Goal: Task Accomplishment & Management: Manage account settings

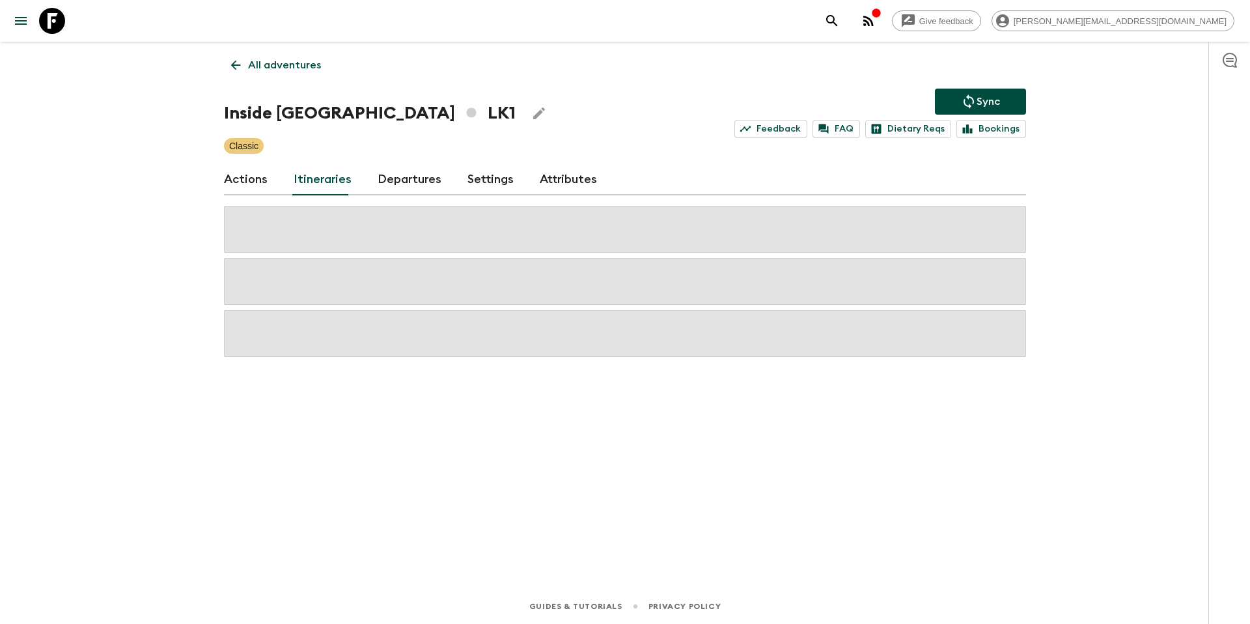
click at [266, 57] on p "All adventures" at bounding box center [284, 65] width 73 height 16
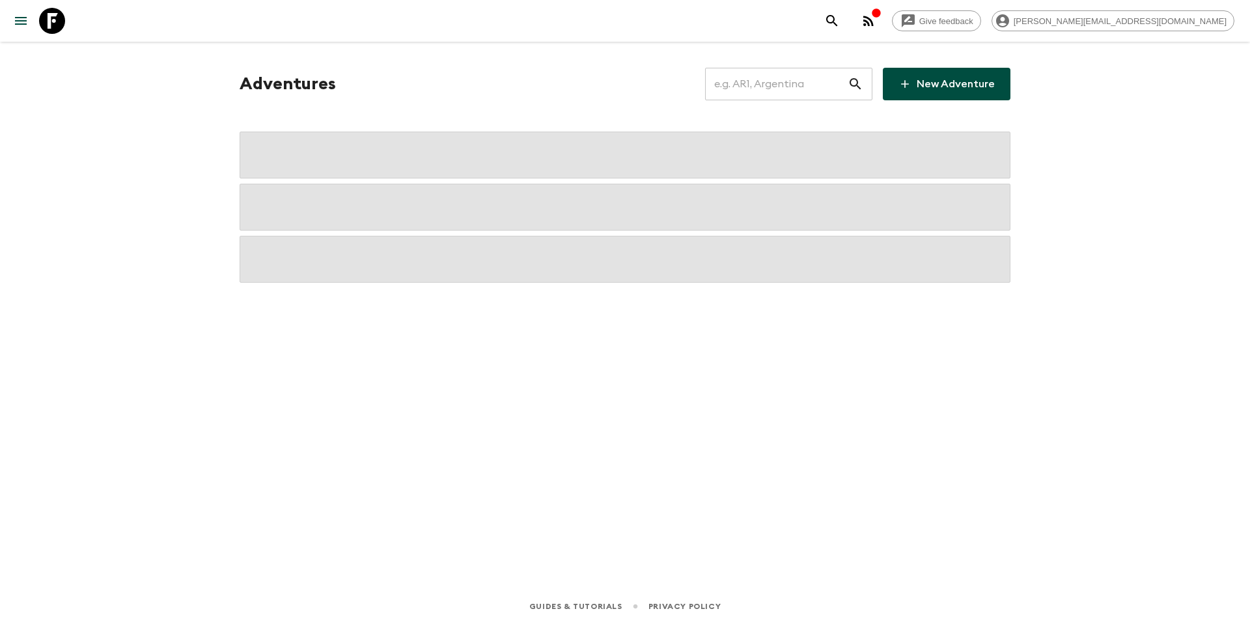
click at [798, 92] on input "text" at bounding box center [776, 84] width 143 height 36
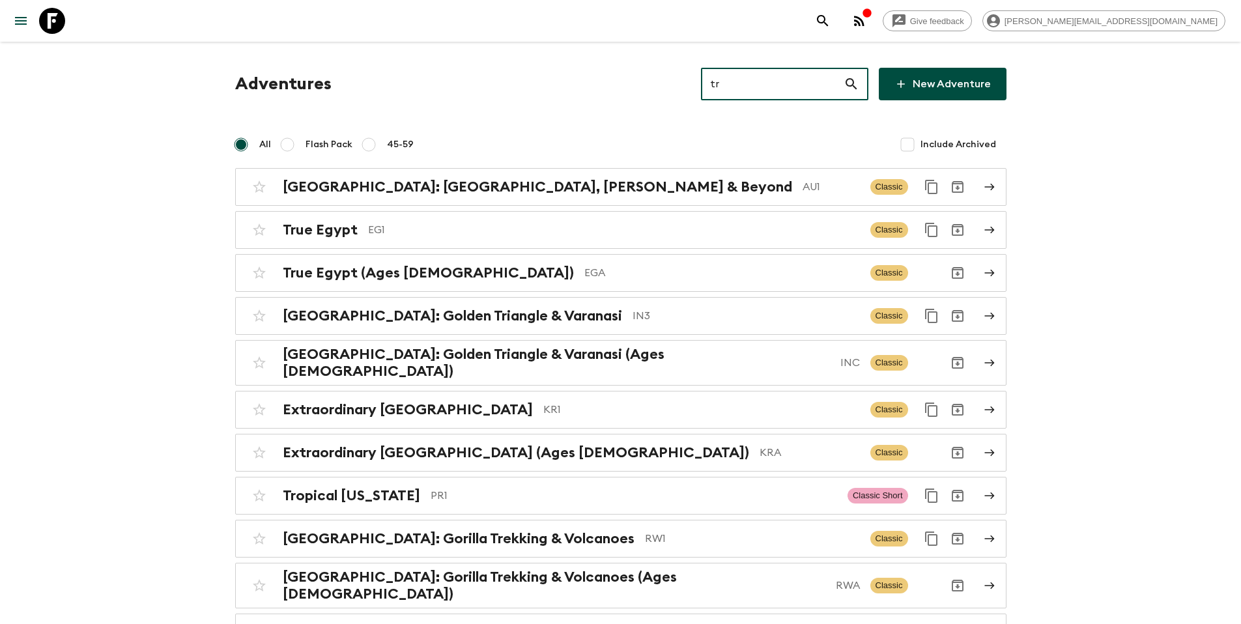
type input "tr1"
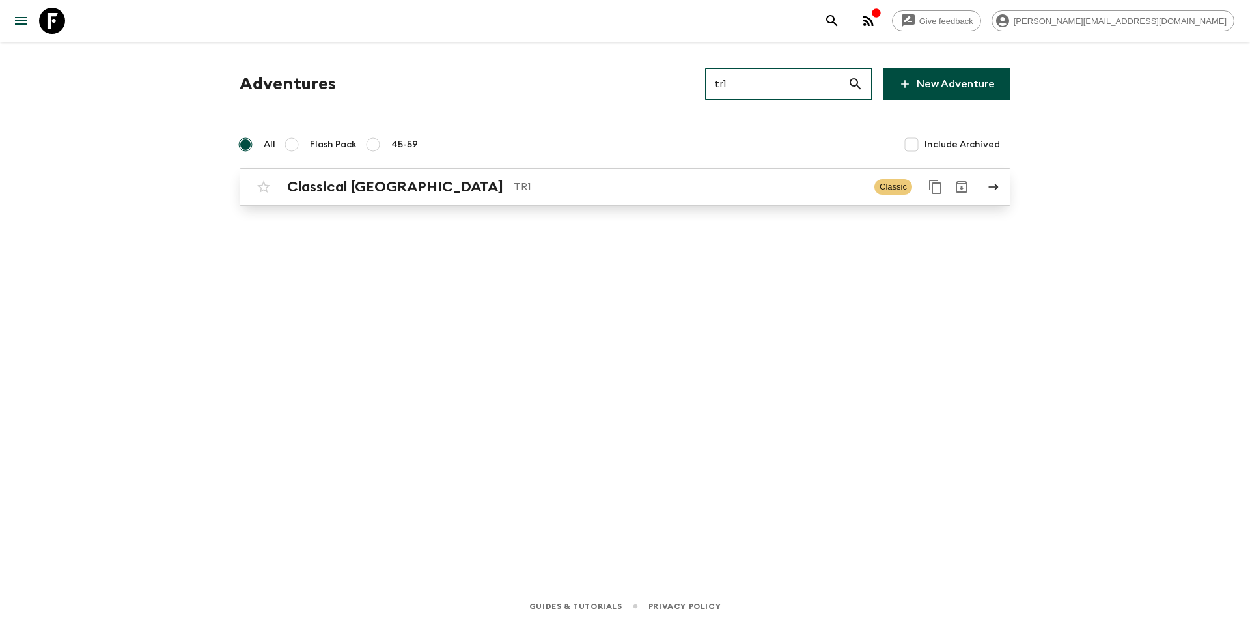
click at [570, 188] on p "TR1" at bounding box center [689, 187] width 350 height 16
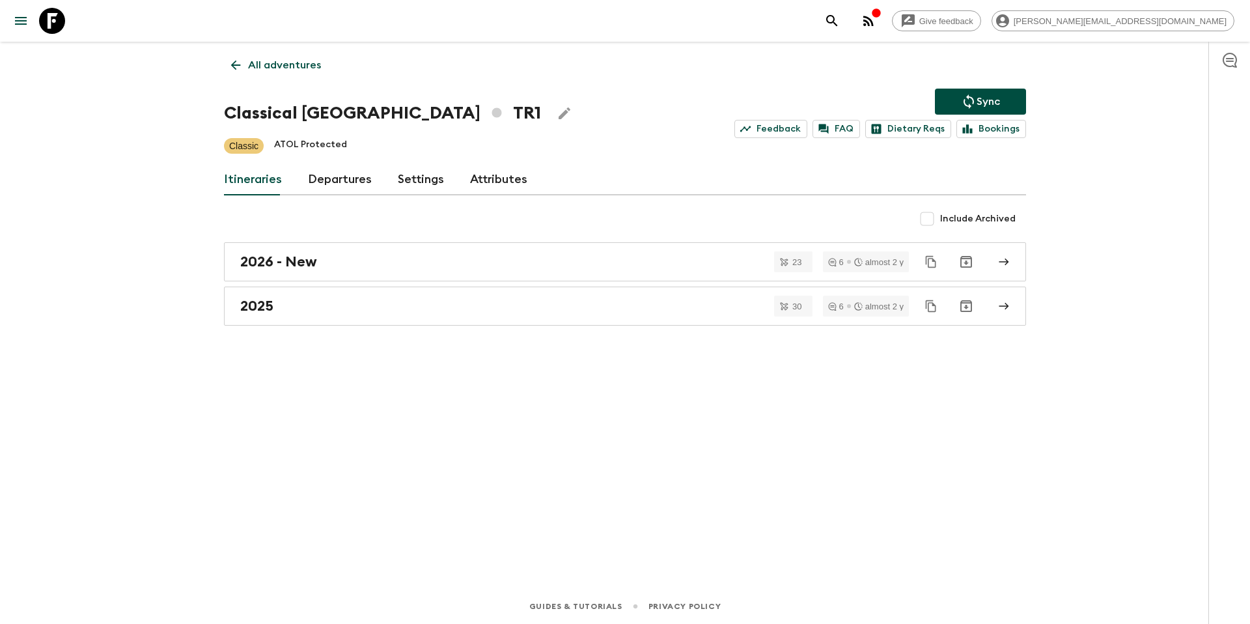
click at [296, 54] on link "All adventures" at bounding box center [276, 65] width 104 height 26
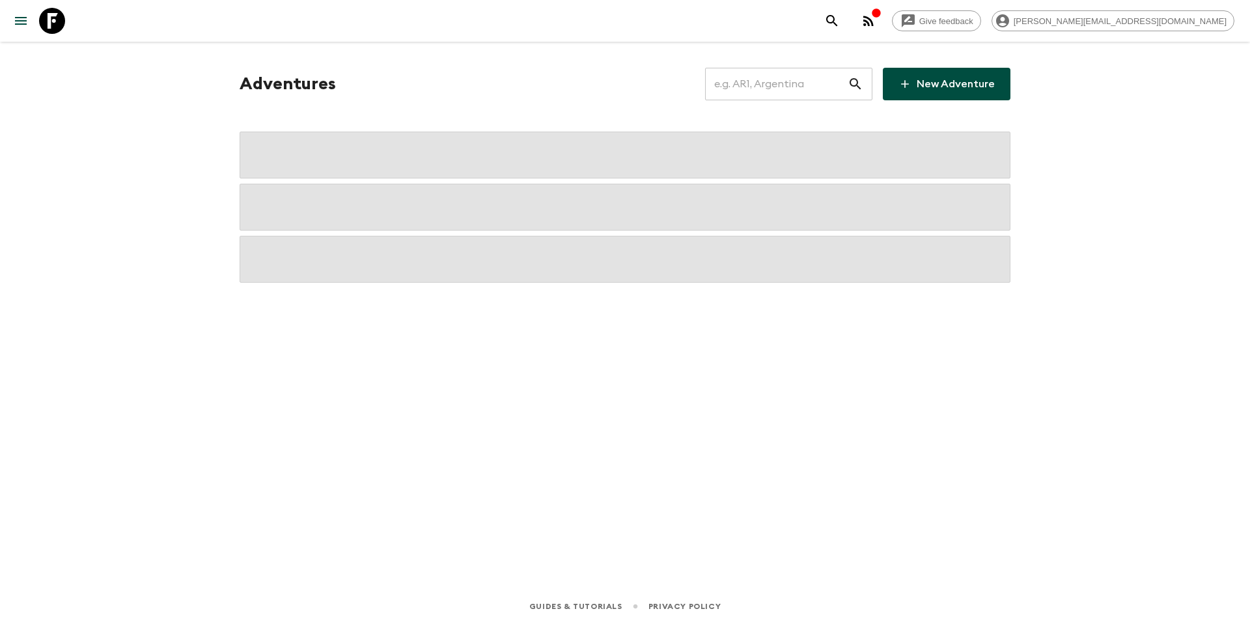
click at [795, 82] on input "text" at bounding box center [776, 84] width 143 height 36
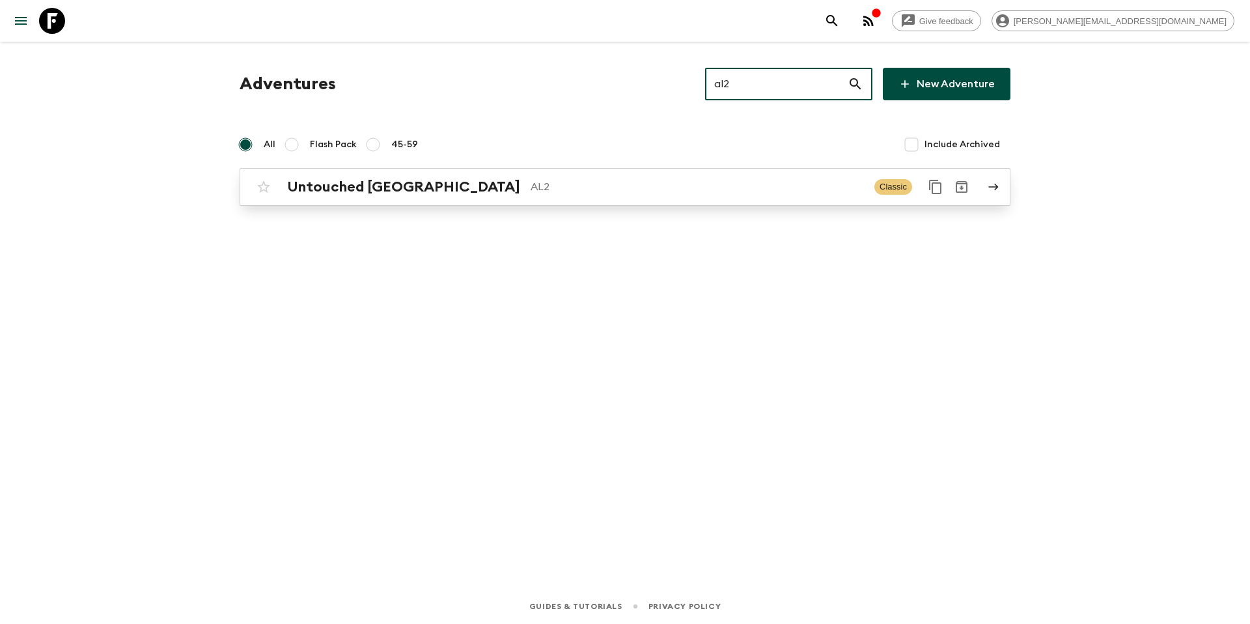
type input "al2"
click at [750, 188] on p "AL2" at bounding box center [697, 187] width 333 height 16
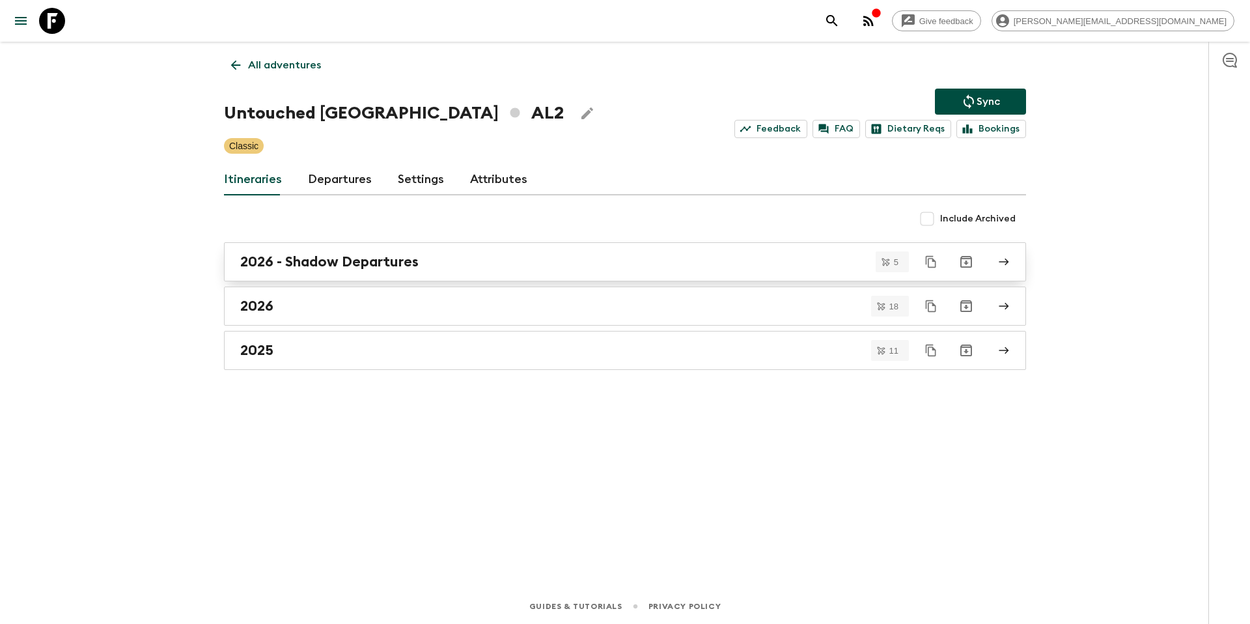
click at [350, 268] on h2 "2026 - Shadow Departures" at bounding box center [329, 261] width 178 height 17
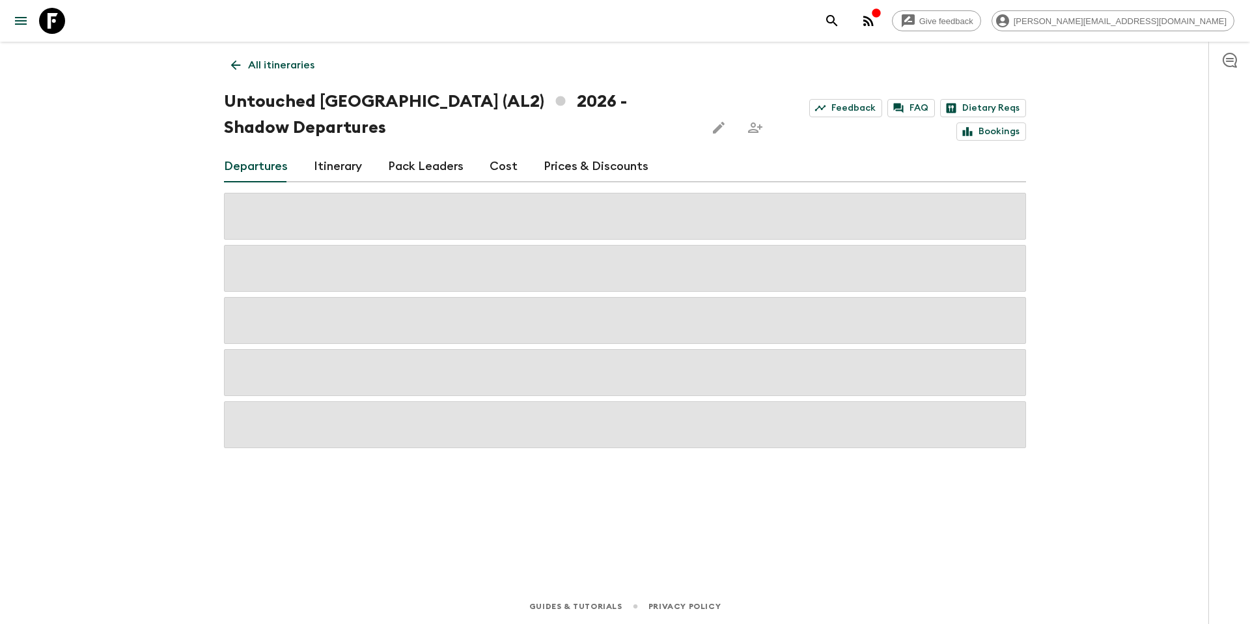
click at [591, 169] on link "Prices & Discounts" at bounding box center [596, 166] width 105 height 31
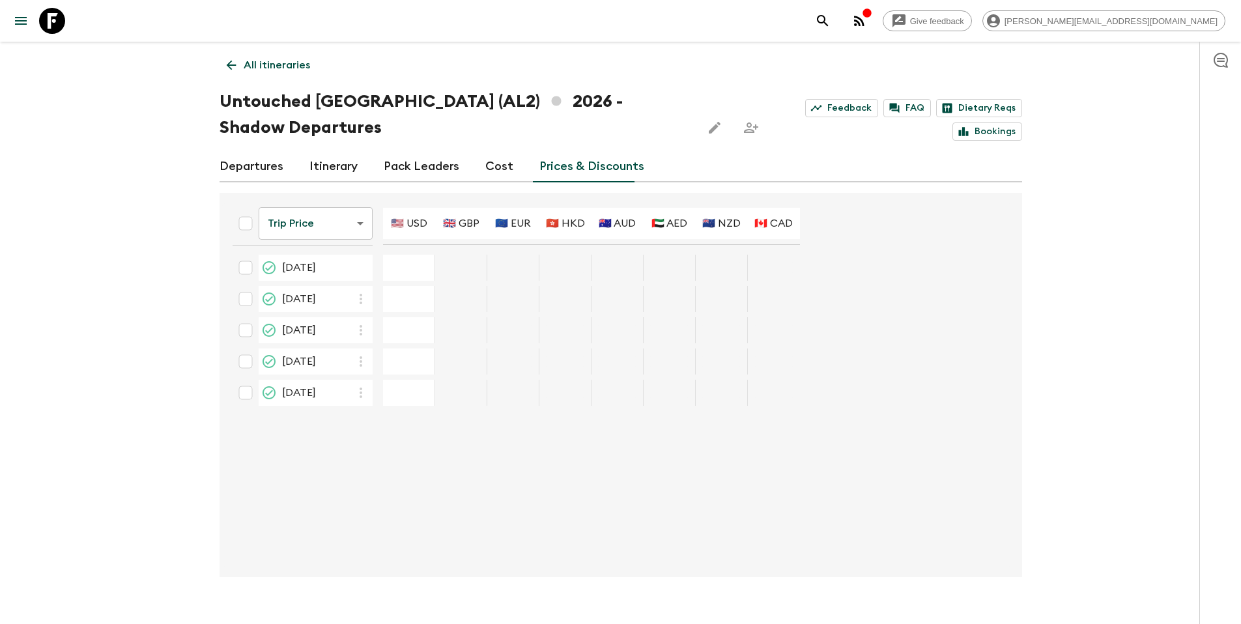
click at [261, 65] on p "All itineraries" at bounding box center [277, 65] width 66 height 16
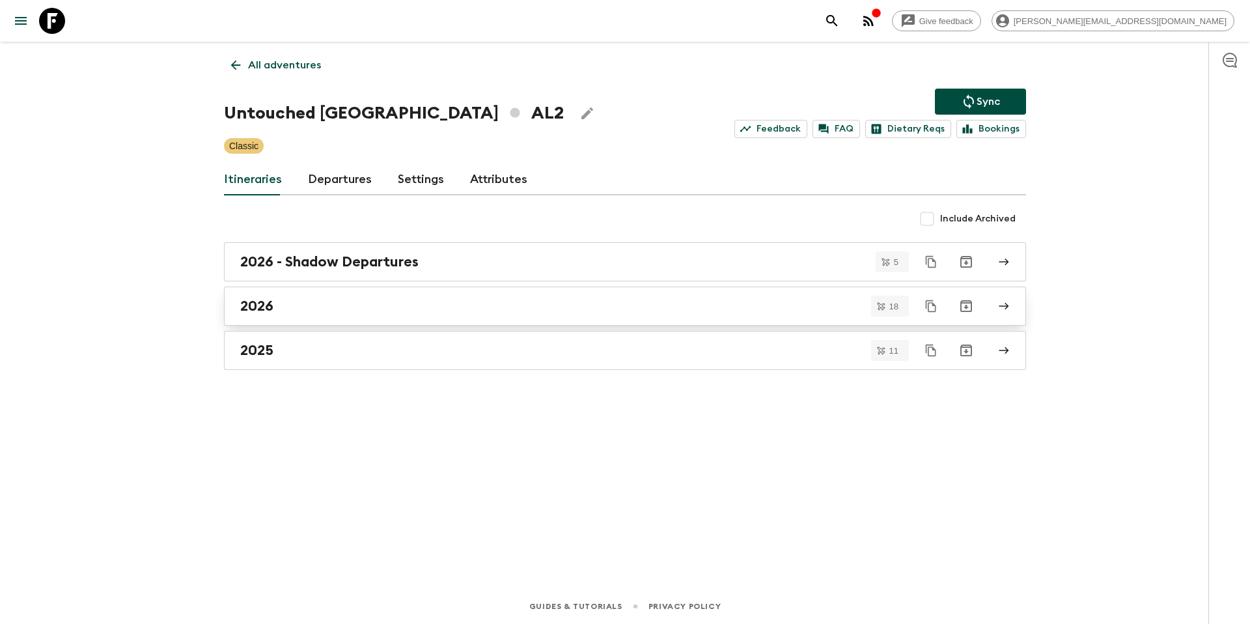
click at [422, 305] on div "2026" at bounding box center [612, 306] width 745 height 17
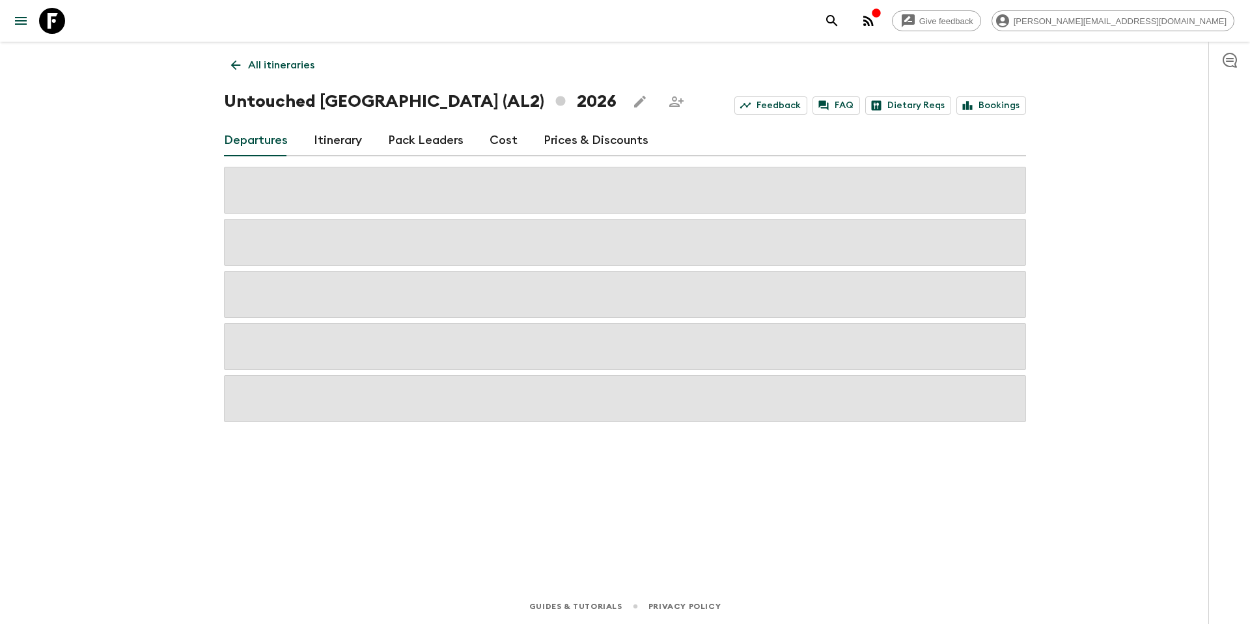
click at [580, 137] on link "Prices & Discounts" at bounding box center [596, 140] width 105 height 31
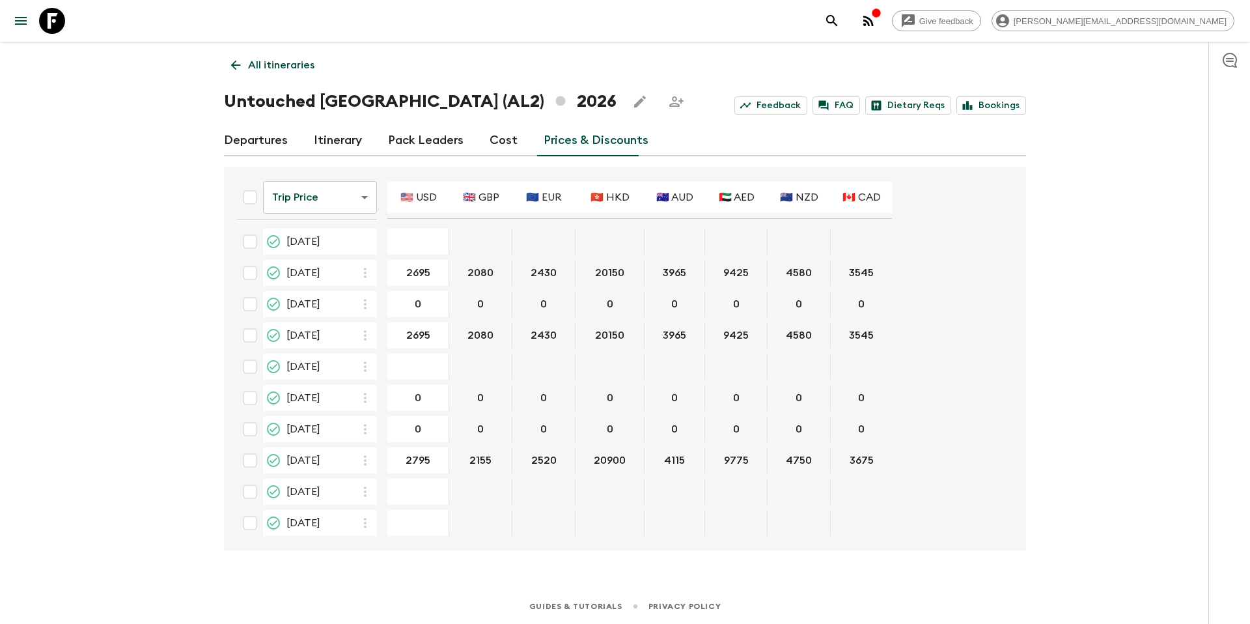
drag, startPoint x: 827, startPoint y: 9, endPoint x: 718, endPoint y: 66, distance: 123.2
click at [773, 20] on div "Give feedback tammy.s@flashpack.com" at bounding box center [625, 21] width 1250 height 42
type input "2695"
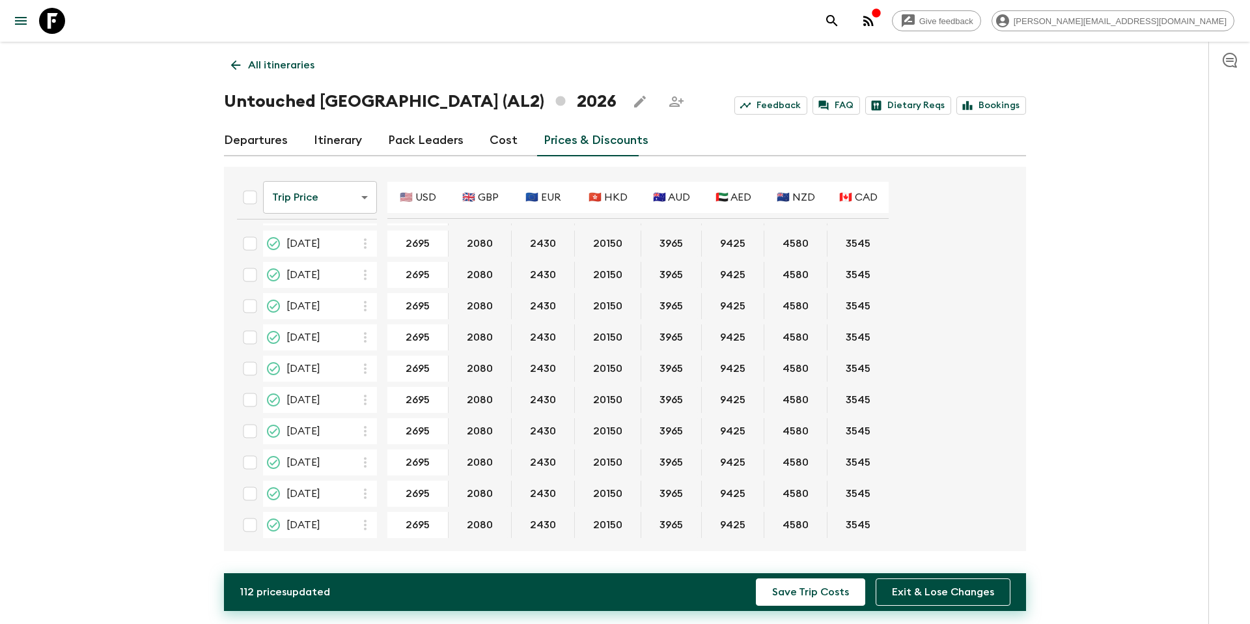
scroll to position [251, 0]
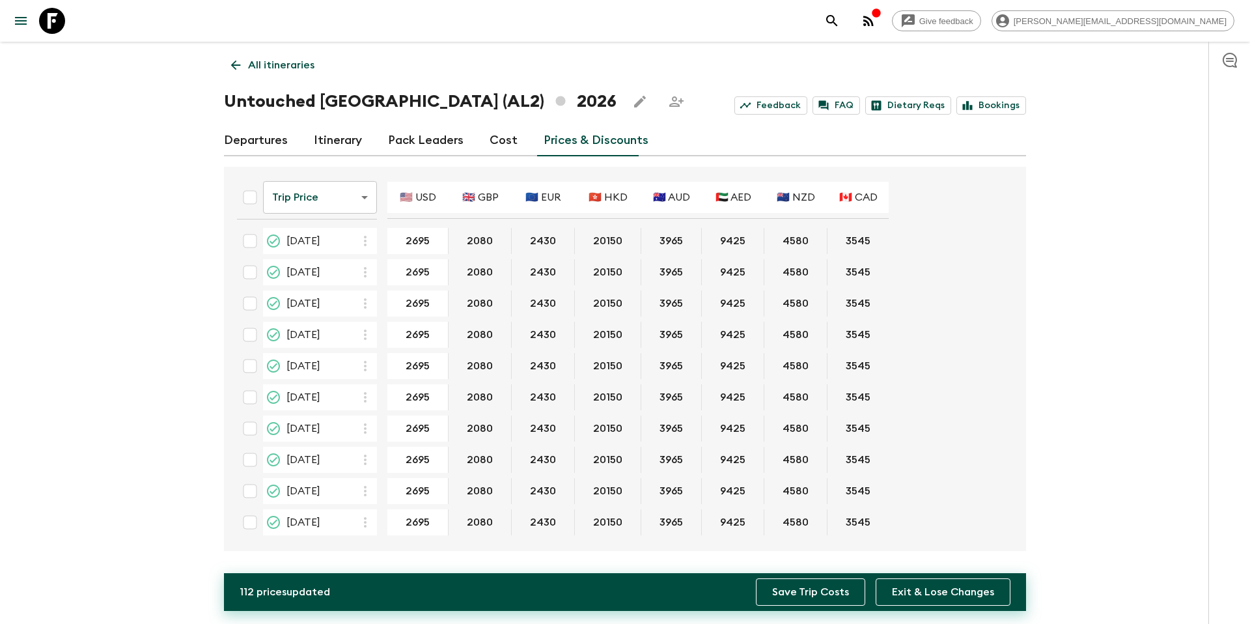
click at [791, 589] on button "Save Trip Costs" at bounding box center [810, 591] width 109 height 27
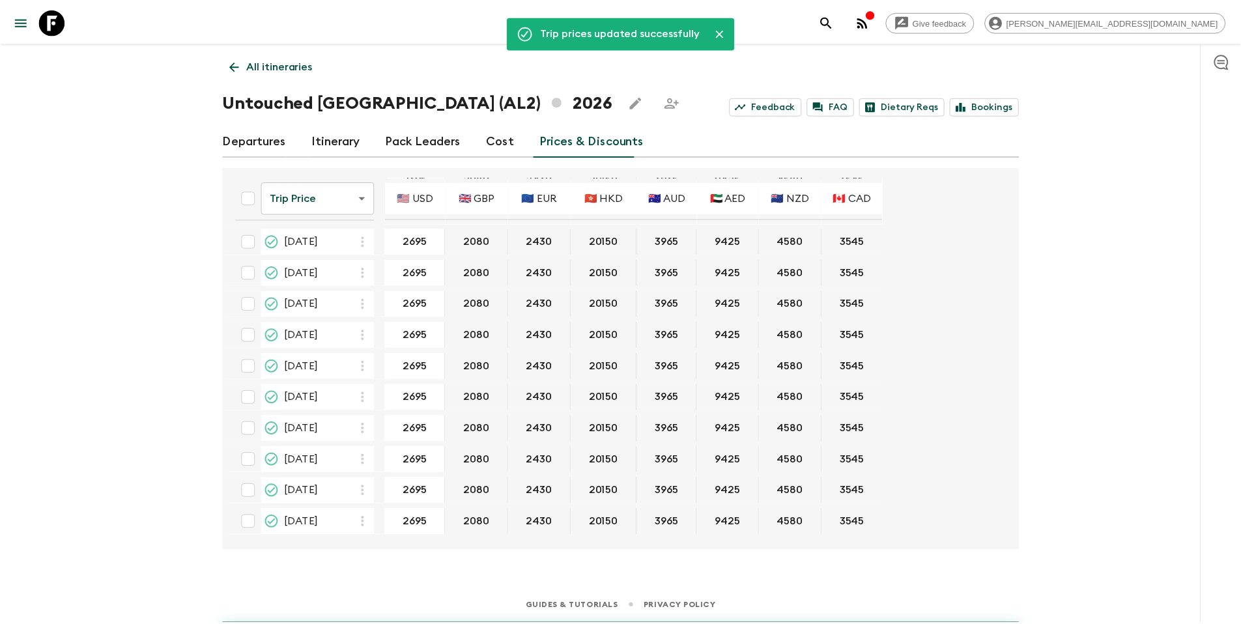
scroll to position [0, 0]
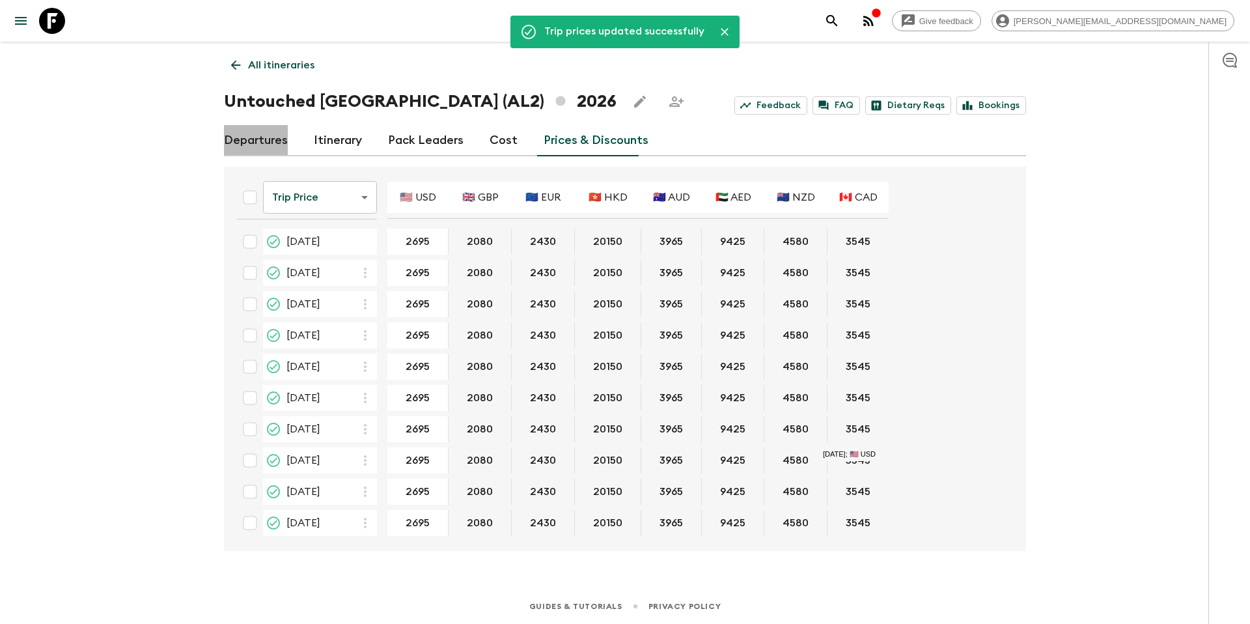
click at [277, 143] on link "Departures" at bounding box center [256, 140] width 64 height 31
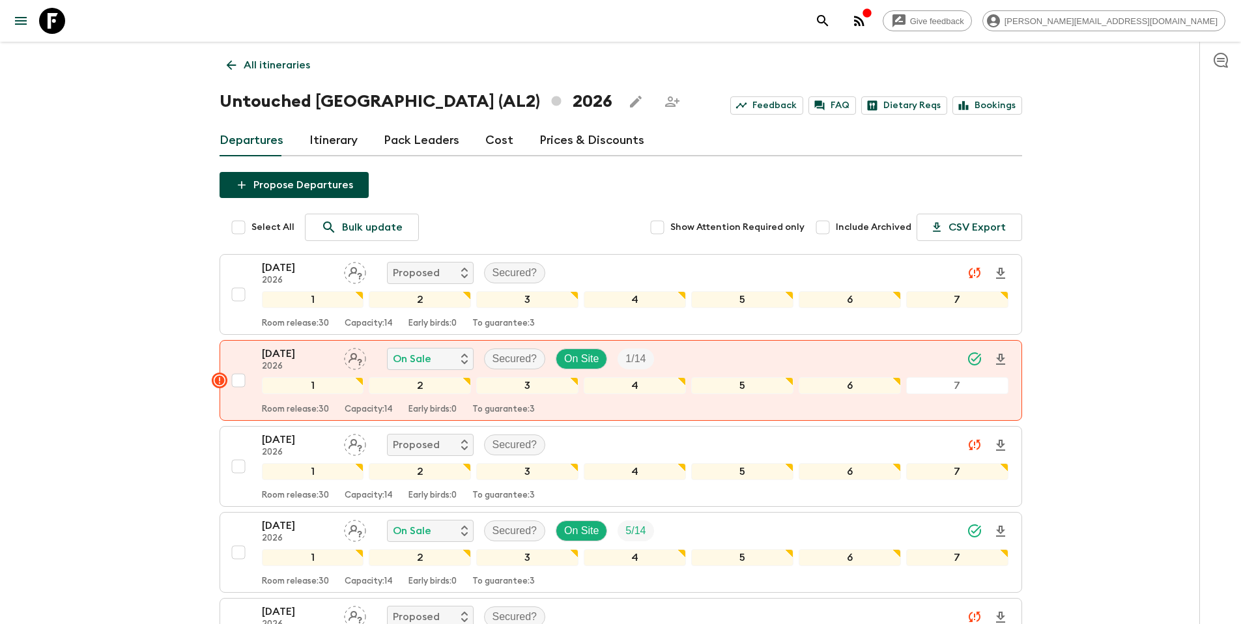
click at [285, 64] on p "All itineraries" at bounding box center [277, 65] width 66 height 16
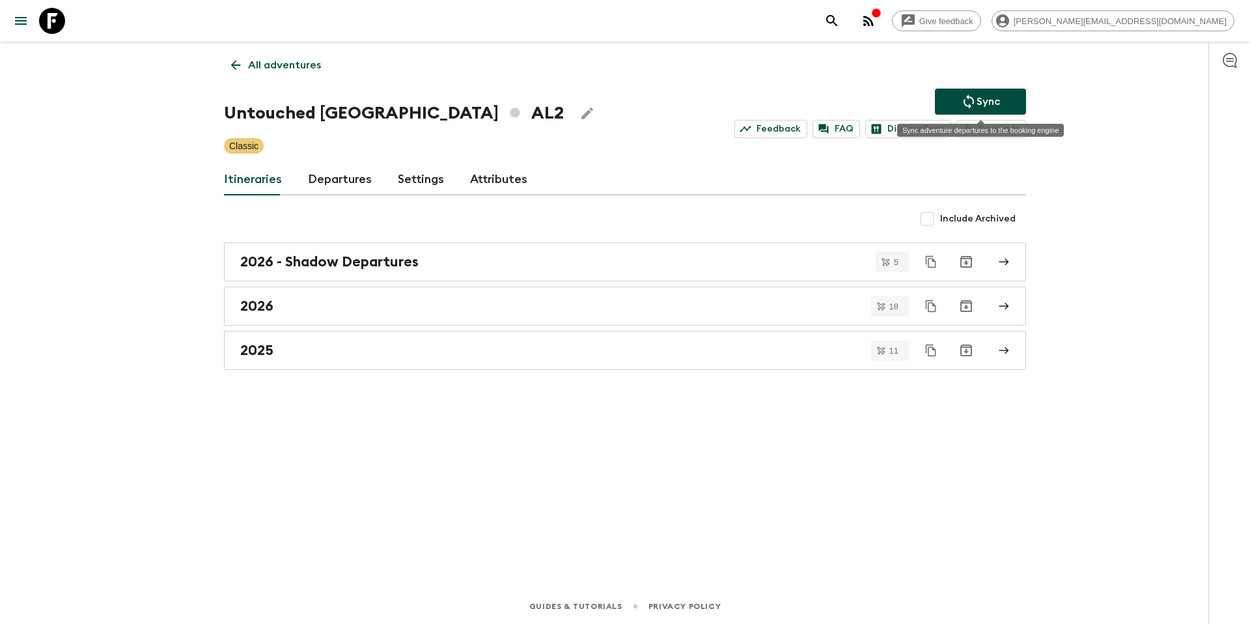
click at [956, 98] on button "Sync" at bounding box center [980, 102] width 91 height 26
click at [331, 302] on div "2026" at bounding box center [612, 306] width 745 height 17
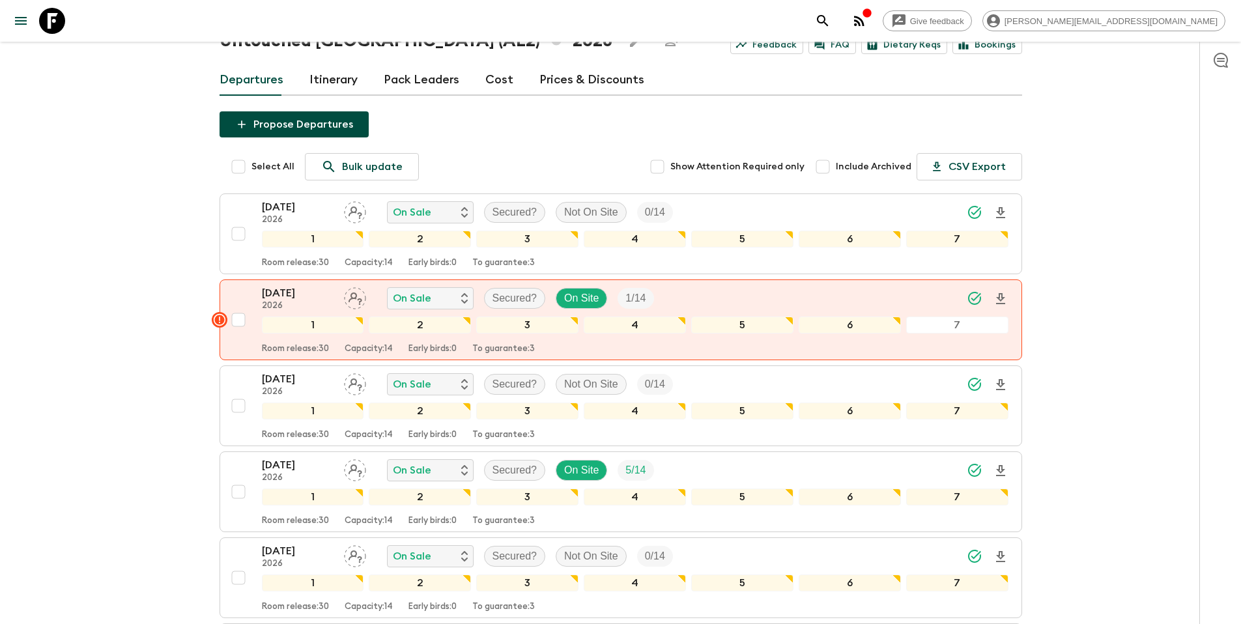
scroll to position [91, 0]
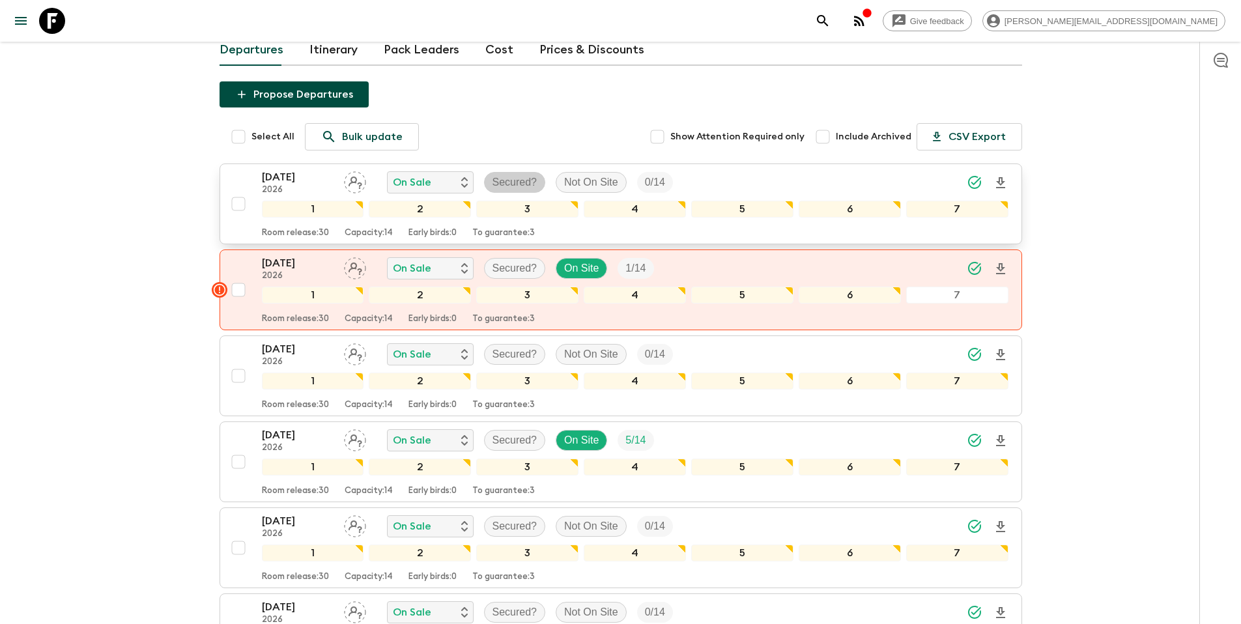
click at [529, 183] on p "Secured?" at bounding box center [514, 183] width 45 height 16
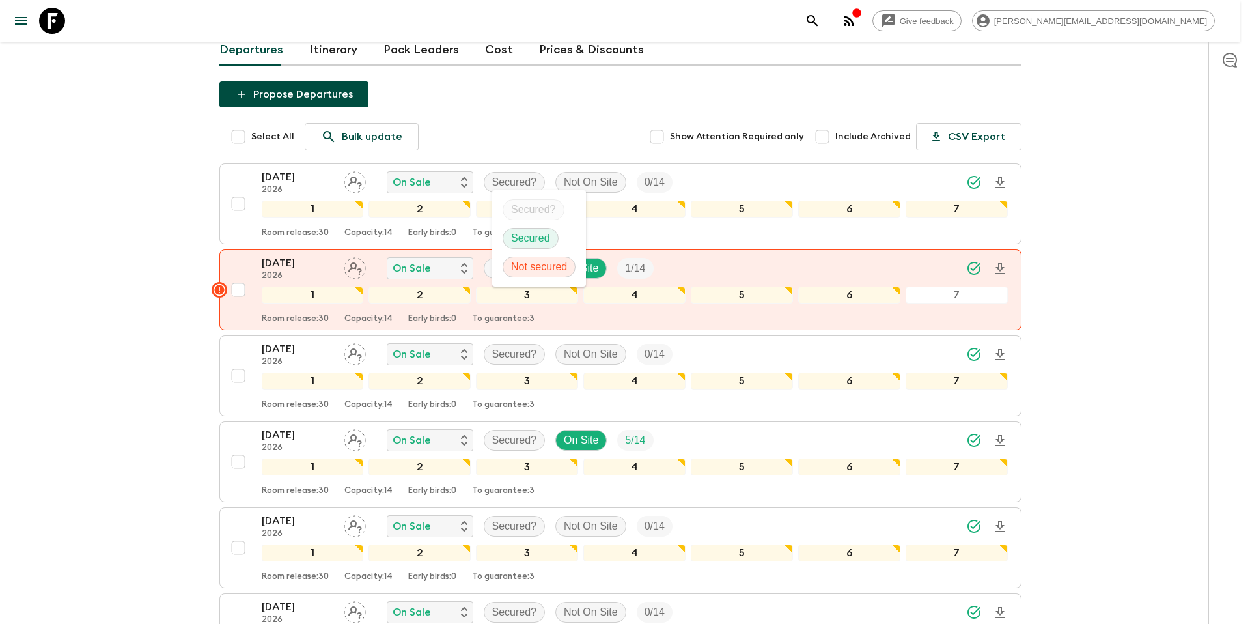
click at [527, 237] on p "Secured" at bounding box center [530, 239] width 39 height 16
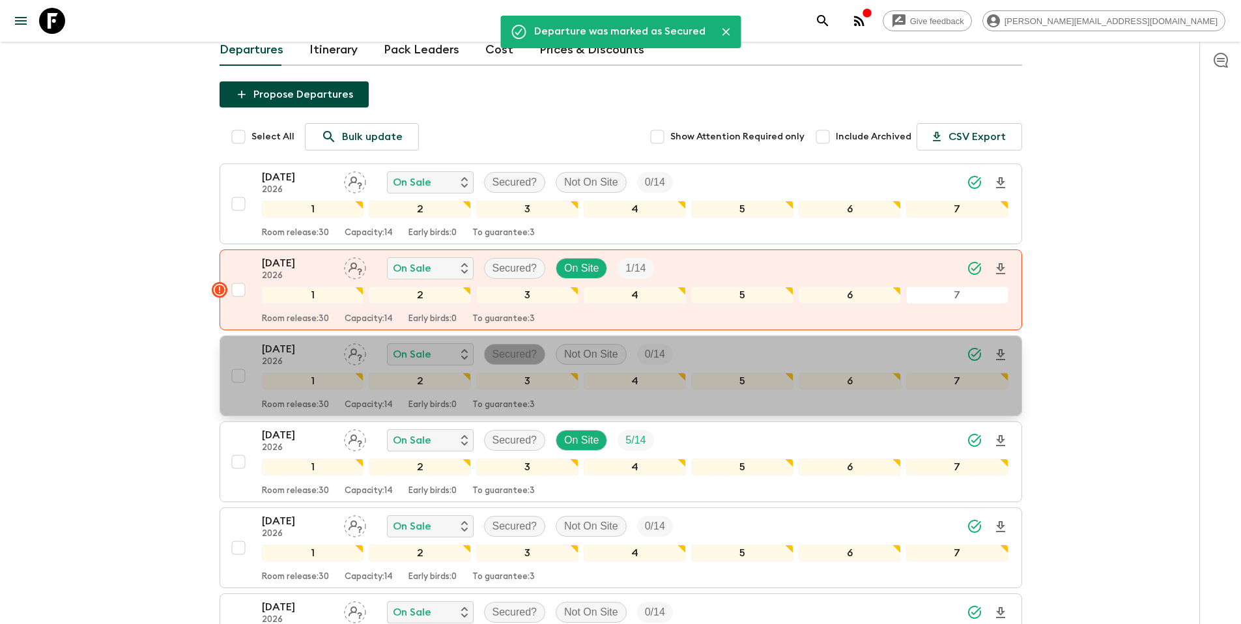
click at [536, 356] on p "Secured?" at bounding box center [514, 354] width 45 height 16
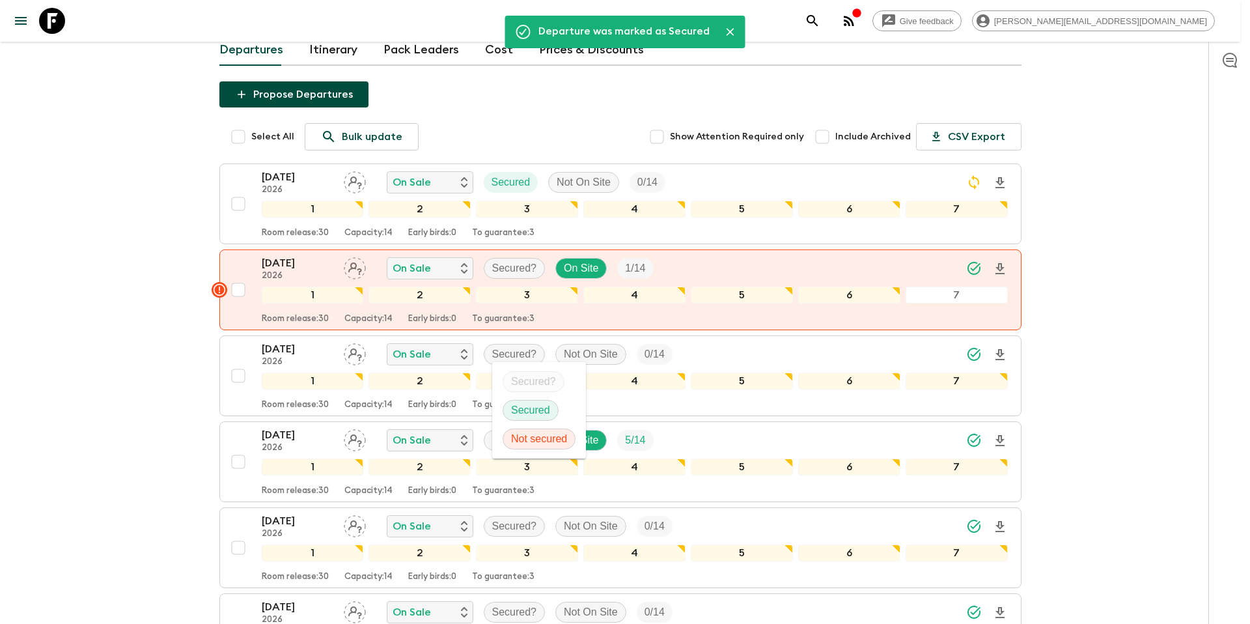
click at [533, 408] on p "Secured" at bounding box center [530, 410] width 39 height 16
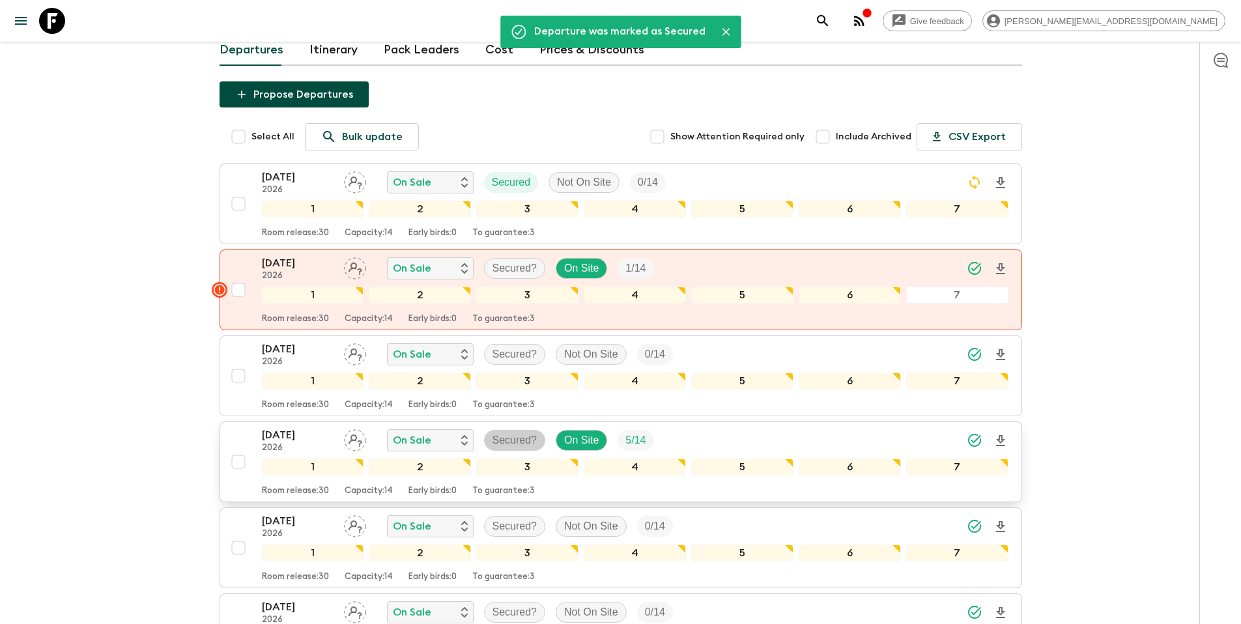
click at [522, 439] on p "Secured?" at bounding box center [514, 440] width 45 height 16
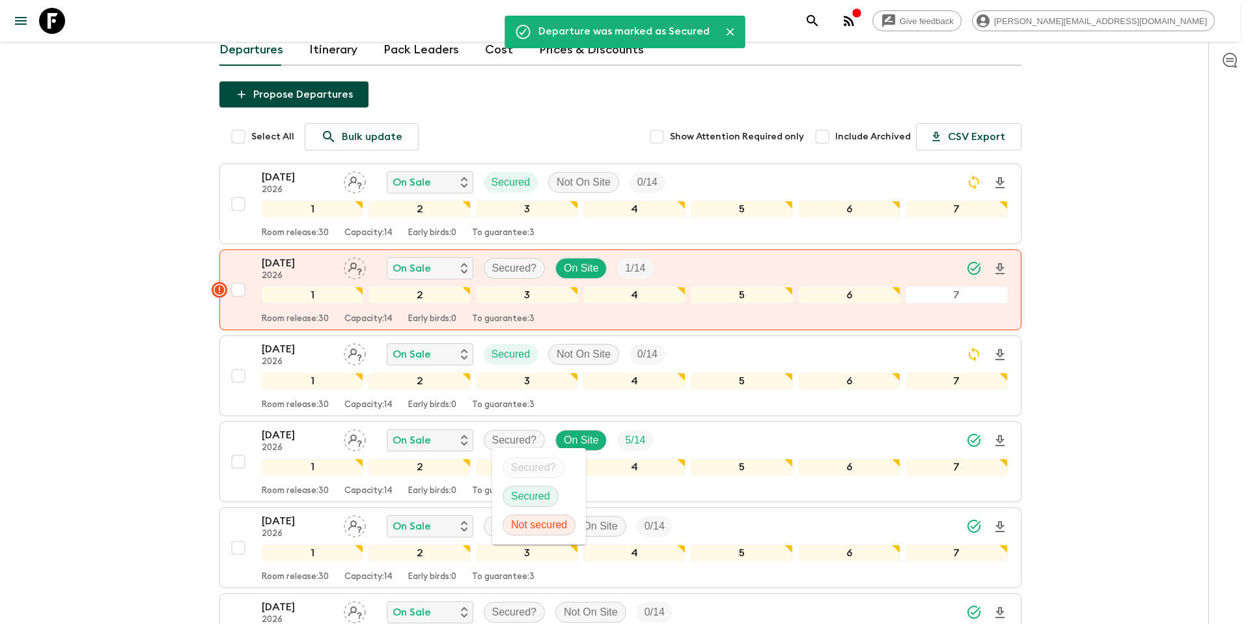
click at [531, 494] on p "Secured" at bounding box center [530, 496] width 39 height 16
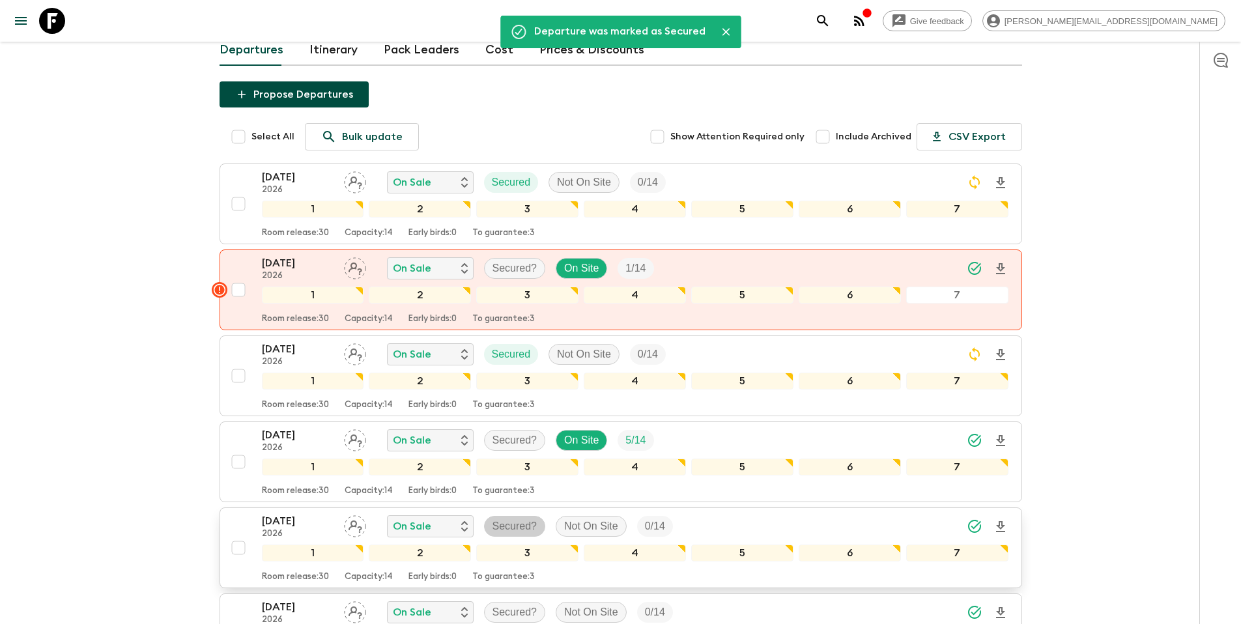
click at [532, 529] on p "Secured?" at bounding box center [514, 526] width 45 height 16
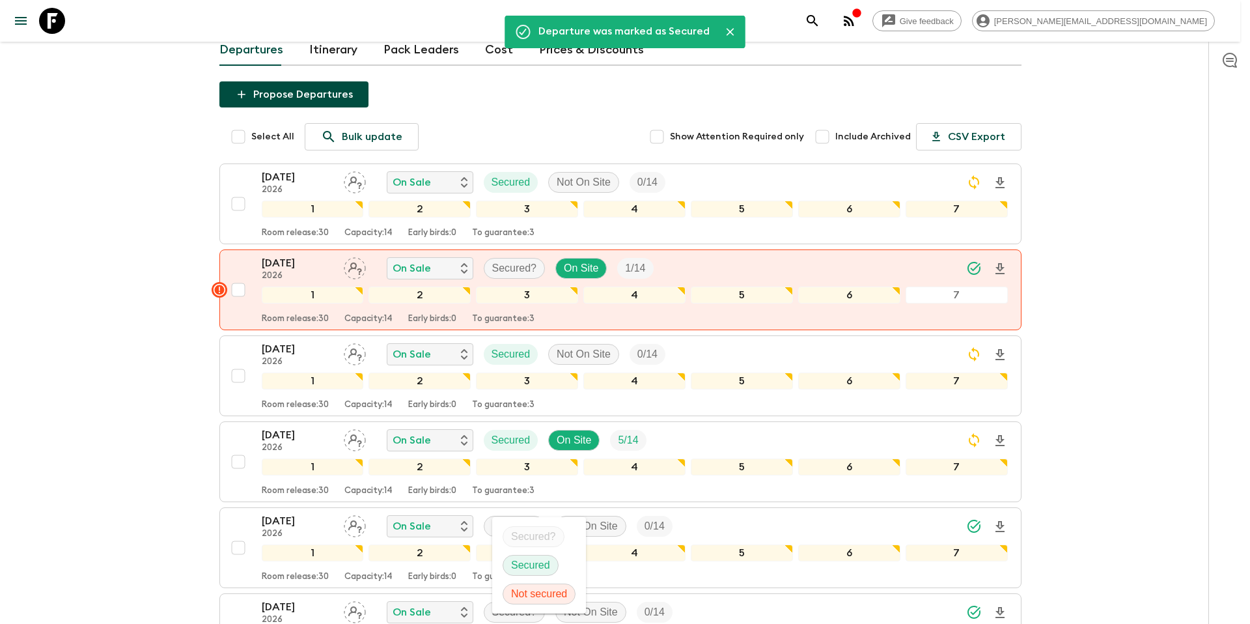
click at [531, 563] on p "Secured" at bounding box center [530, 565] width 39 height 16
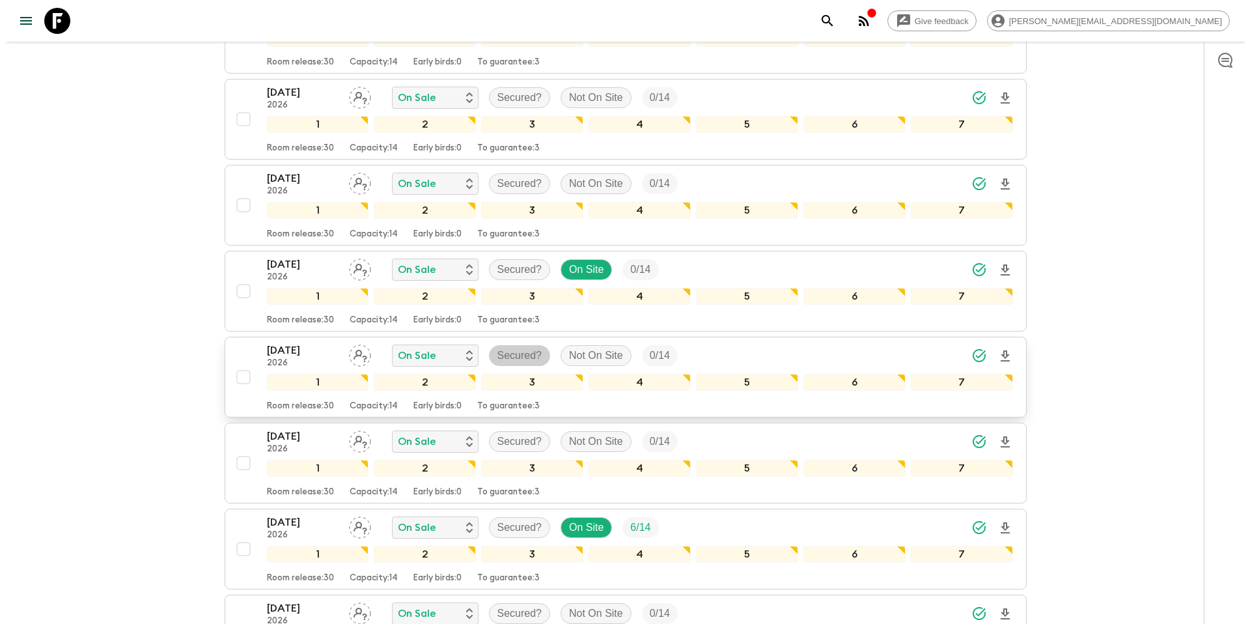
scroll to position [610, 0]
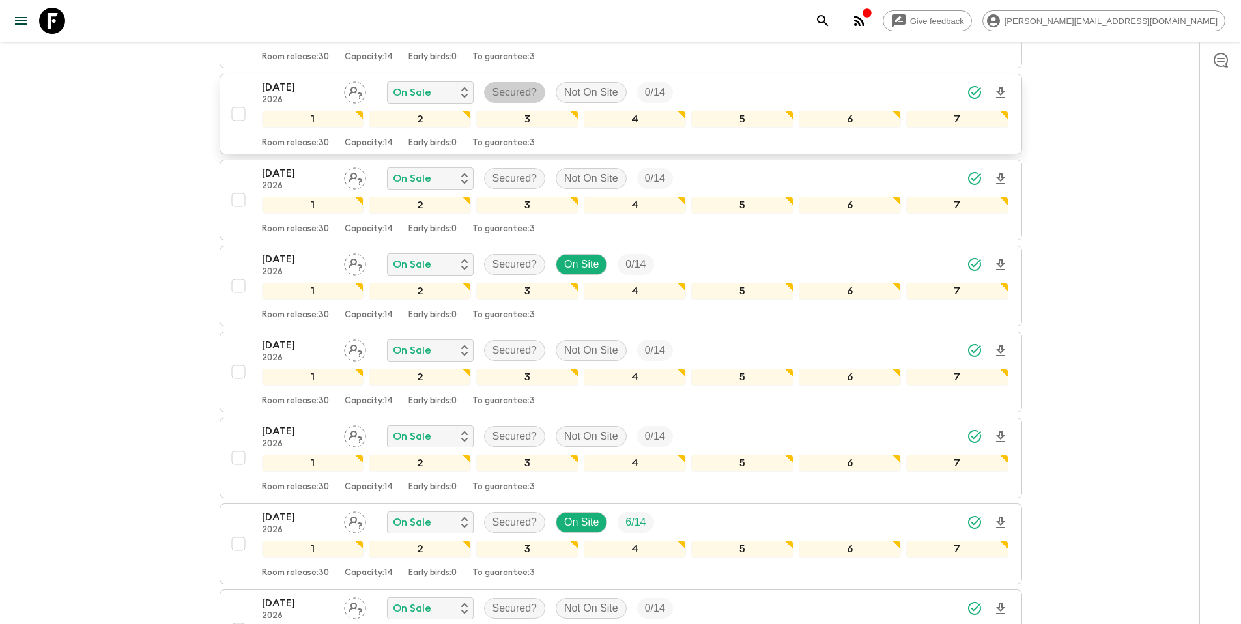
click at [522, 89] on p "Secured?" at bounding box center [514, 93] width 45 height 16
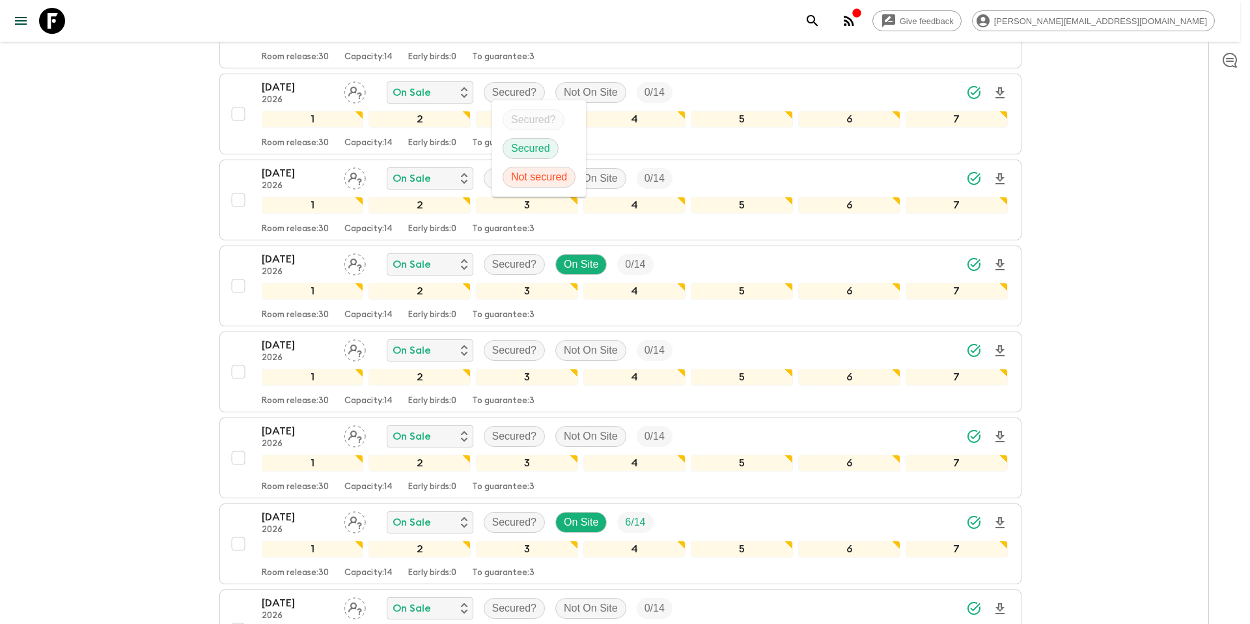
click at [526, 148] on p "Secured" at bounding box center [530, 149] width 39 height 16
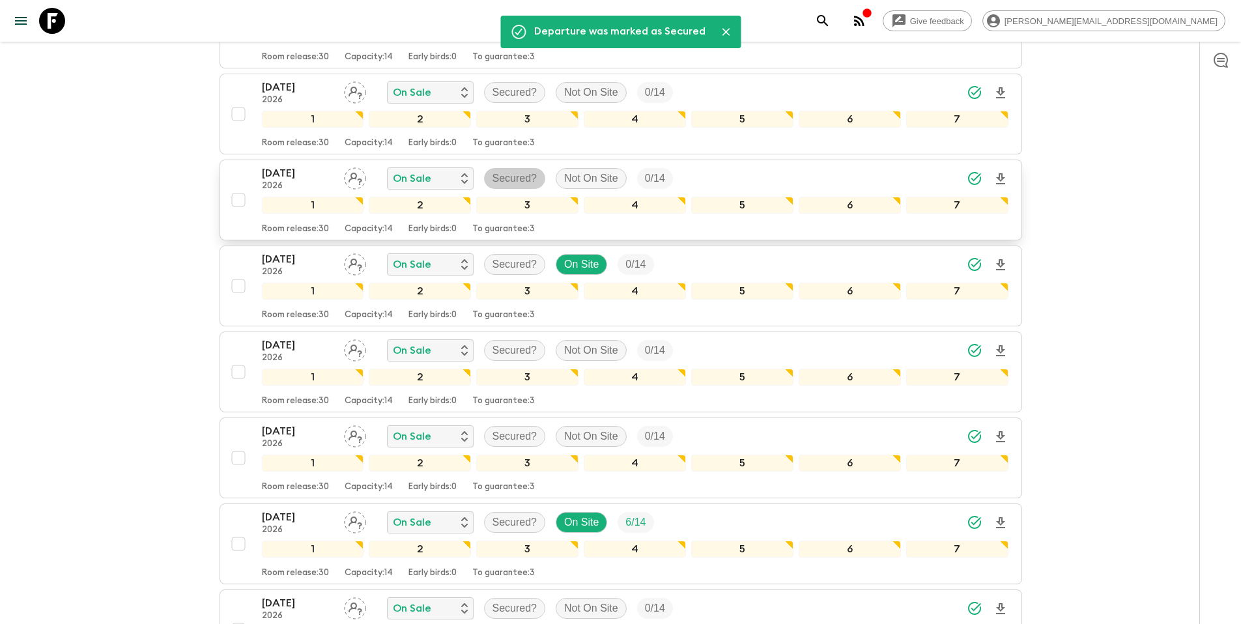
click at [516, 181] on p "Secured?" at bounding box center [514, 179] width 45 height 16
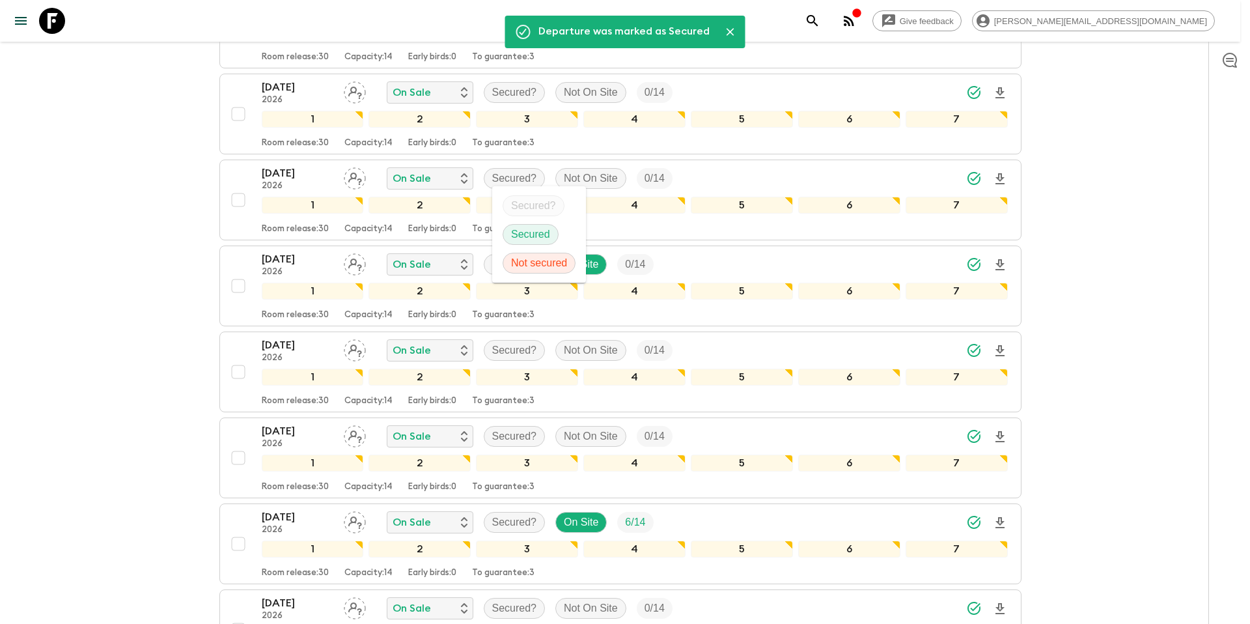
click at [521, 233] on p "Secured" at bounding box center [530, 235] width 39 height 16
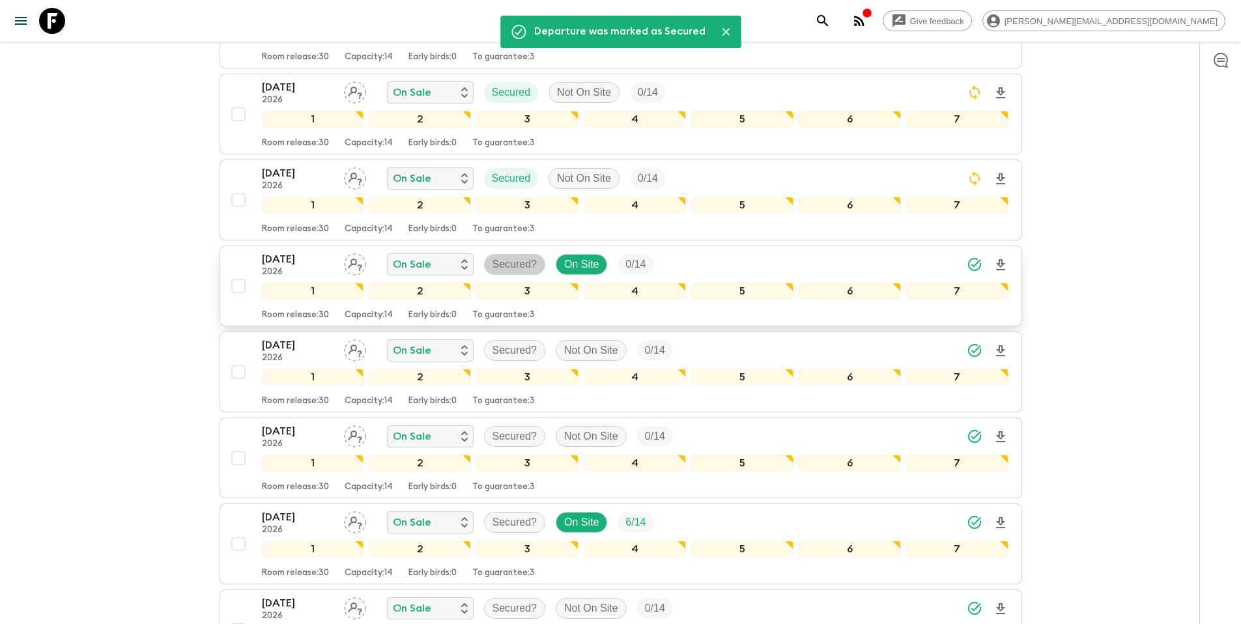
click at [526, 264] on p "Secured?" at bounding box center [514, 265] width 45 height 16
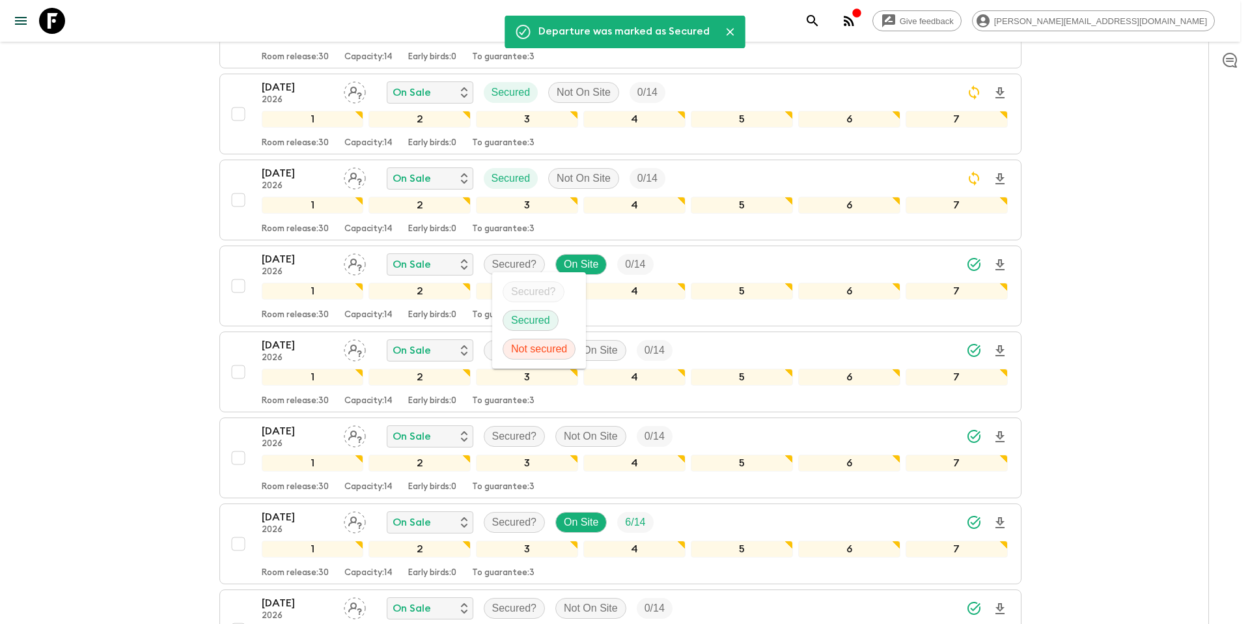
click at [524, 319] on p "Secured" at bounding box center [530, 321] width 39 height 16
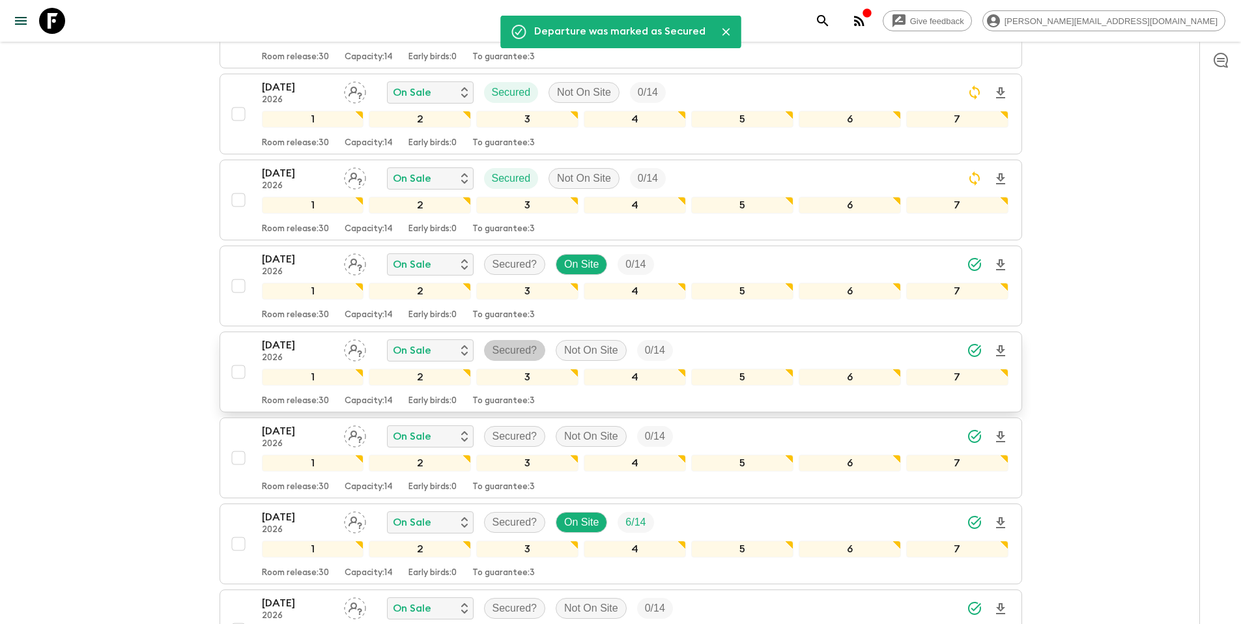
click at [525, 350] on p "Secured?" at bounding box center [514, 351] width 45 height 16
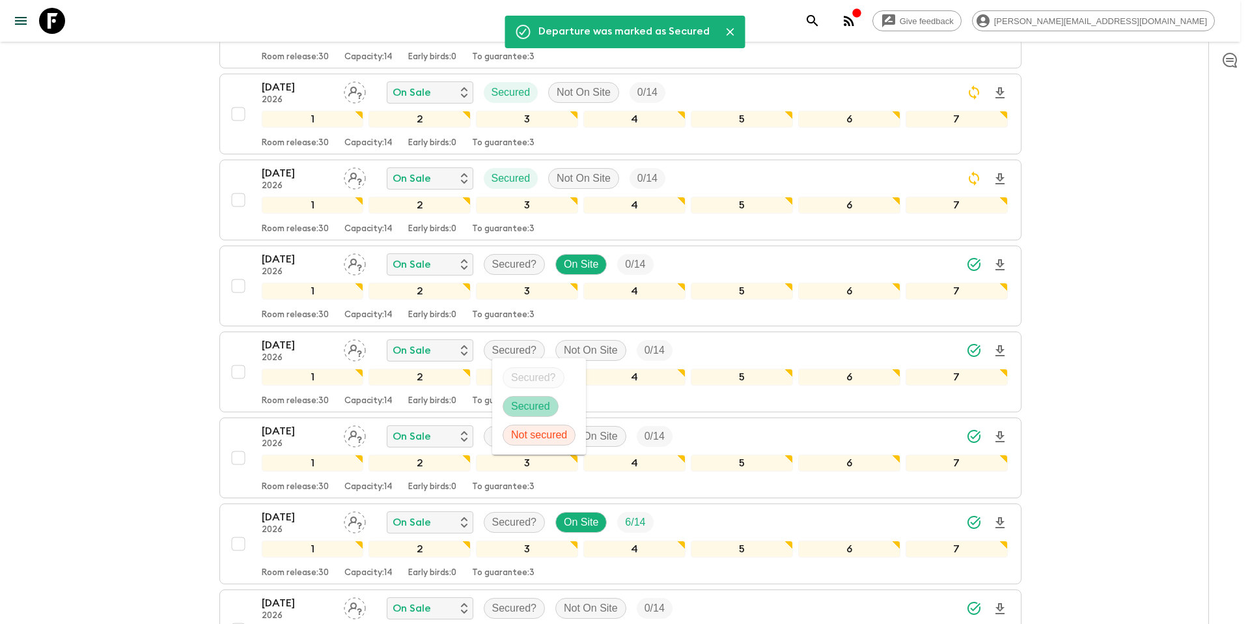
click at [527, 404] on p "Secured" at bounding box center [530, 407] width 39 height 16
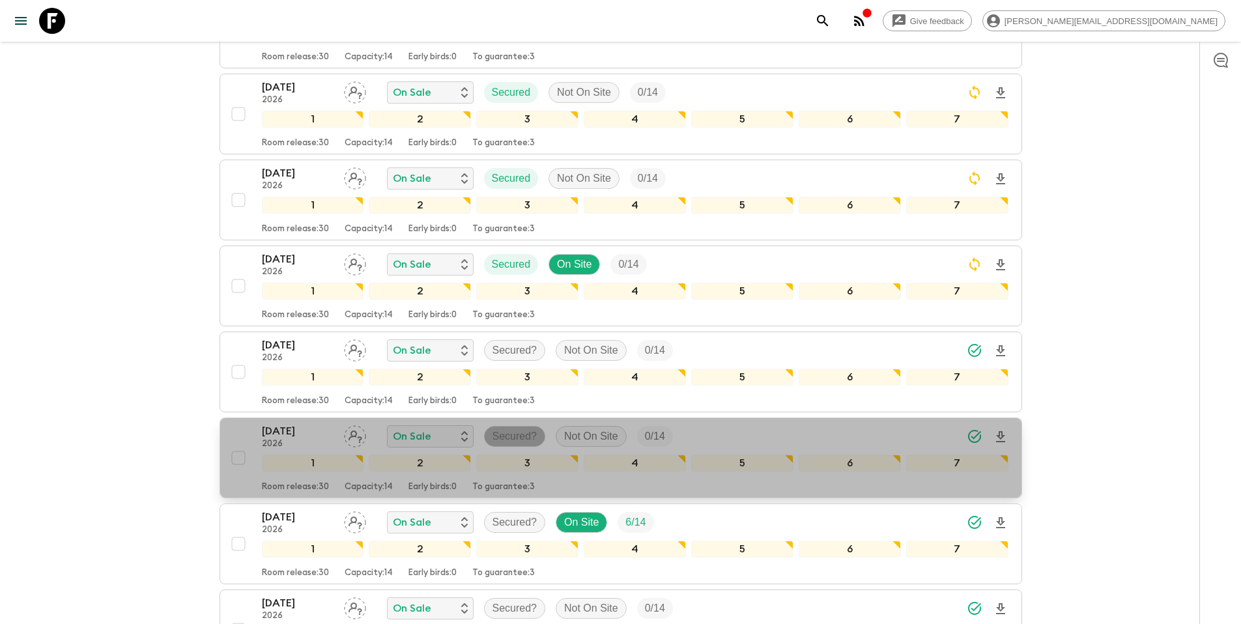
click at [519, 436] on p "Secured?" at bounding box center [514, 437] width 45 height 16
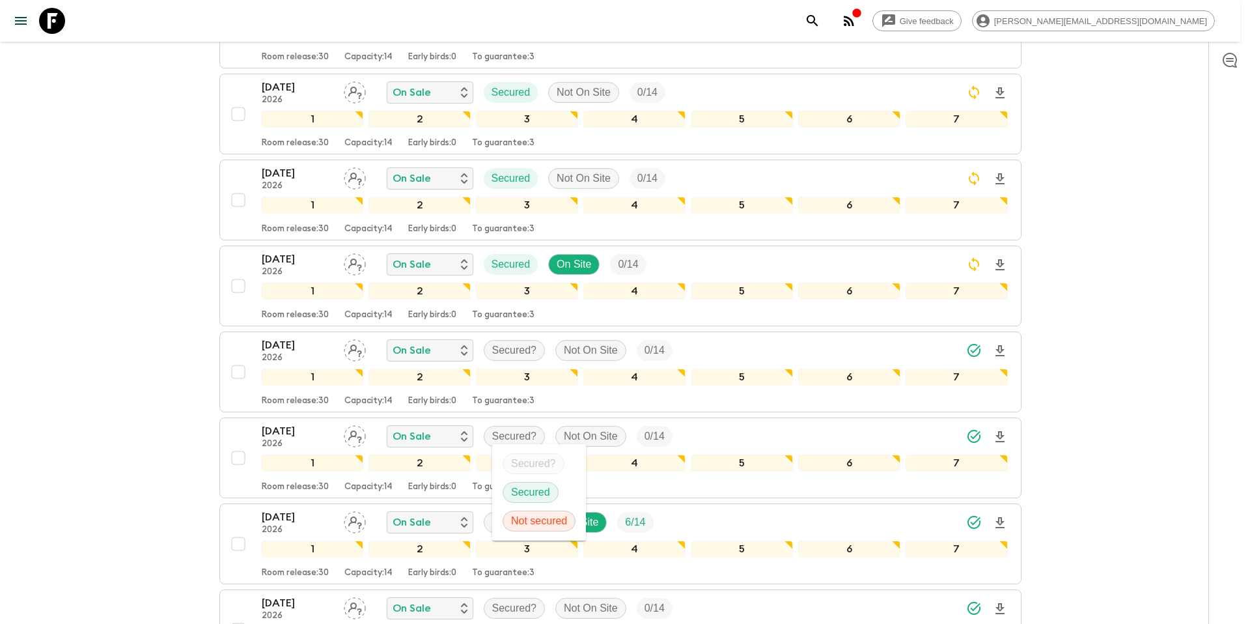
click at [526, 492] on p "Secured" at bounding box center [530, 493] width 39 height 16
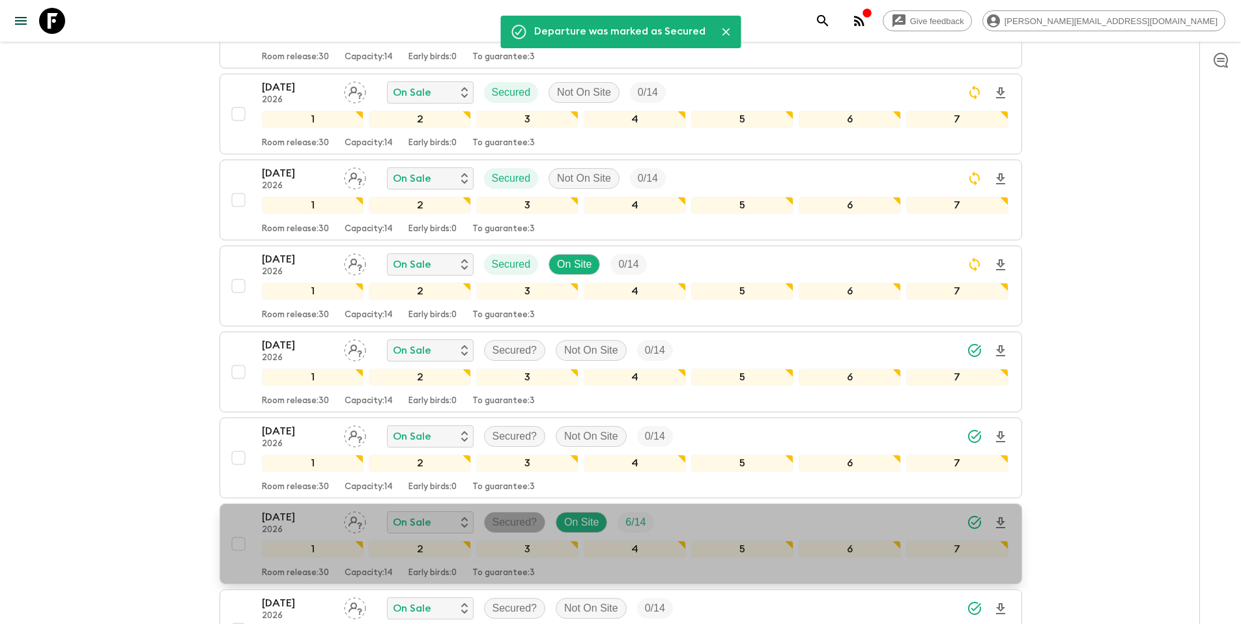
click at [524, 522] on p "Secured?" at bounding box center [514, 522] width 45 height 16
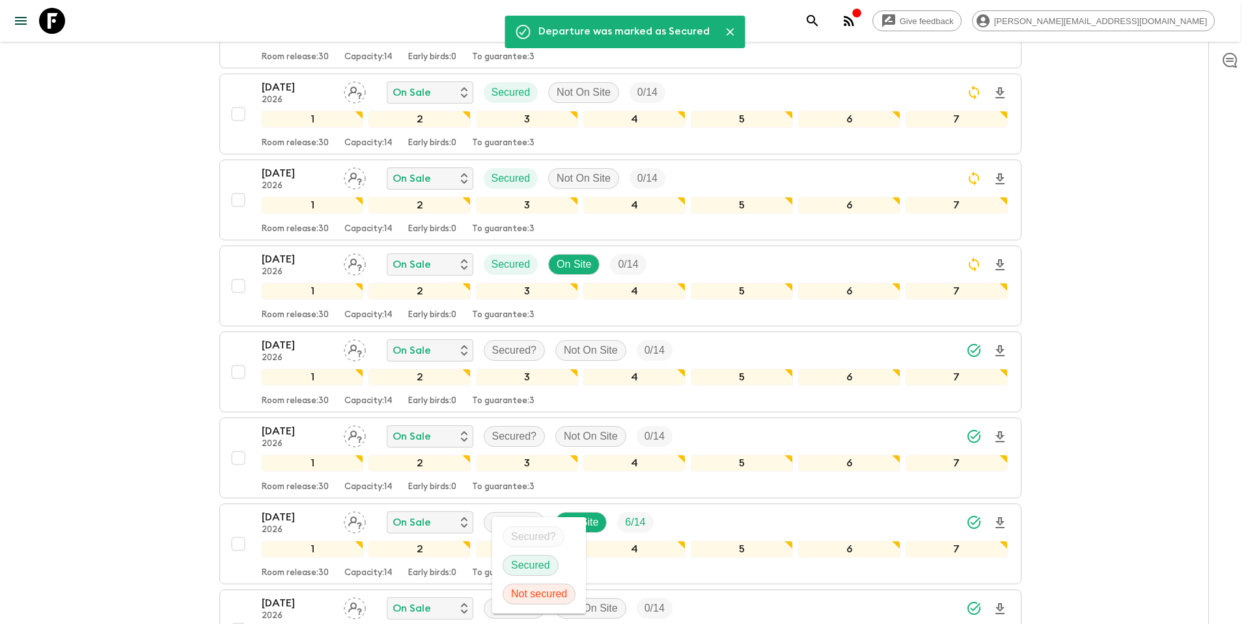
click at [533, 561] on p "Secured" at bounding box center [530, 565] width 39 height 16
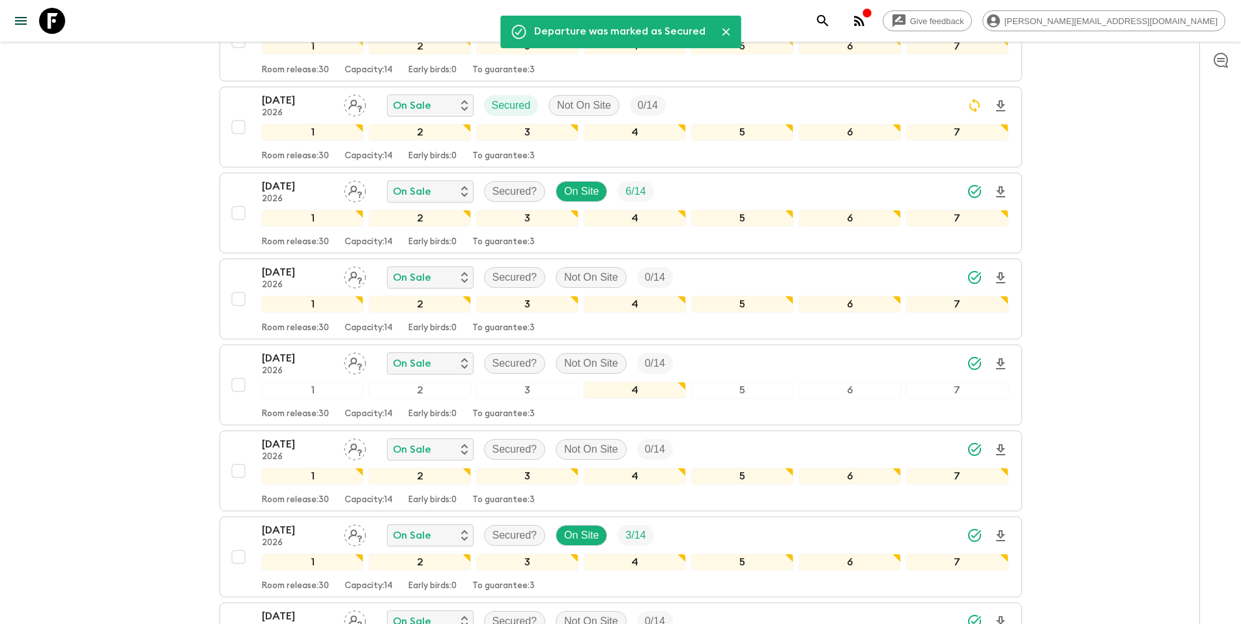
scroll to position [987, 0]
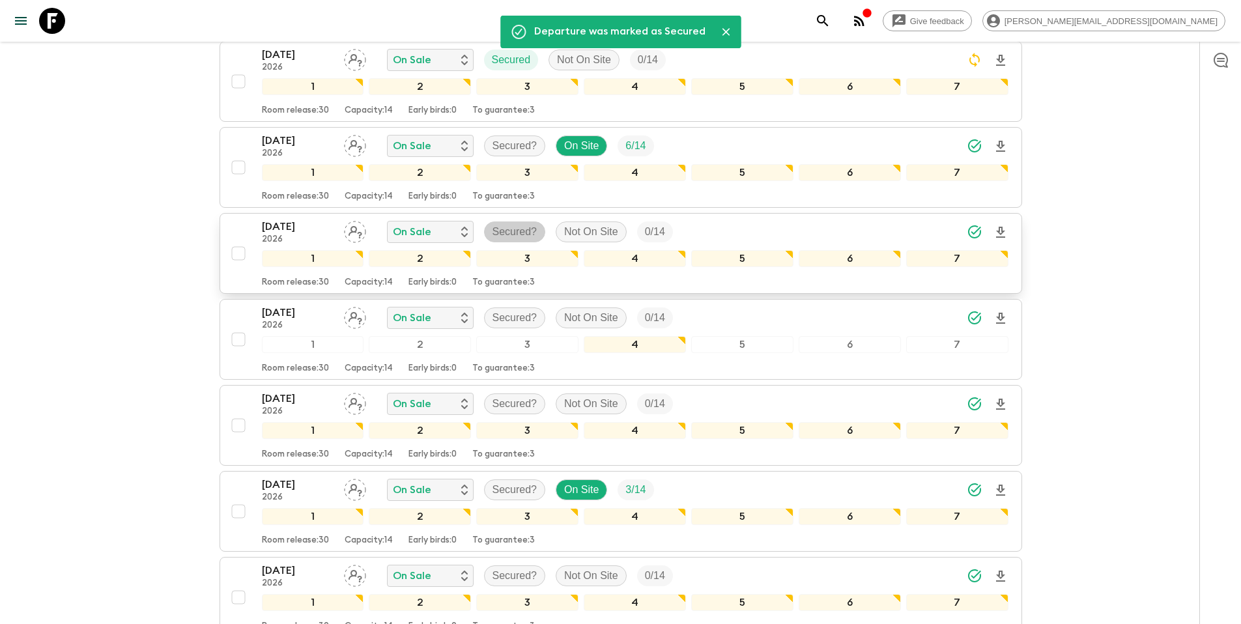
click at [526, 234] on p "Secured?" at bounding box center [514, 232] width 45 height 16
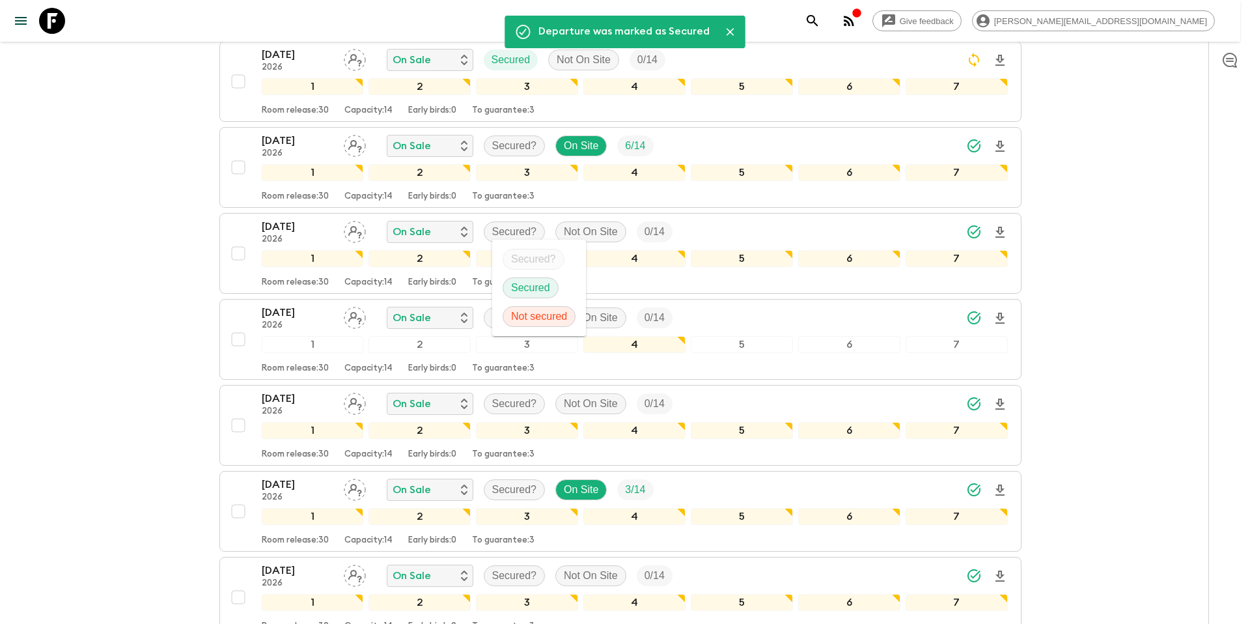
click at [533, 290] on p "Secured" at bounding box center [530, 288] width 39 height 16
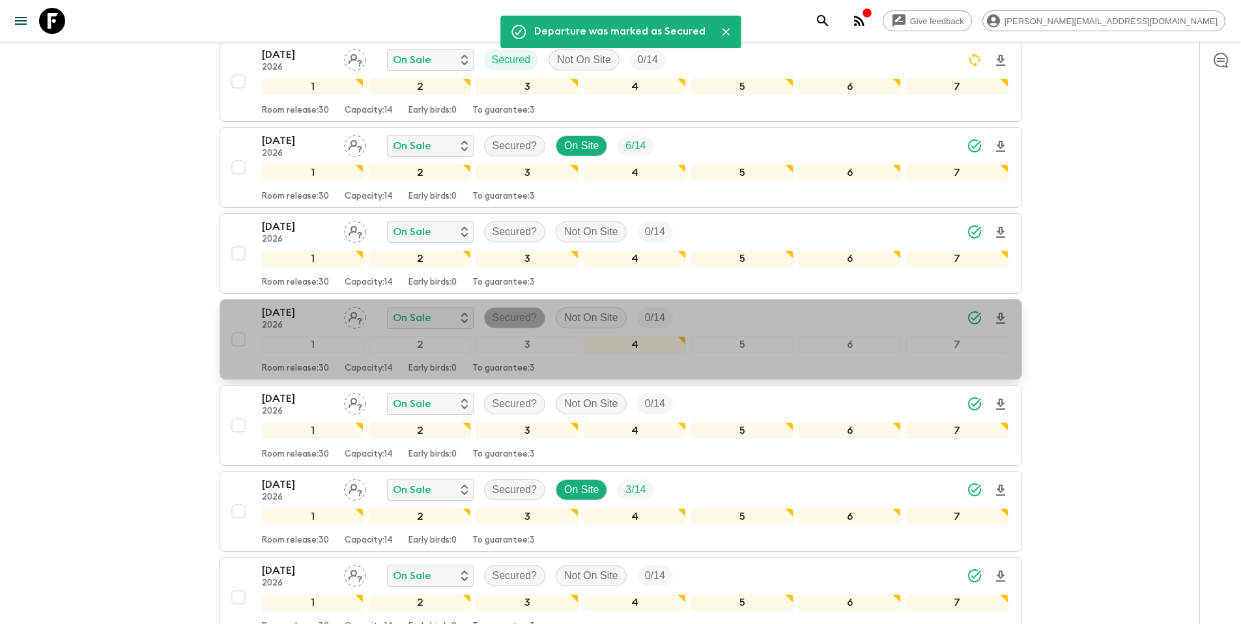
click at [520, 320] on p "Secured?" at bounding box center [514, 318] width 45 height 16
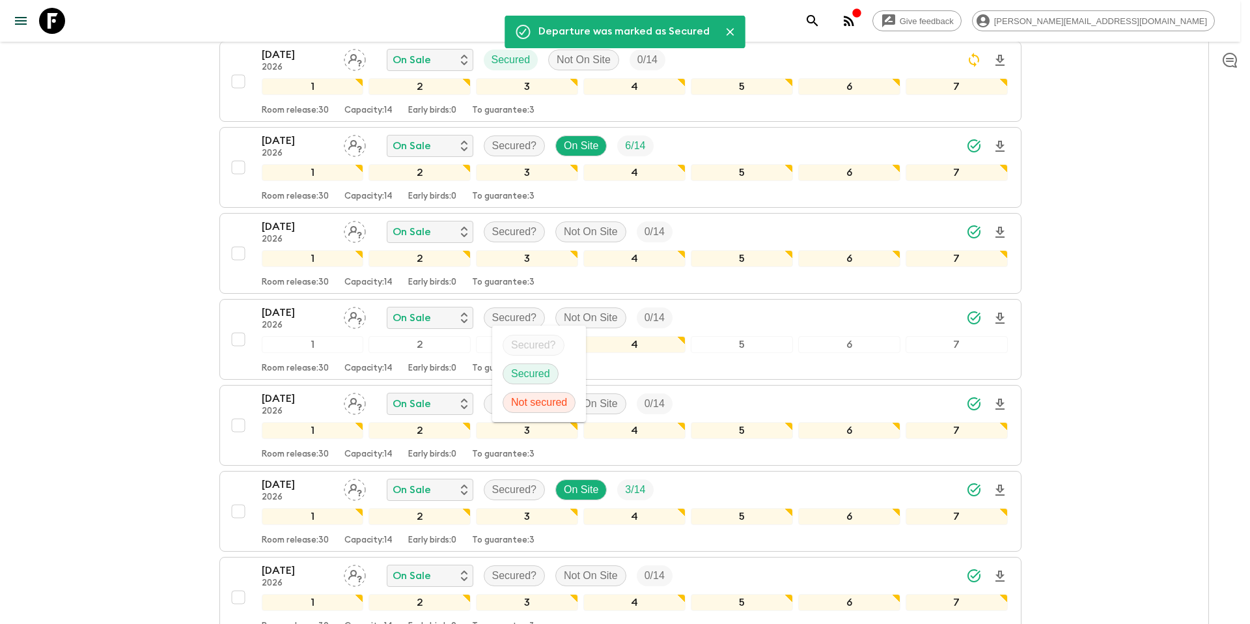
click at [527, 374] on p "Secured" at bounding box center [530, 374] width 39 height 16
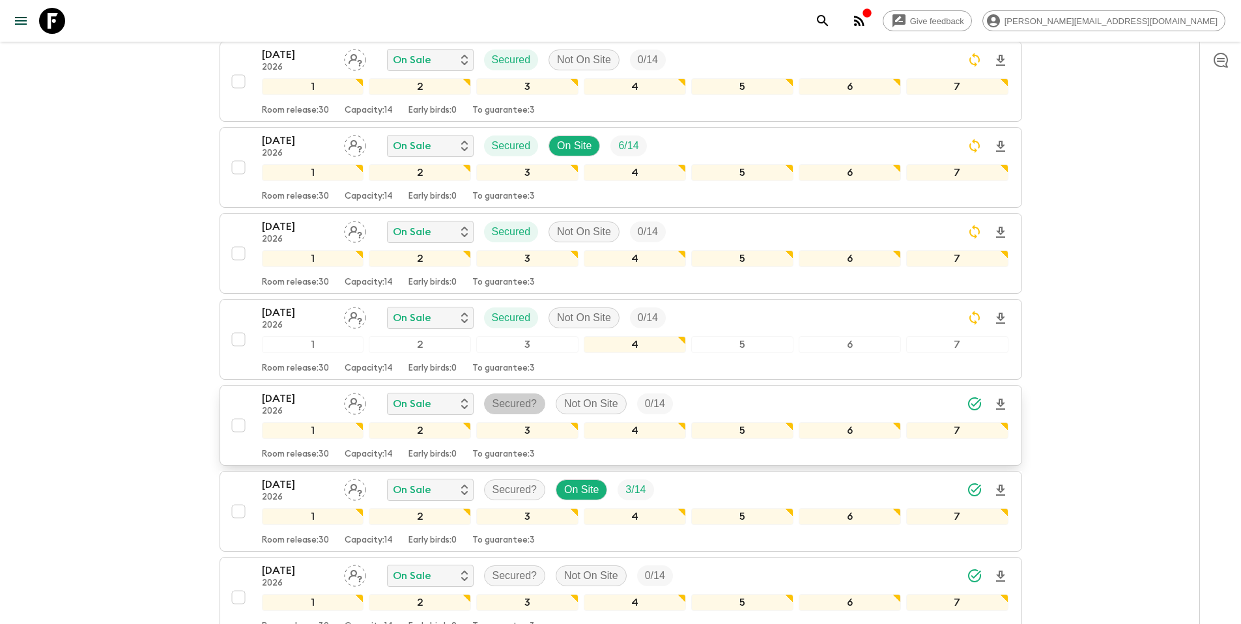
click at [529, 406] on p "Secured?" at bounding box center [514, 404] width 45 height 16
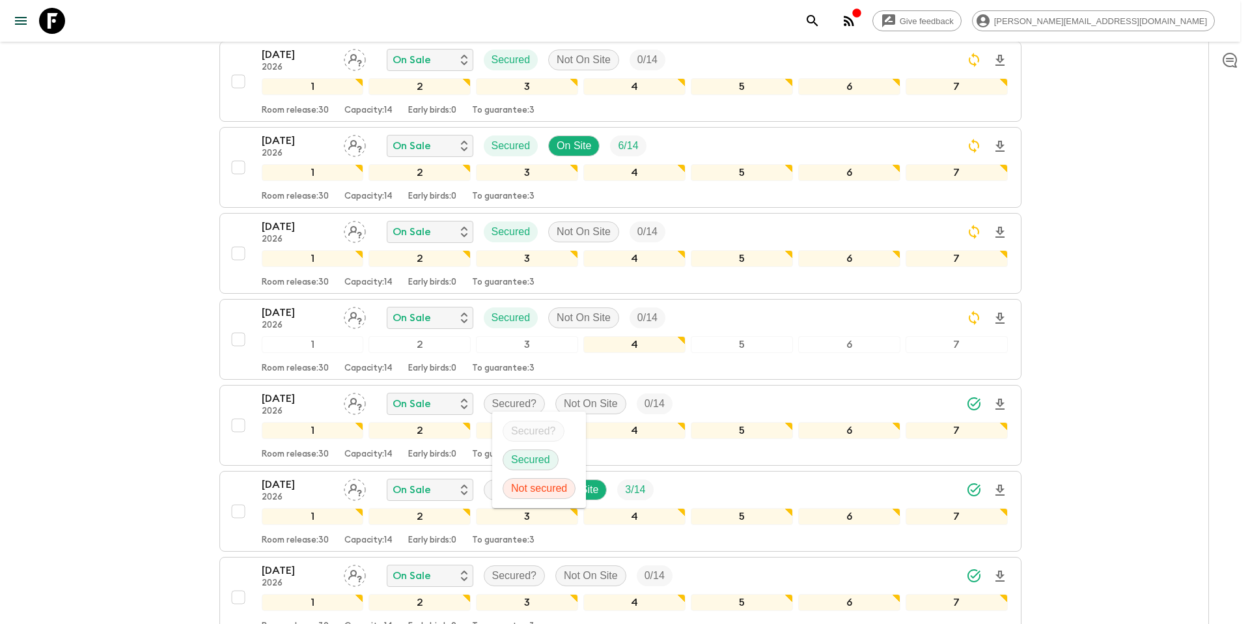
click at [522, 459] on p "Secured" at bounding box center [530, 460] width 39 height 16
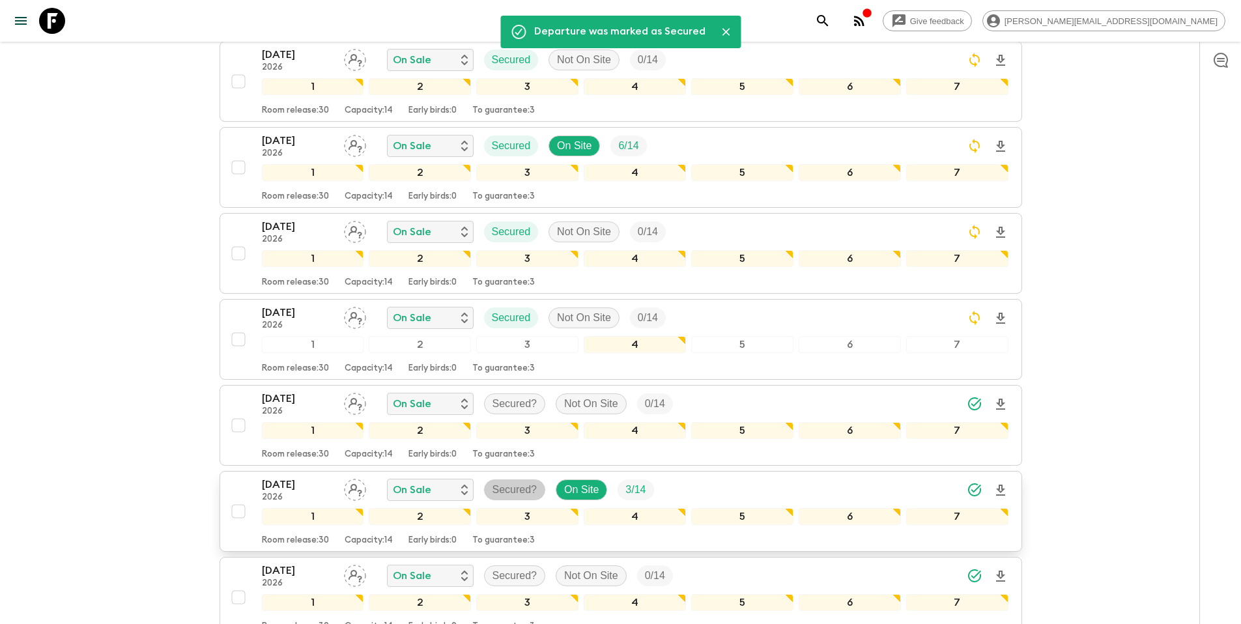
click at [512, 493] on p "Secured?" at bounding box center [514, 490] width 45 height 16
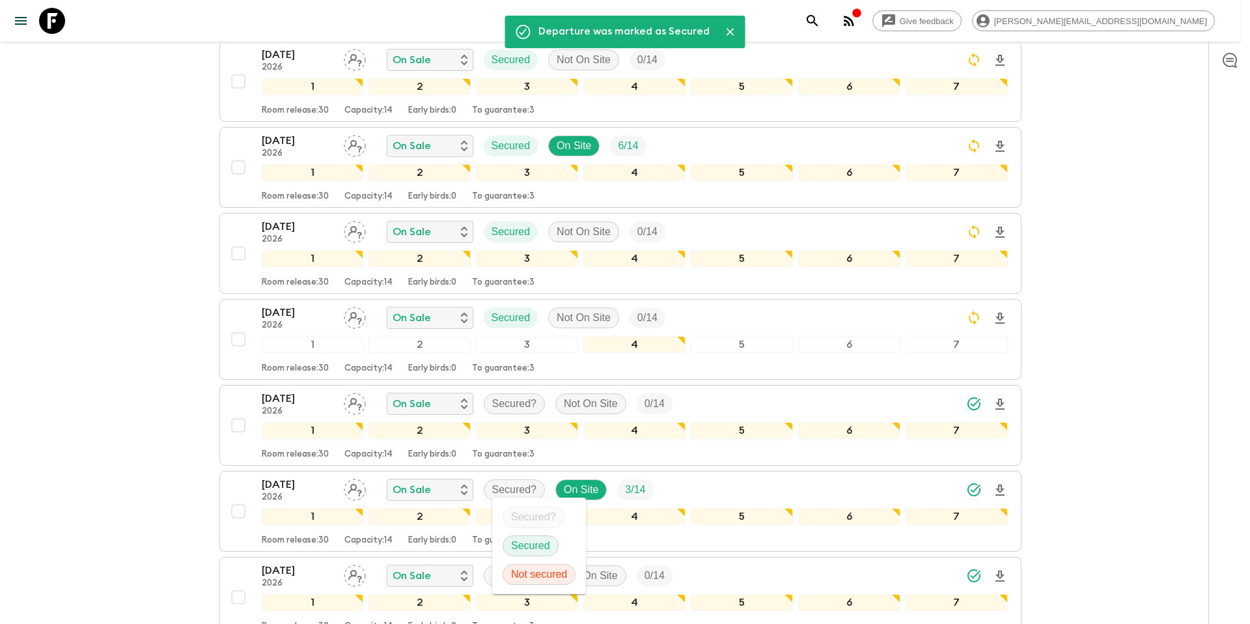
click at [518, 542] on p "Secured" at bounding box center [530, 546] width 39 height 16
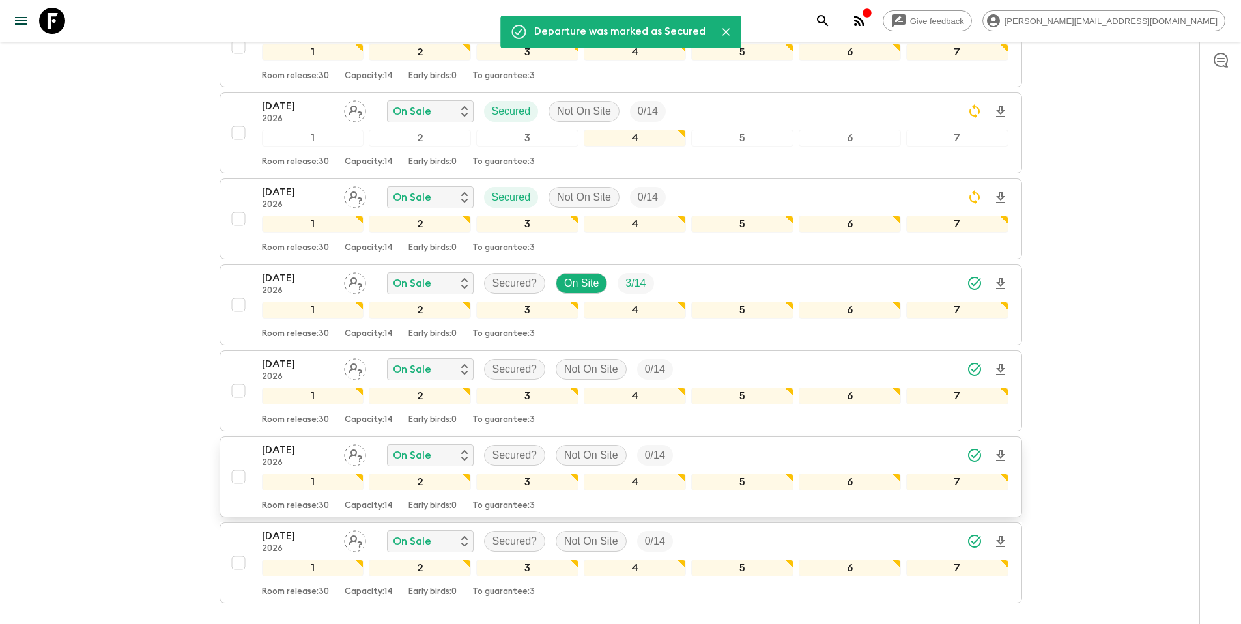
scroll to position [1278, 0]
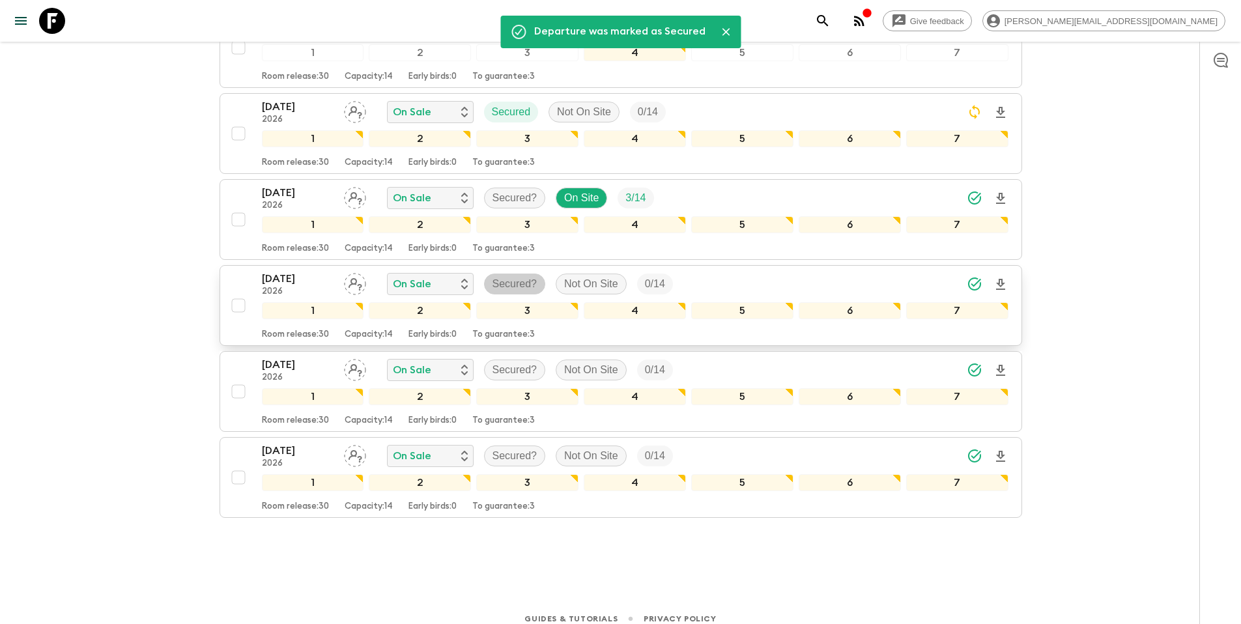
click at [523, 283] on p "Secured?" at bounding box center [514, 284] width 45 height 16
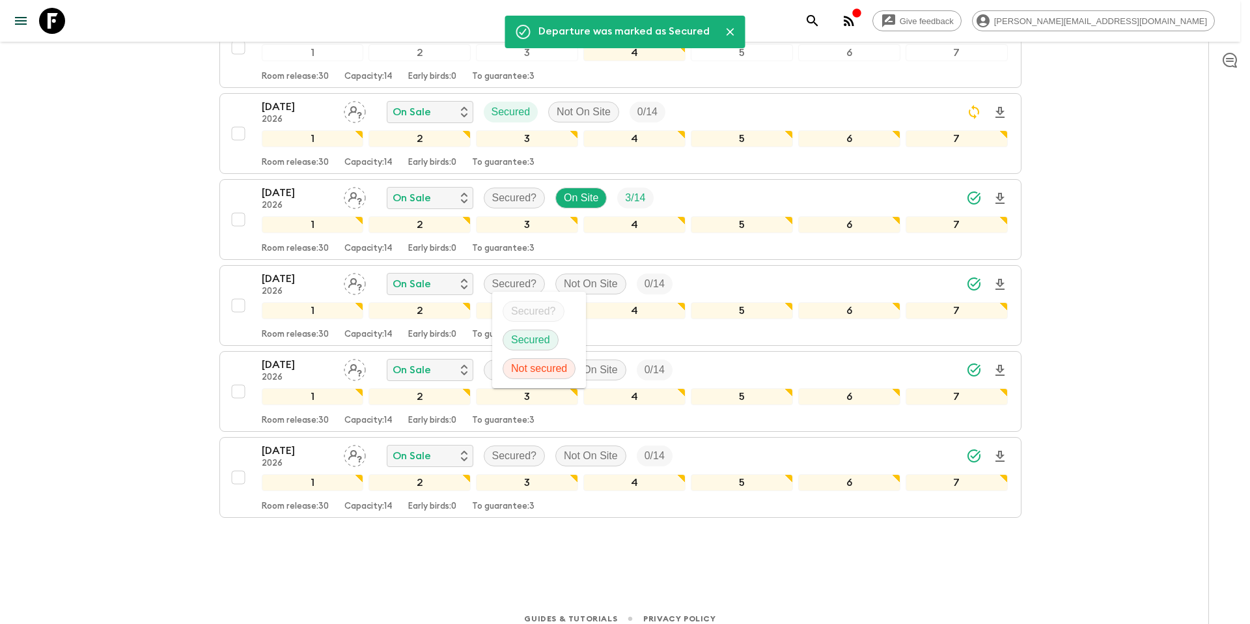
click at [531, 343] on p "Secured" at bounding box center [530, 340] width 39 height 16
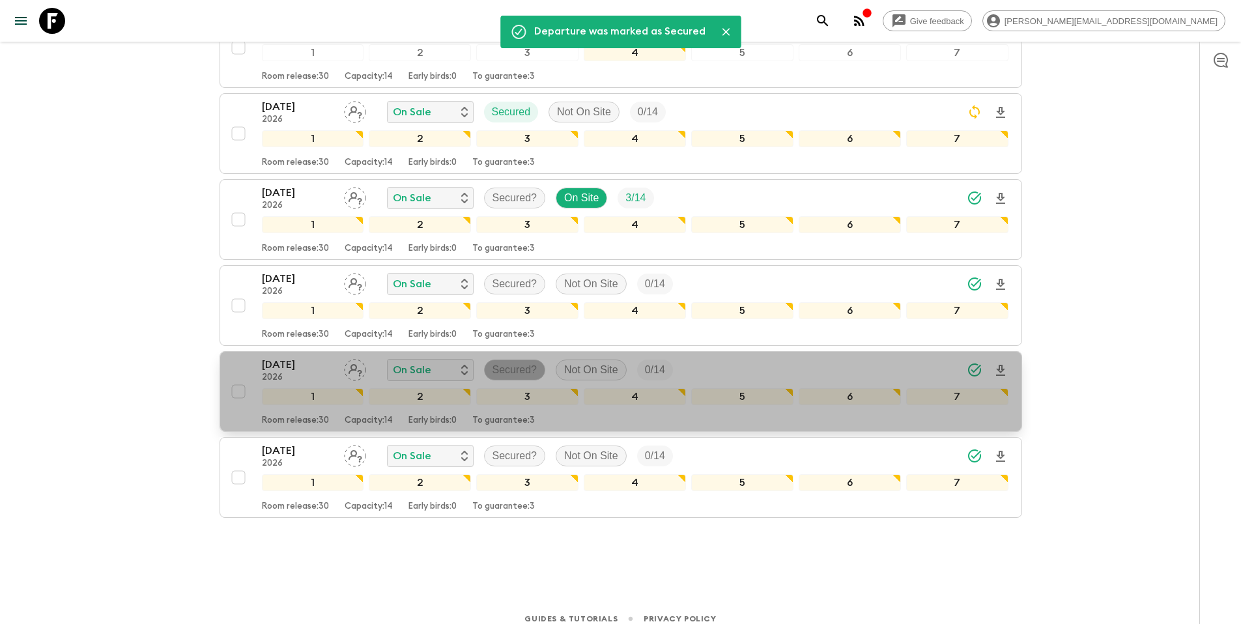
click at [509, 374] on p "Secured?" at bounding box center [514, 370] width 45 height 16
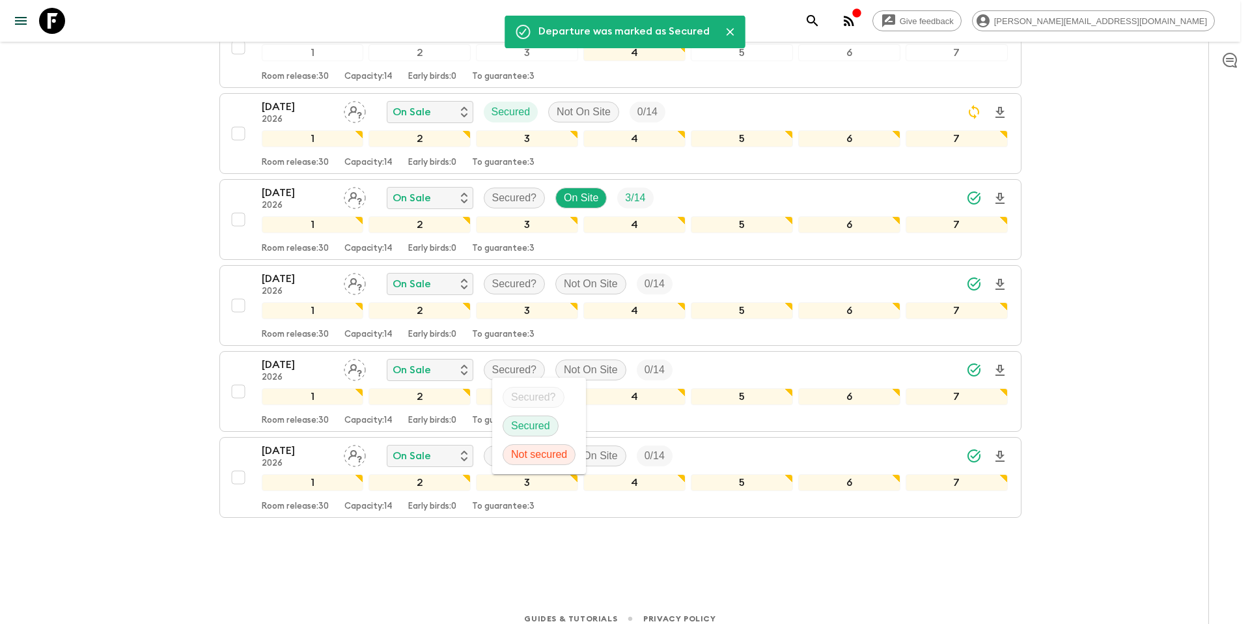
click at [525, 423] on p "Secured" at bounding box center [530, 426] width 39 height 16
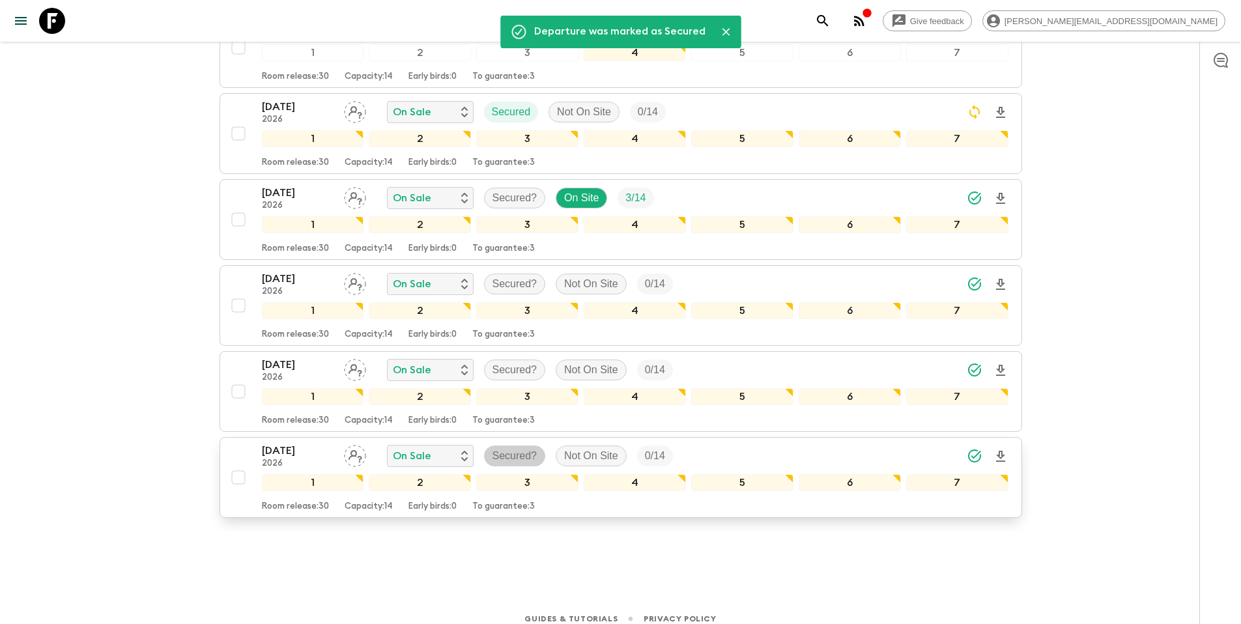
click at [518, 451] on p "Secured?" at bounding box center [514, 456] width 45 height 16
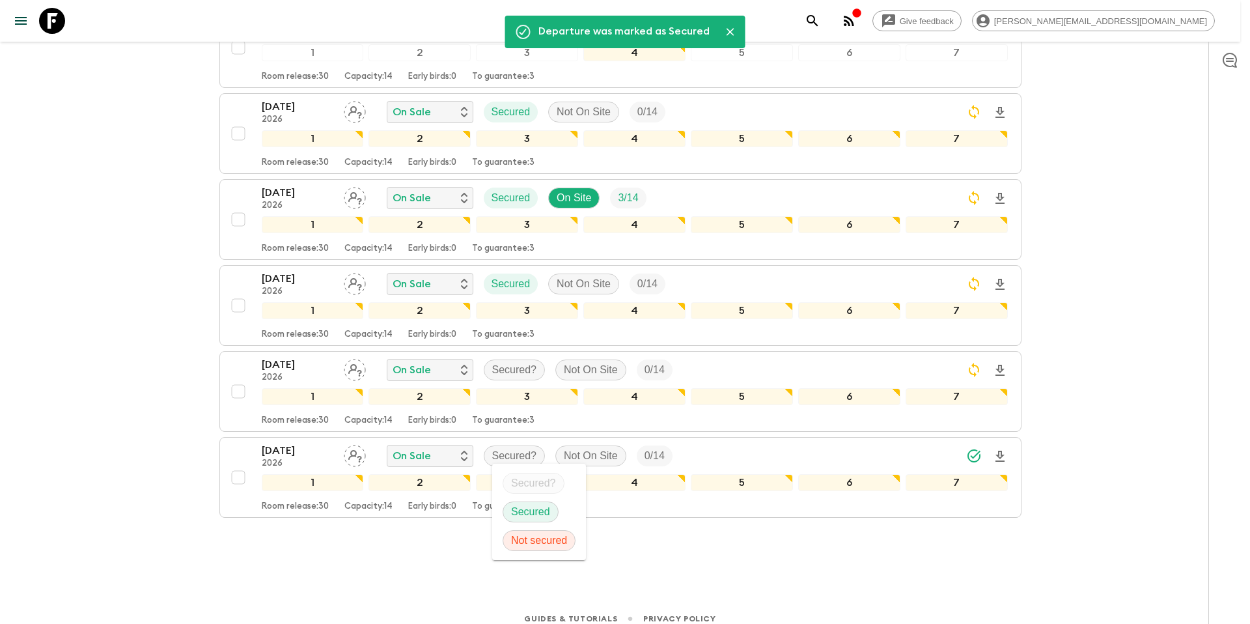
click at [541, 513] on p "Secured" at bounding box center [530, 512] width 39 height 16
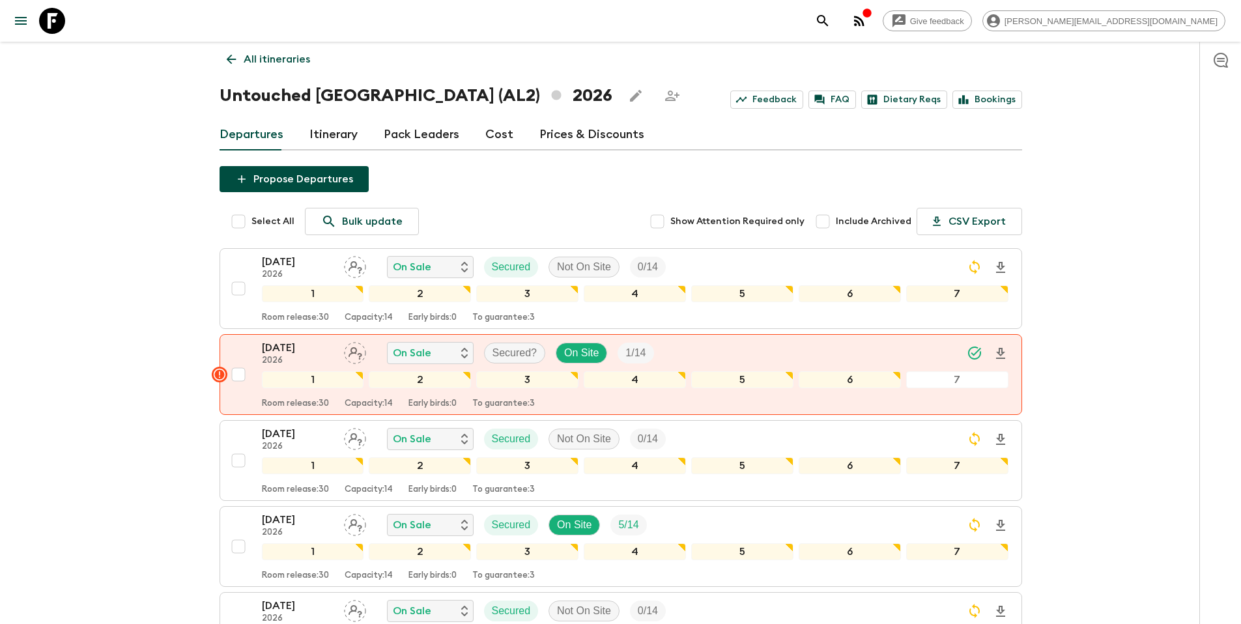
scroll to position [0, 0]
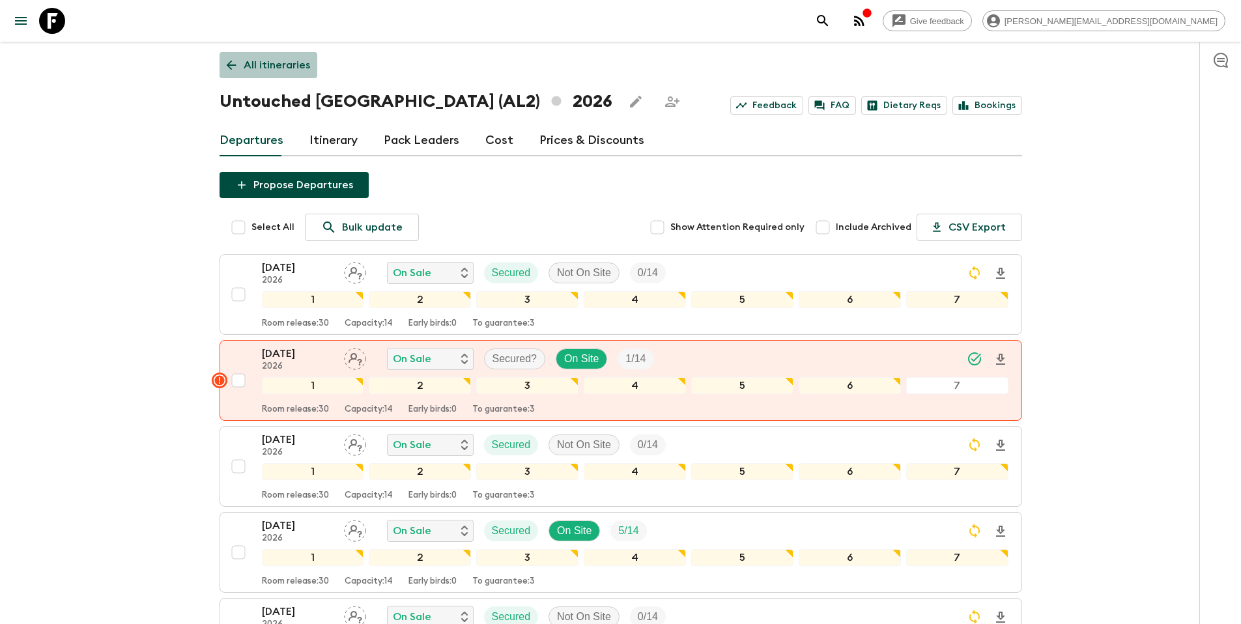
click at [294, 64] on p "All itineraries" at bounding box center [277, 65] width 66 height 16
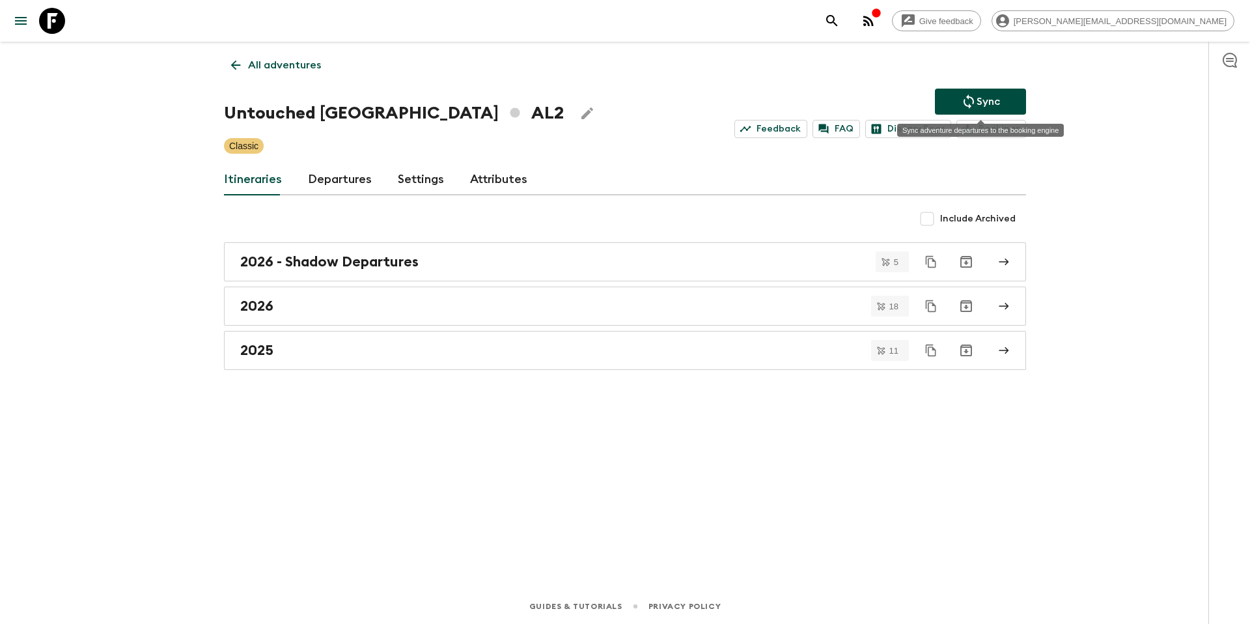
click at [983, 102] on p "Sync" at bounding box center [988, 102] width 23 height 16
click at [326, 307] on div "2026" at bounding box center [612, 306] width 745 height 17
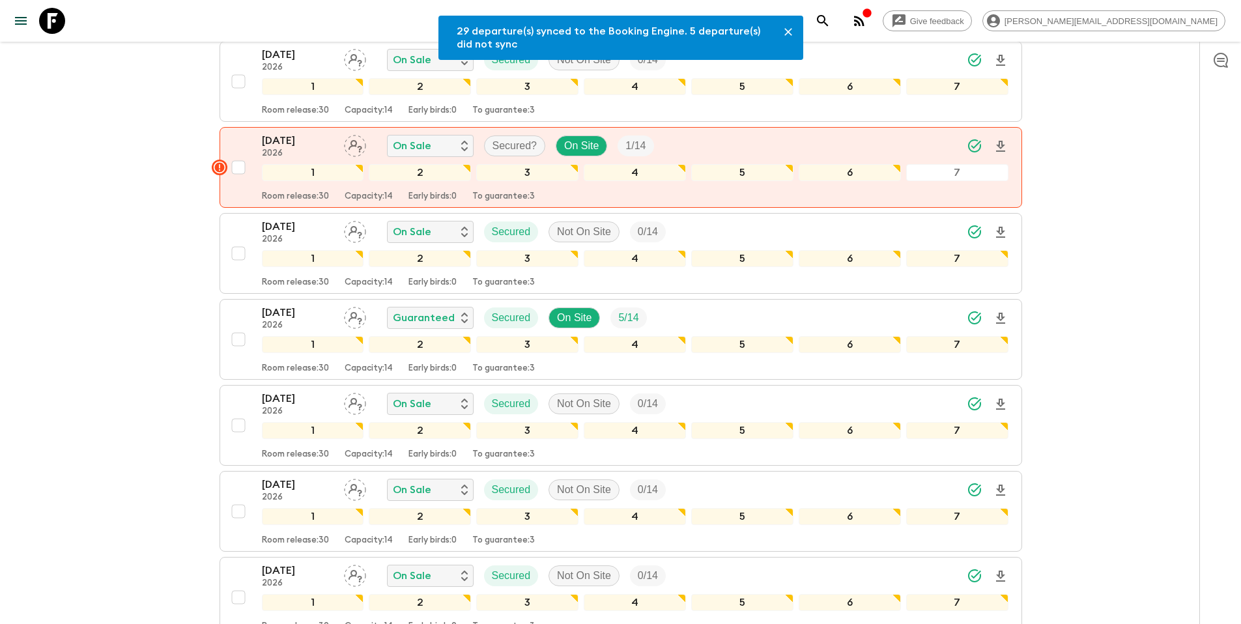
scroll to position [269, 0]
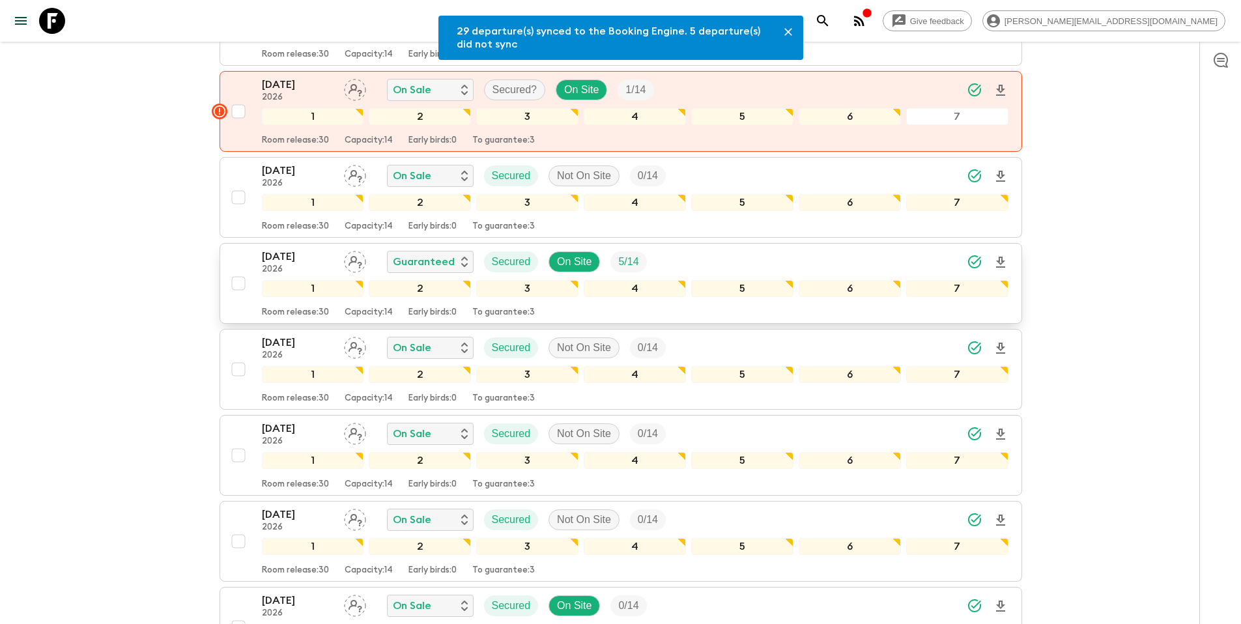
click at [236, 285] on input "checkbox" at bounding box center [238, 283] width 26 height 26
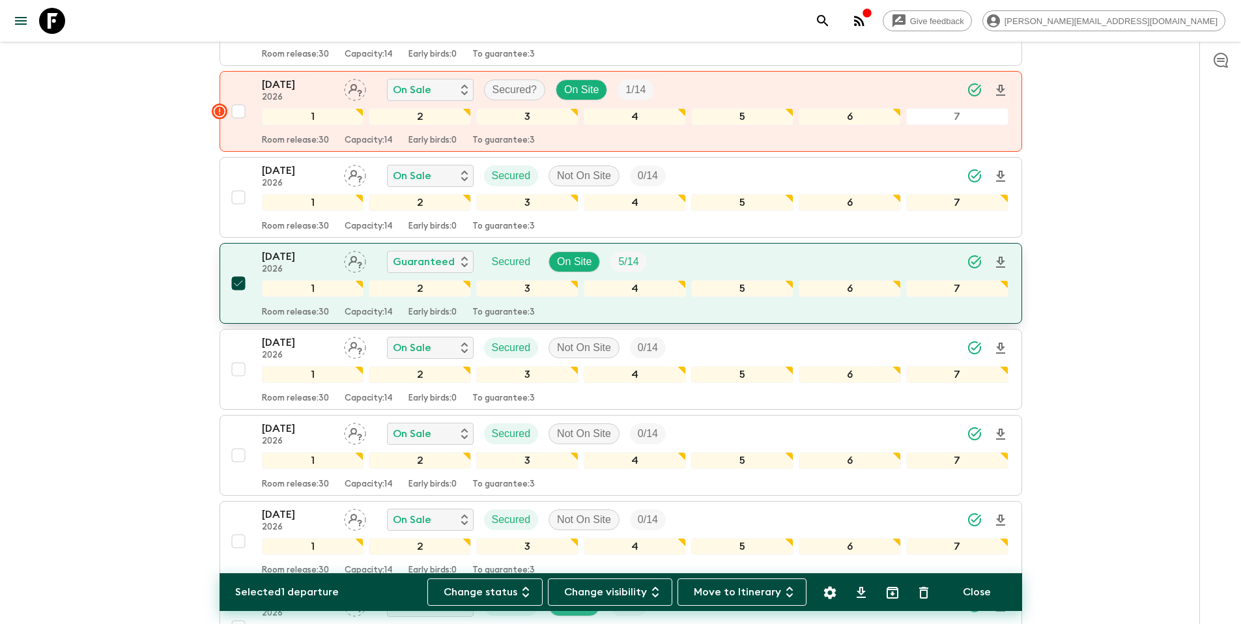
click at [240, 282] on input "checkbox" at bounding box center [238, 283] width 26 height 26
checkbox input "false"
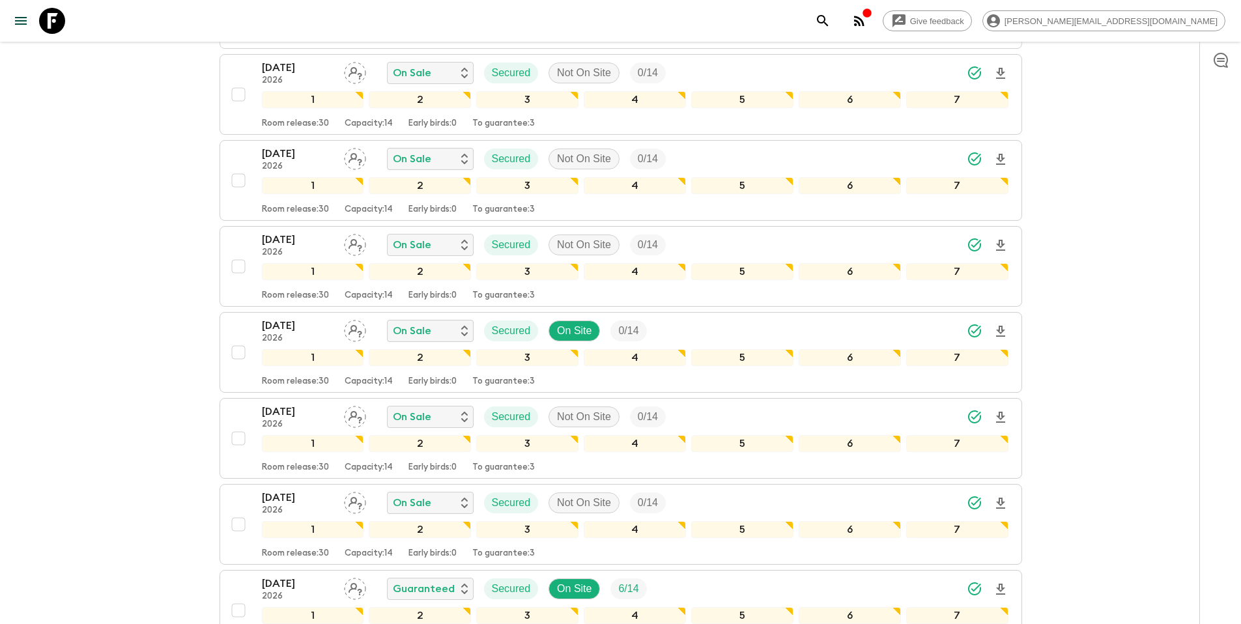
scroll to position [553, 0]
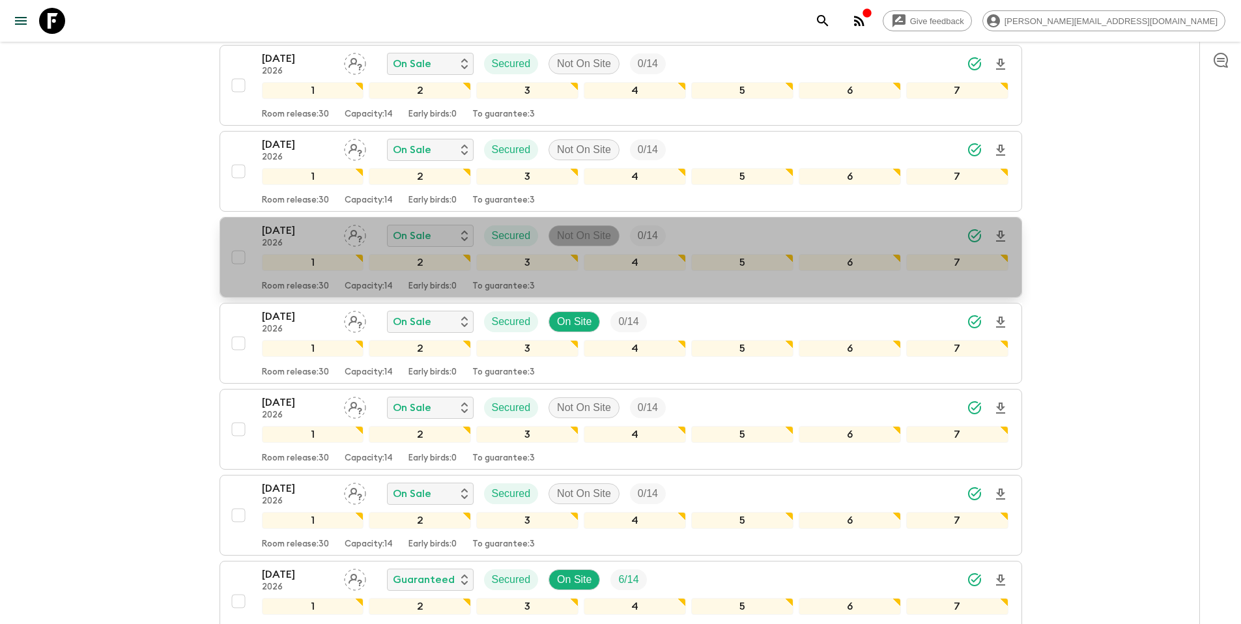
click at [602, 239] on p "Not On Site" at bounding box center [584, 236] width 54 height 16
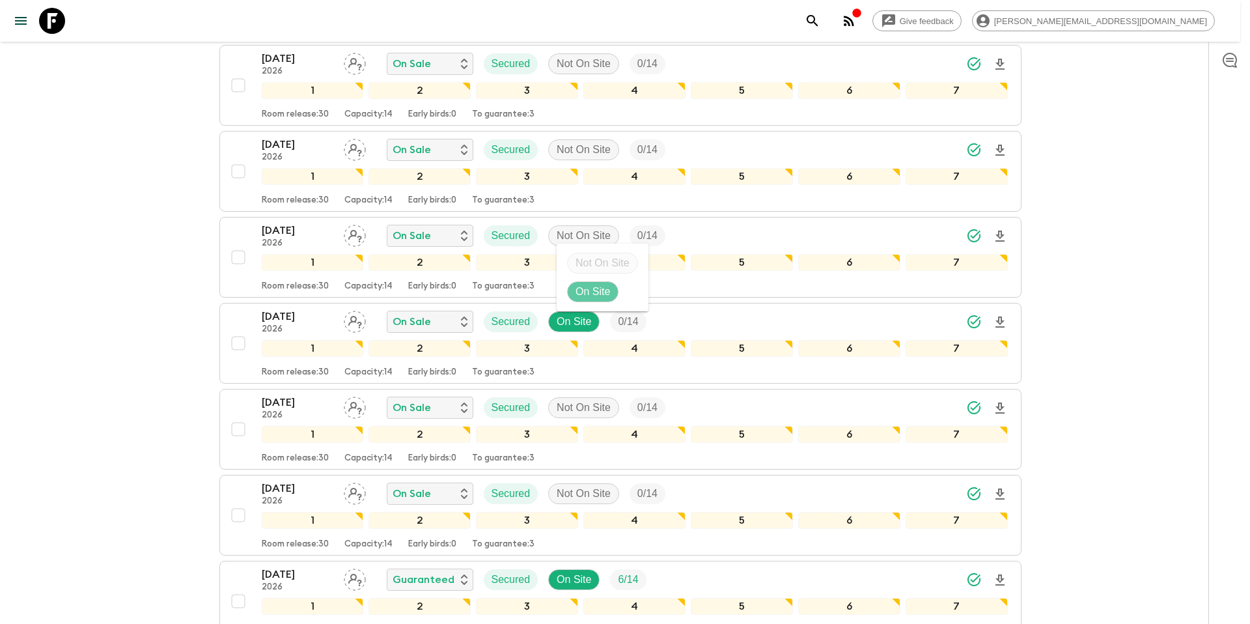
click at [606, 292] on p "On Site" at bounding box center [593, 292] width 35 height 16
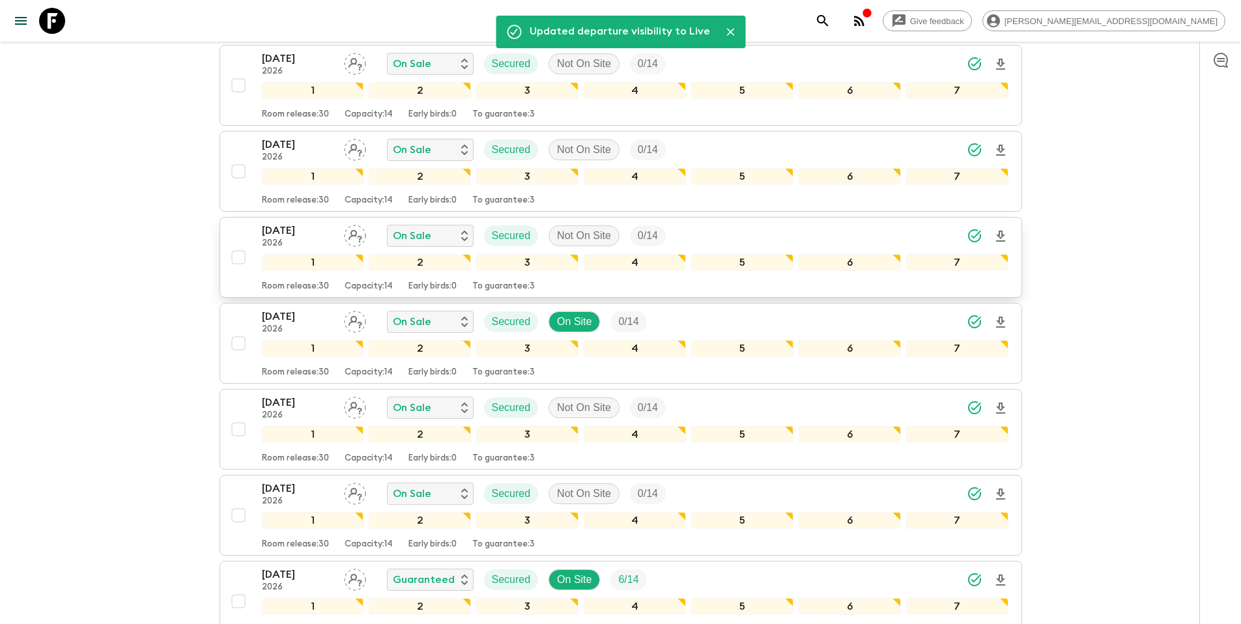
click at [242, 259] on input "checkbox" at bounding box center [238, 257] width 26 height 26
checkbox input "true"
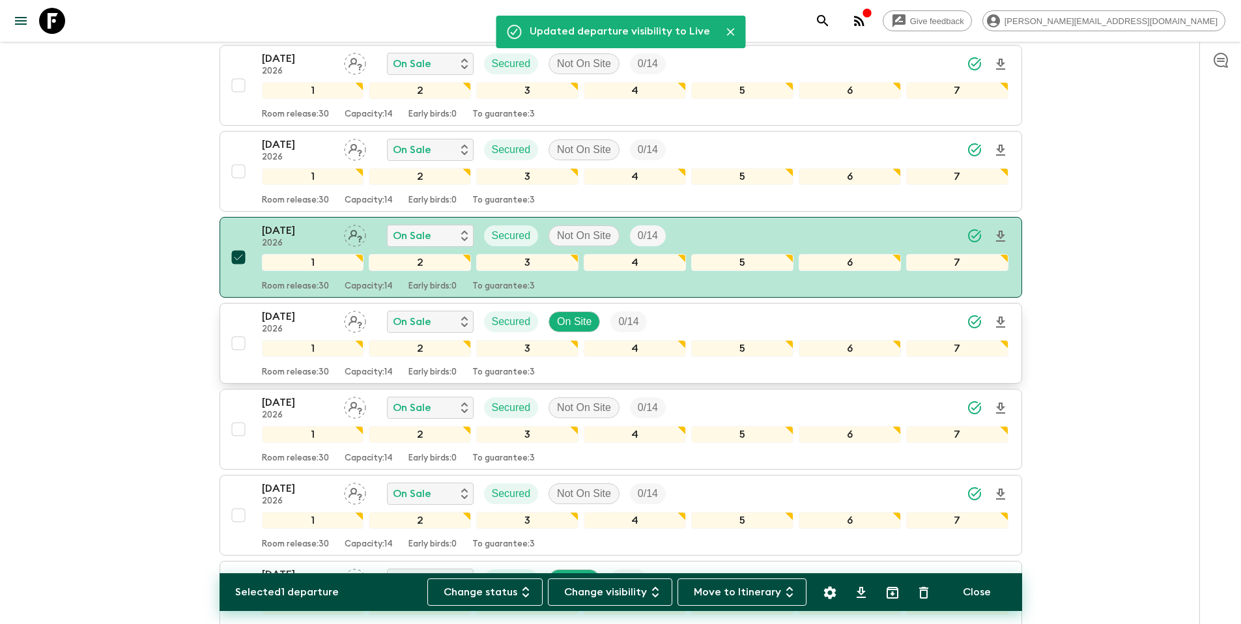
click at [239, 345] on input "checkbox" at bounding box center [238, 343] width 26 height 26
checkbox input "true"
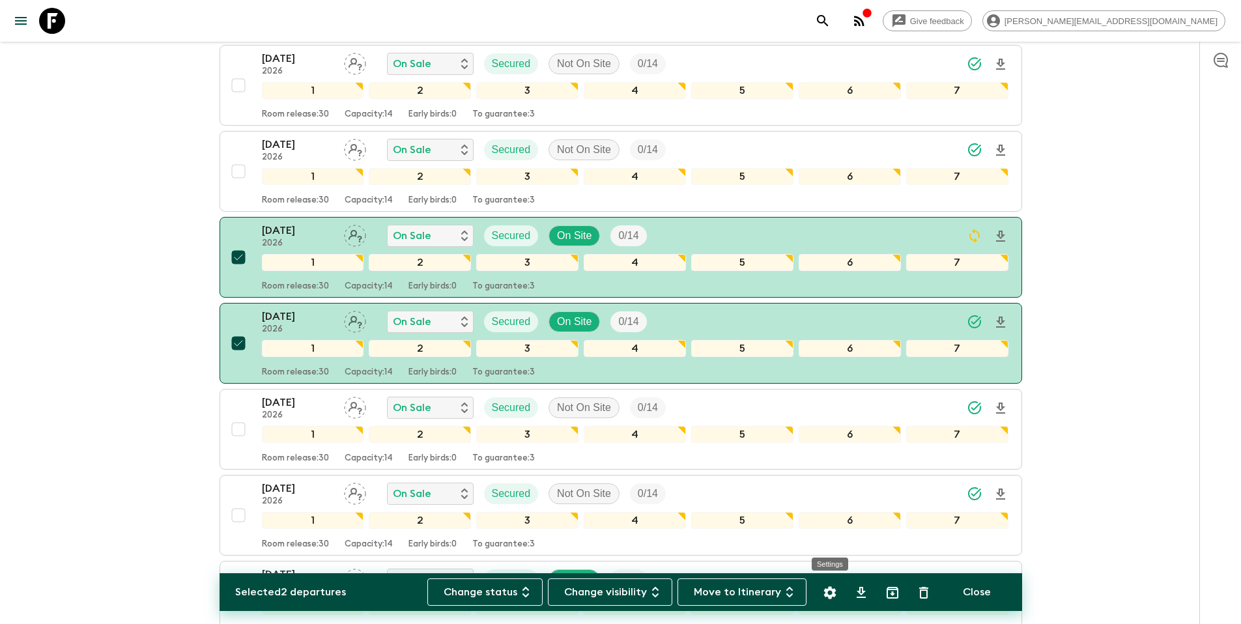
click at [832, 591] on icon "Settings" at bounding box center [829, 592] width 12 height 12
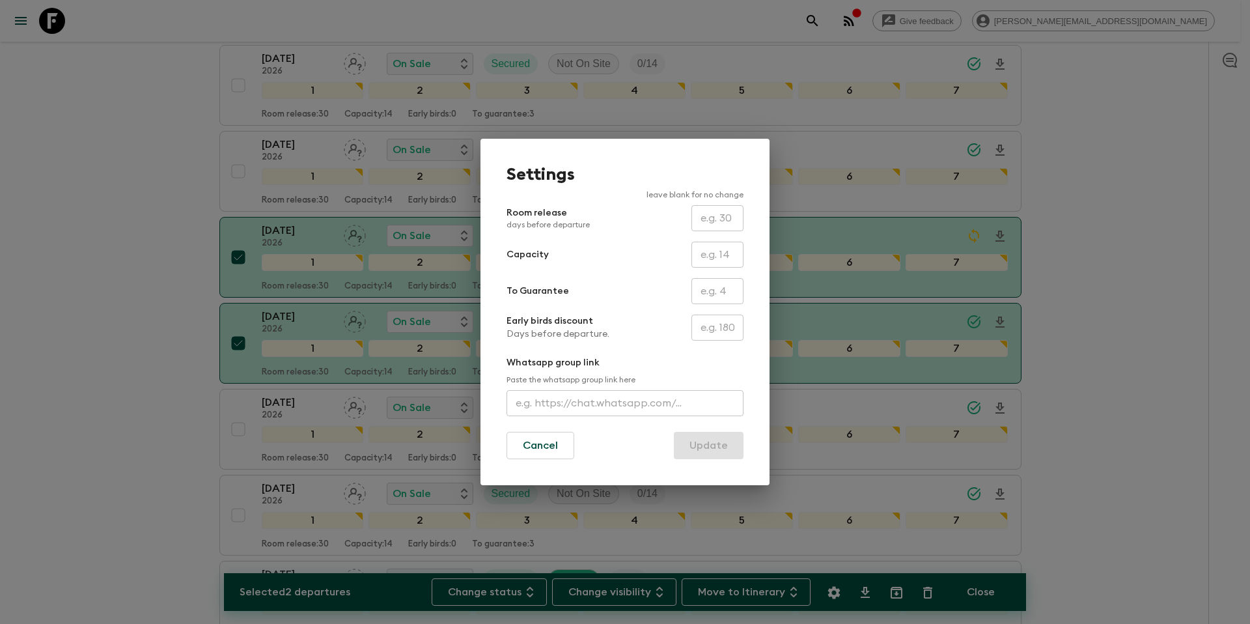
click at [716, 288] on input "text" at bounding box center [718, 291] width 52 height 26
type input "0"
click at [707, 451] on button "Update" at bounding box center [709, 445] width 70 height 27
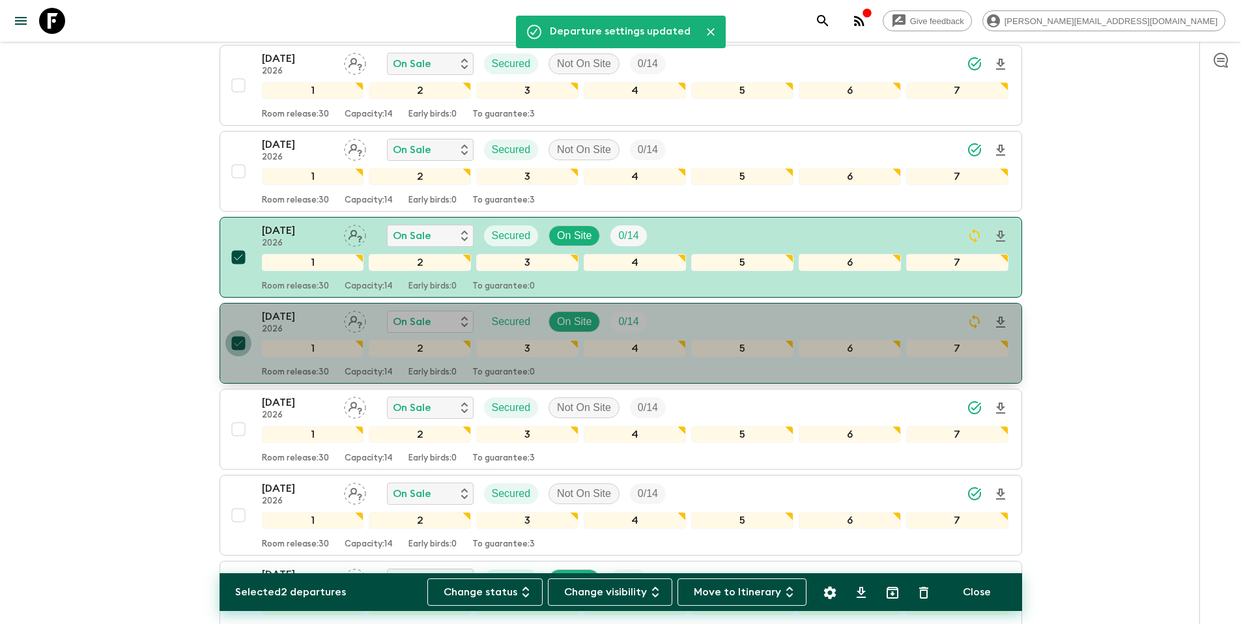
click at [241, 346] on input "checkbox" at bounding box center [238, 343] width 26 height 26
checkbox input "false"
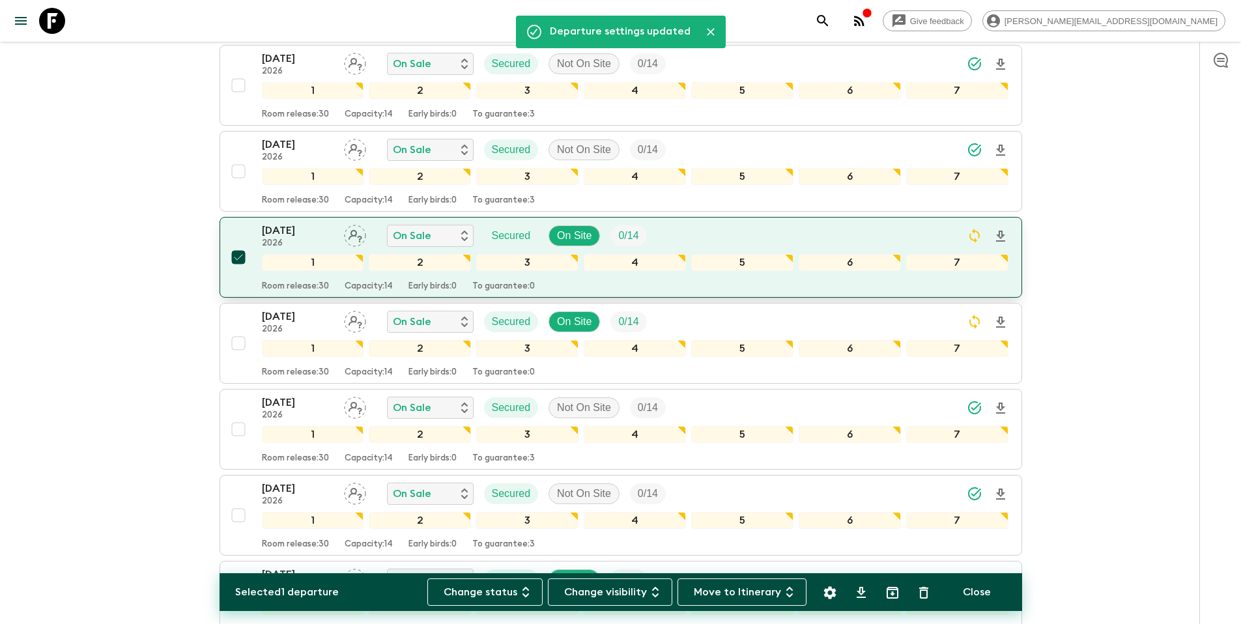
click at [238, 256] on input "checkbox" at bounding box center [238, 257] width 26 height 26
checkbox input "false"
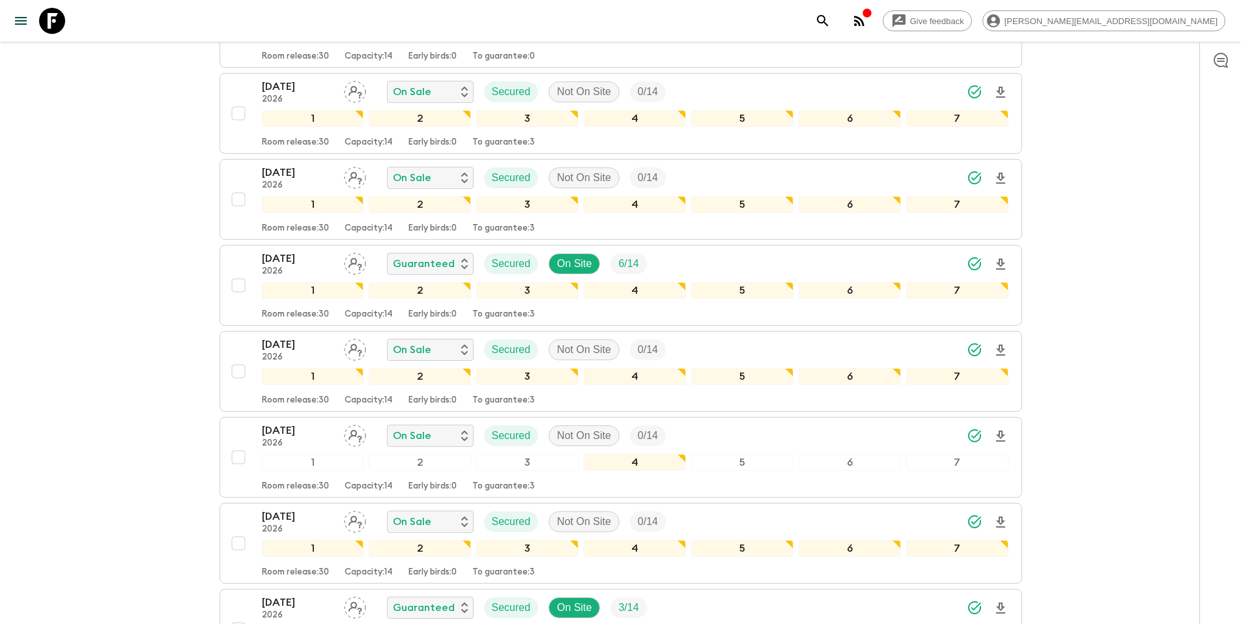
scroll to position [872, 0]
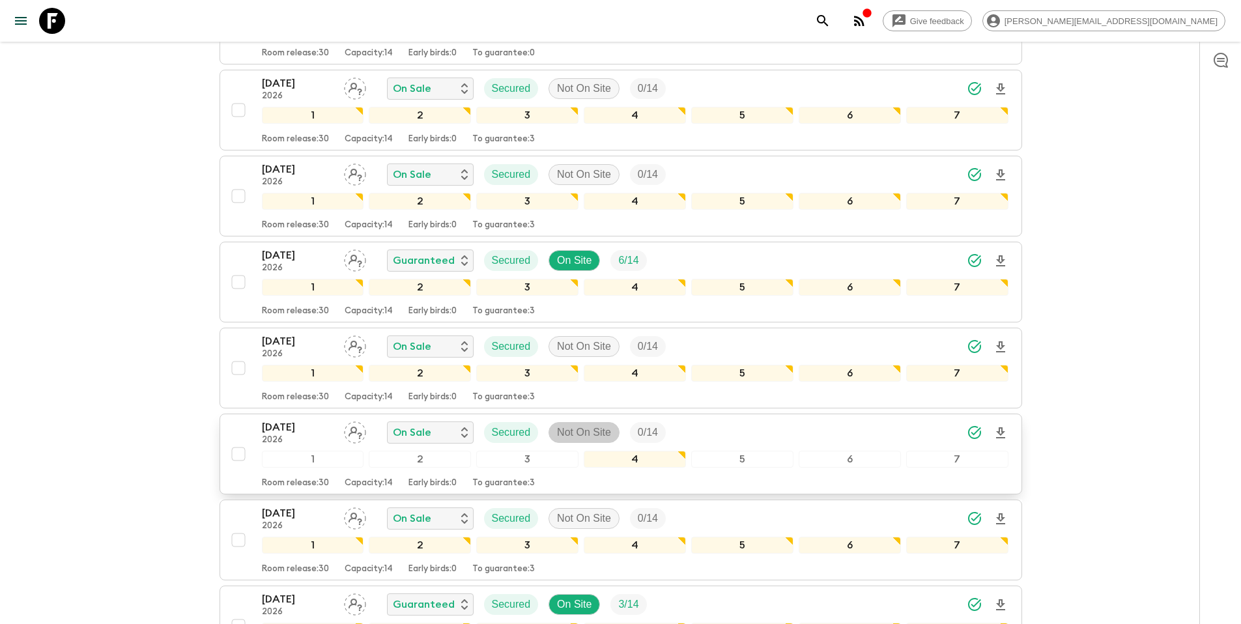
click at [589, 434] on p "Not On Site" at bounding box center [584, 433] width 54 height 16
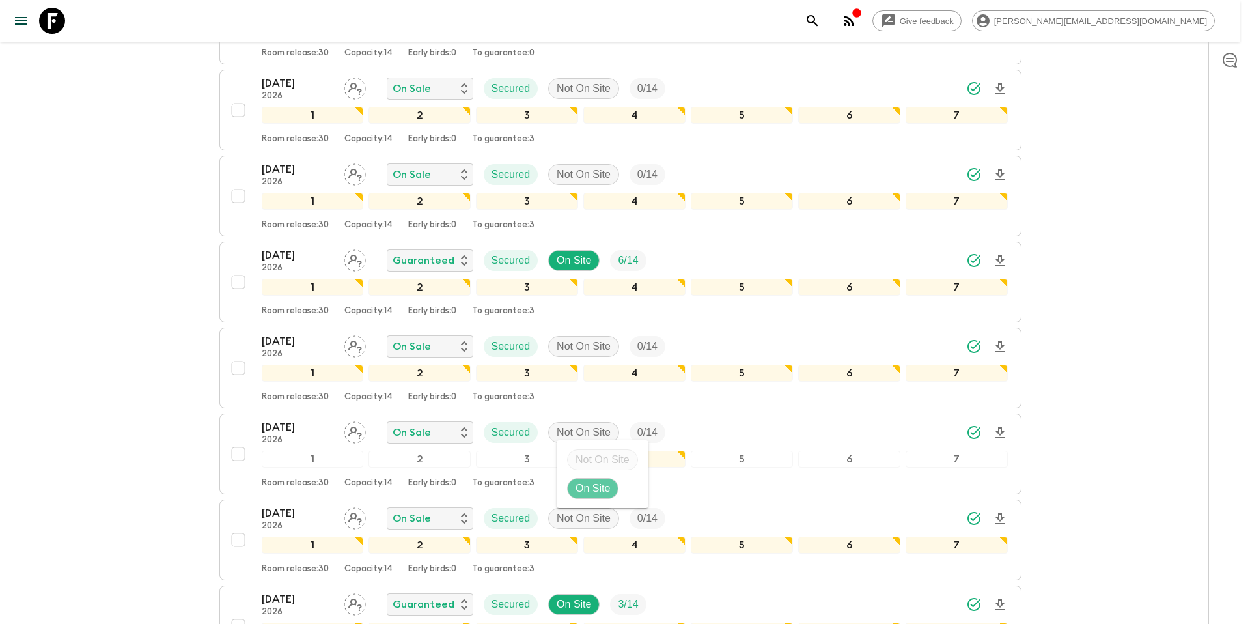
click at [603, 487] on p "On Site" at bounding box center [593, 489] width 35 height 16
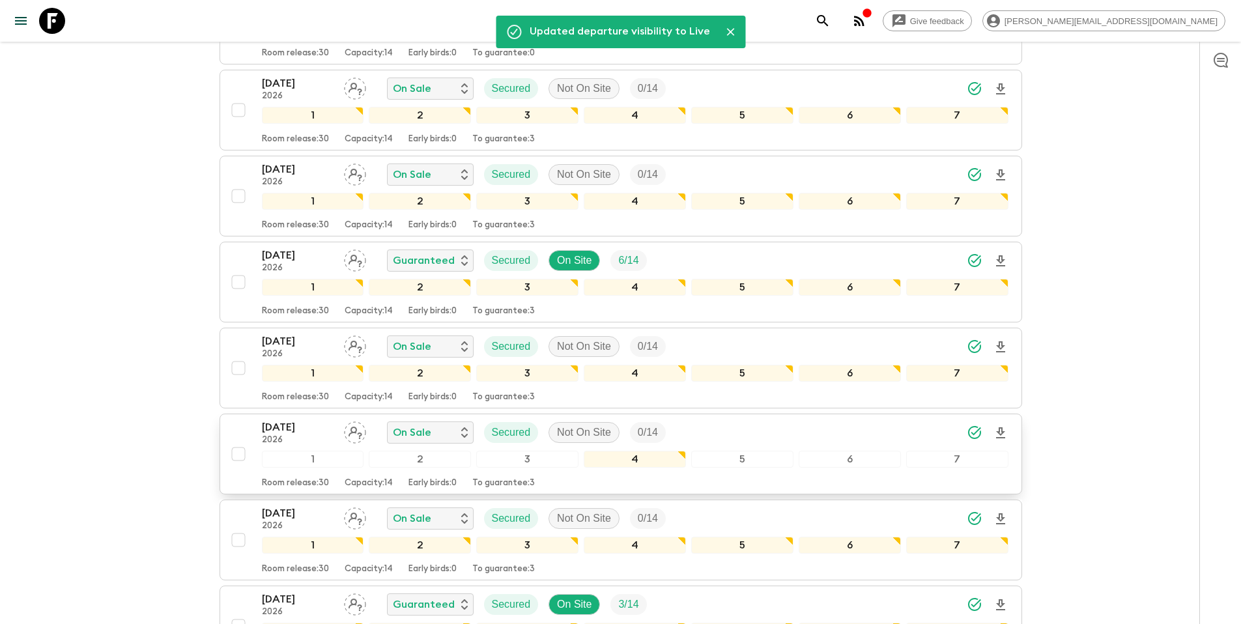
click at [241, 452] on input "checkbox" at bounding box center [238, 454] width 26 height 26
checkbox input "true"
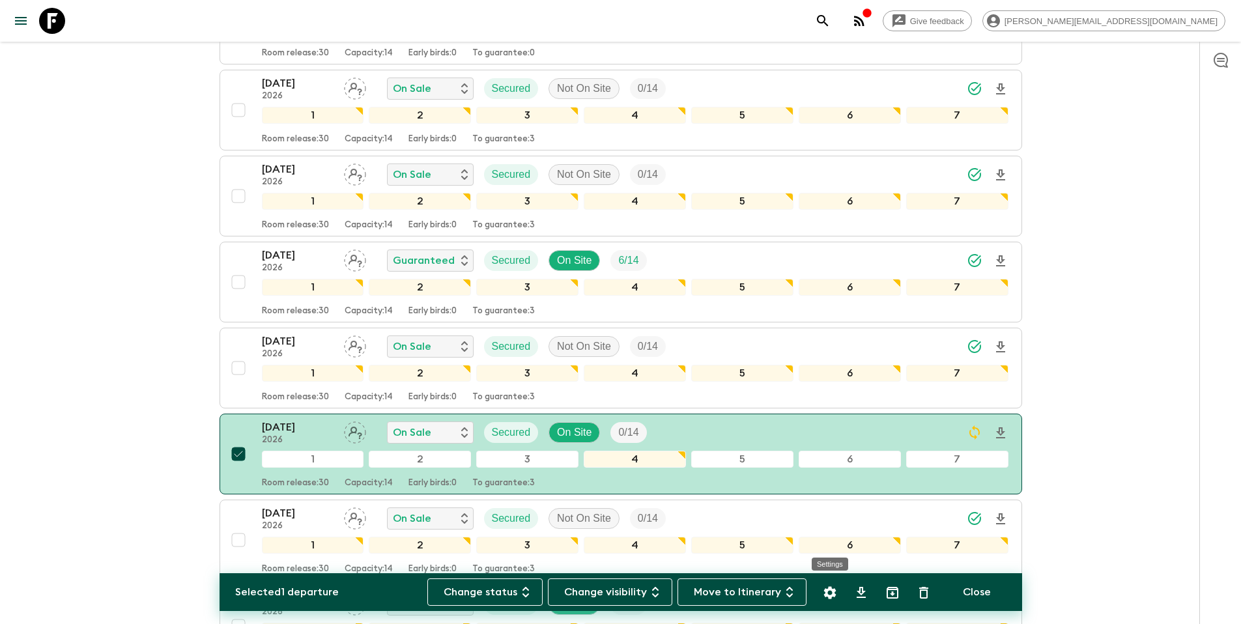
click at [828, 600] on icon "Settings" at bounding box center [830, 593] width 16 height 16
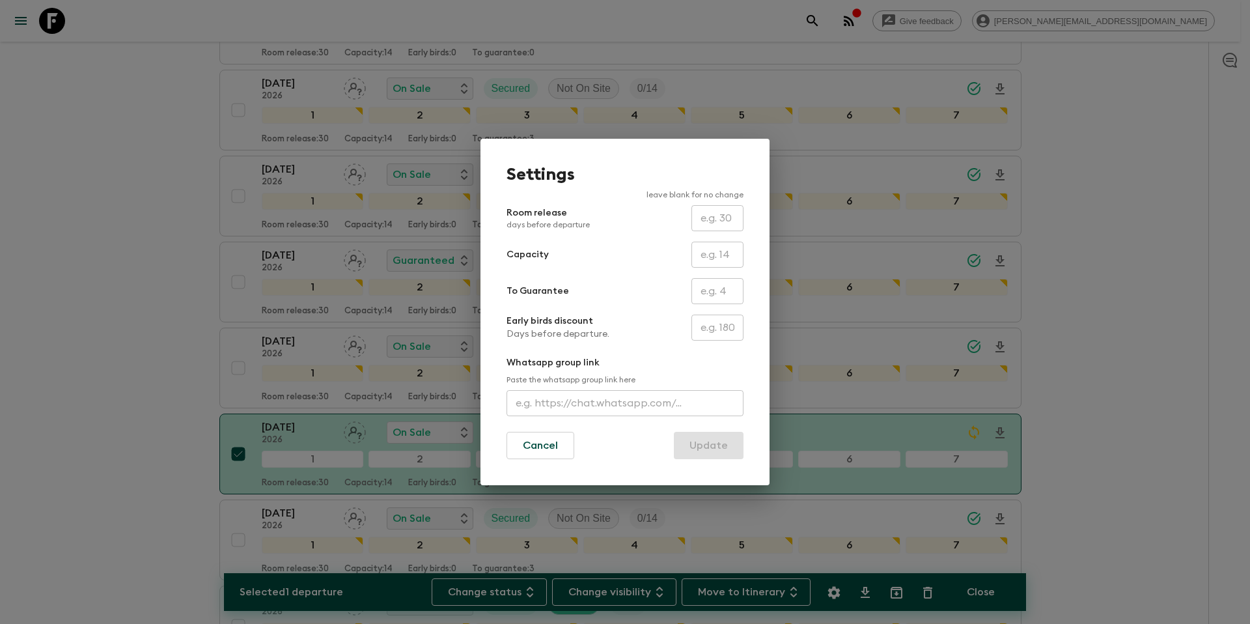
click at [712, 294] on input "text" at bounding box center [718, 291] width 52 height 26
type input "0"
click at [706, 449] on button "Update" at bounding box center [709, 445] width 70 height 27
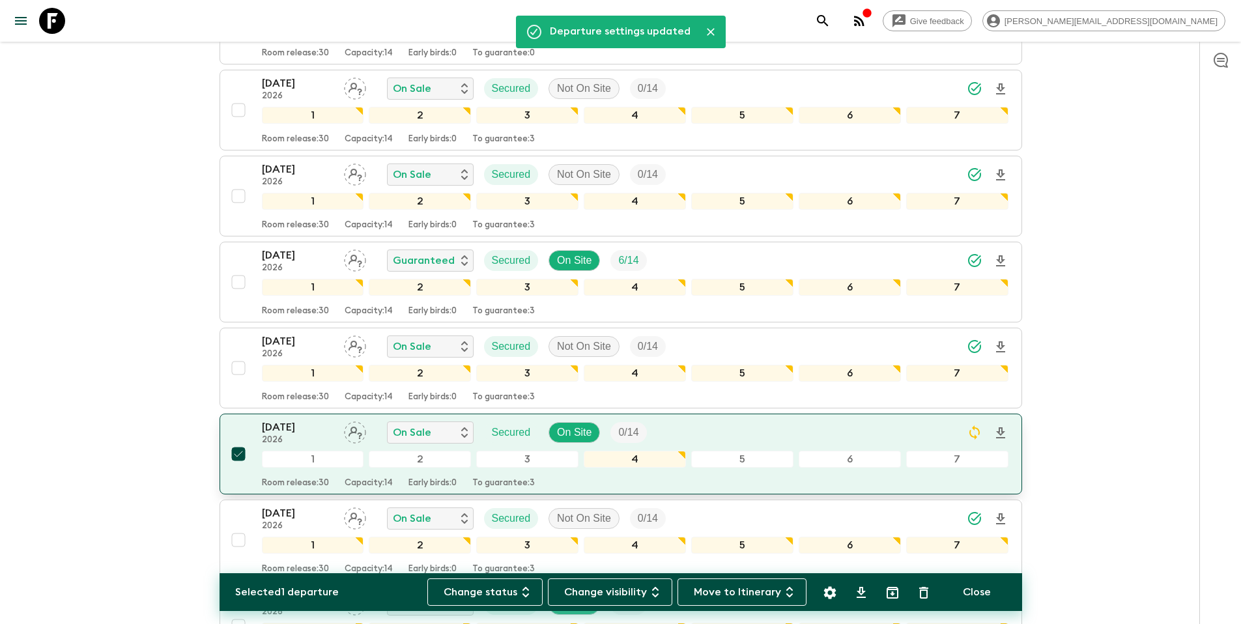
click at [239, 453] on input "checkbox" at bounding box center [238, 454] width 26 height 26
checkbox input "false"
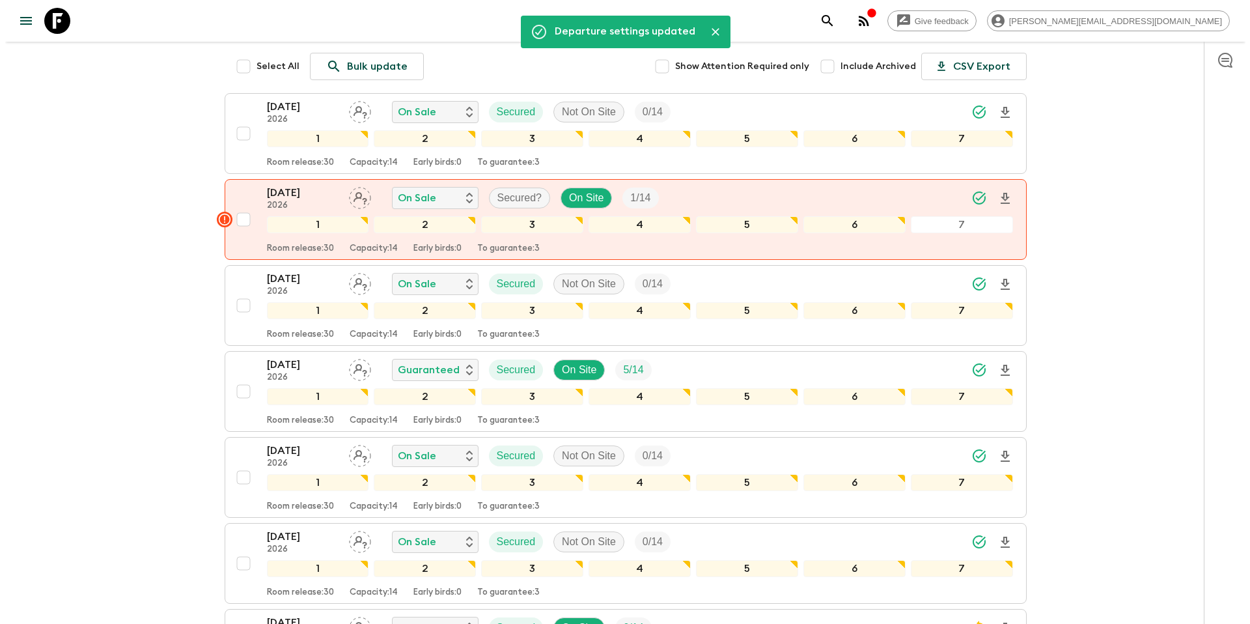
scroll to position [0, 0]
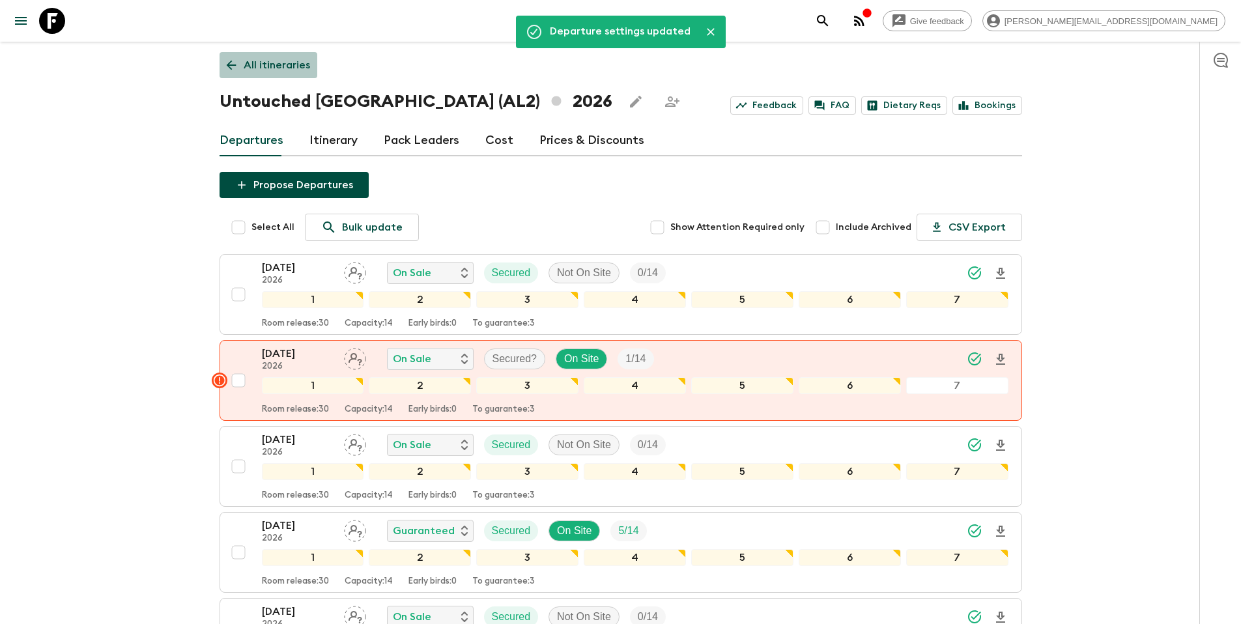
click at [293, 68] on p "All itineraries" at bounding box center [277, 65] width 66 height 16
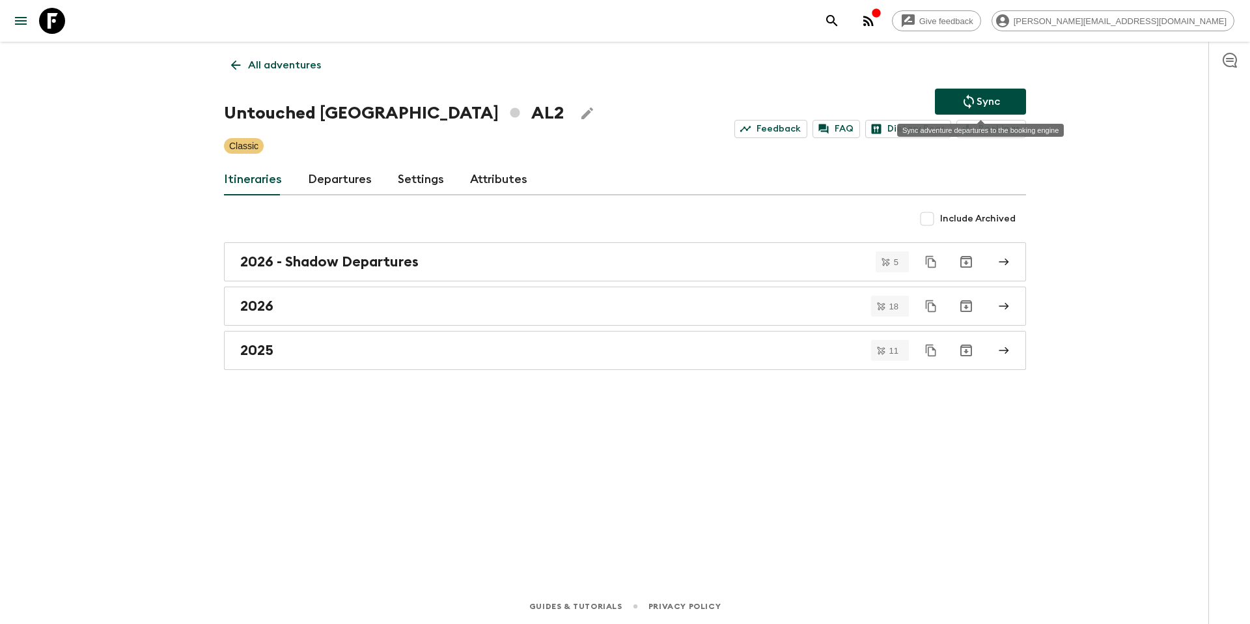
click at [966, 104] on icon "Sync adventure departures to the booking engine" at bounding box center [969, 102] width 16 height 16
click at [967, 101] on icon "Sync adventure departures to the booking engine" at bounding box center [969, 102] width 16 height 16
click at [344, 313] on div "2026" at bounding box center [612, 306] width 745 height 17
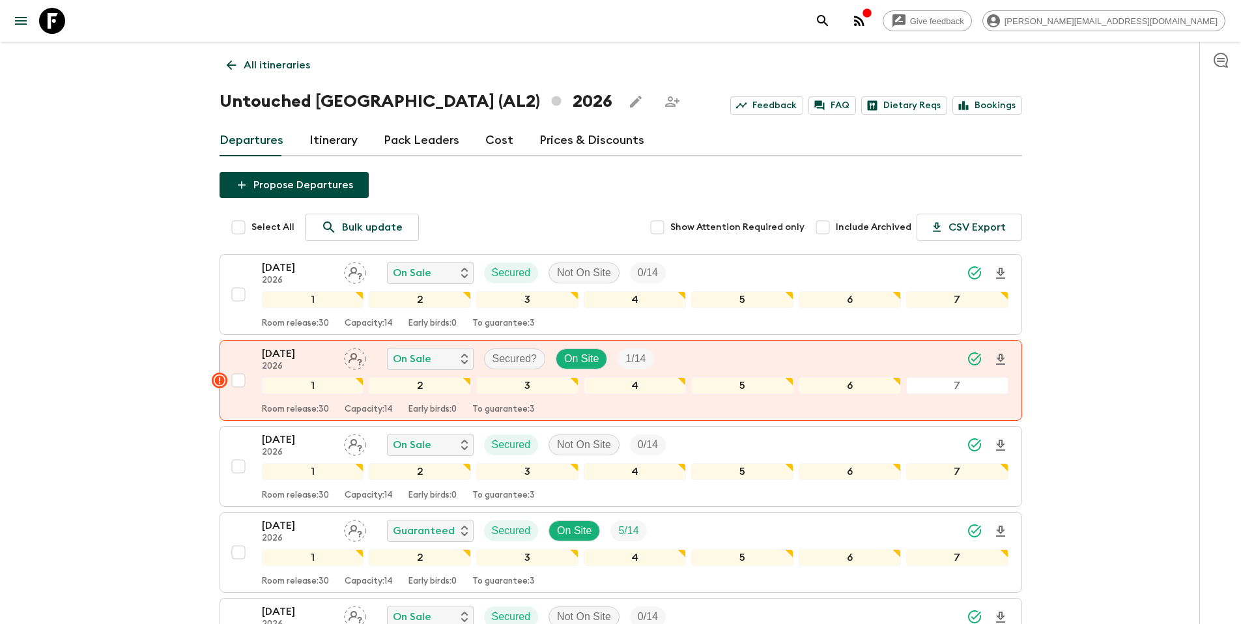
click at [288, 68] on p "All itineraries" at bounding box center [277, 65] width 66 height 16
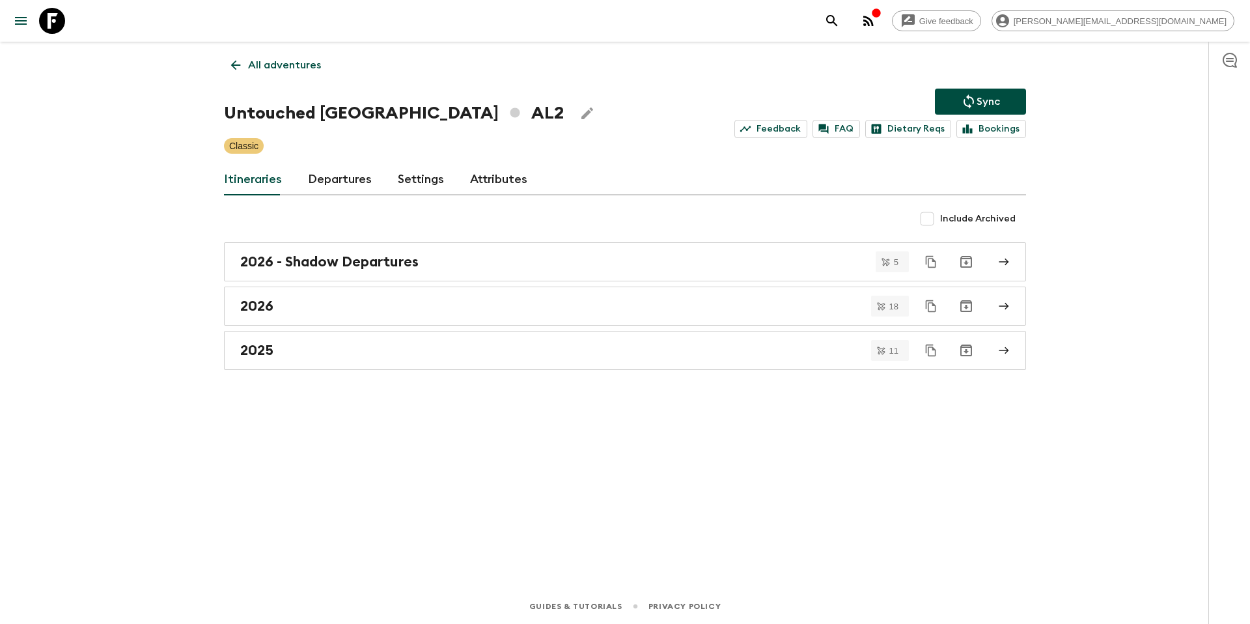
click at [287, 69] on p "All adventures" at bounding box center [284, 65] width 73 height 16
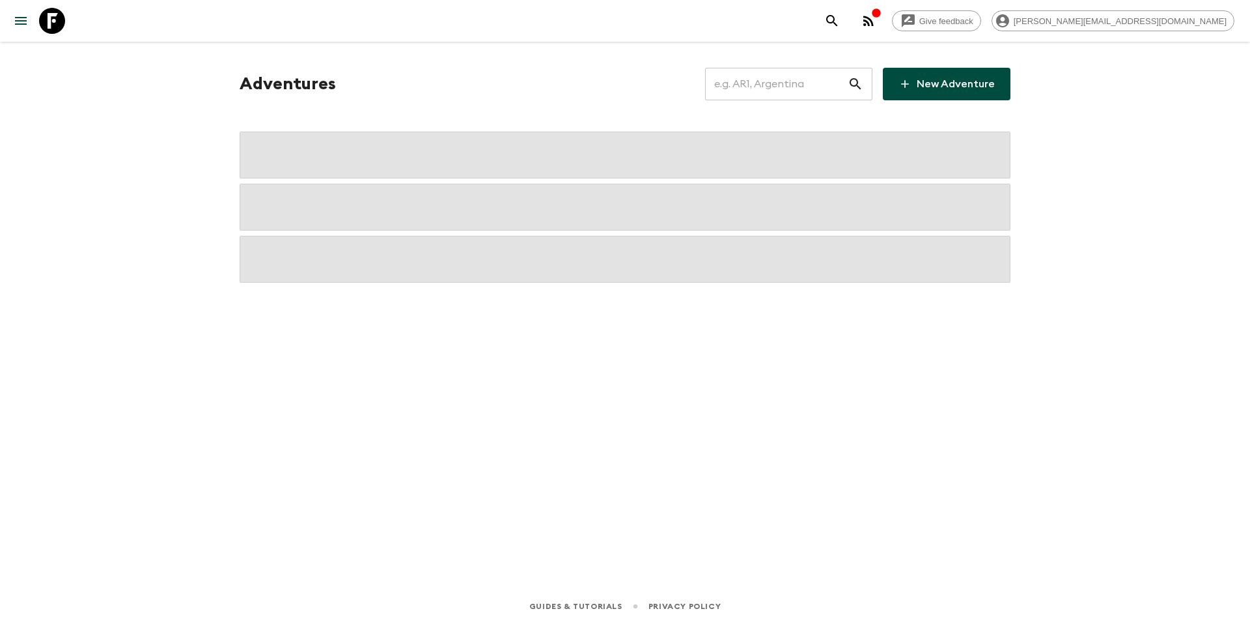
click at [794, 88] on input "text" at bounding box center [776, 84] width 143 height 36
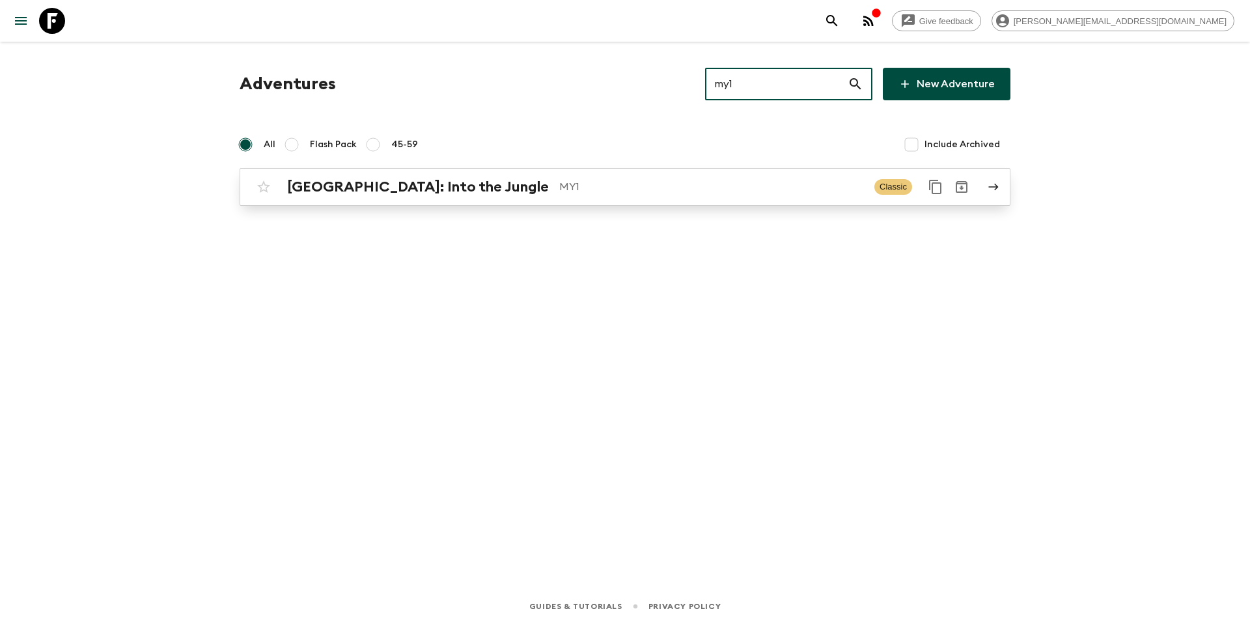
type input "my1"
click at [610, 194] on p "MY1" at bounding box center [711, 187] width 305 height 16
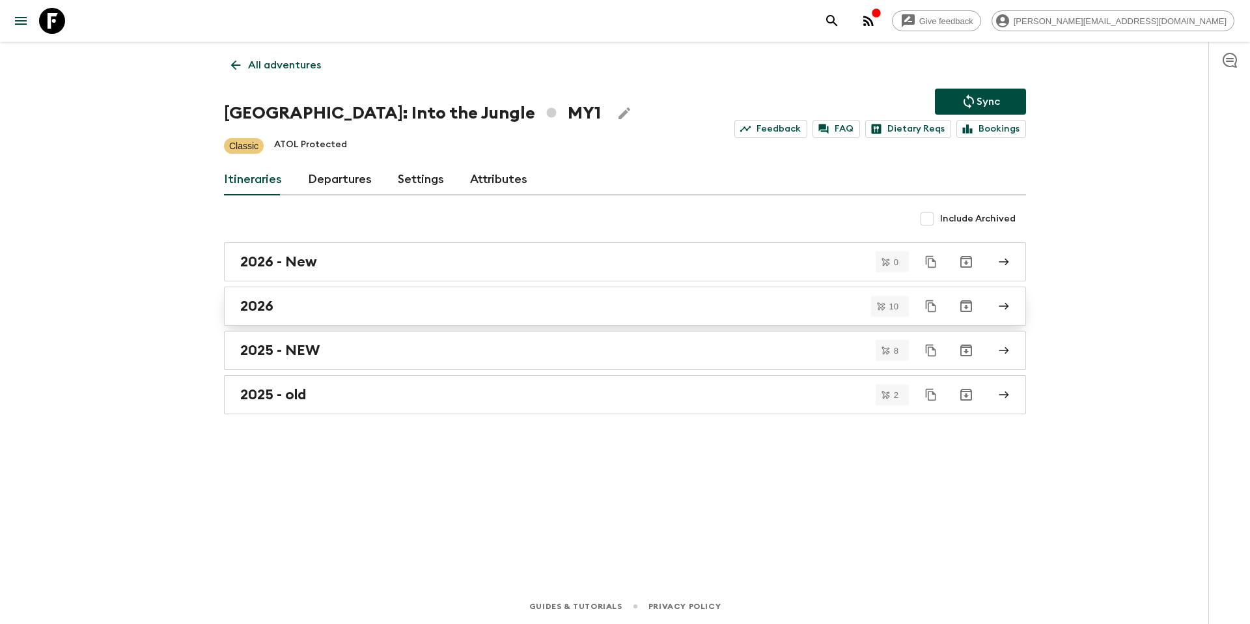
click at [393, 306] on div "2026" at bounding box center [612, 306] width 745 height 17
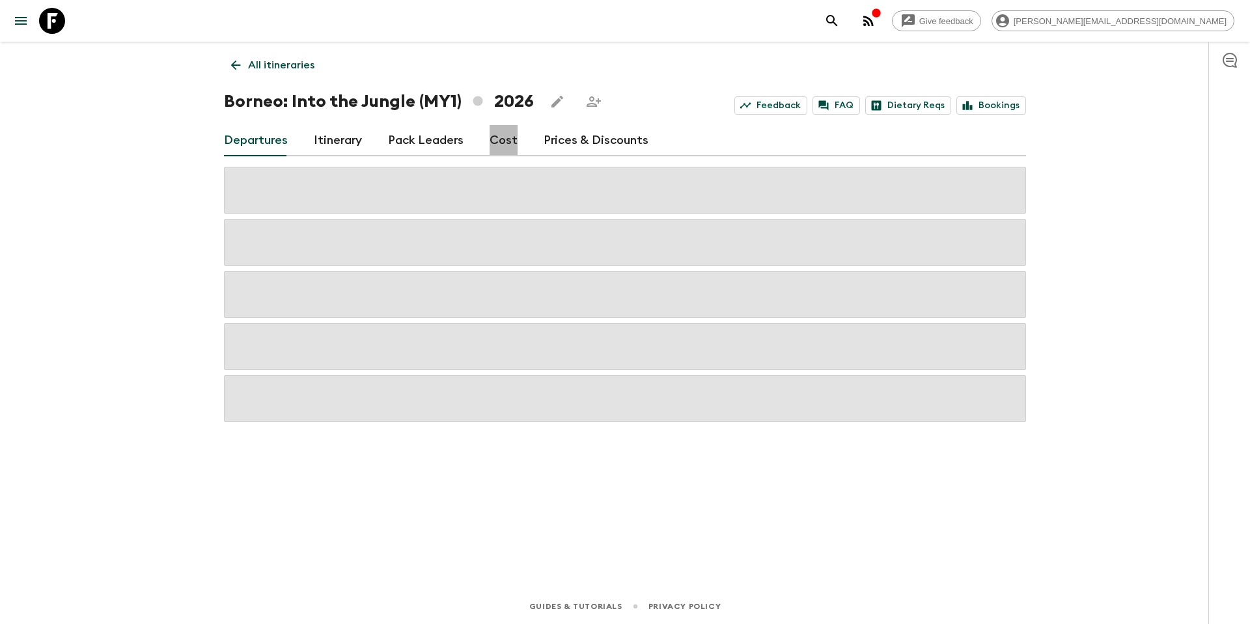
click at [498, 143] on link "Cost" at bounding box center [504, 140] width 28 height 31
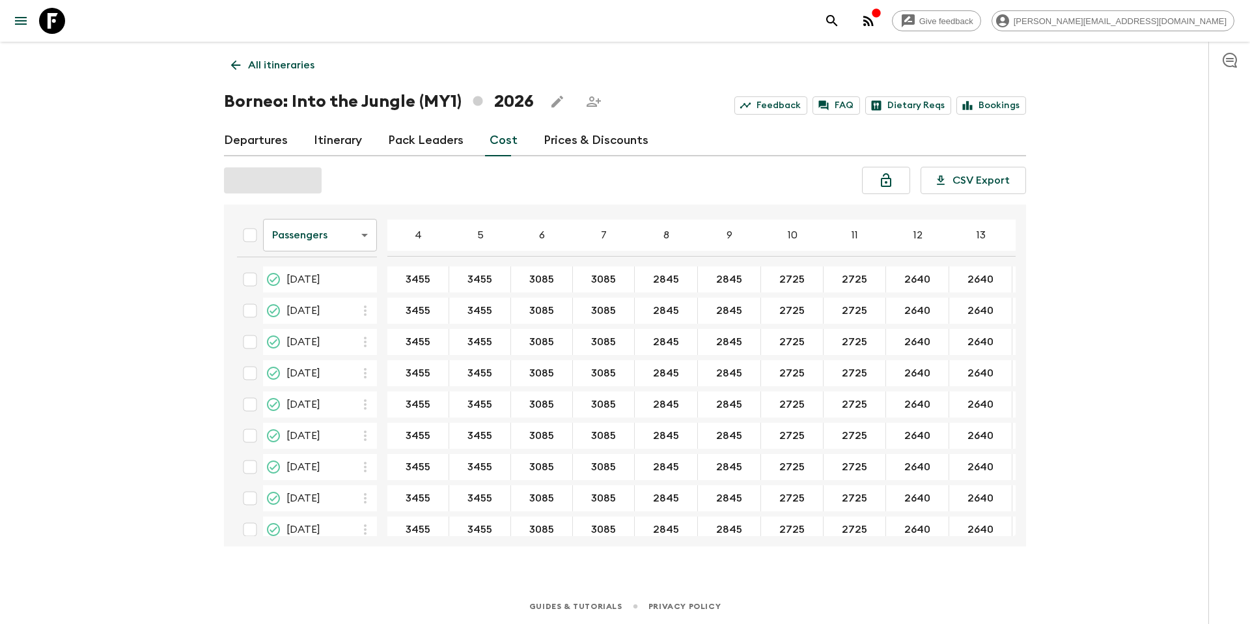
click at [572, 137] on link "Prices & Discounts" at bounding box center [596, 140] width 105 height 31
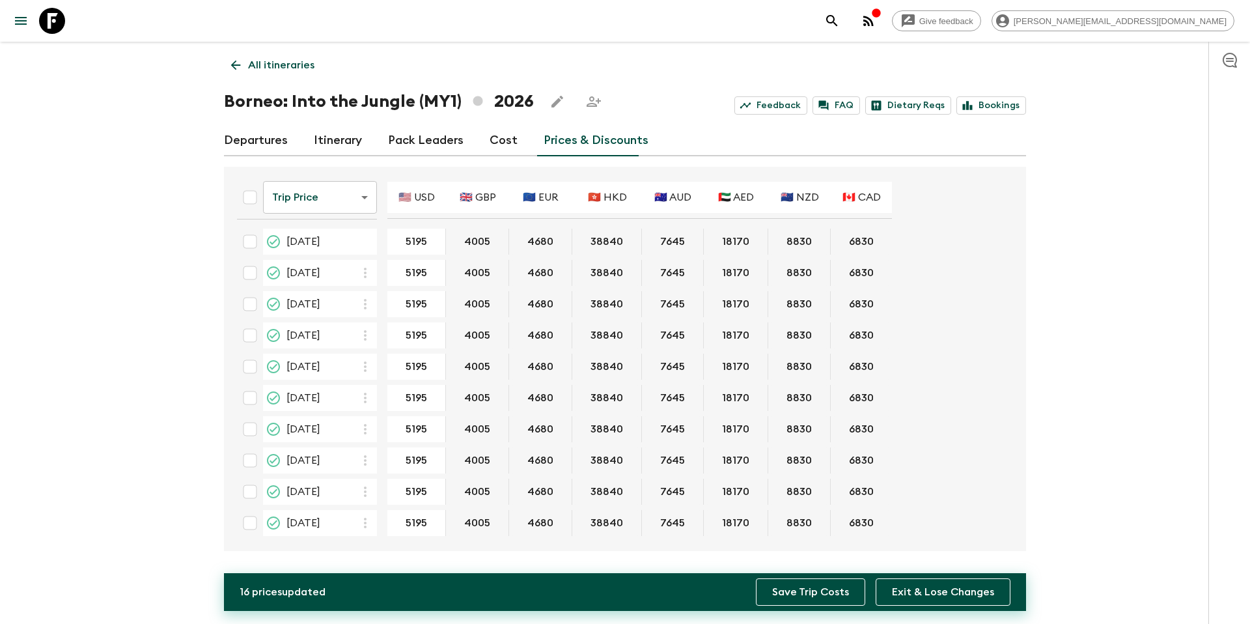
click at [796, 590] on button "Save Trip Costs" at bounding box center [810, 591] width 109 height 27
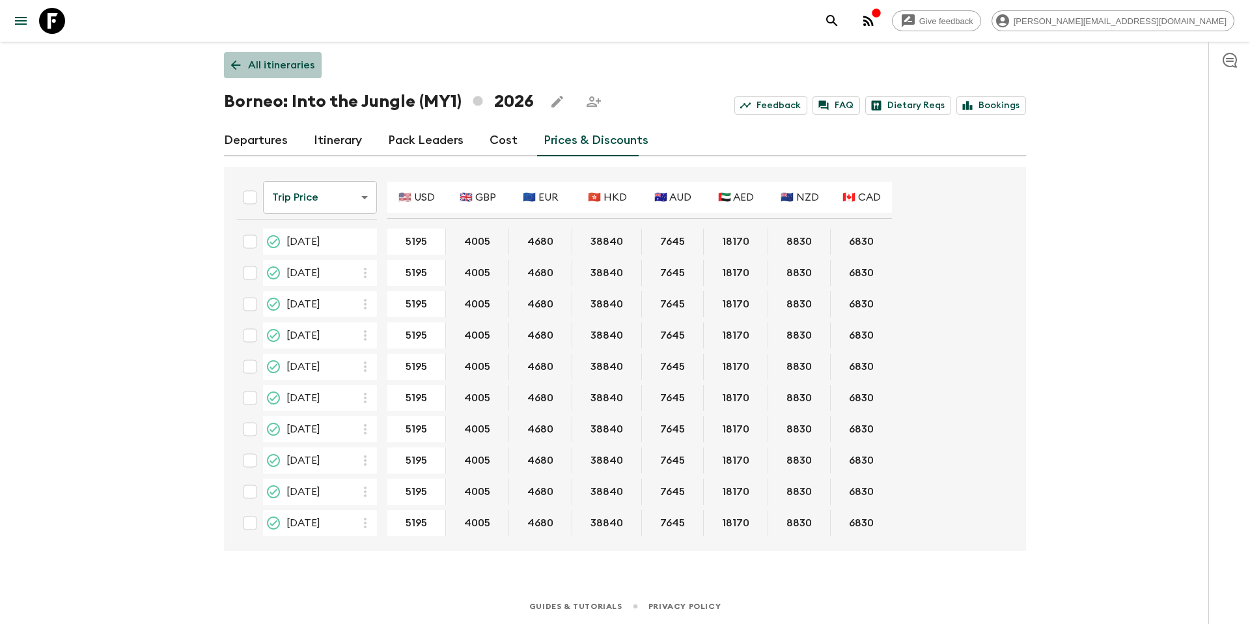
click at [285, 69] on p "All itineraries" at bounding box center [281, 65] width 66 height 16
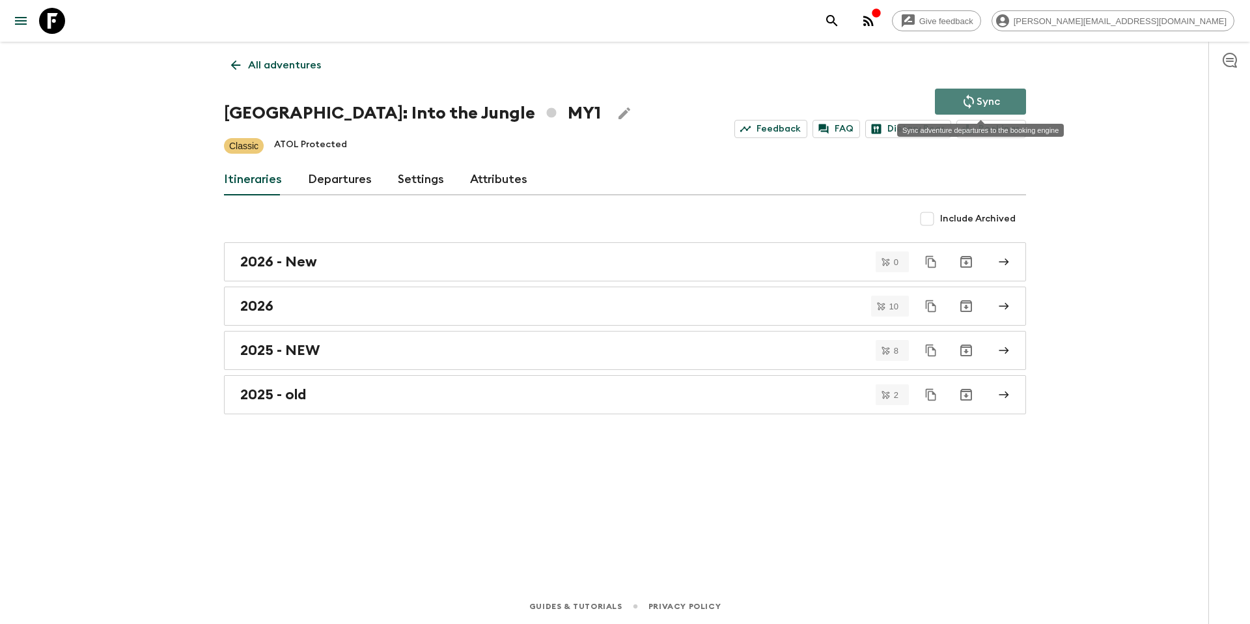
click at [997, 102] on p "Sync" at bounding box center [988, 102] width 23 height 16
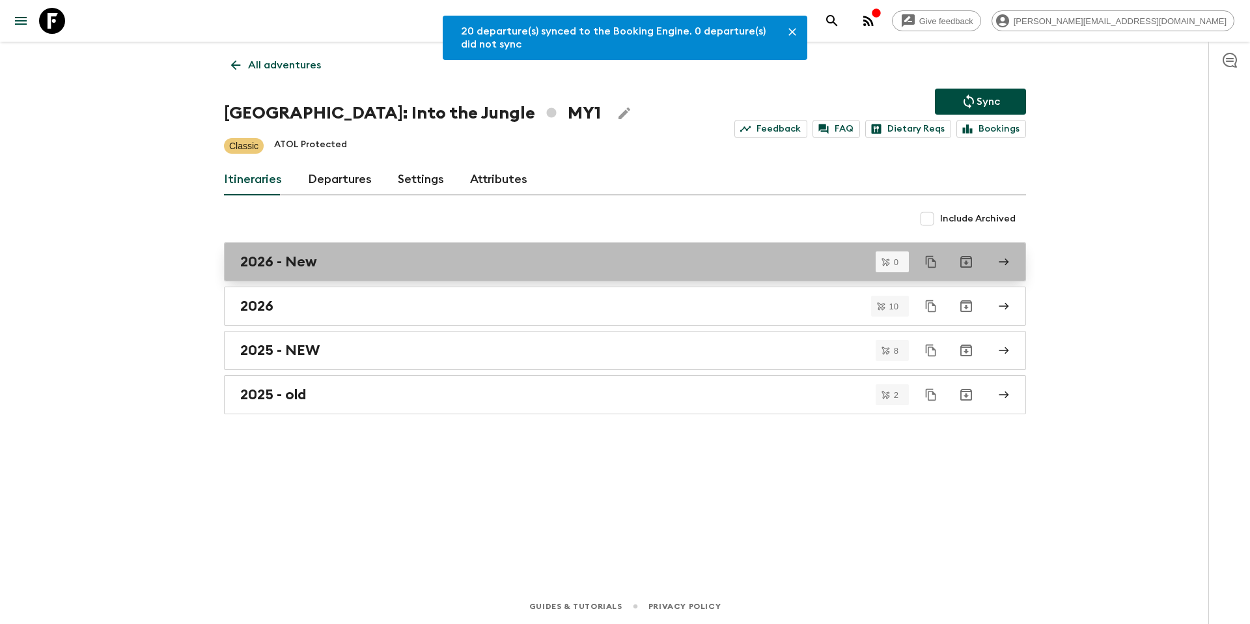
click at [324, 268] on div "2026 - New" at bounding box center [612, 261] width 745 height 17
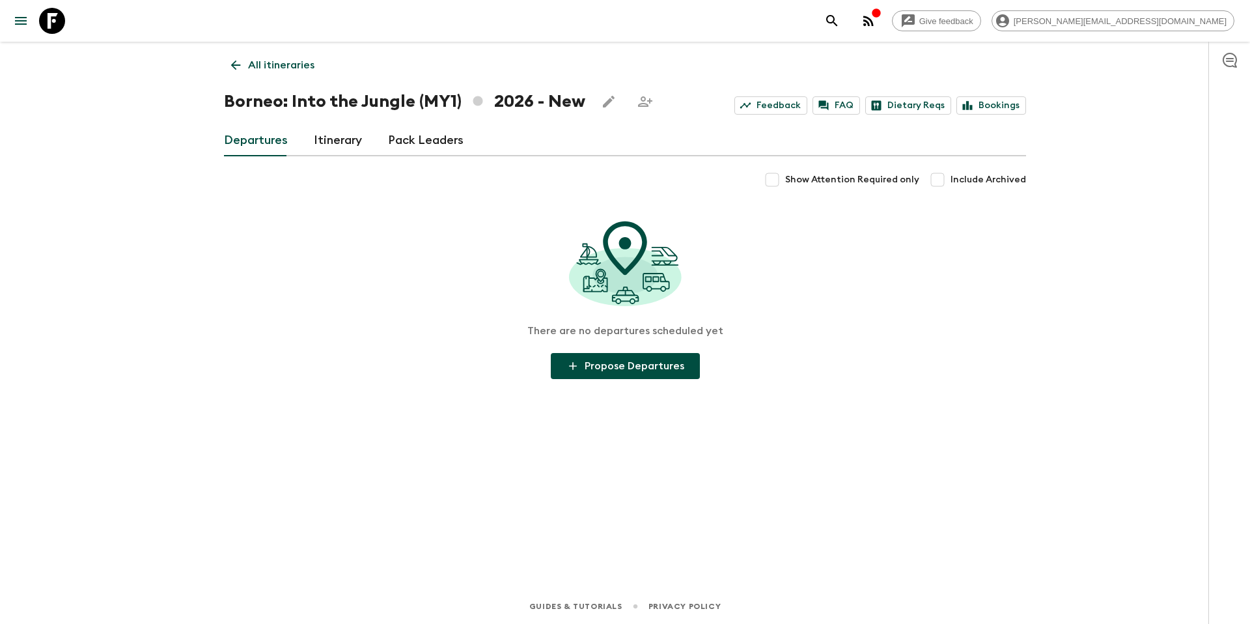
click at [275, 60] on p "All itineraries" at bounding box center [281, 65] width 66 height 16
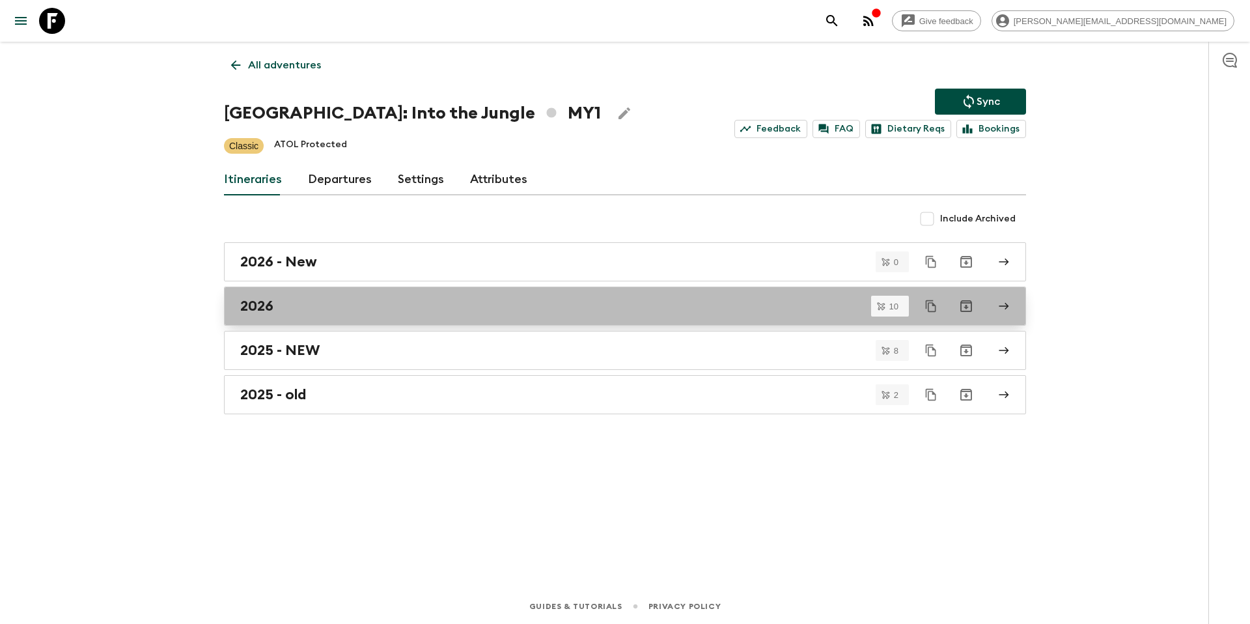
click at [344, 307] on div "2026" at bounding box center [612, 306] width 745 height 17
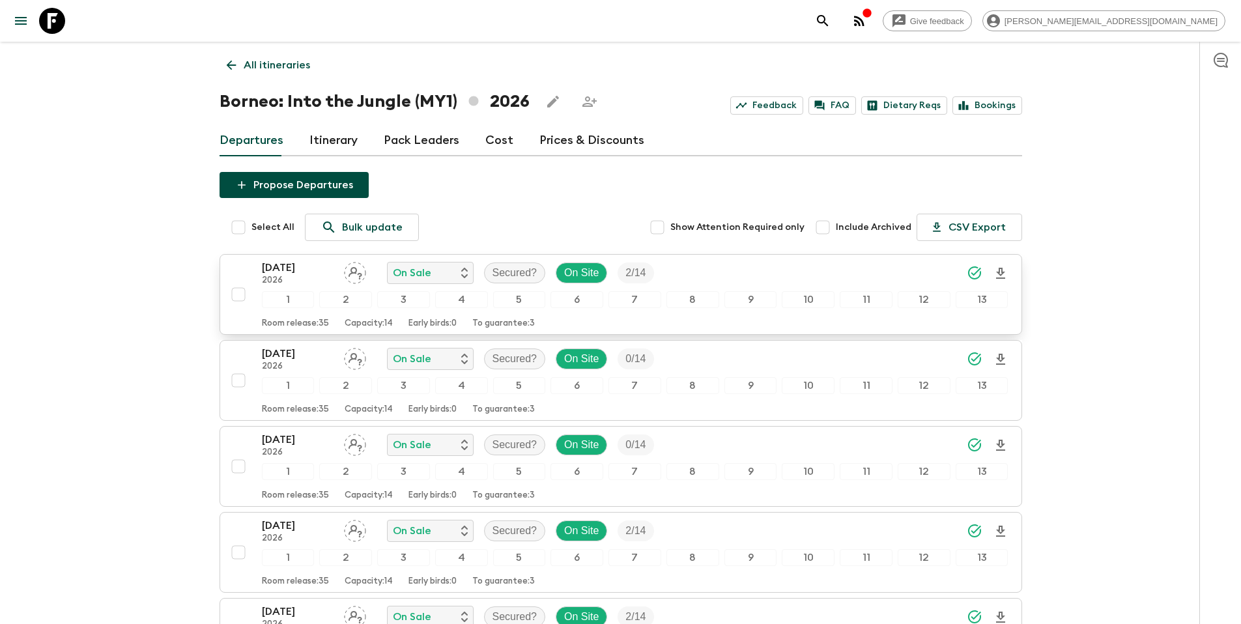
click at [755, 274] on div "18 Feb 2026 2026 On Sale Secured? On Site 2 / 14" at bounding box center [635, 273] width 746 height 26
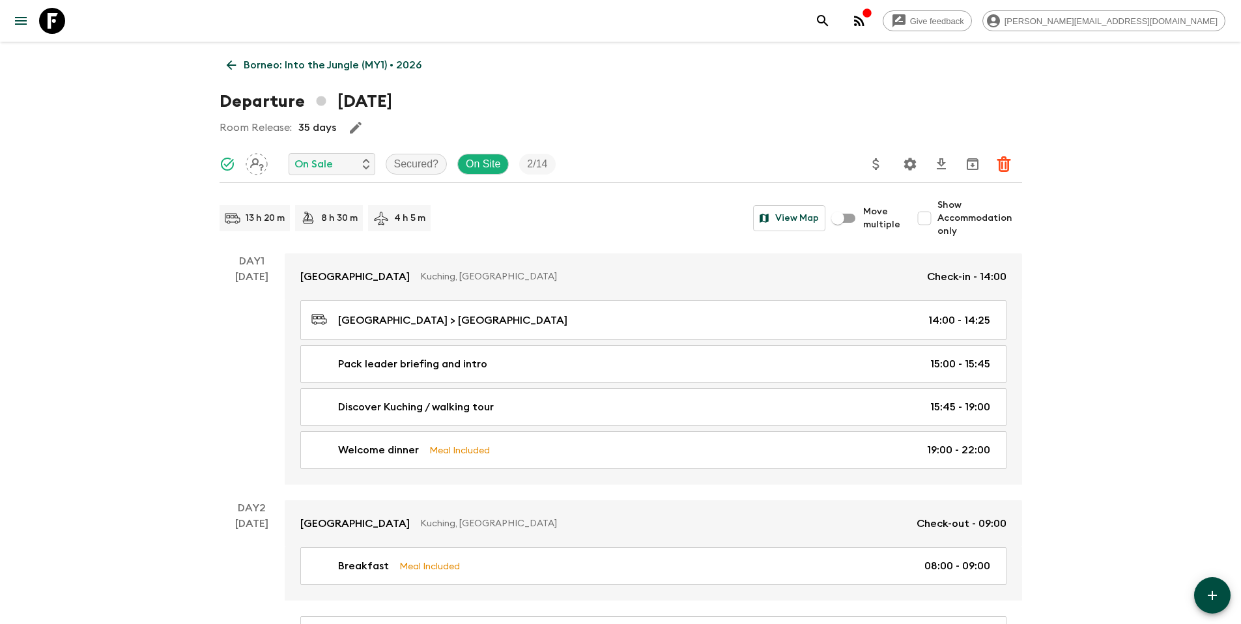
click at [952, 223] on span "Show Accommodation only" at bounding box center [979, 218] width 85 height 39
click at [937, 223] on input "Show Accommodation only" at bounding box center [924, 218] width 26 height 26
checkbox input "true"
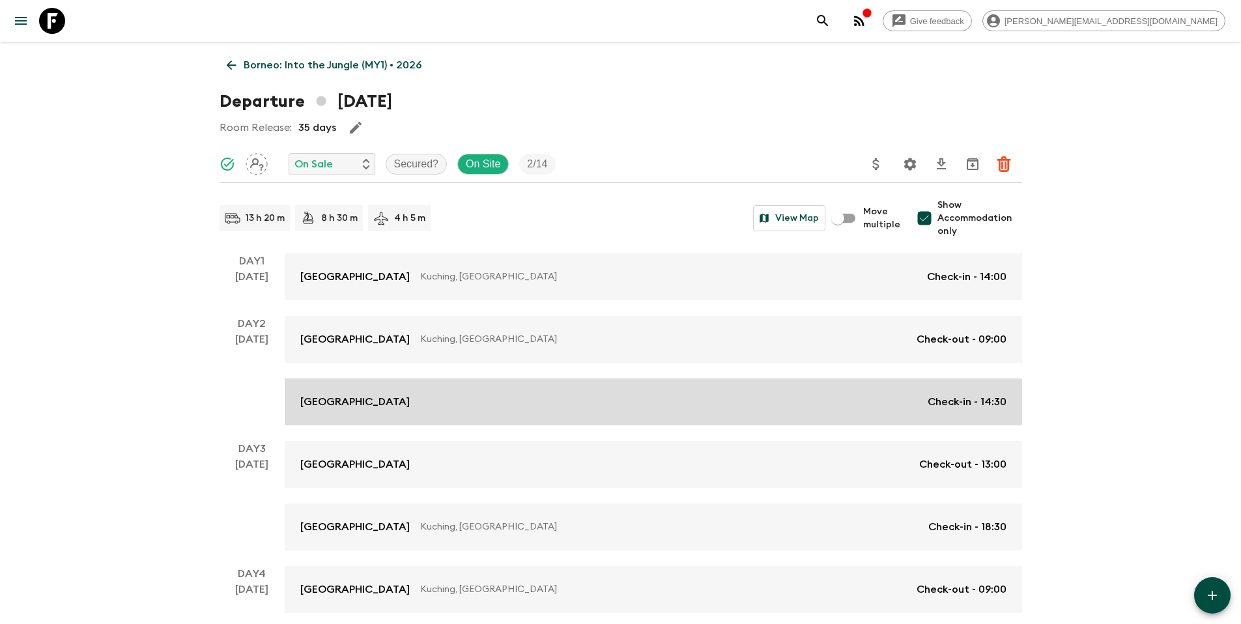
click at [329, 404] on p "Ngemah Ulu Longhouse" at bounding box center [354, 402] width 109 height 16
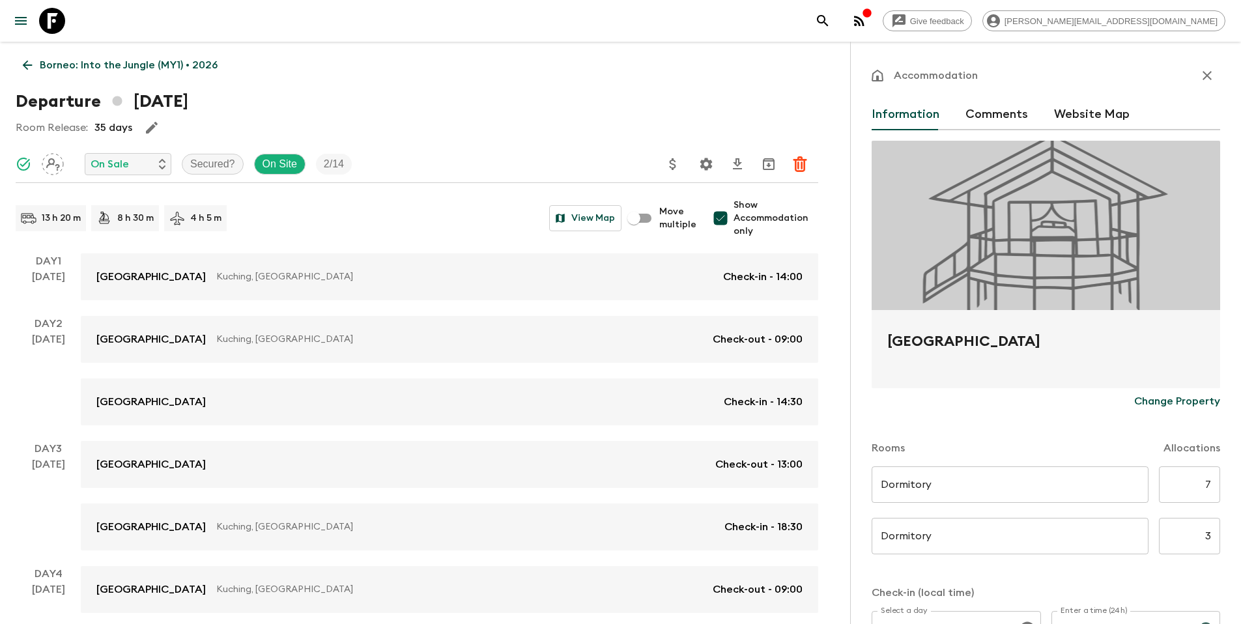
click at [115, 70] on p "Borneo: Into the Jungle (MY1) • 2026" at bounding box center [129, 65] width 178 height 16
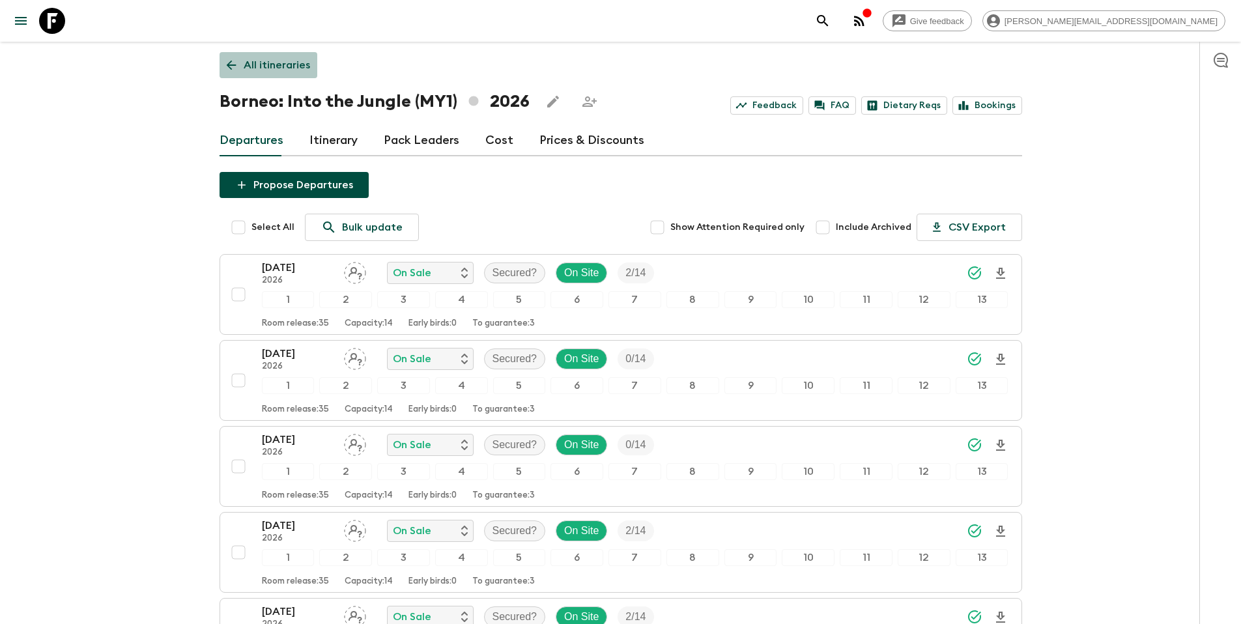
click at [284, 72] on p "All itineraries" at bounding box center [277, 65] width 66 height 16
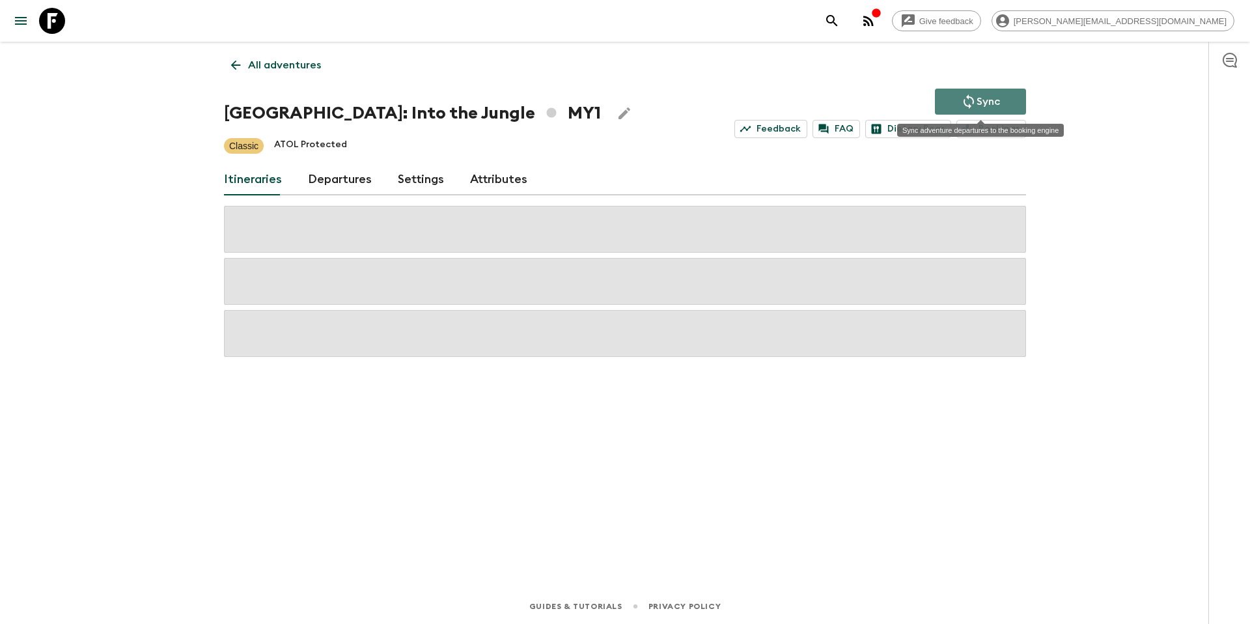
click at [970, 106] on icon "Sync adventure departures to the booking engine" at bounding box center [969, 101] width 10 height 14
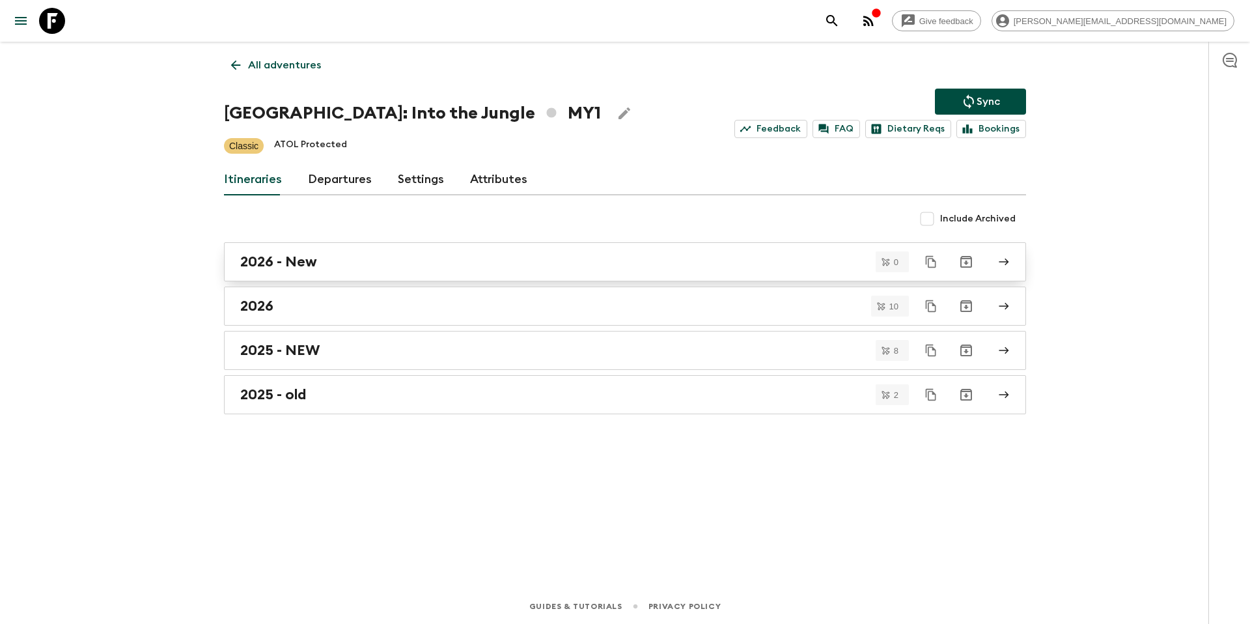
click at [357, 261] on div "2026 - New" at bounding box center [612, 261] width 745 height 17
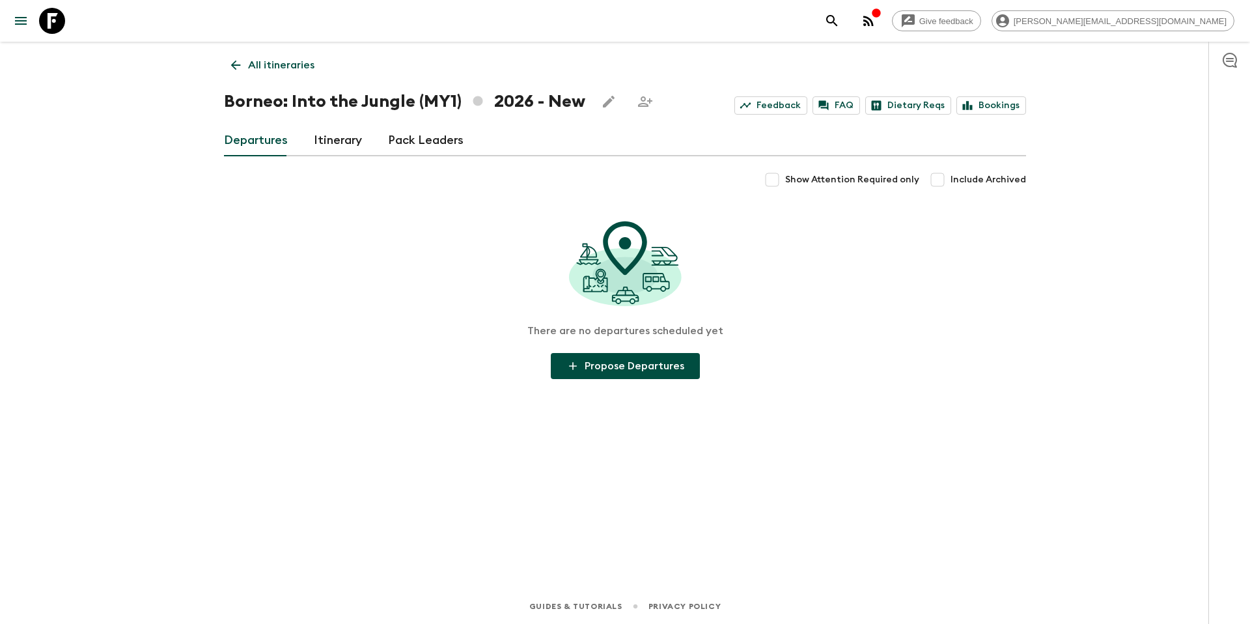
click at [241, 59] on icon at bounding box center [236, 65] width 14 height 14
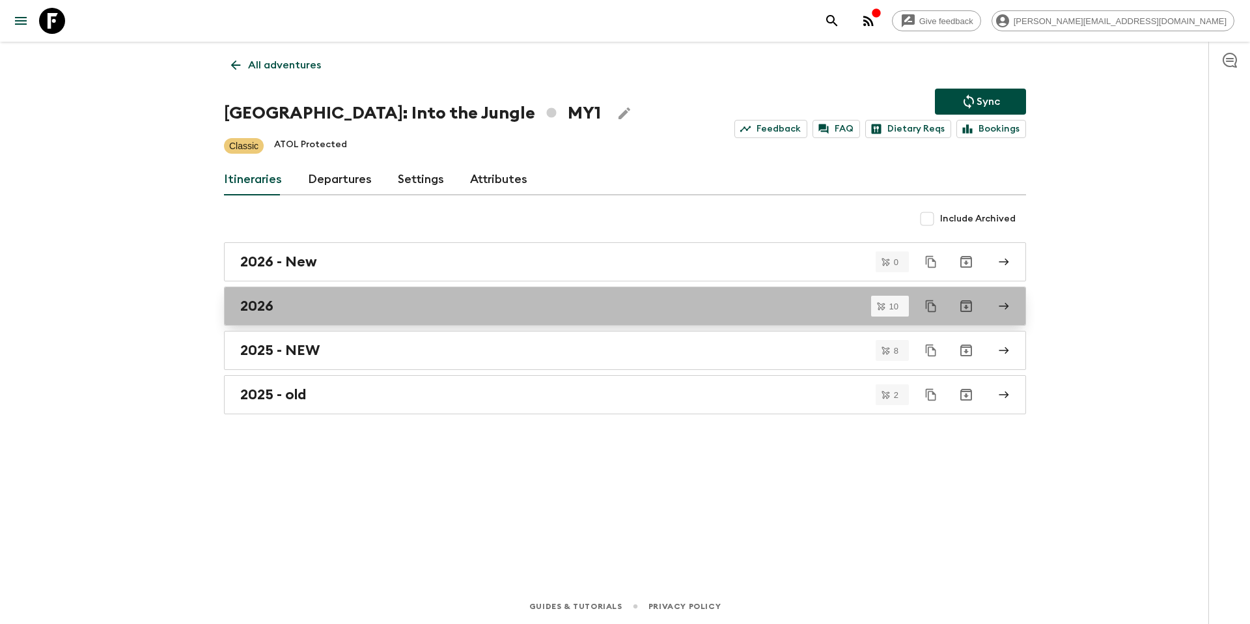
click at [513, 304] on div "2026" at bounding box center [612, 306] width 745 height 17
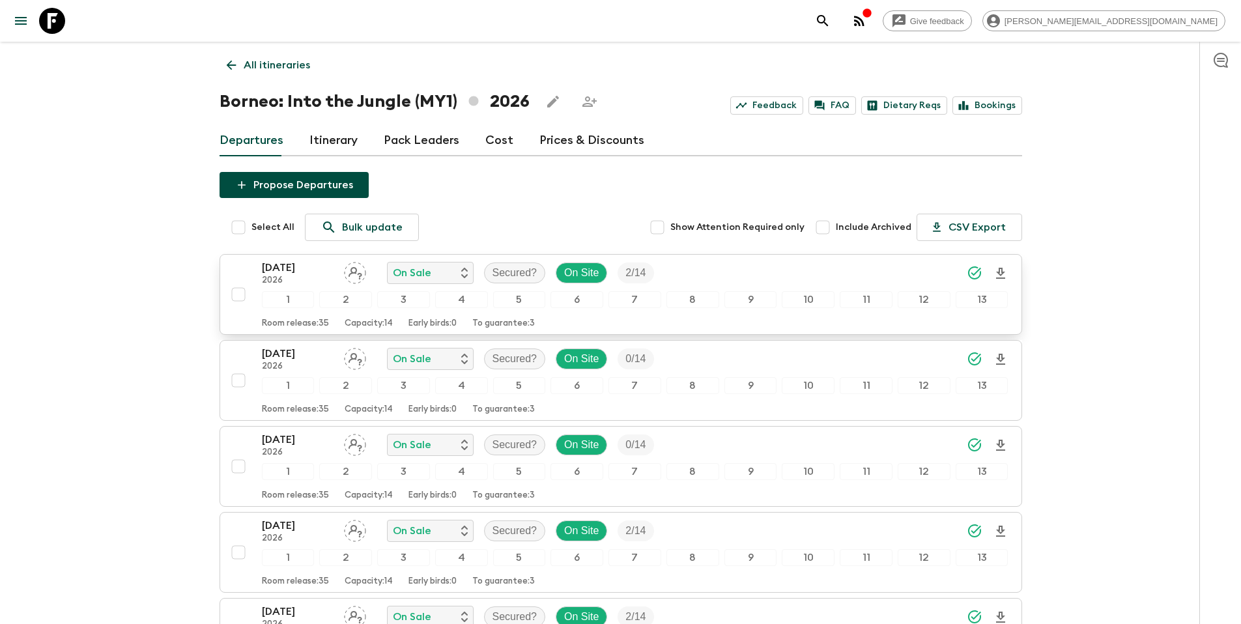
click at [238, 294] on input "checkbox" at bounding box center [238, 294] width 26 height 26
checkbox input "true"
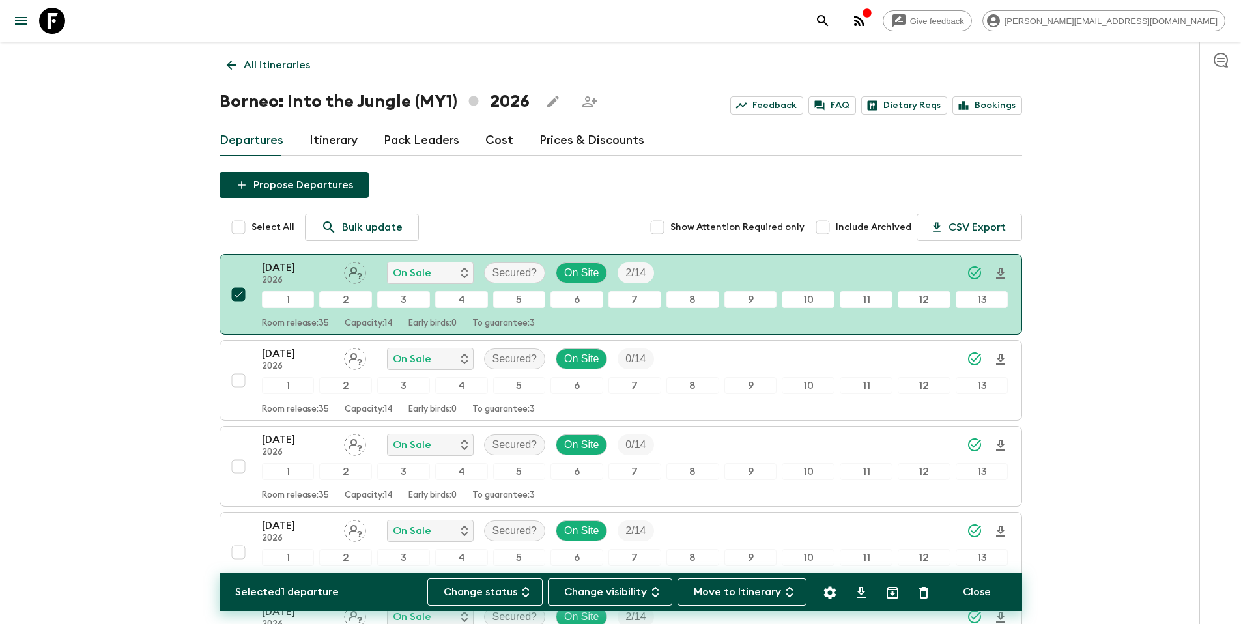
click at [834, 590] on icon "Settings" at bounding box center [829, 592] width 12 height 12
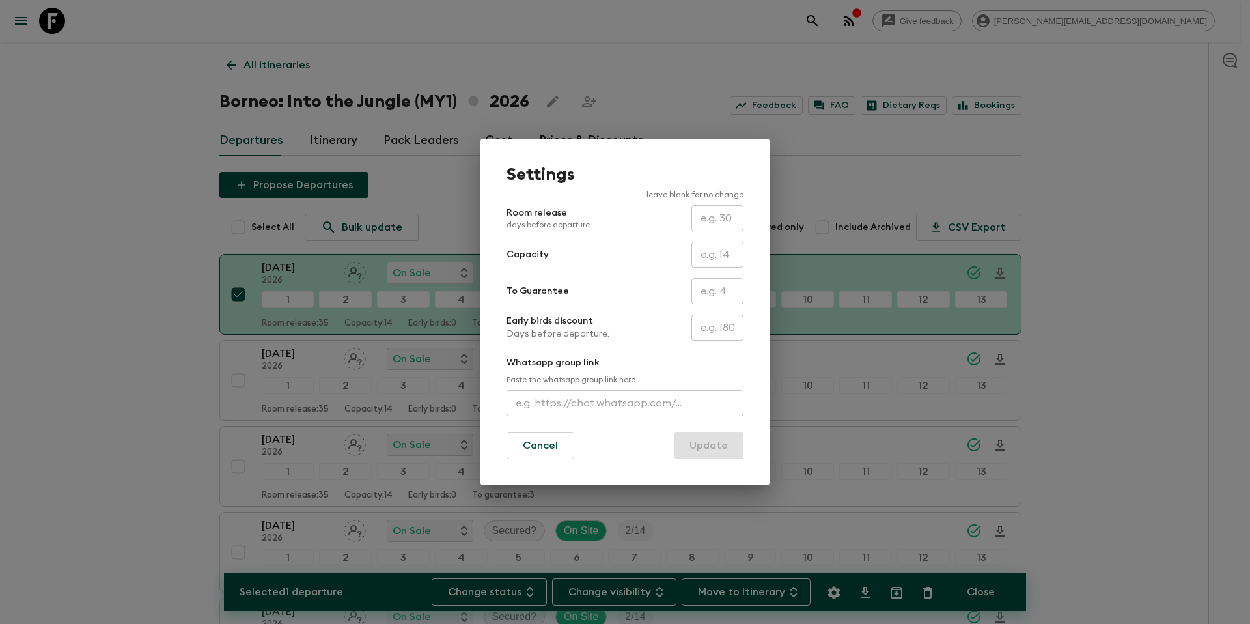
click at [711, 292] on input "text" at bounding box center [718, 291] width 52 height 26
type input "2"
click at [715, 450] on button "Update" at bounding box center [709, 445] width 70 height 27
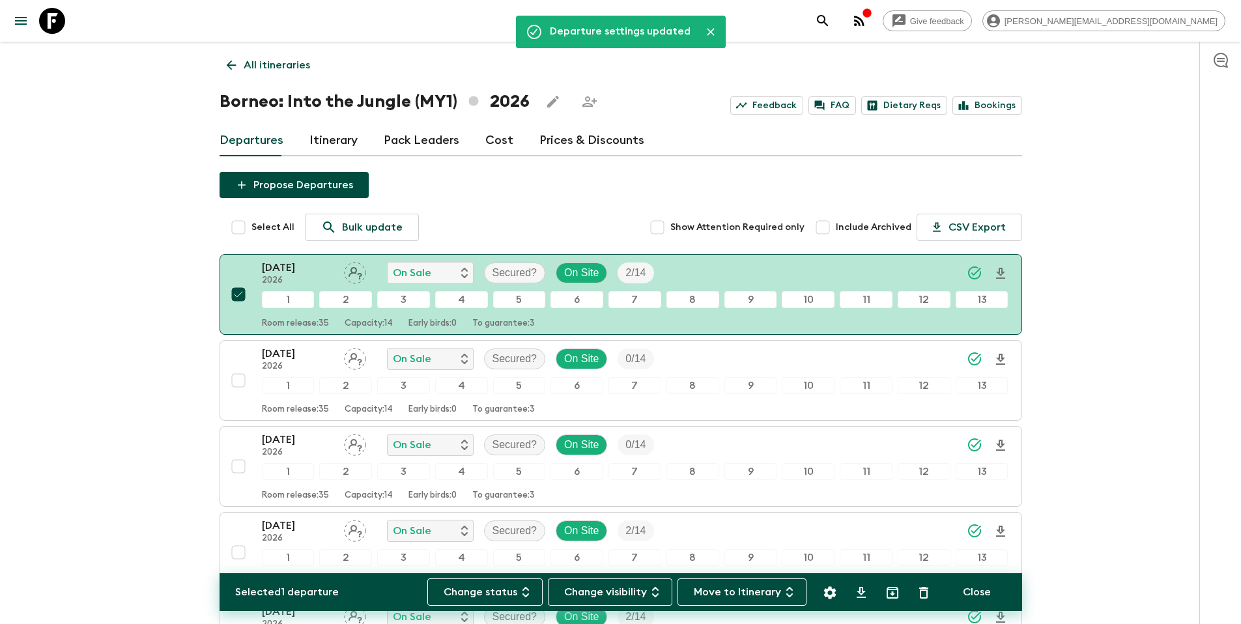
click at [238, 297] on input "checkbox" at bounding box center [238, 294] width 26 height 26
checkbox input "false"
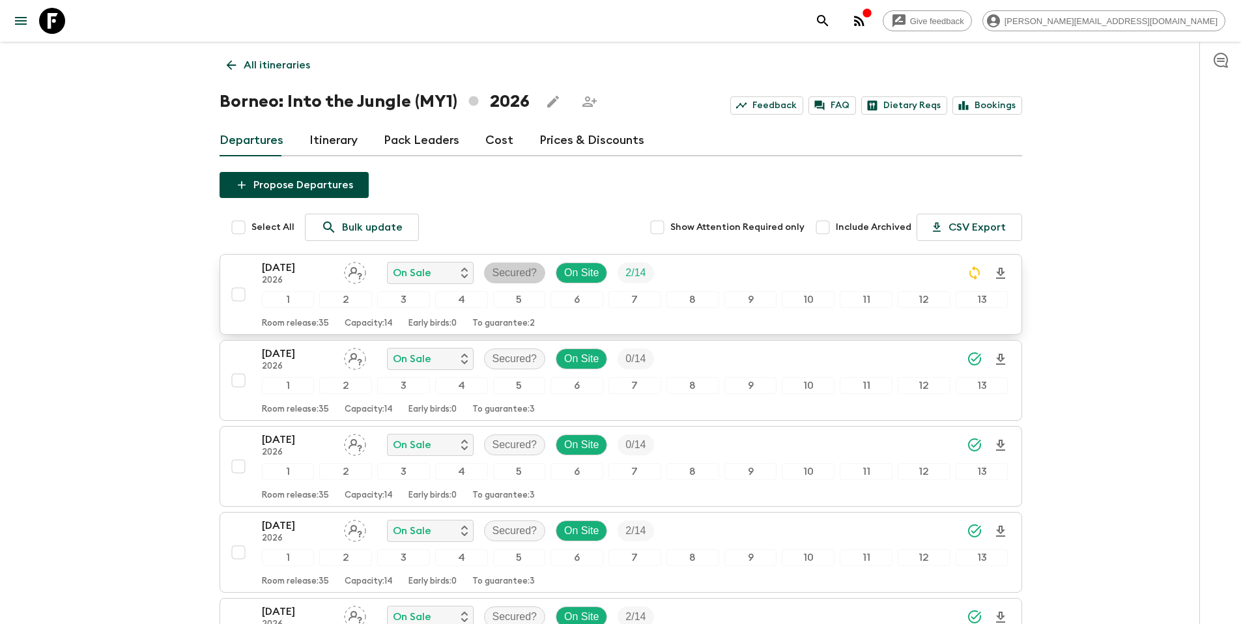
click at [525, 272] on p "Secured?" at bounding box center [514, 273] width 45 height 16
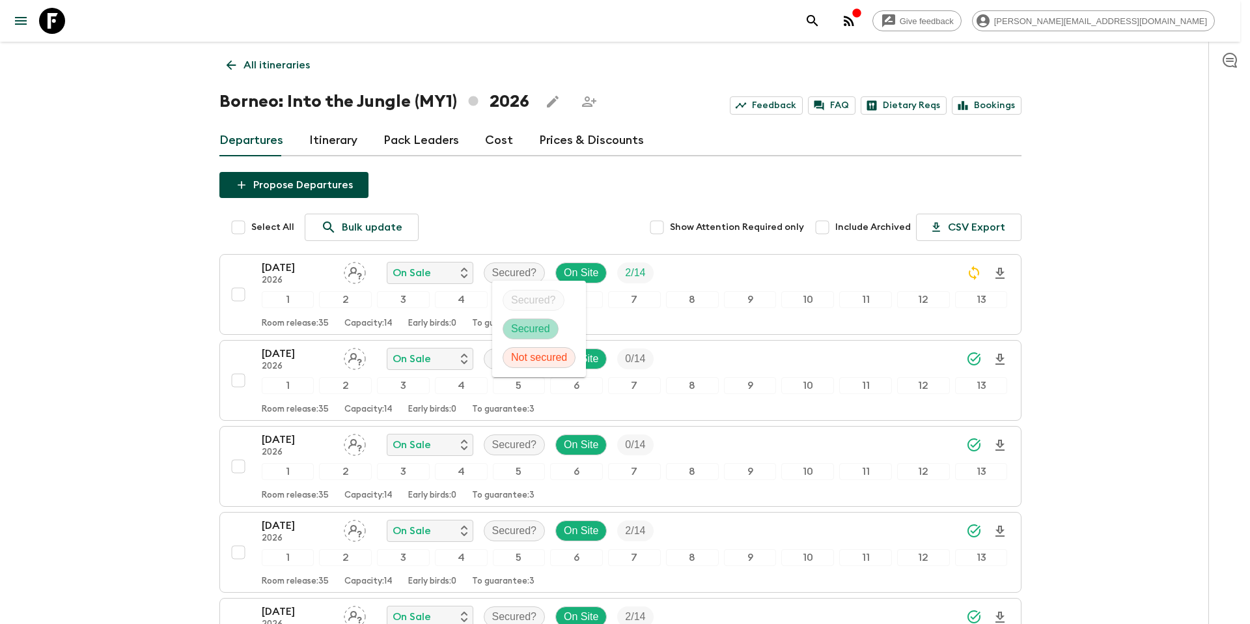
click at [530, 326] on p "Secured" at bounding box center [530, 329] width 39 height 16
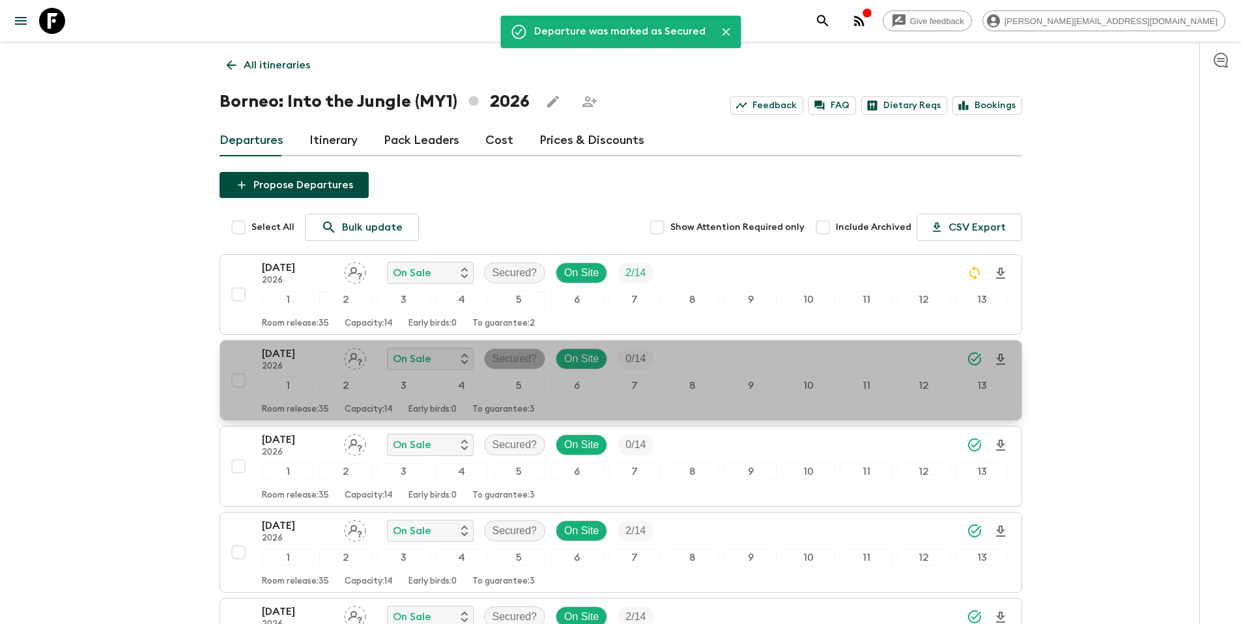
click at [513, 360] on p "Secured?" at bounding box center [514, 359] width 45 height 16
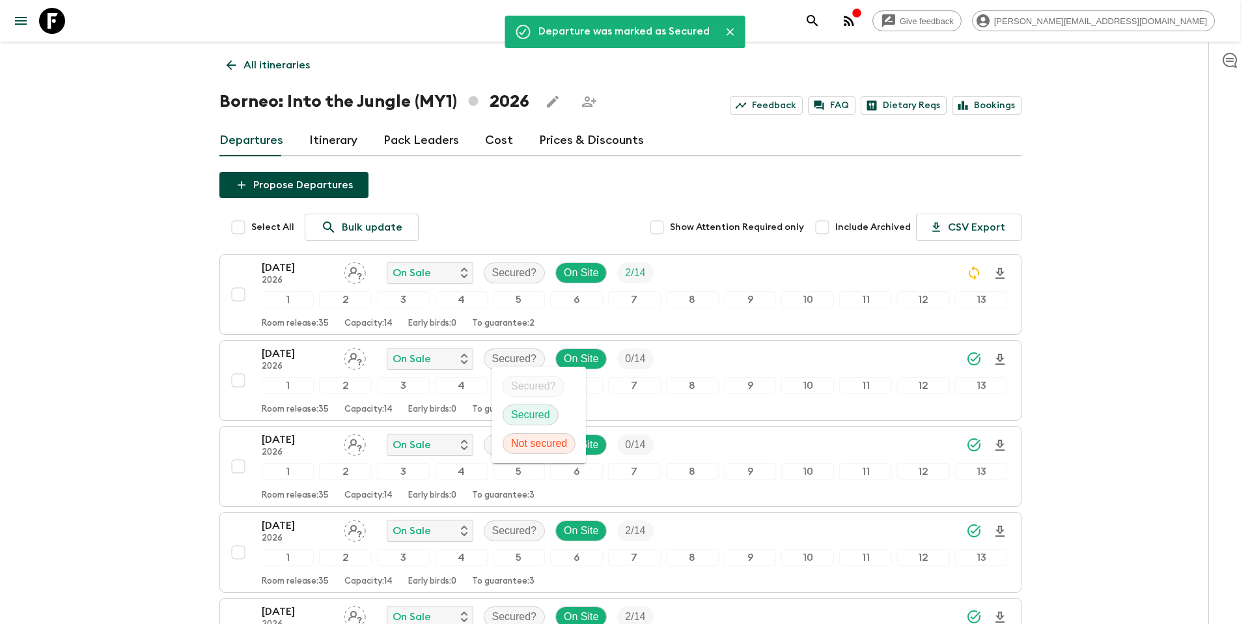
click at [513, 415] on p "Secured" at bounding box center [530, 415] width 39 height 16
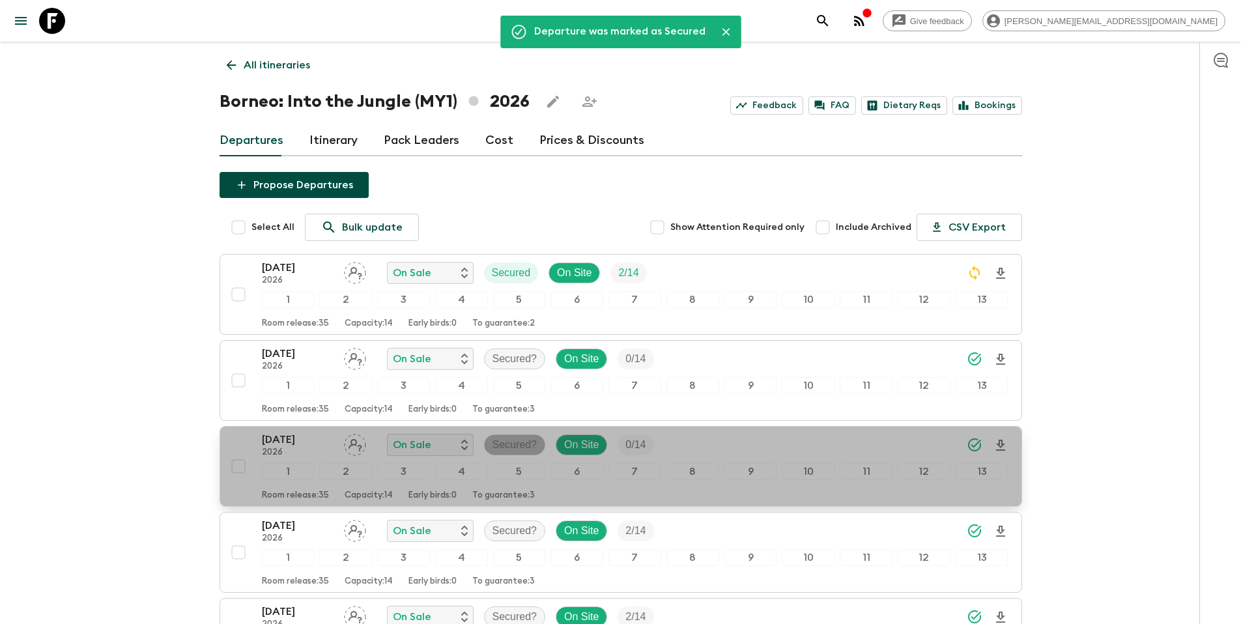
click at [500, 444] on p "Secured?" at bounding box center [514, 445] width 45 height 16
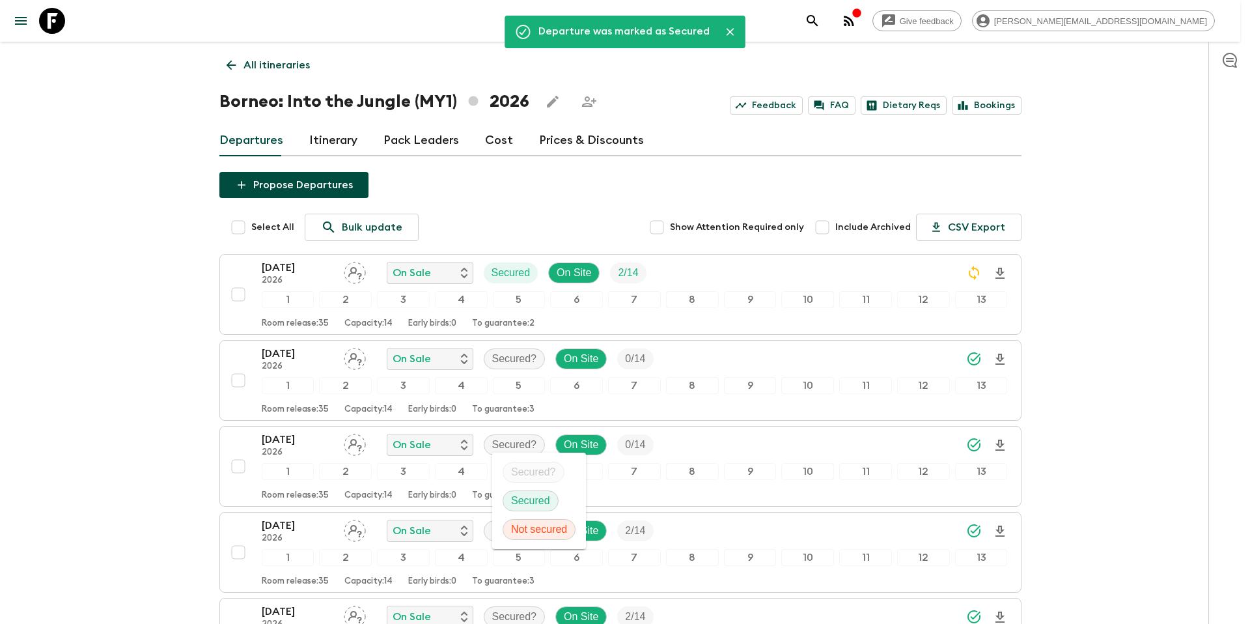
drag, startPoint x: 529, startPoint y: 500, endPoint x: 528, endPoint y: 512, distance: 11.8
click at [529, 501] on p "Secured" at bounding box center [530, 501] width 39 height 16
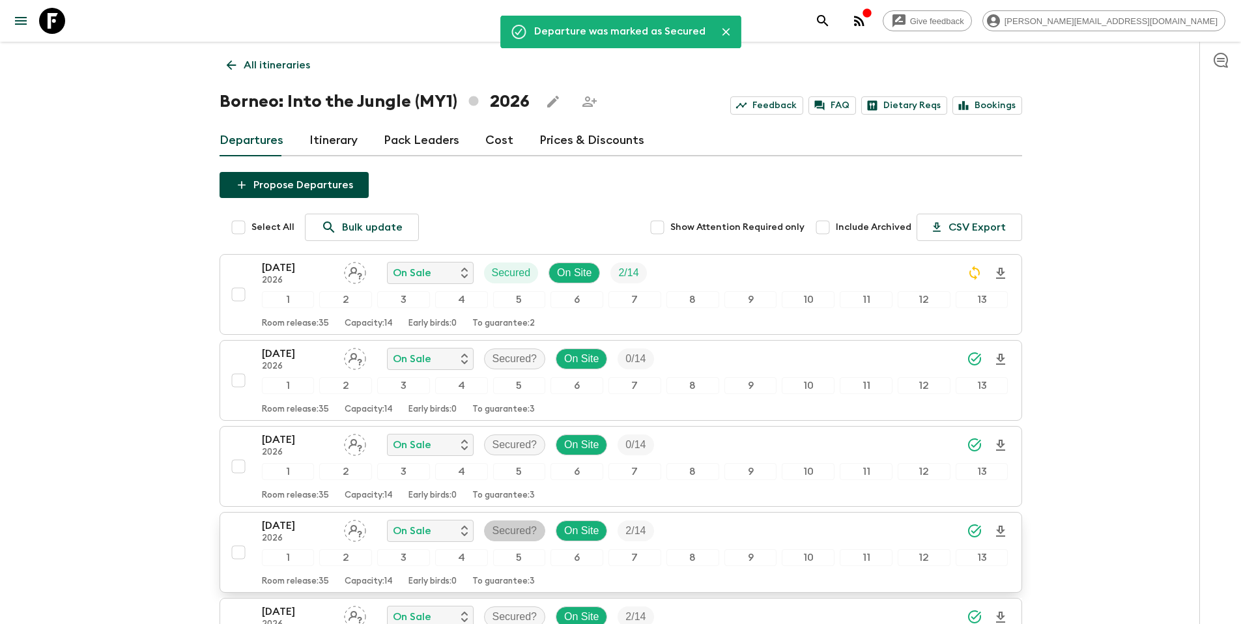
click at [507, 529] on p "Secured?" at bounding box center [514, 531] width 45 height 16
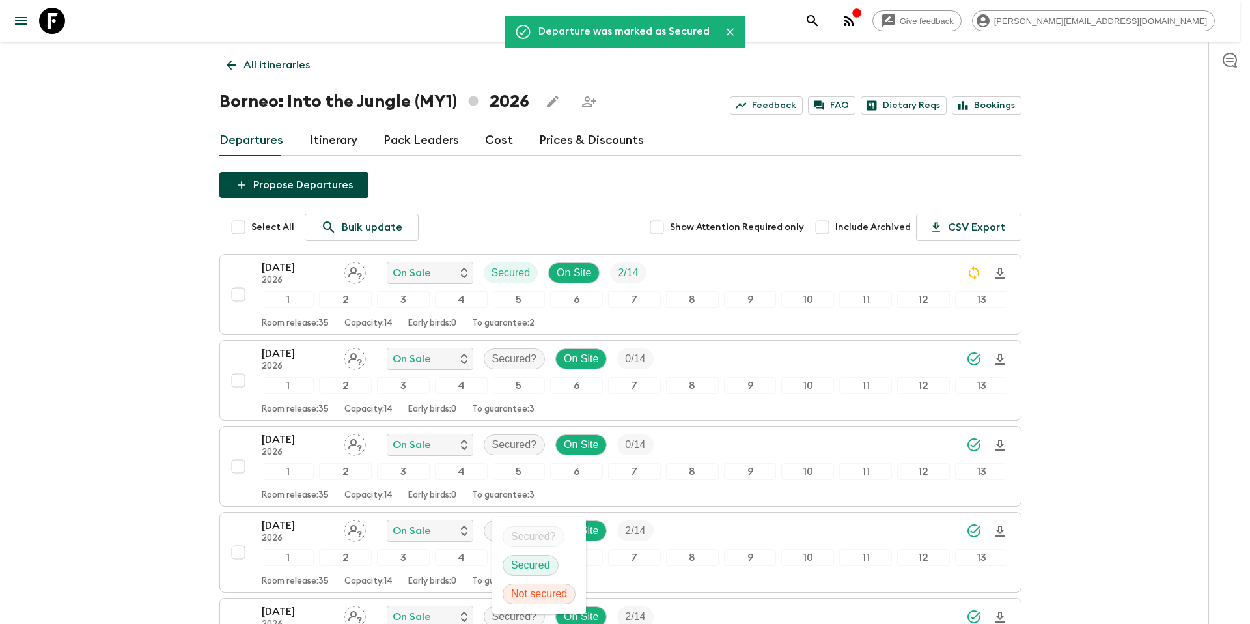
click at [521, 563] on p "Secured" at bounding box center [530, 565] width 39 height 16
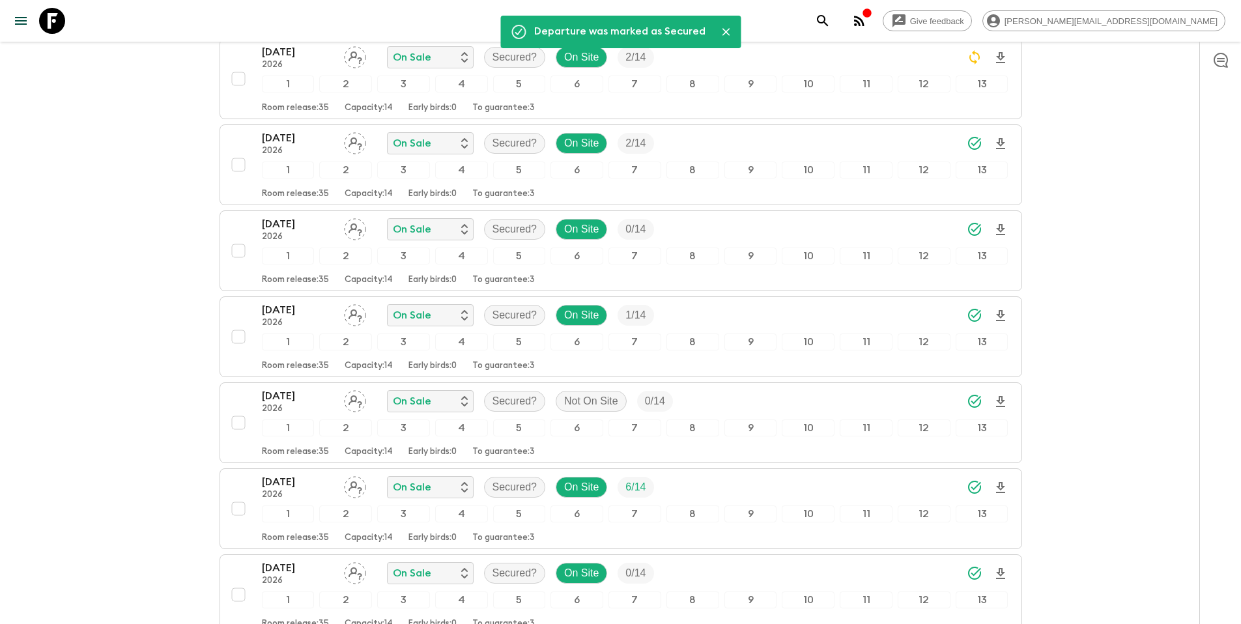
scroll to position [475, 0]
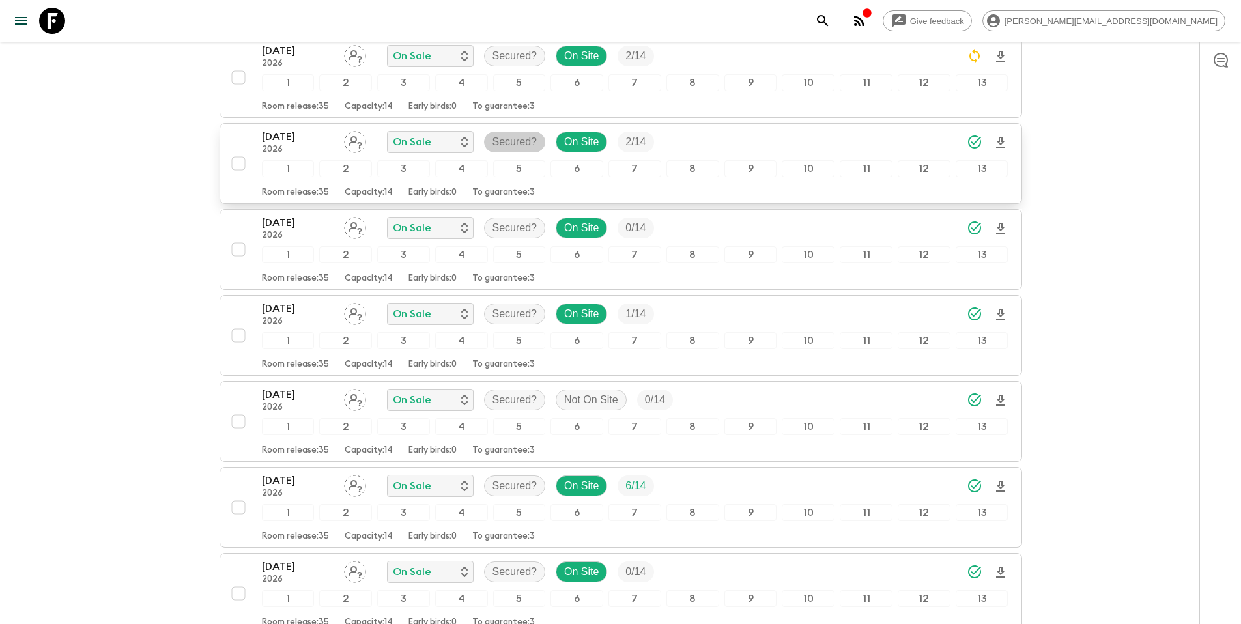
click at [514, 144] on p "Secured?" at bounding box center [514, 142] width 45 height 16
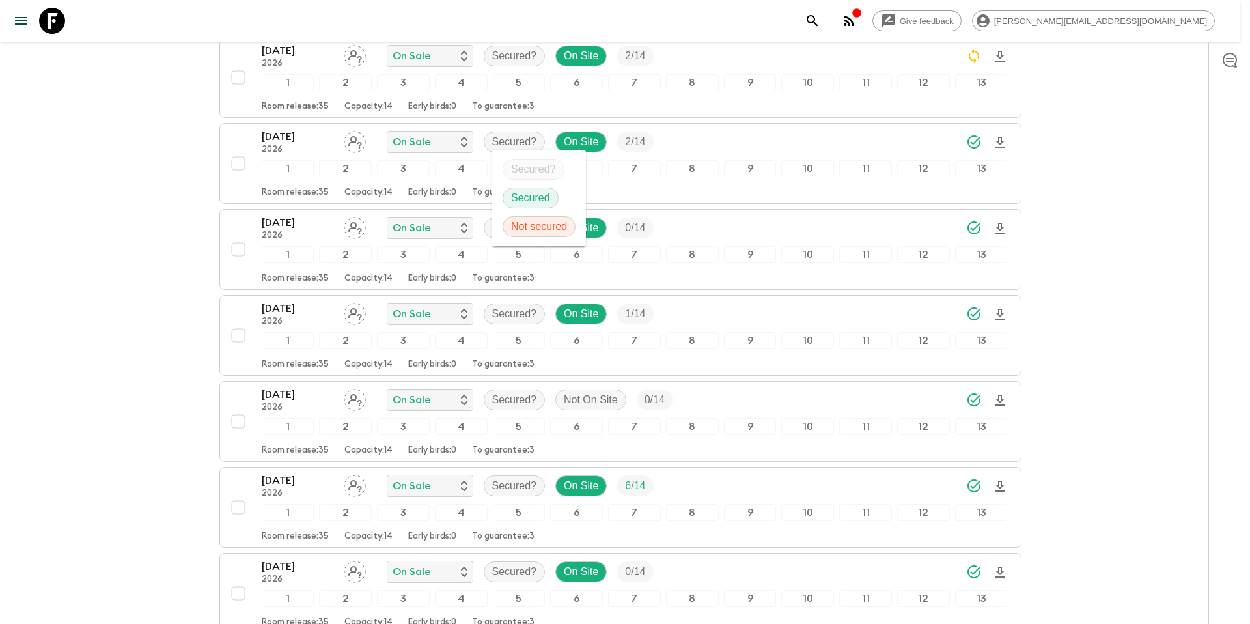
click at [518, 199] on p "Secured" at bounding box center [530, 198] width 39 height 16
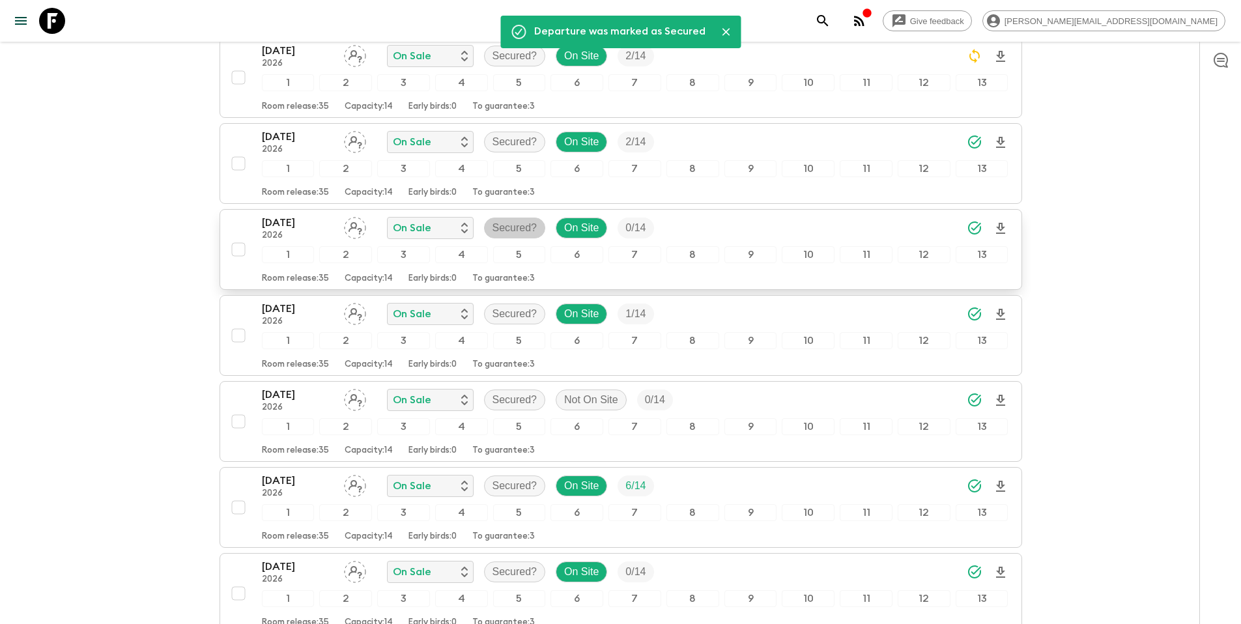
click at [522, 231] on p "Secured?" at bounding box center [514, 228] width 45 height 16
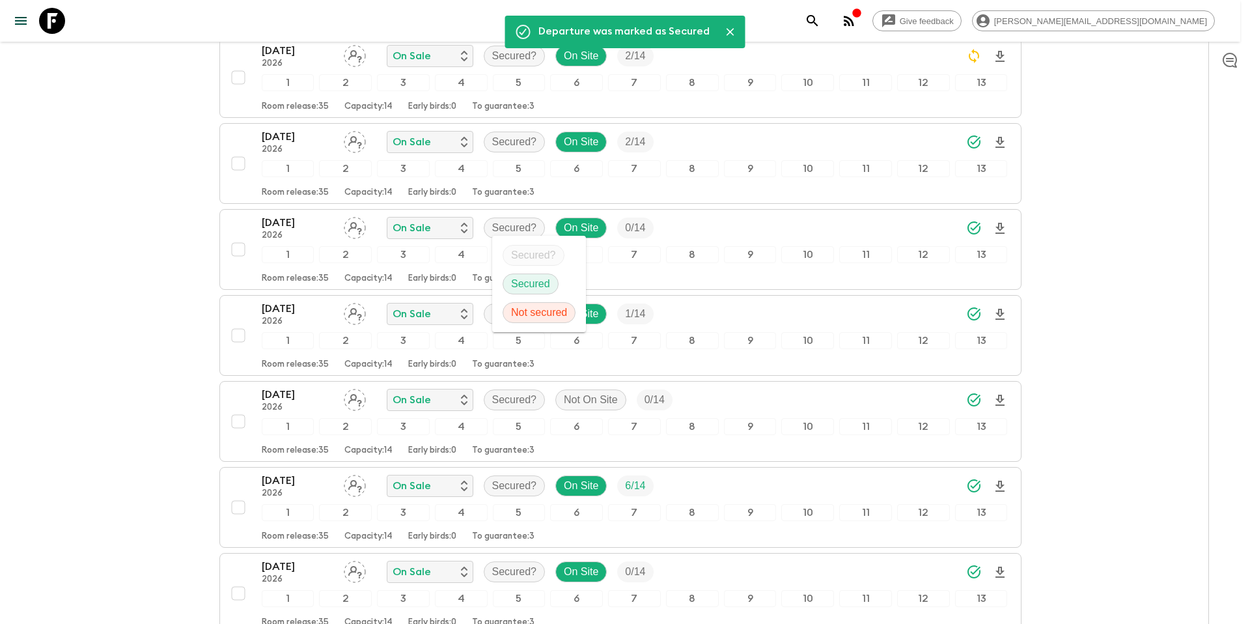
click at [528, 284] on p "Secured" at bounding box center [530, 284] width 39 height 16
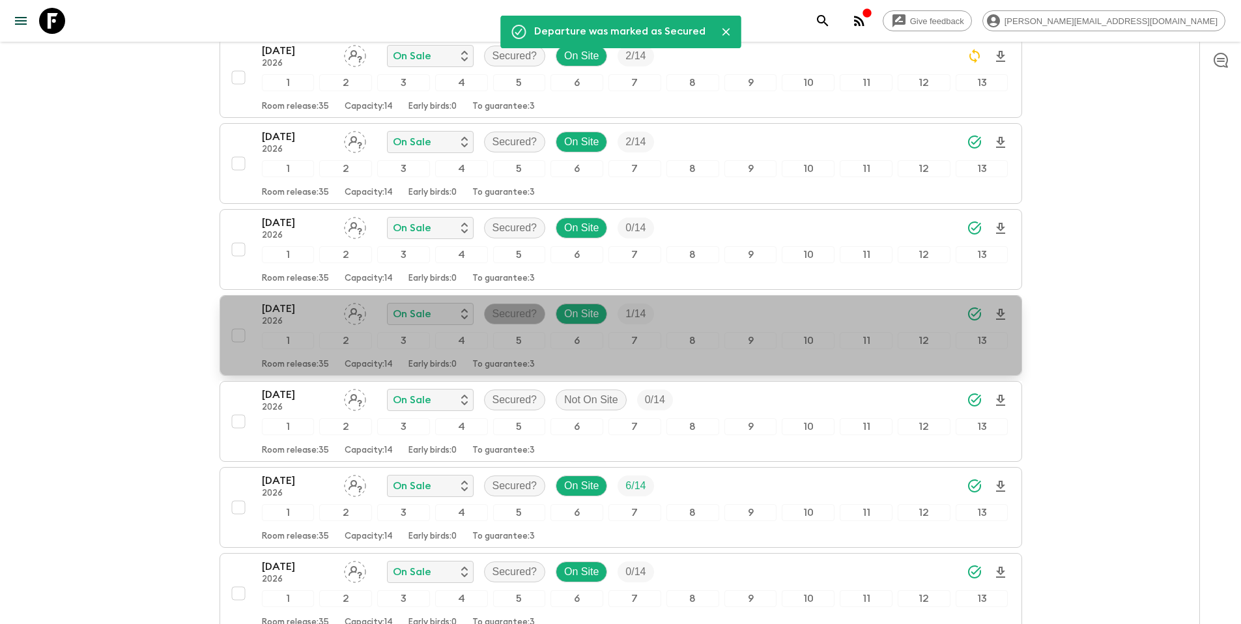
click at [513, 311] on p "Secured?" at bounding box center [514, 314] width 45 height 16
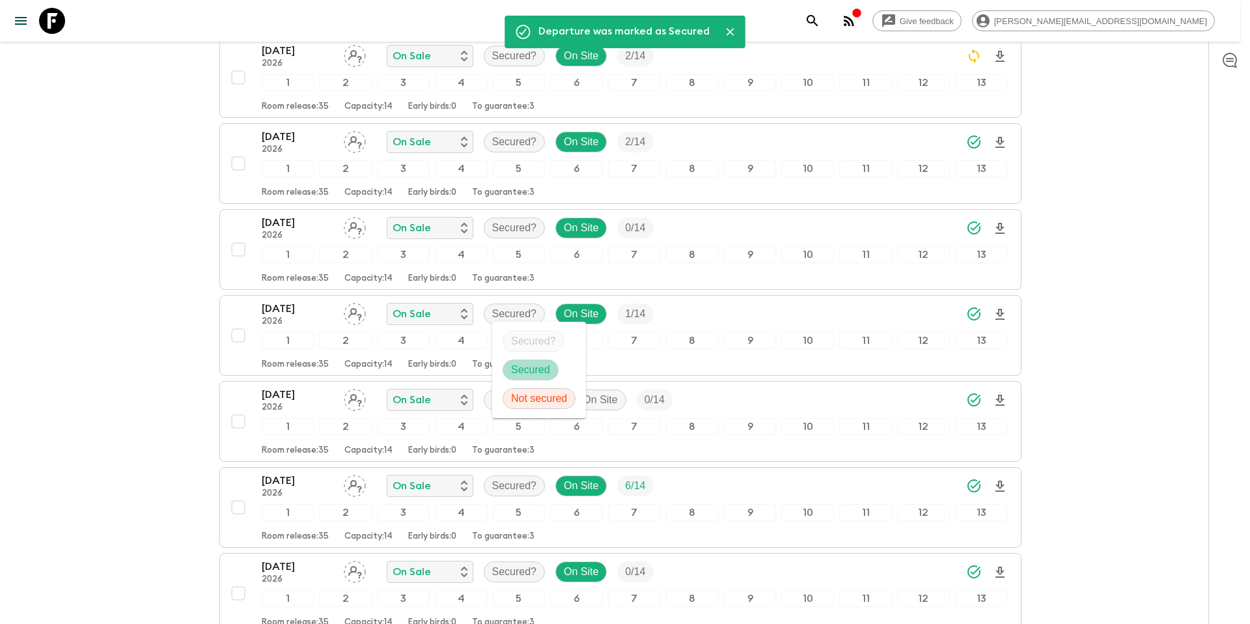
click at [523, 363] on p "Secured" at bounding box center [530, 370] width 39 height 16
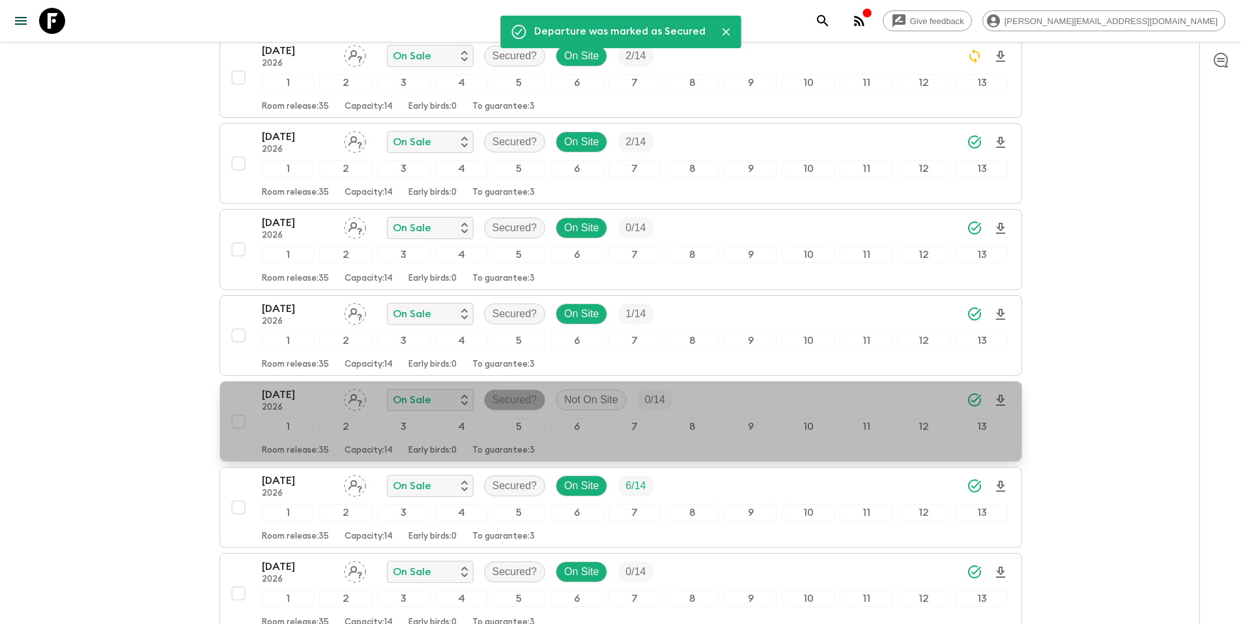
click at [512, 402] on p "Secured?" at bounding box center [514, 400] width 45 height 16
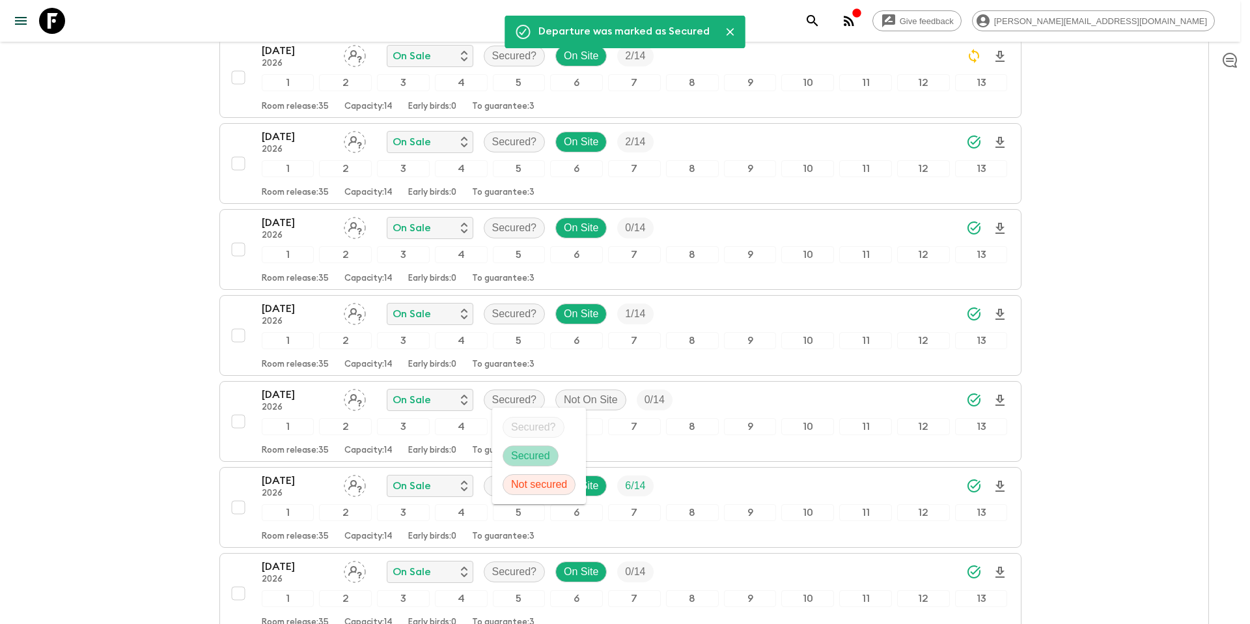
click at [518, 450] on p "Secured" at bounding box center [530, 456] width 39 height 16
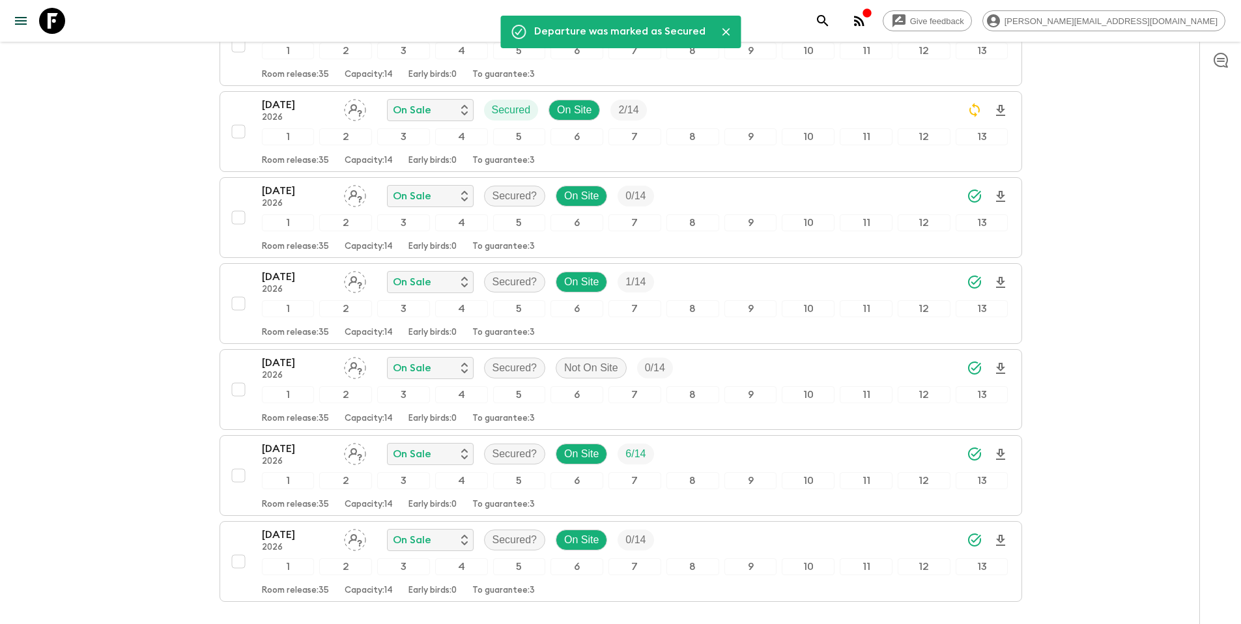
scroll to position [522, 0]
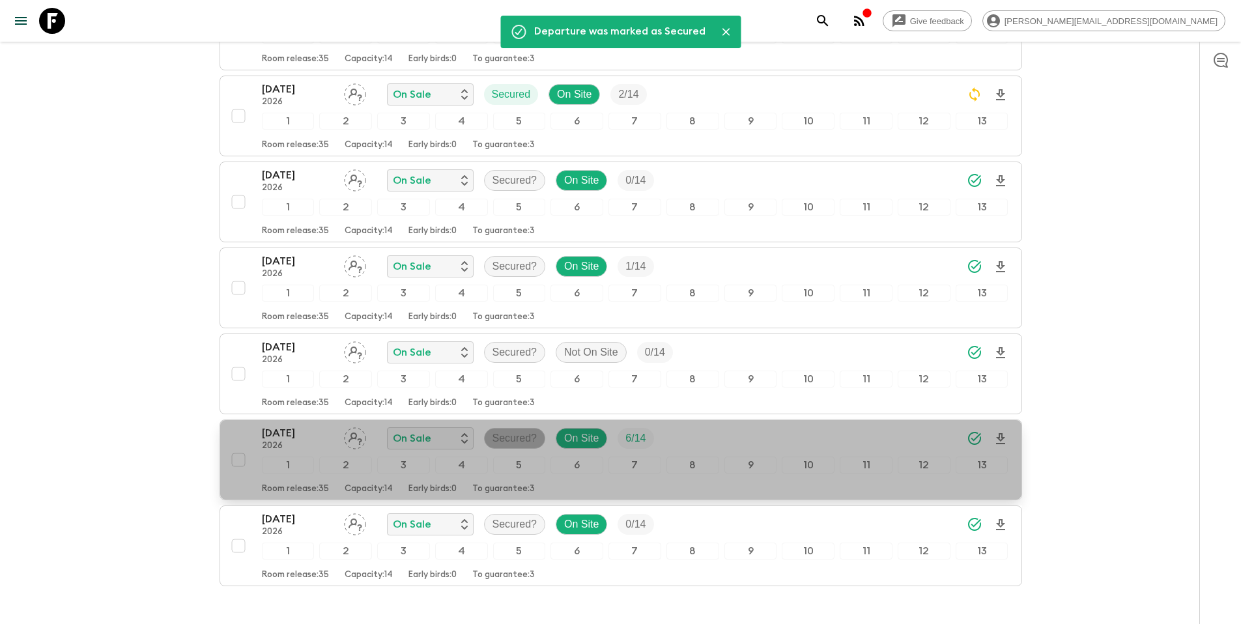
click at [522, 441] on p "Secured?" at bounding box center [514, 438] width 45 height 16
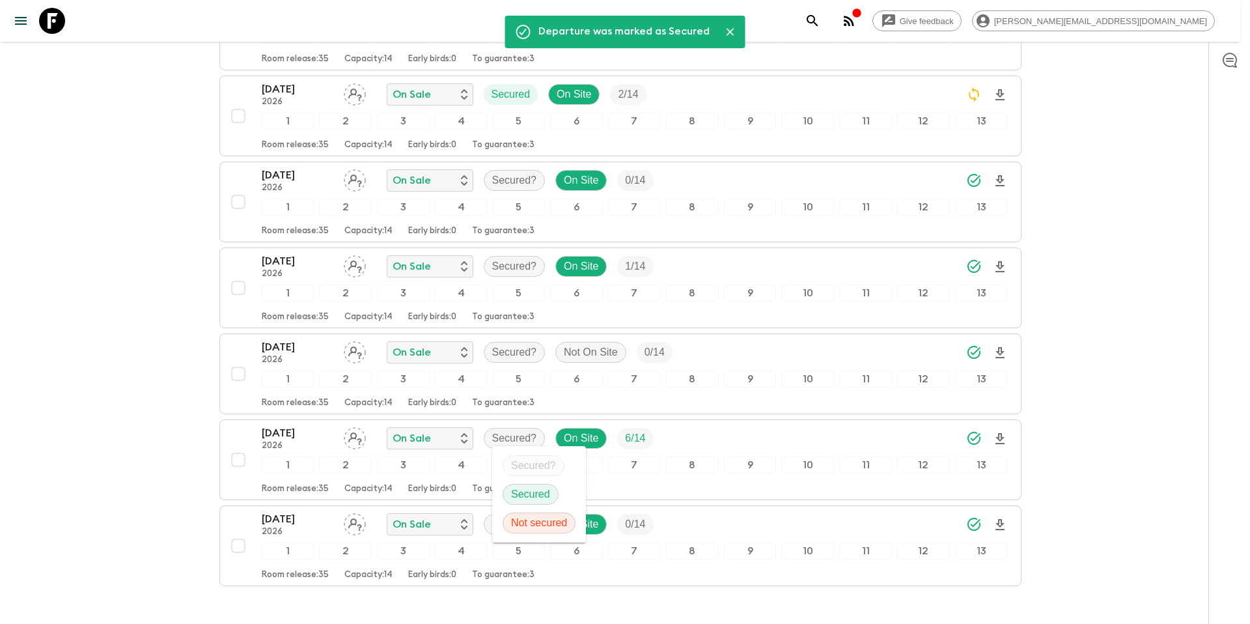
click at [522, 492] on p "Secured" at bounding box center [530, 494] width 39 height 16
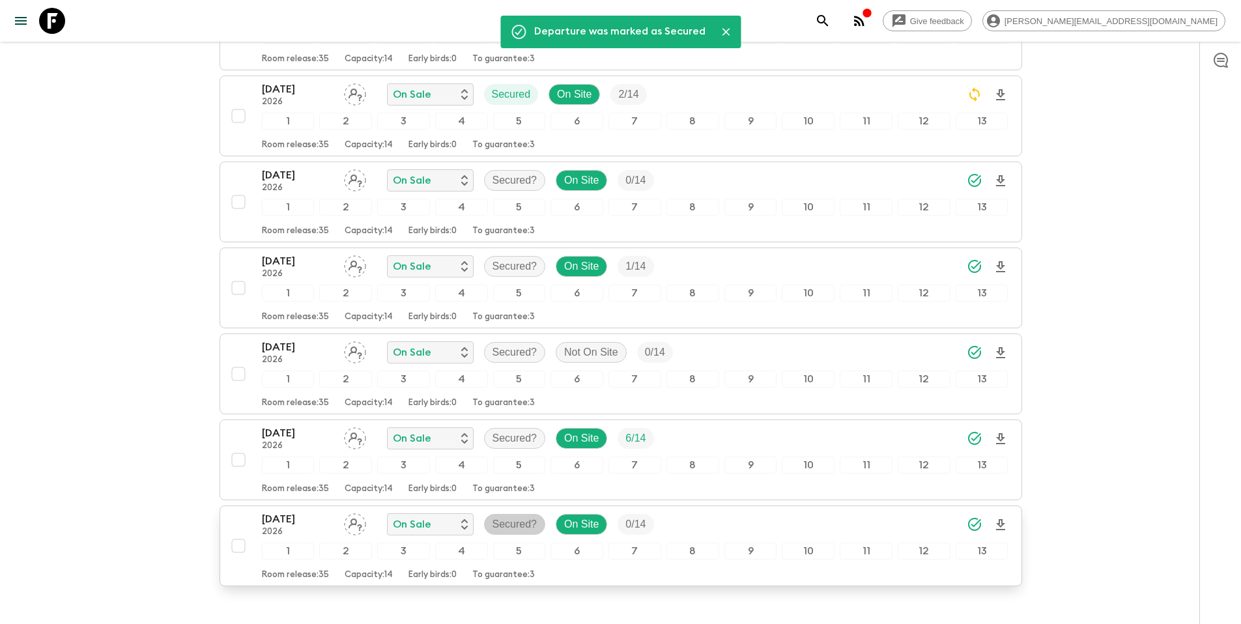
click at [519, 520] on p "Secured?" at bounding box center [514, 524] width 45 height 16
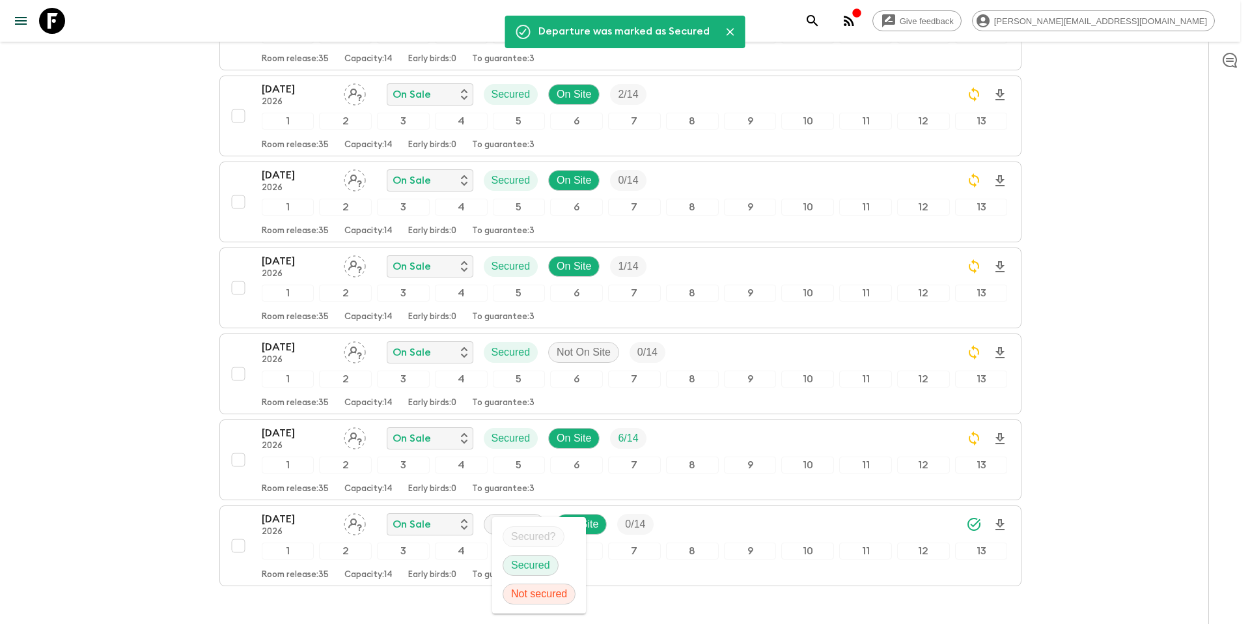
click at [530, 567] on p "Secured" at bounding box center [530, 565] width 39 height 16
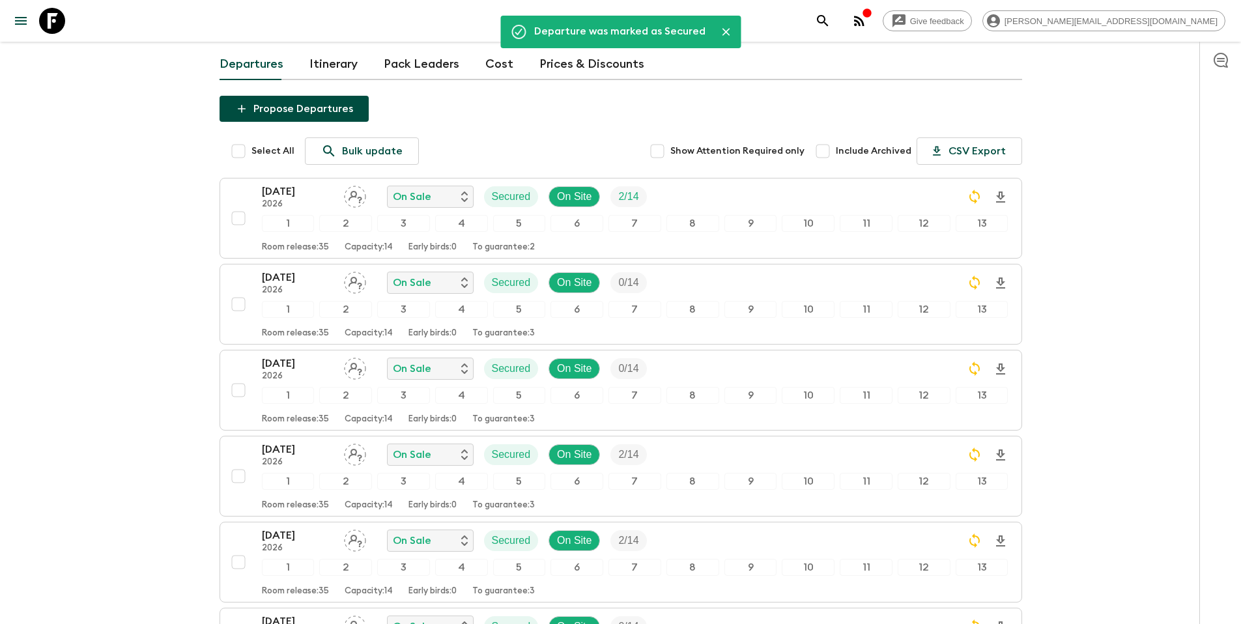
scroll to position [0, 0]
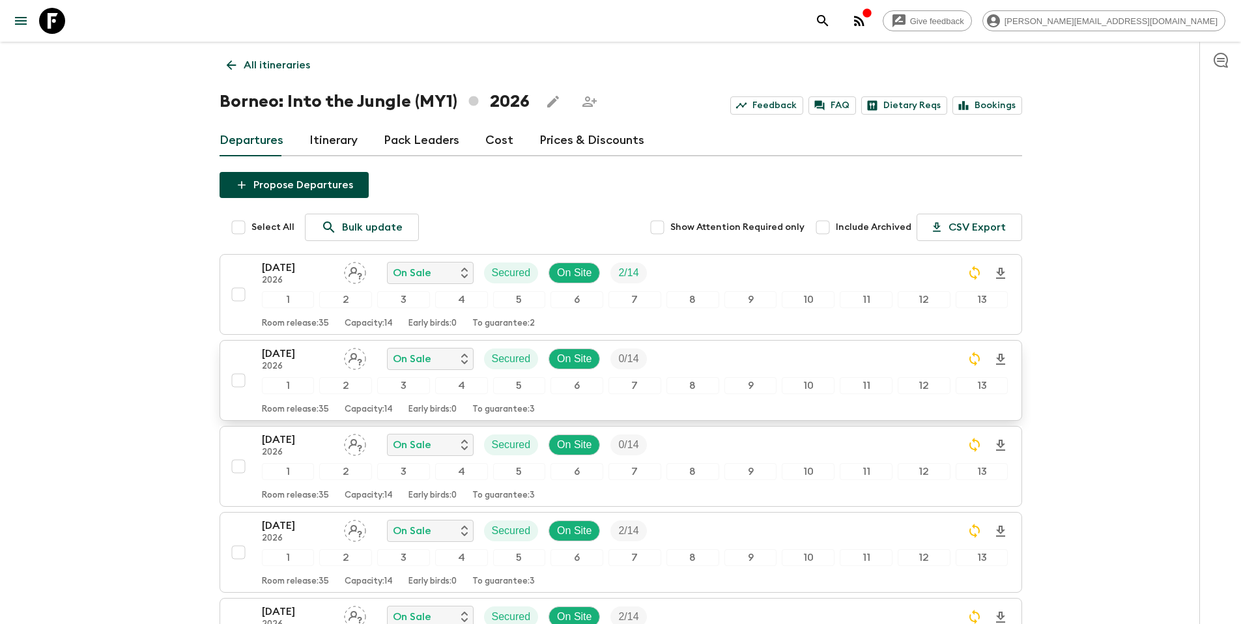
click at [235, 378] on input "checkbox" at bounding box center [238, 380] width 26 height 26
checkbox input "true"
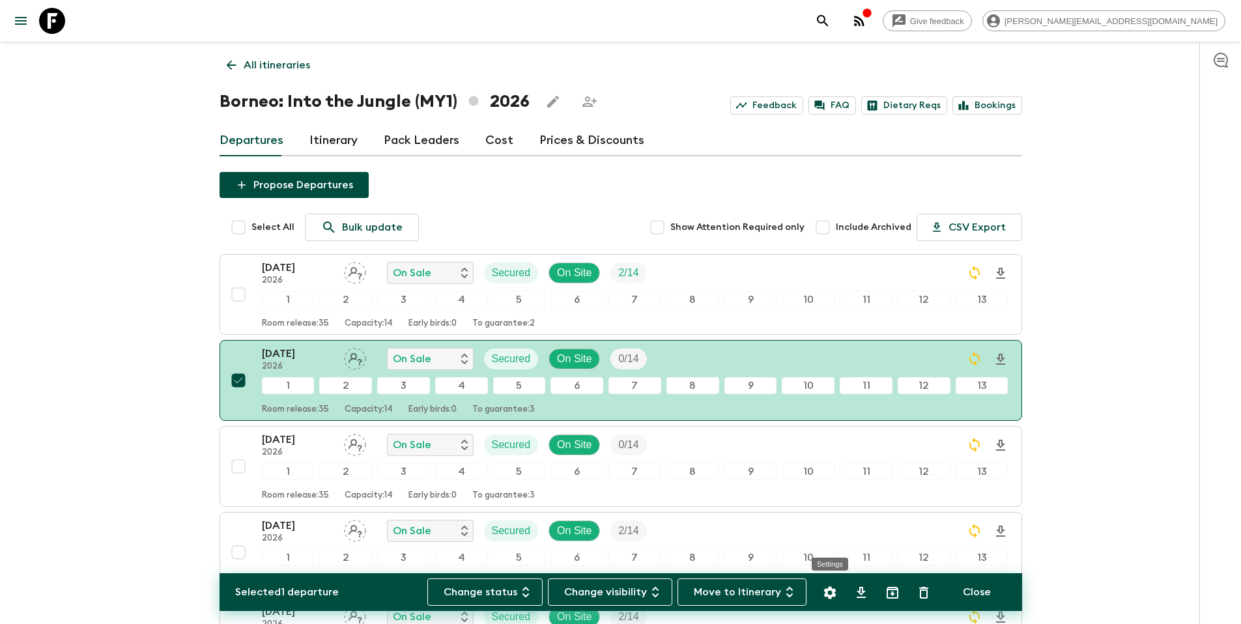
click at [837, 593] on icon "Settings" at bounding box center [830, 593] width 16 height 16
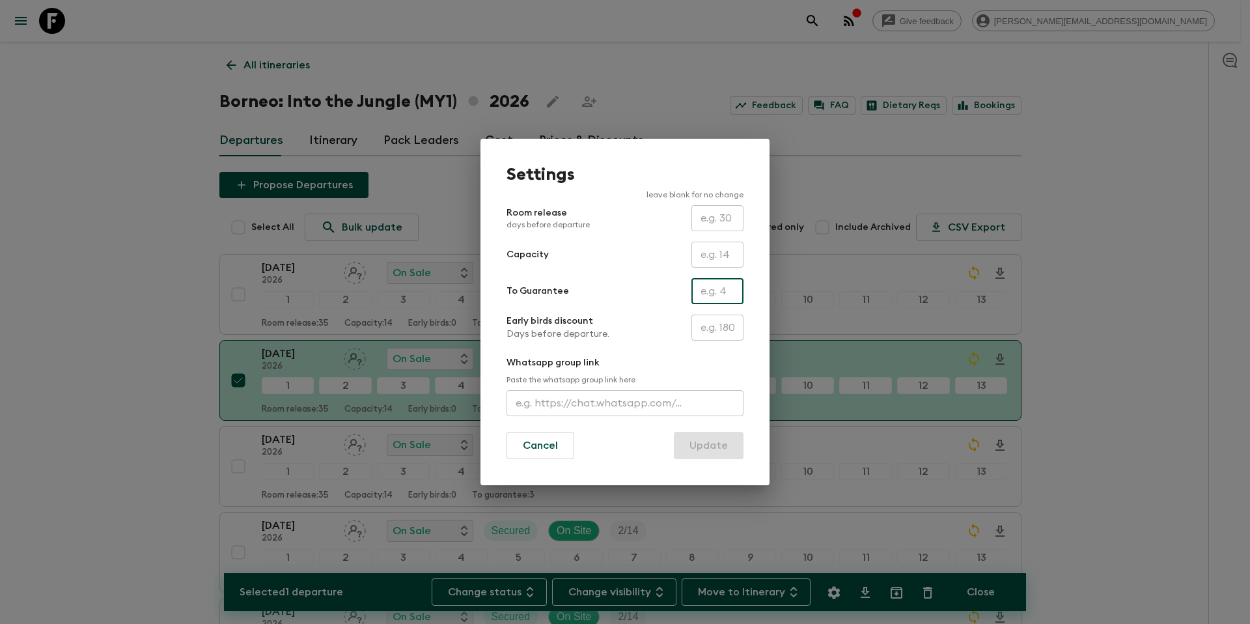
click at [725, 293] on input "text" at bounding box center [718, 291] width 52 height 26
type input "0"
click at [715, 443] on button "Update" at bounding box center [709, 445] width 70 height 27
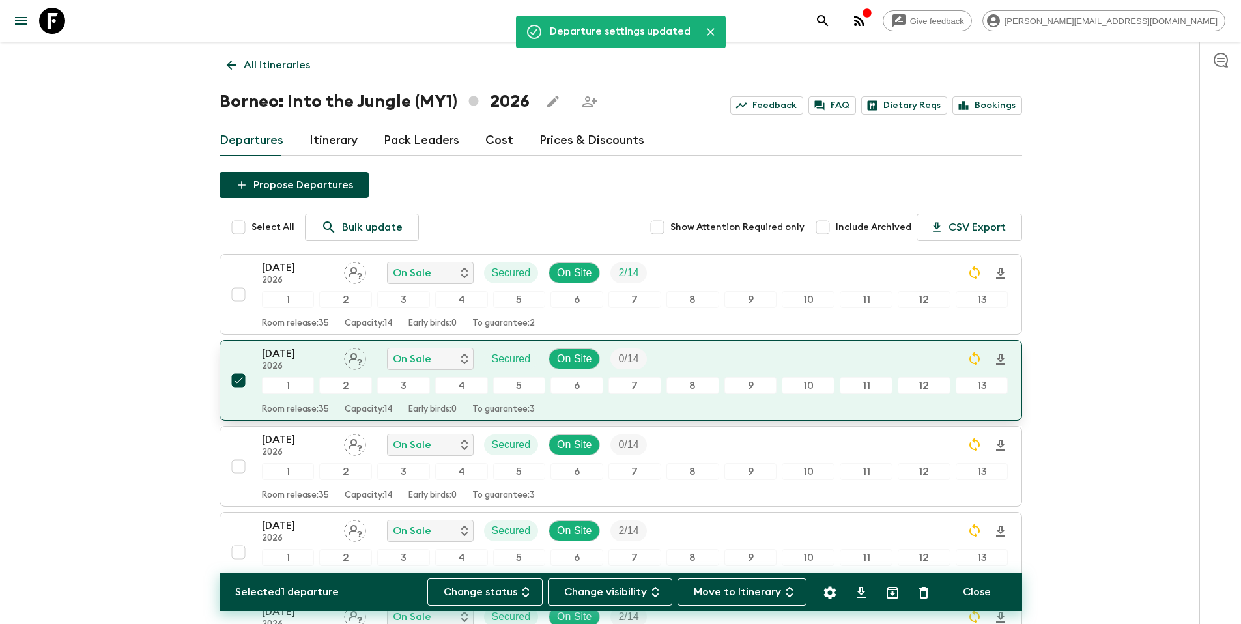
click at [239, 381] on input "checkbox" at bounding box center [238, 380] width 26 height 26
checkbox input "false"
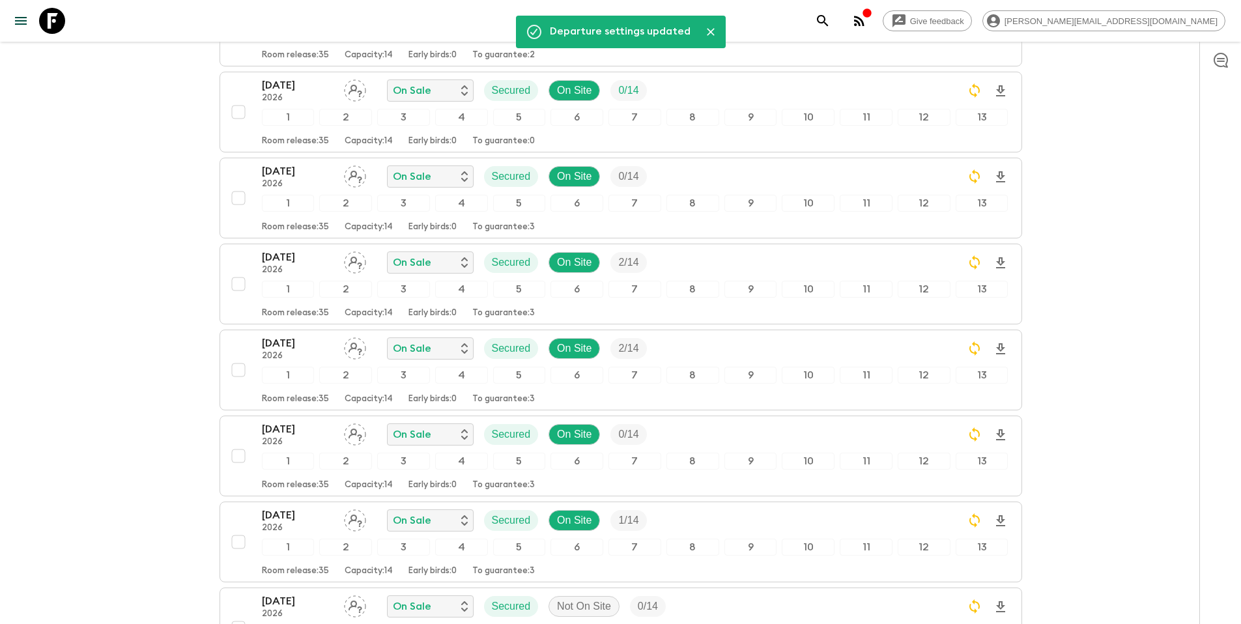
scroll to position [308, 0]
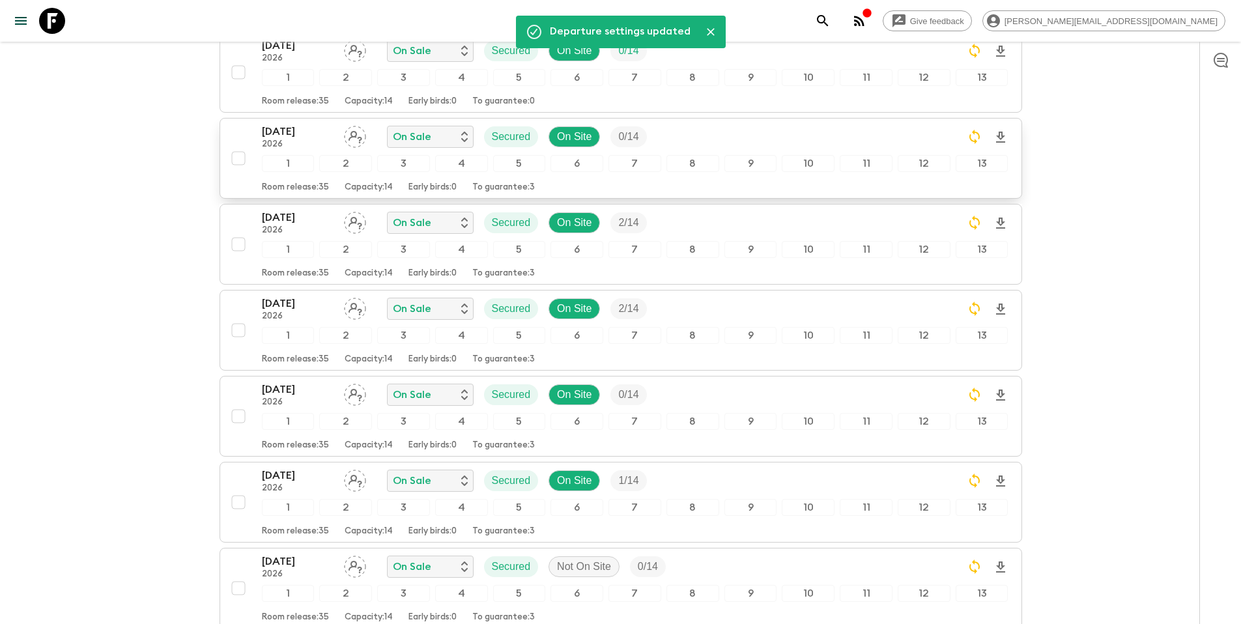
click at [240, 157] on input "checkbox" at bounding box center [238, 158] width 26 height 26
checkbox input "true"
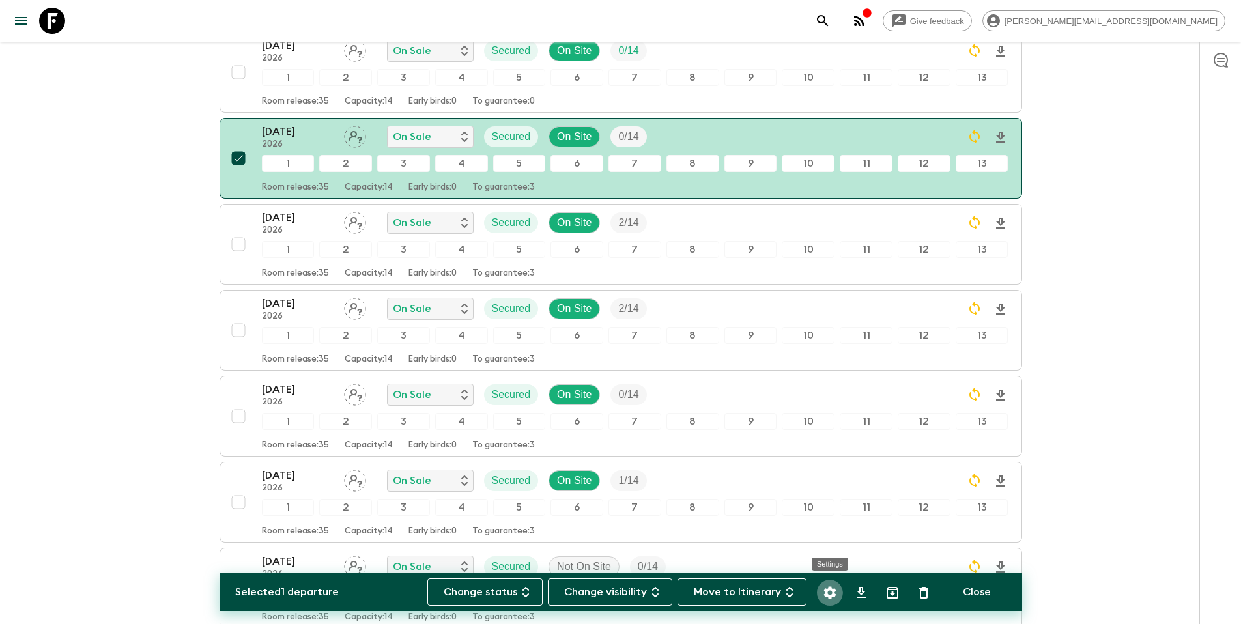
click at [832, 591] on icon "Settings" at bounding box center [829, 592] width 12 height 12
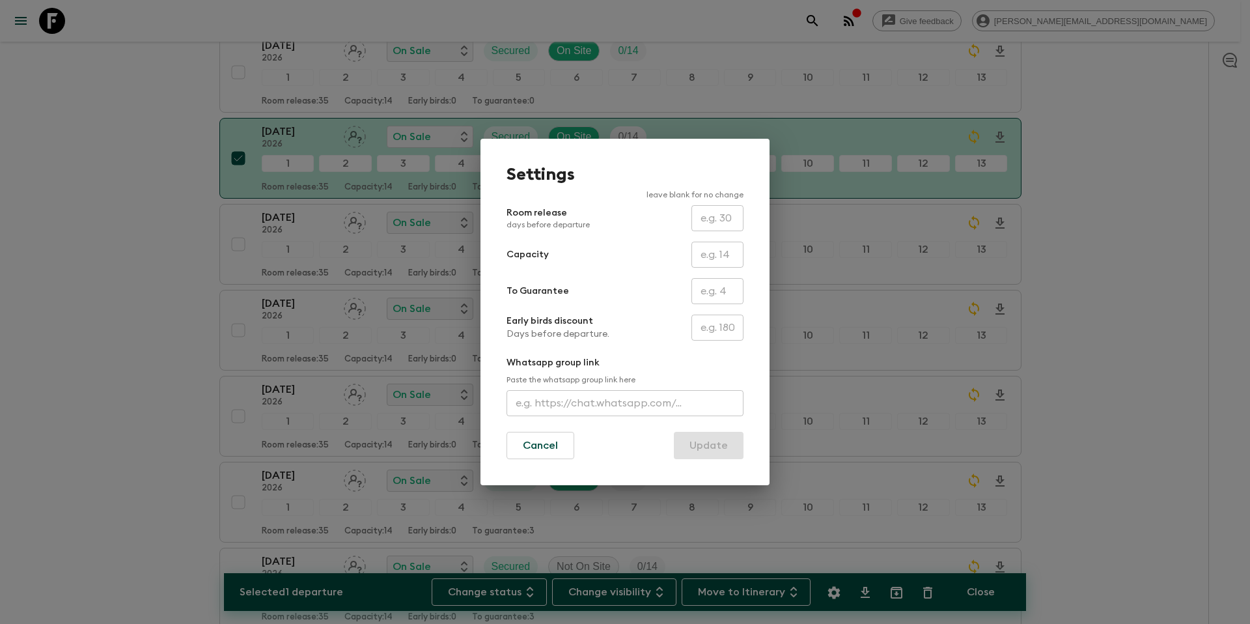
click at [704, 300] on input "text" at bounding box center [718, 291] width 52 height 26
type input "0"
click at [714, 447] on button "Update" at bounding box center [709, 445] width 70 height 27
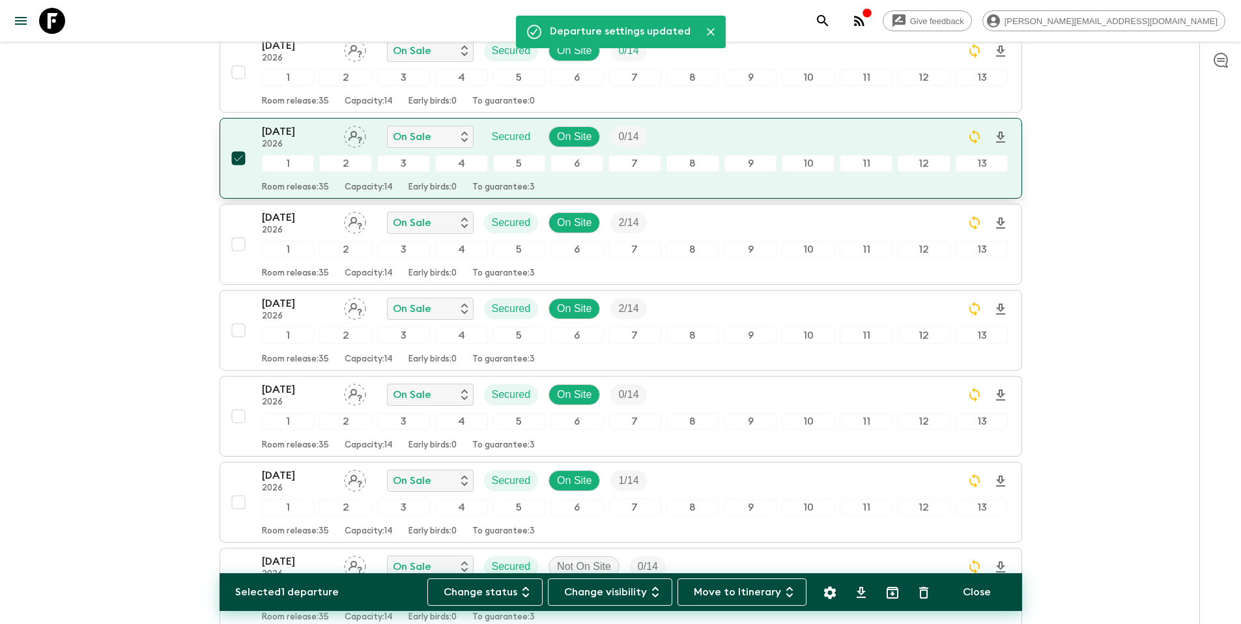
click at [234, 162] on input "checkbox" at bounding box center [238, 158] width 26 height 26
checkbox input "false"
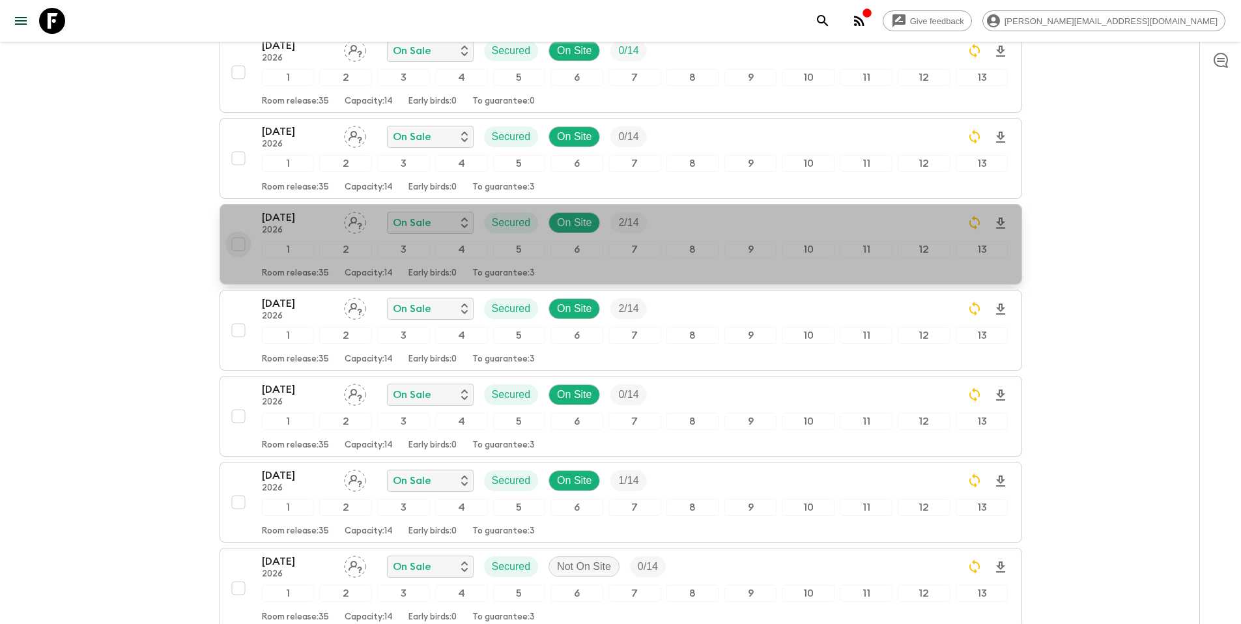
click at [242, 246] on input "checkbox" at bounding box center [238, 244] width 26 height 26
checkbox input "true"
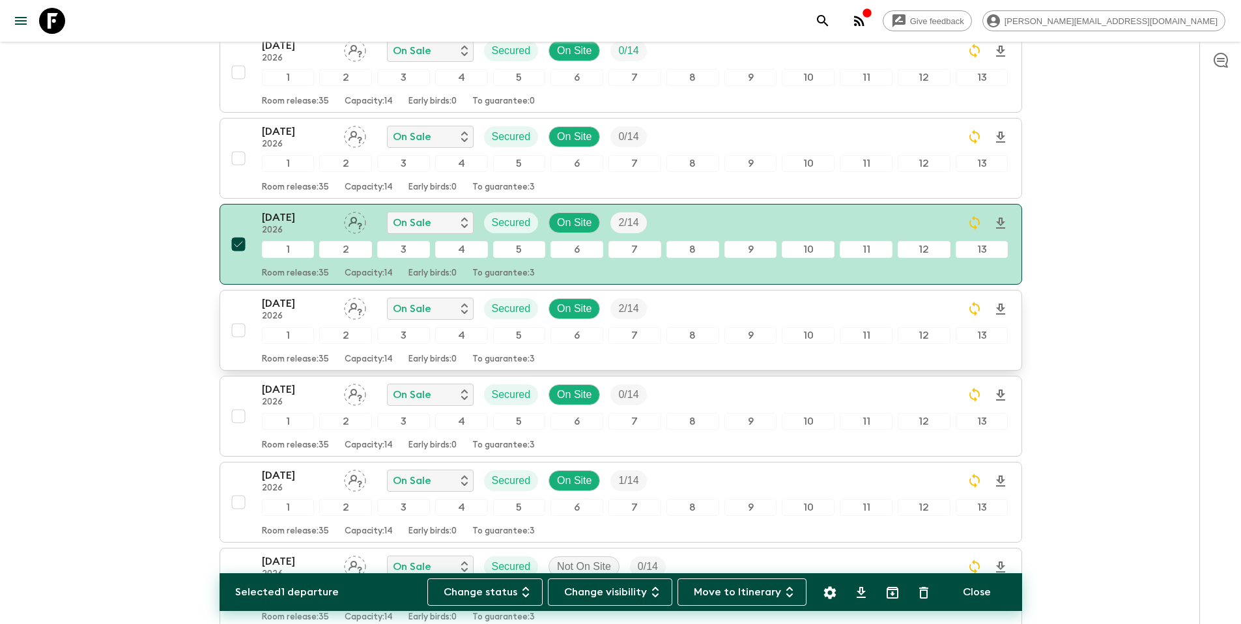
click at [239, 331] on input "checkbox" at bounding box center [238, 330] width 26 height 26
checkbox input "true"
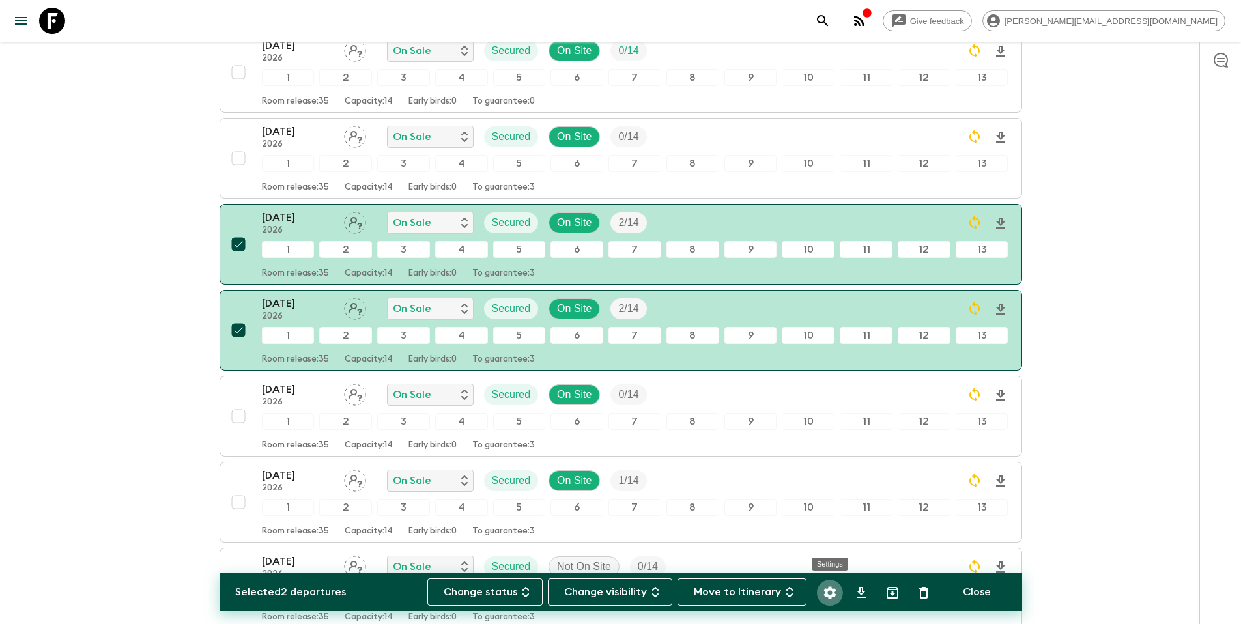
click at [826, 591] on icon "Settings" at bounding box center [829, 592] width 12 height 12
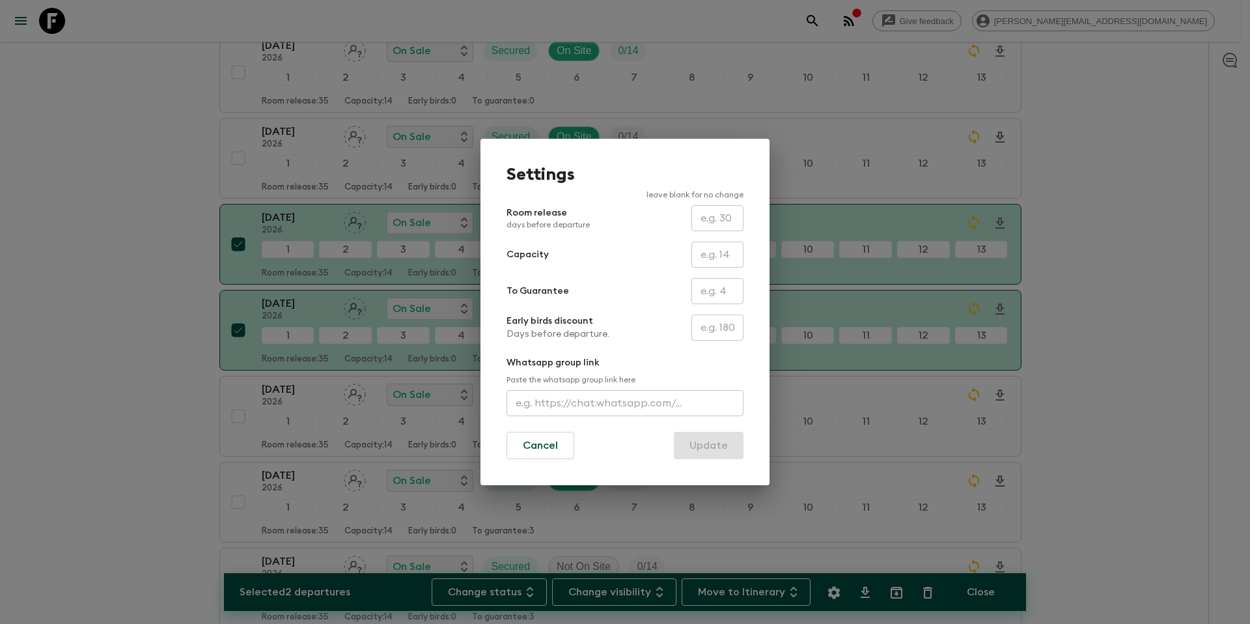
click at [721, 285] on input "text" at bounding box center [718, 291] width 52 height 26
type input "2"
click at [705, 444] on button "Update" at bounding box center [709, 445] width 70 height 27
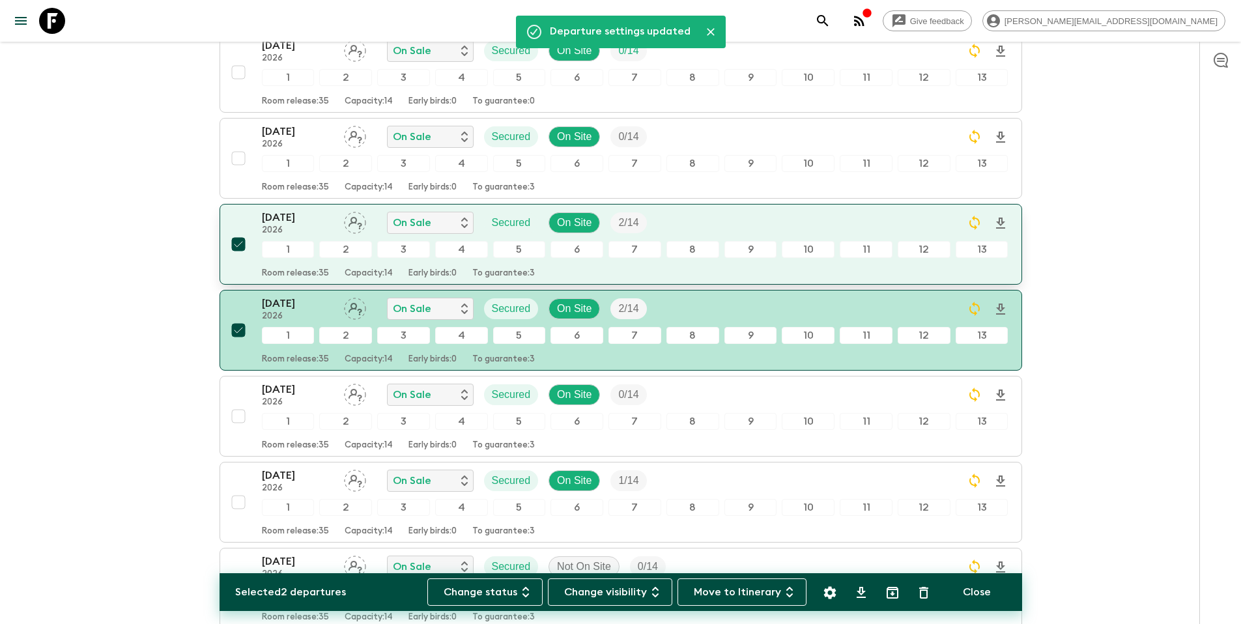
click at [240, 244] on input "checkbox" at bounding box center [238, 244] width 26 height 26
checkbox input "false"
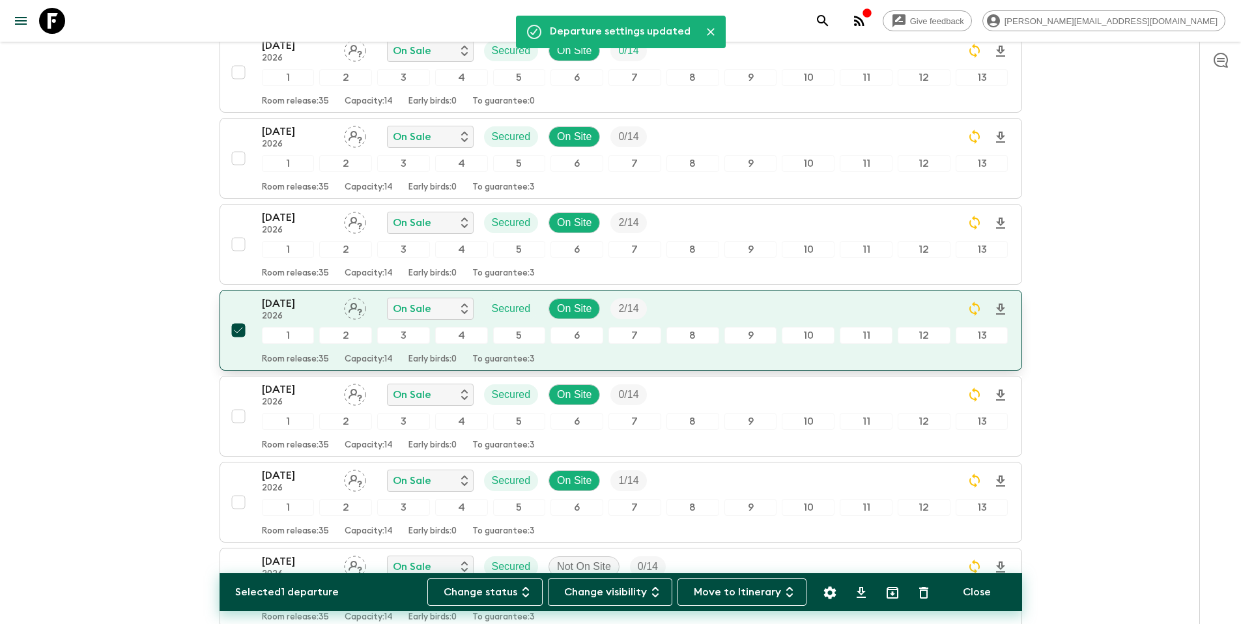
click at [236, 329] on input "checkbox" at bounding box center [238, 330] width 26 height 26
checkbox input "false"
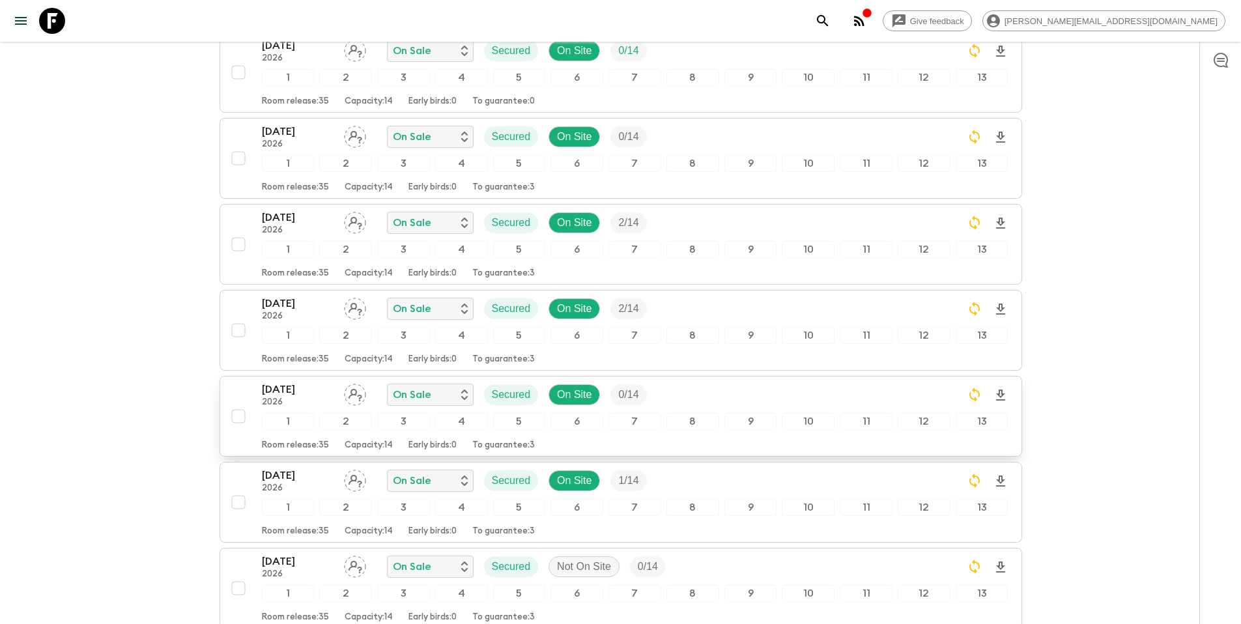
click at [238, 417] on input "checkbox" at bounding box center [238, 416] width 26 height 26
checkbox input "true"
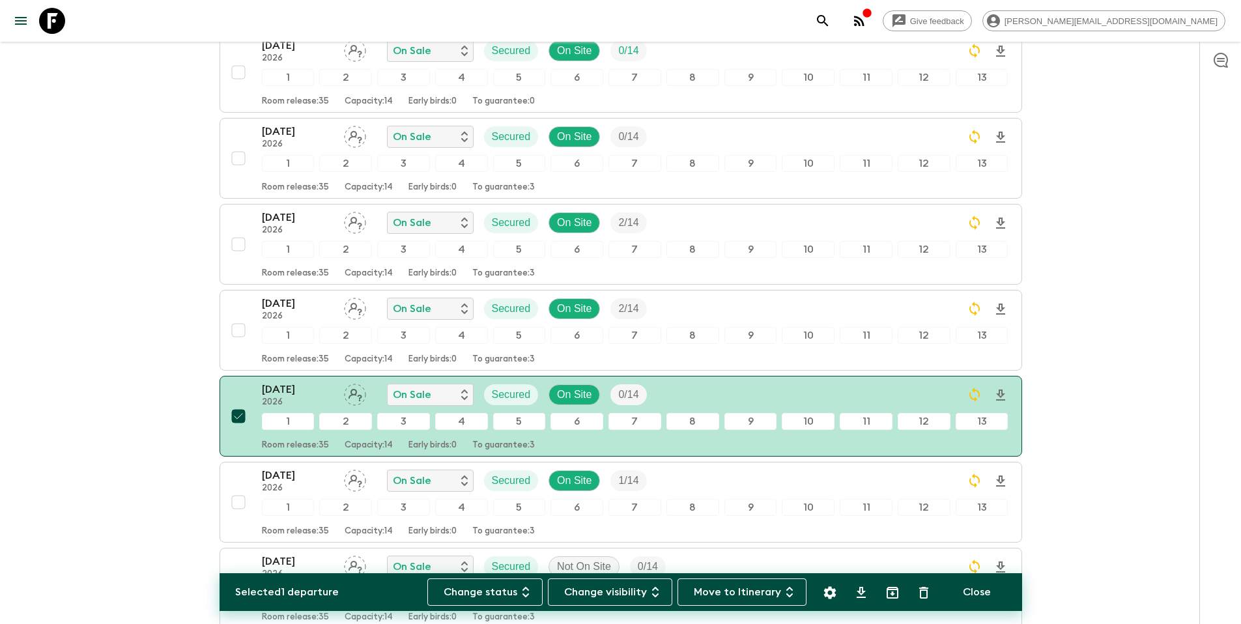
click at [833, 592] on icon "Settings" at bounding box center [829, 592] width 12 height 12
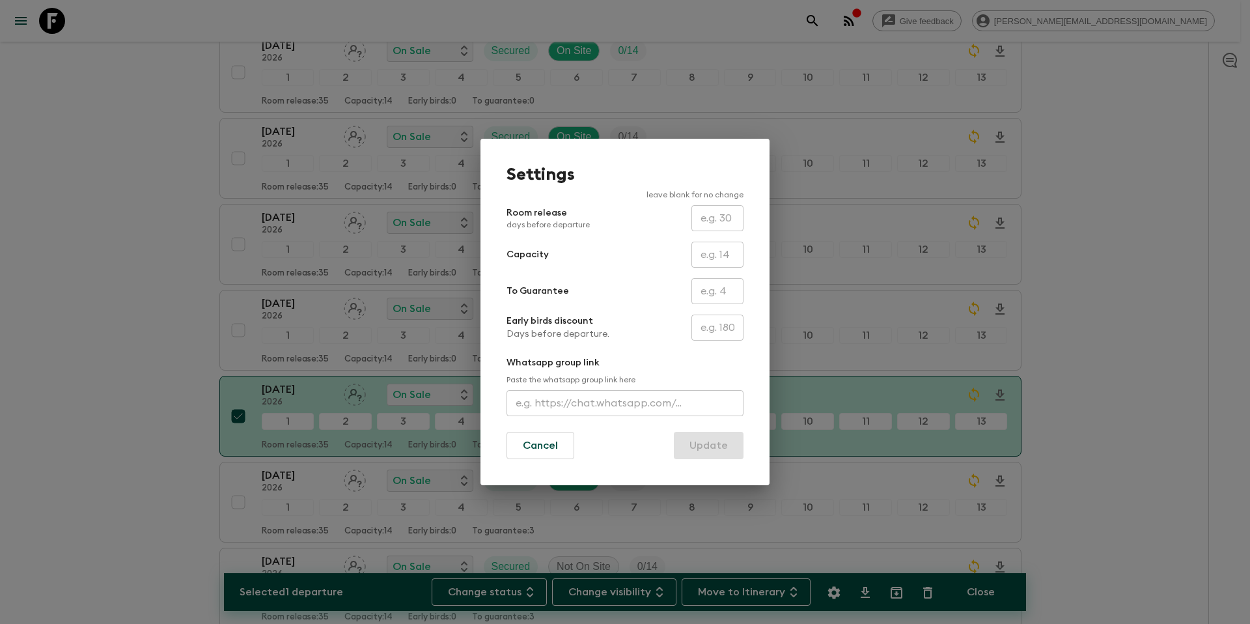
click at [722, 287] on input "text" at bounding box center [718, 291] width 52 height 26
type input "0"
click at [712, 441] on button "Update" at bounding box center [709, 445] width 70 height 27
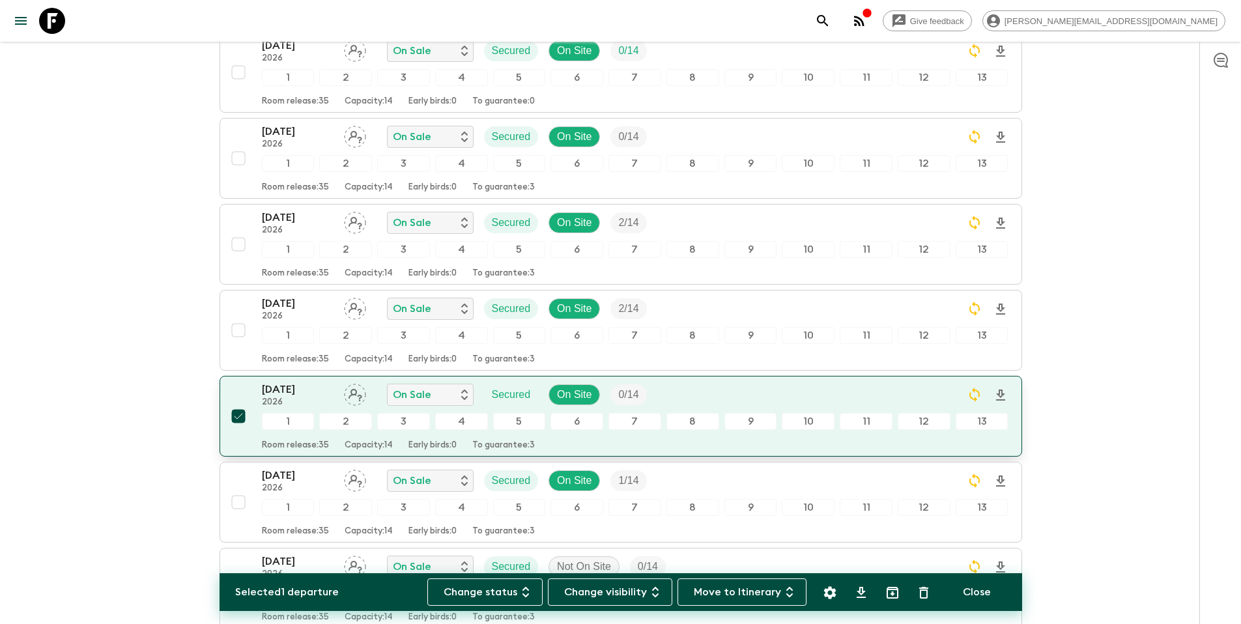
click at [237, 414] on input "checkbox" at bounding box center [238, 416] width 26 height 26
checkbox input "false"
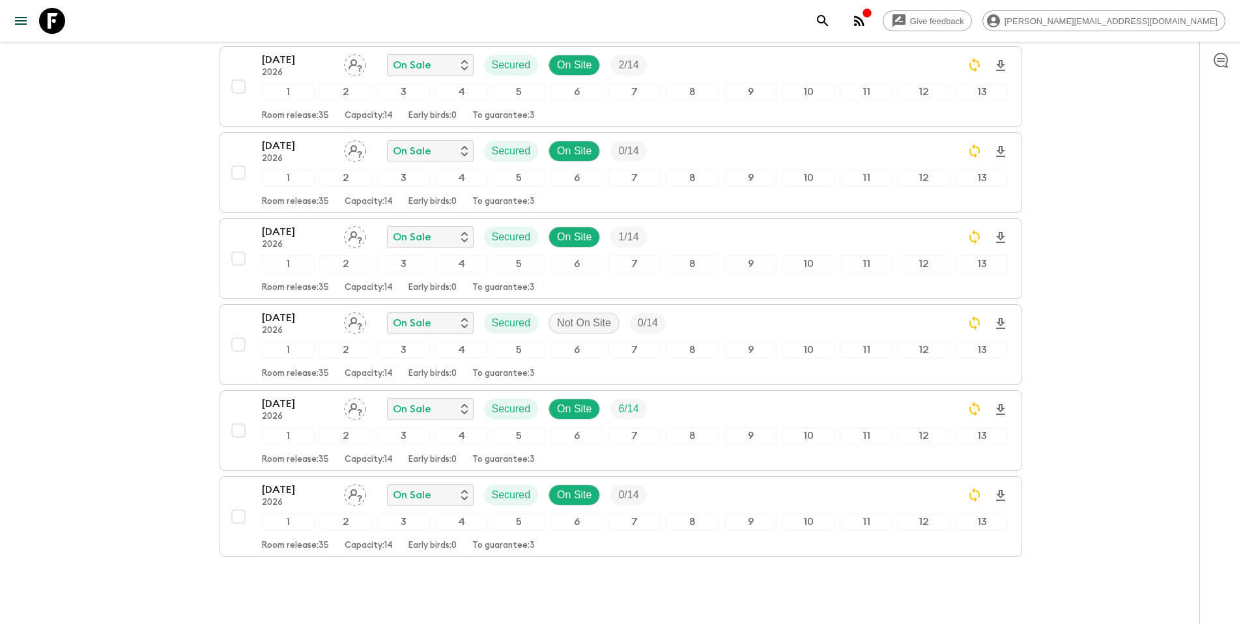
scroll to position [556, 0]
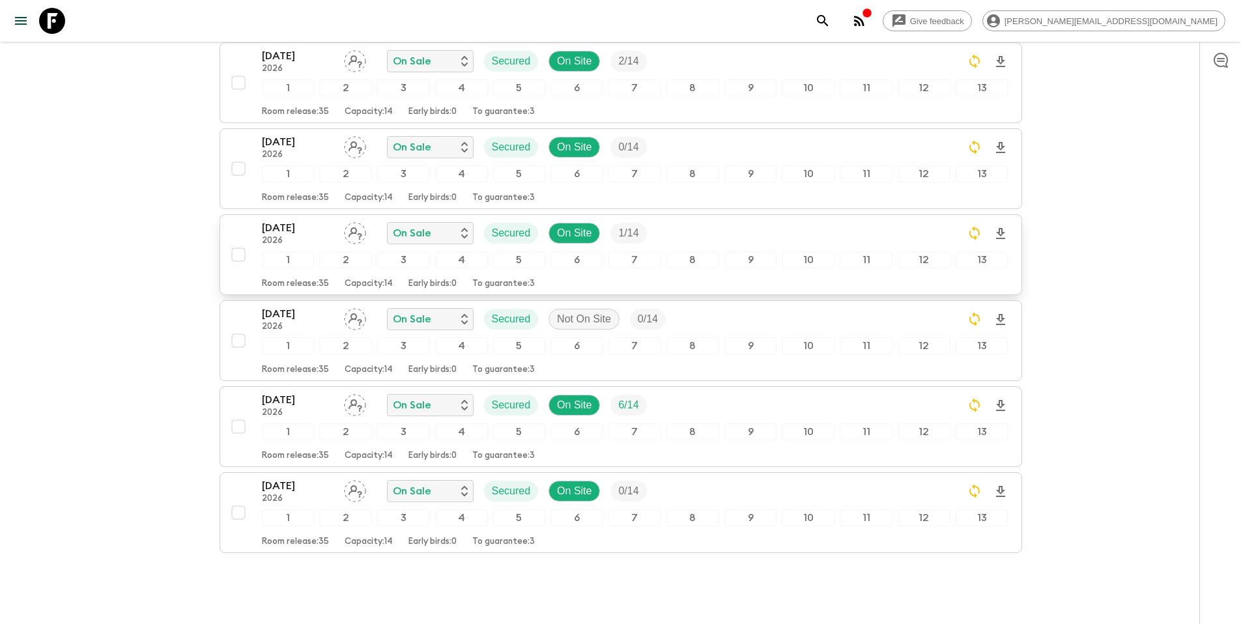
click at [236, 255] on input "checkbox" at bounding box center [238, 255] width 26 height 26
checkbox input "true"
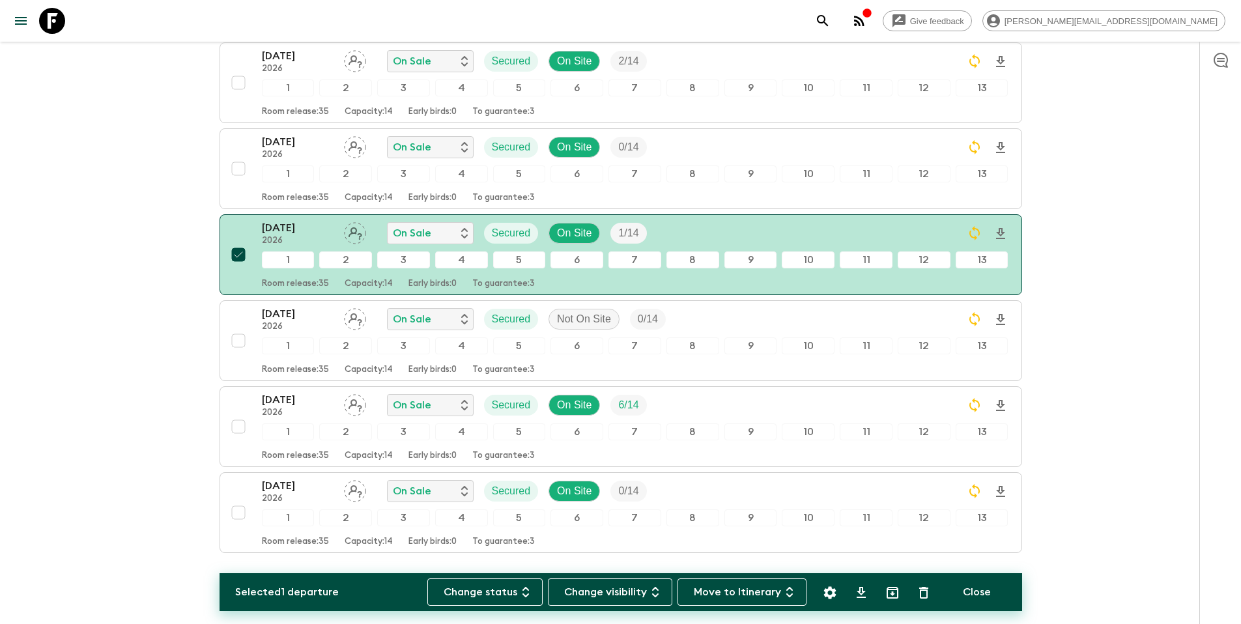
click at [828, 592] on icon "Settings" at bounding box center [830, 593] width 16 height 16
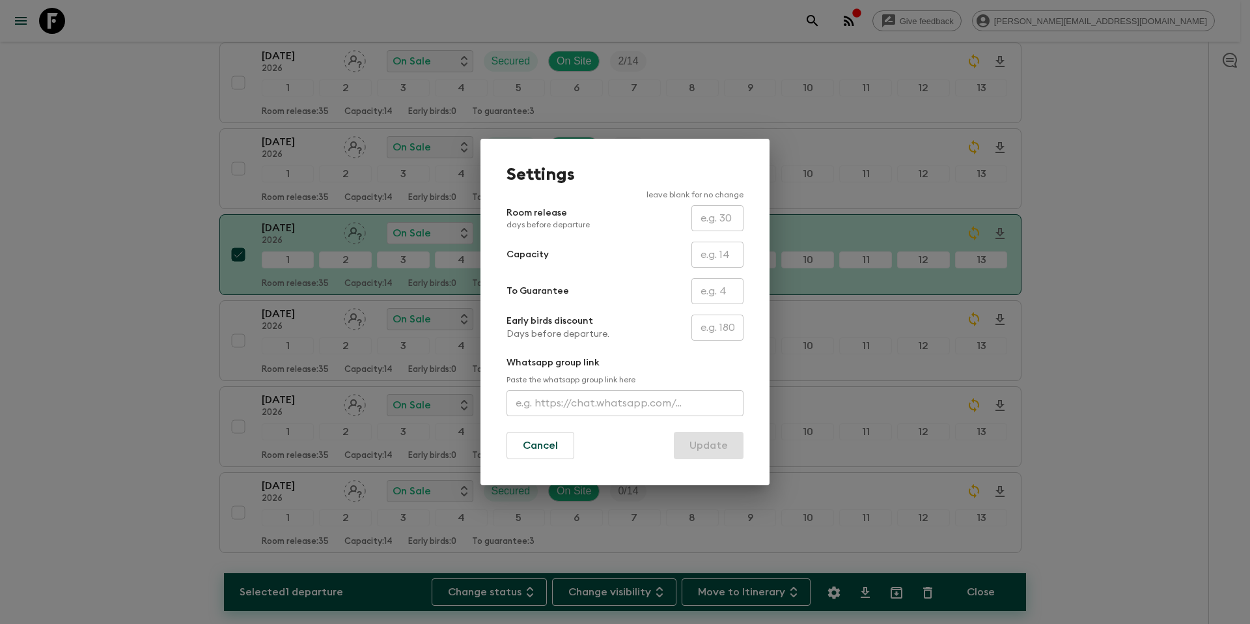
click at [709, 290] on input "text" at bounding box center [718, 291] width 52 height 26
type input "1"
click at [713, 451] on button "Update" at bounding box center [709, 445] width 70 height 27
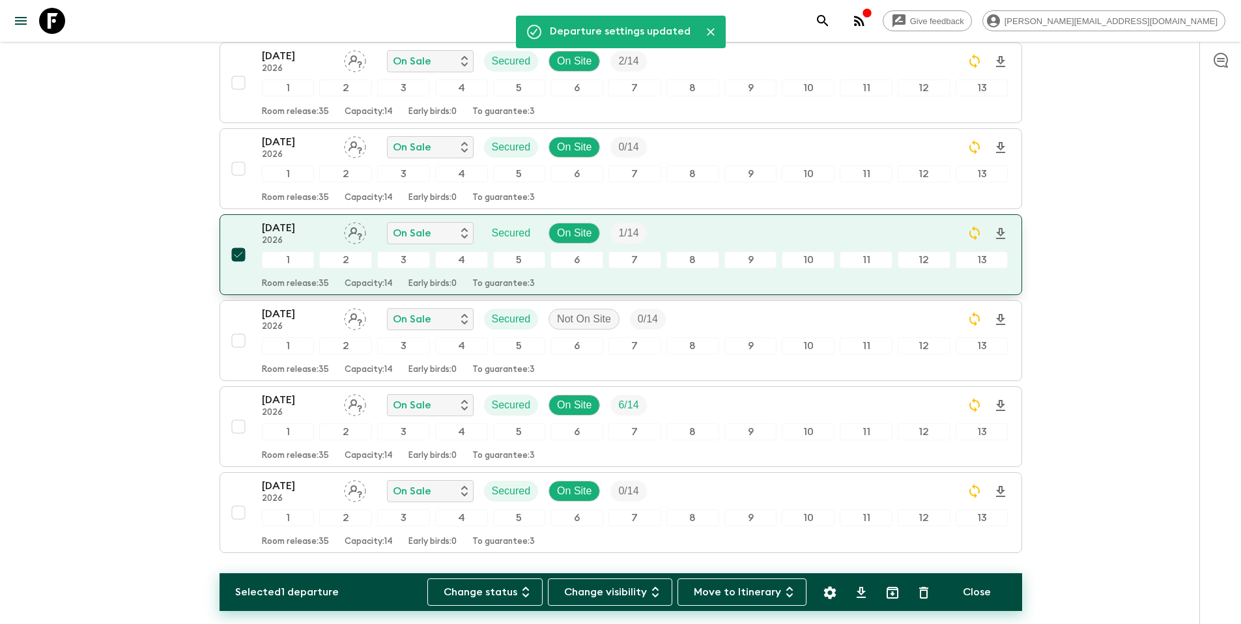
click at [238, 258] on input "checkbox" at bounding box center [238, 255] width 26 height 26
checkbox input "false"
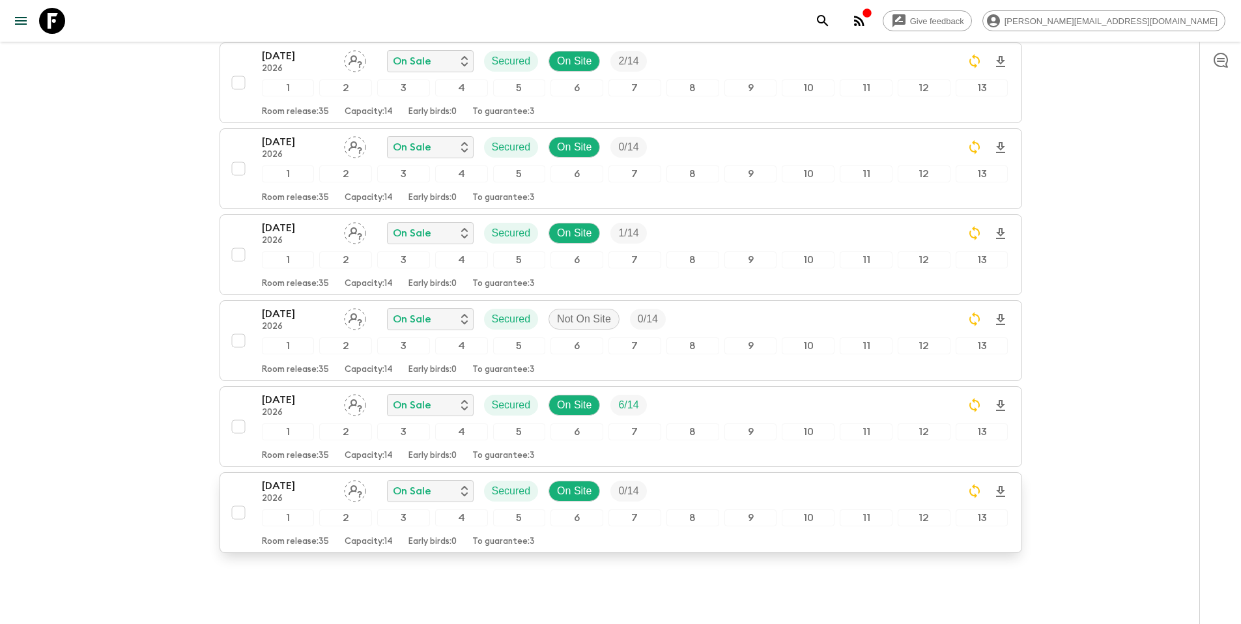
click at [238, 514] on input "checkbox" at bounding box center [238, 513] width 26 height 26
checkbox input "true"
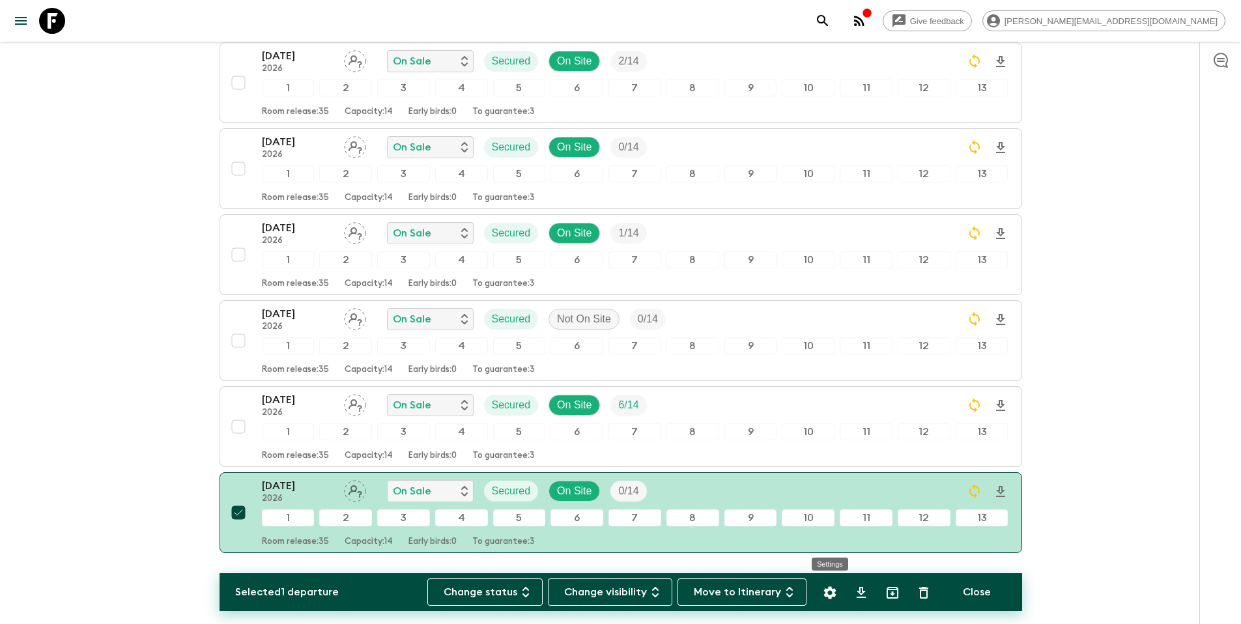
click at [831, 590] on icon "Settings" at bounding box center [829, 592] width 12 height 12
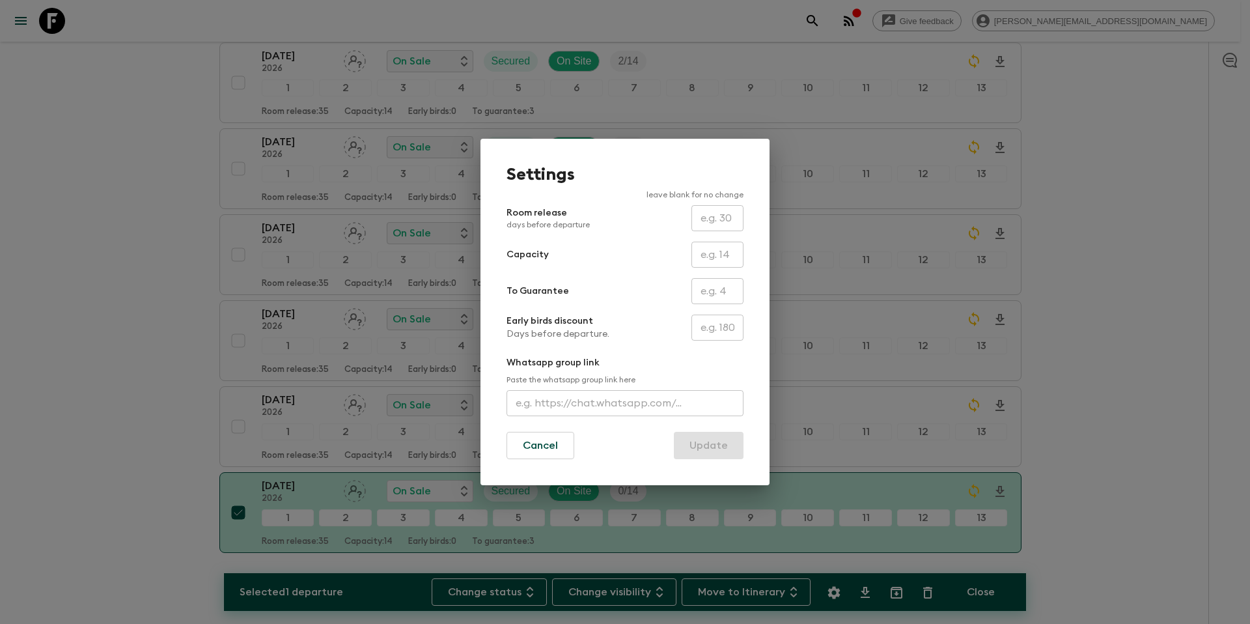
click at [714, 287] on input "text" at bounding box center [718, 291] width 52 height 26
type input "0"
click at [711, 451] on button "Update" at bounding box center [709, 445] width 70 height 27
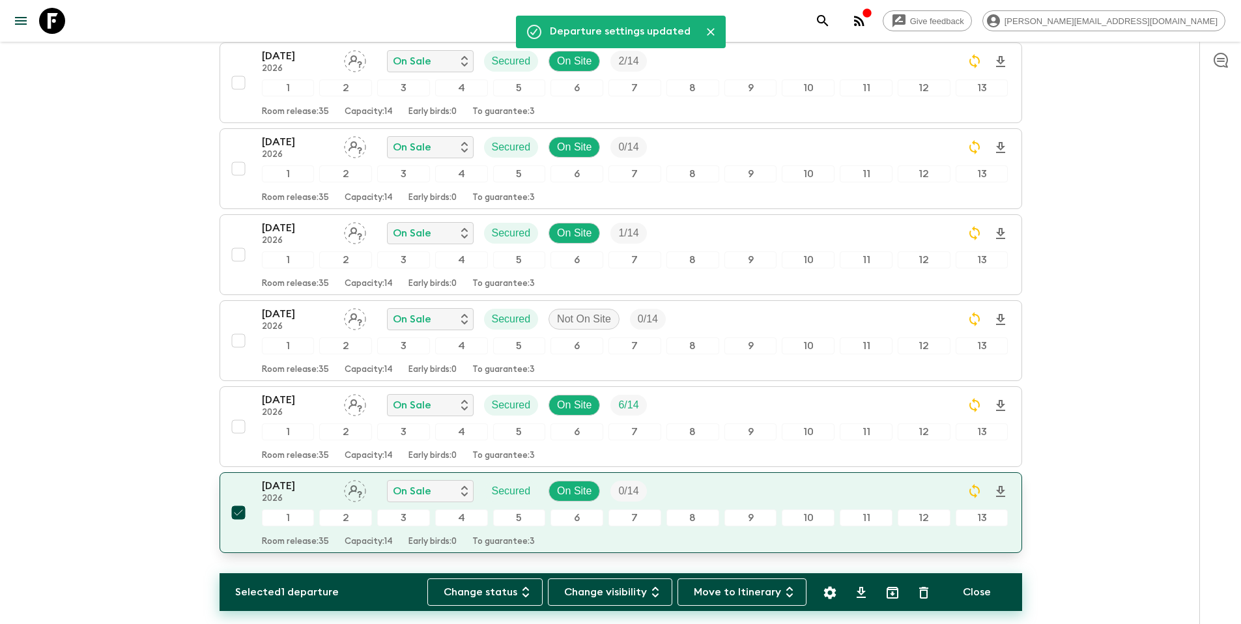
click at [241, 513] on input "checkbox" at bounding box center [238, 513] width 26 height 26
checkbox input "false"
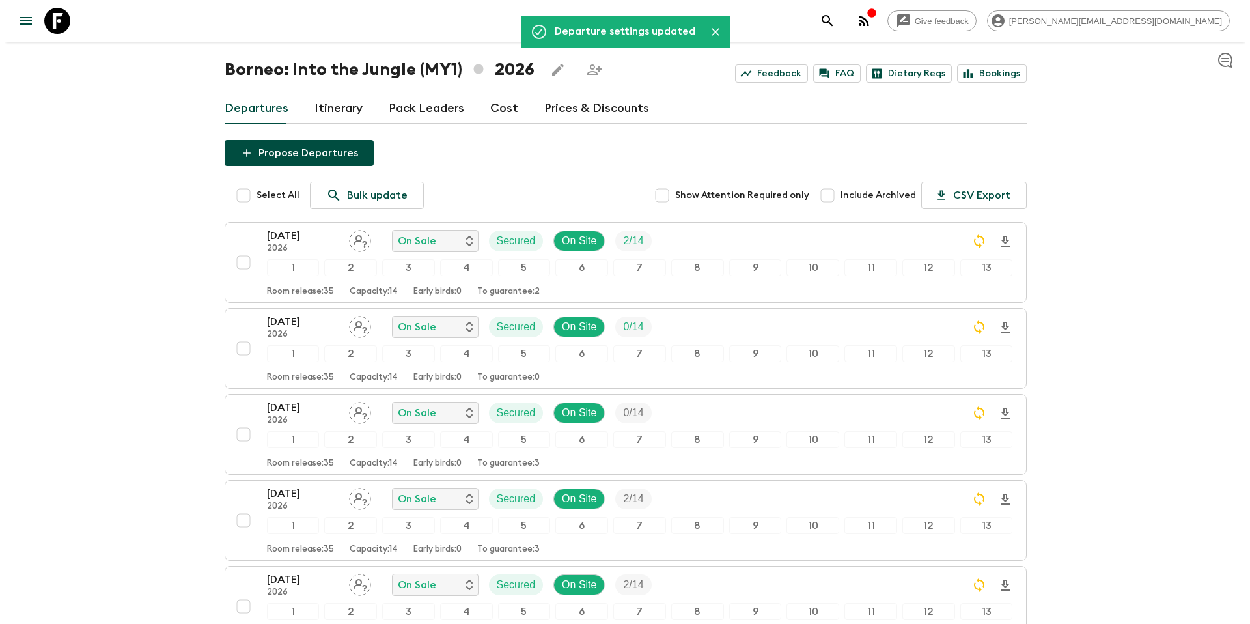
scroll to position [0, 0]
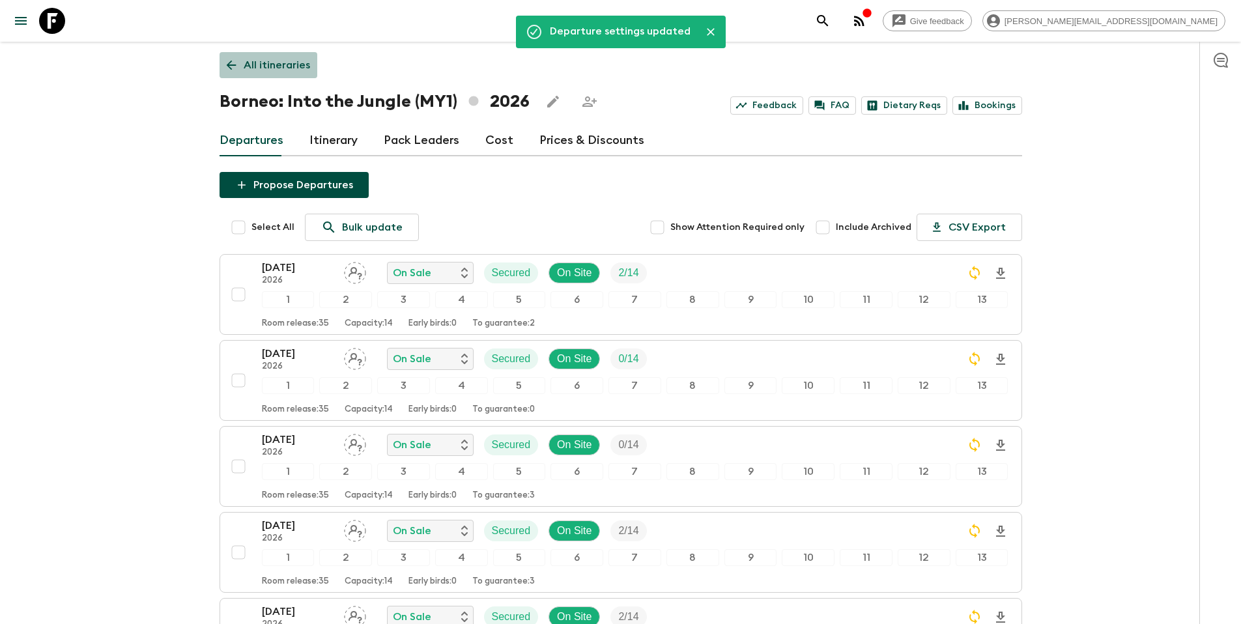
click at [277, 66] on p "All itineraries" at bounding box center [277, 65] width 66 height 16
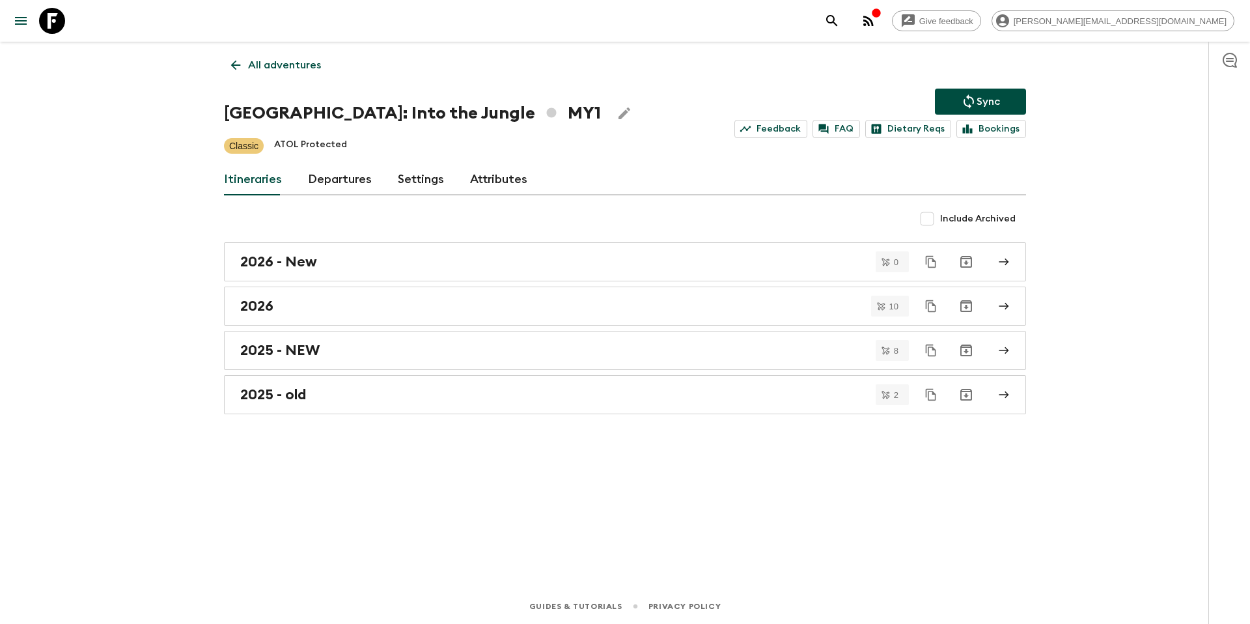
click at [972, 96] on icon "Sync adventure departures to the booking engine" at bounding box center [969, 102] width 16 height 16
click at [318, 300] on div "2026" at bounding box center [612, 306] width 745 height 17
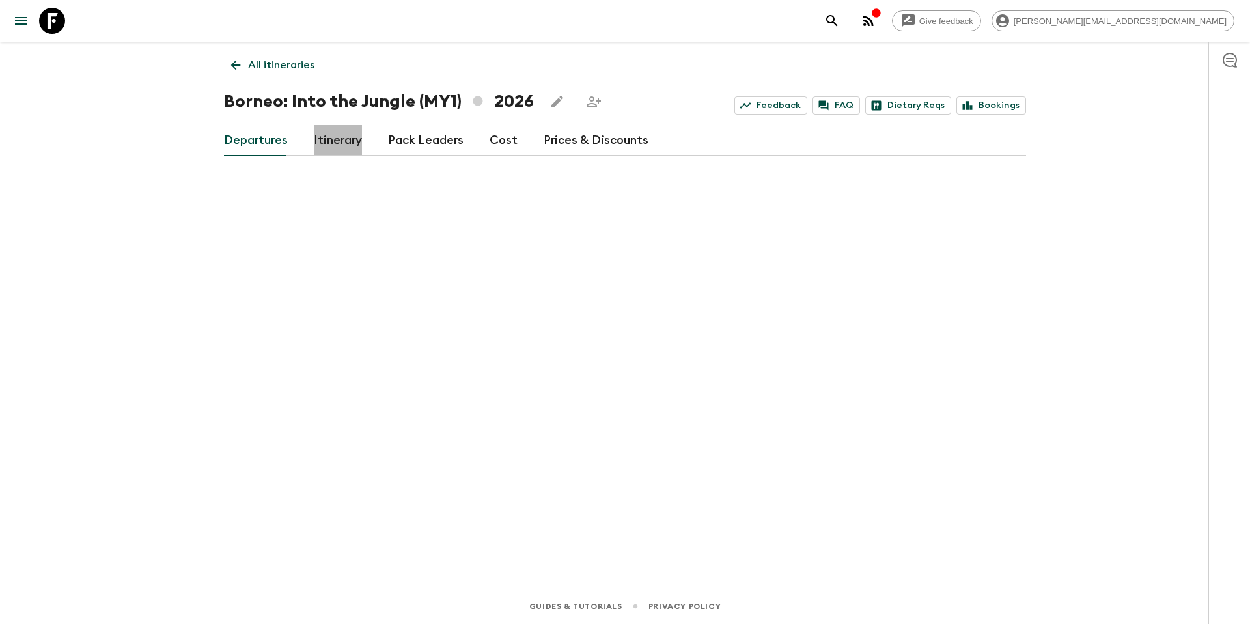
click at [338, 139] on link "Itinerary" at bounding box center [338, 140] width 48 height 31
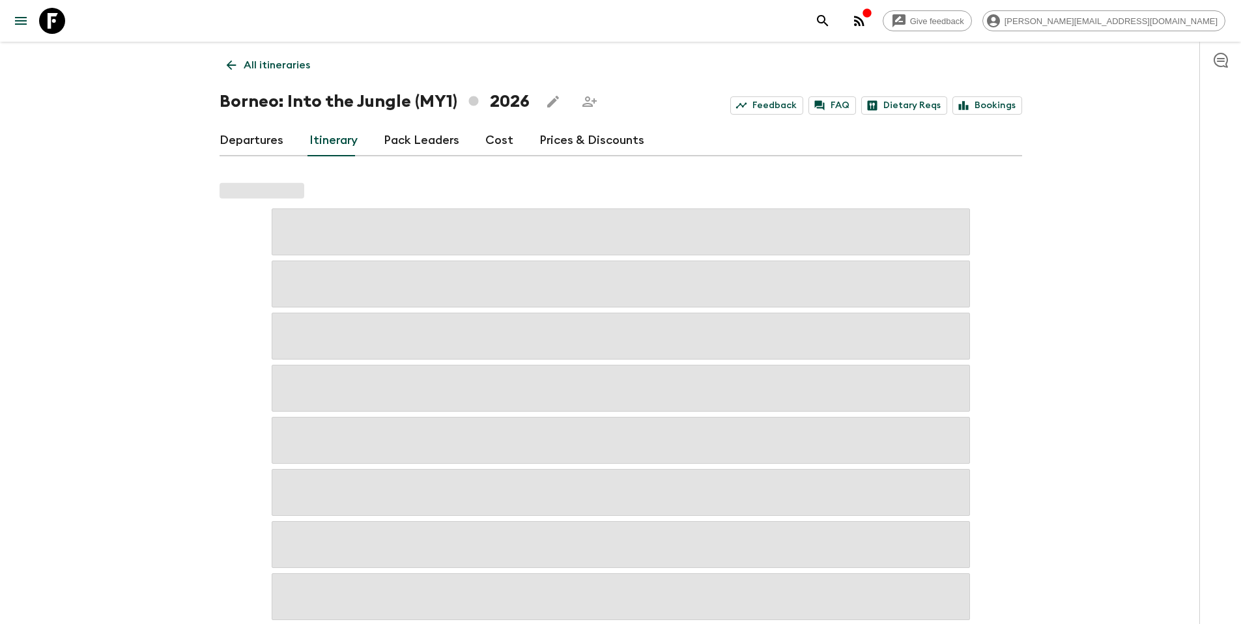
click at [274, 143] on link "Departures" at bounding box center [251, 140] width 64 height 31
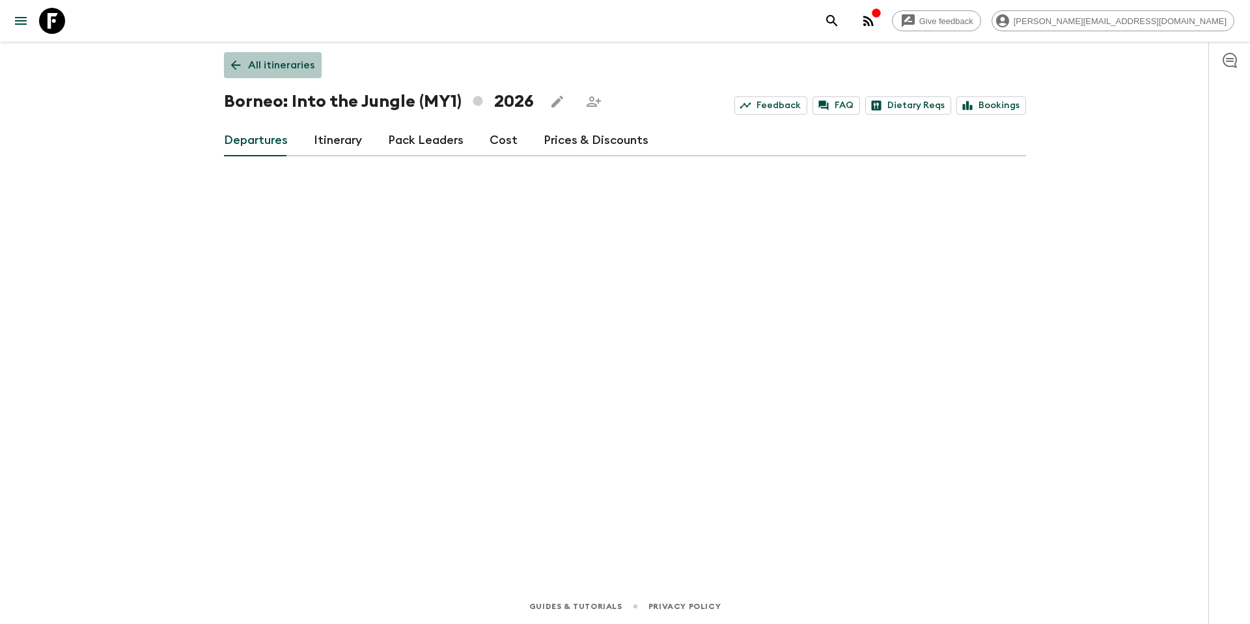
click at [283, 59] on p "All itineraries" at bounding box center [281, 65] width 66 height 16
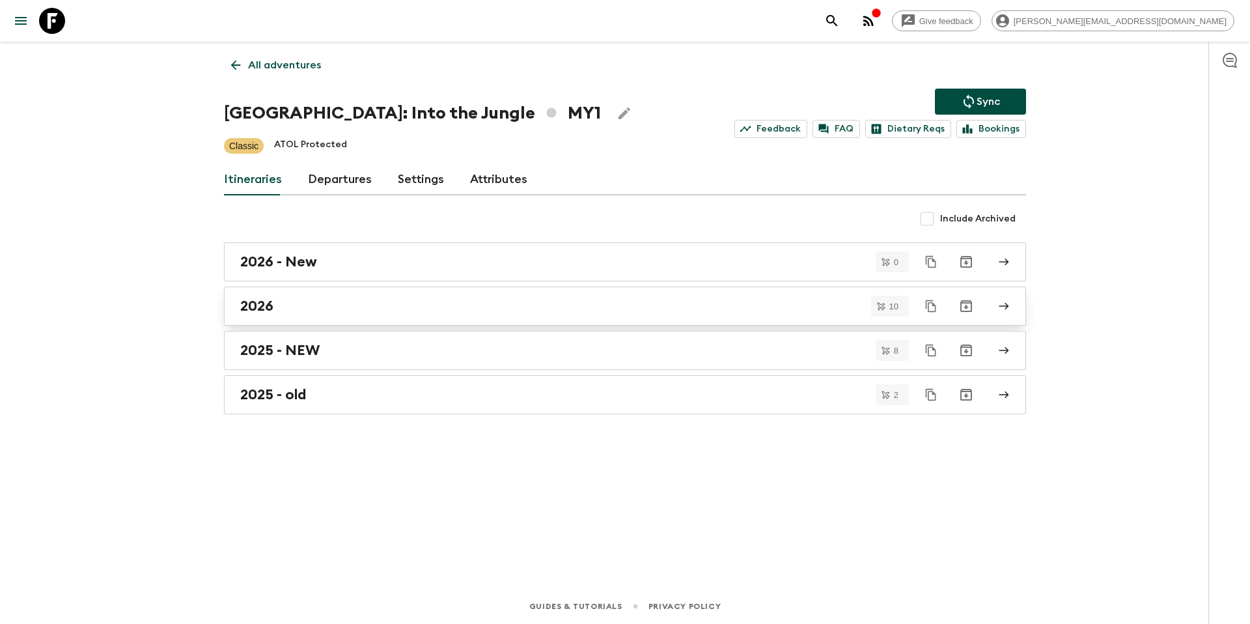
click at [382, 306] on div "2026" at bounding box center [612, 306] width 745 height 17
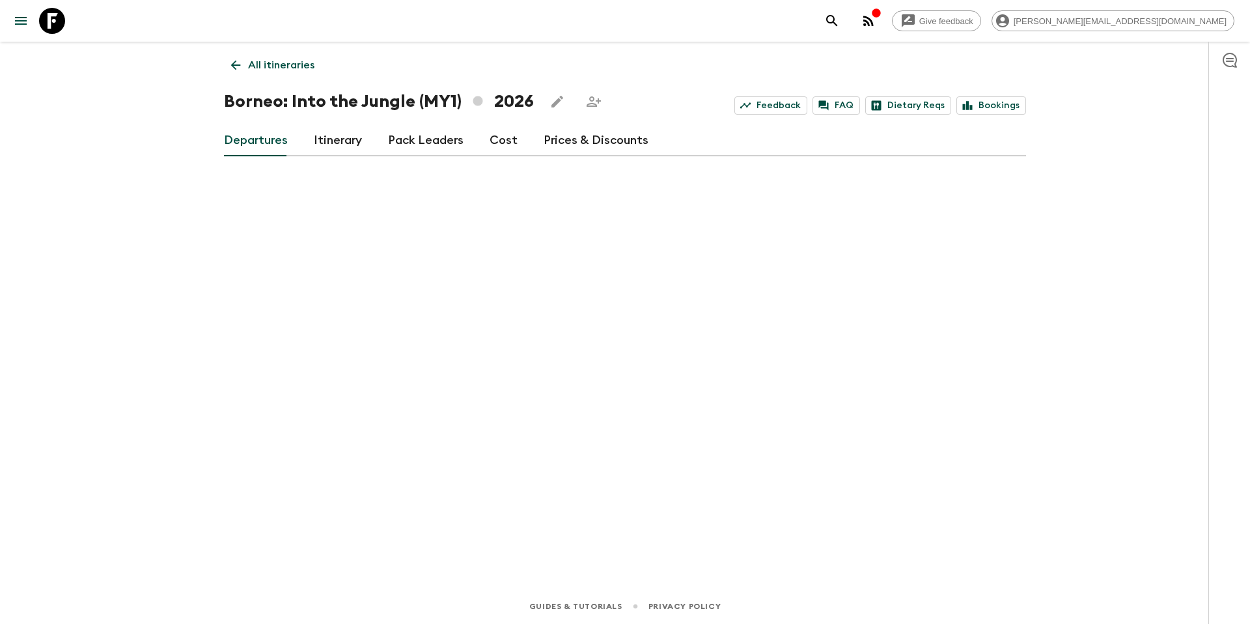
click at [341, 136] on link "Itinerary" at bounding box center [338, 140] width 48 height 31
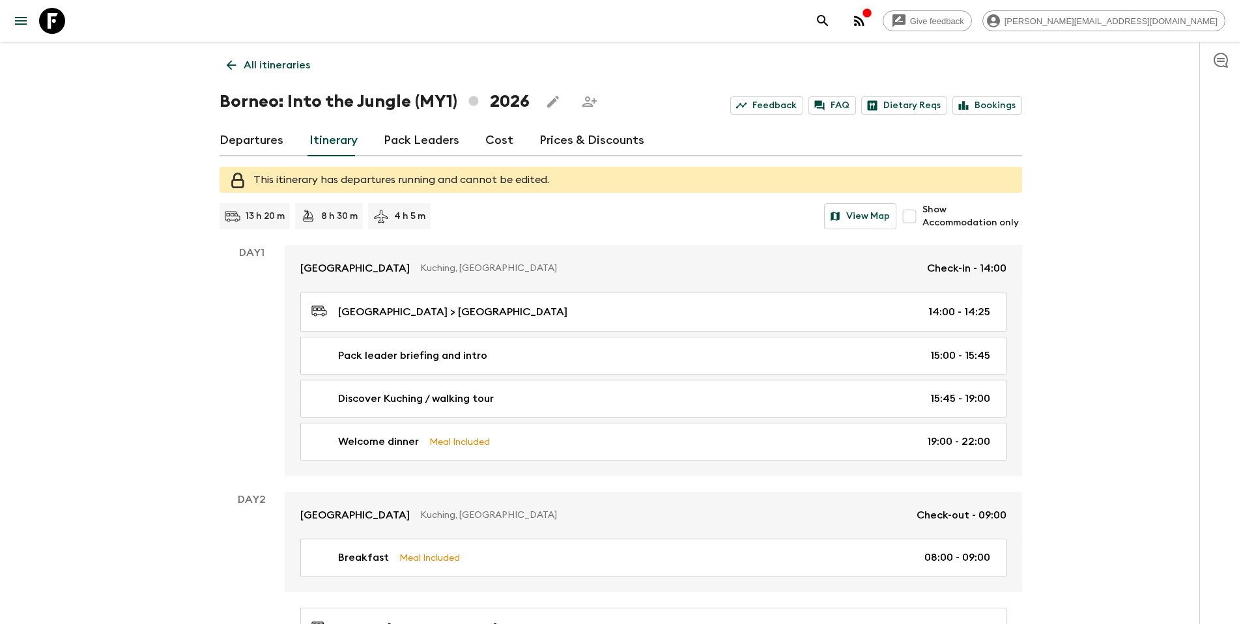
click at [414, 138] on link "Pack Leaders" at bounding box center [422, 140] width 76 height 31
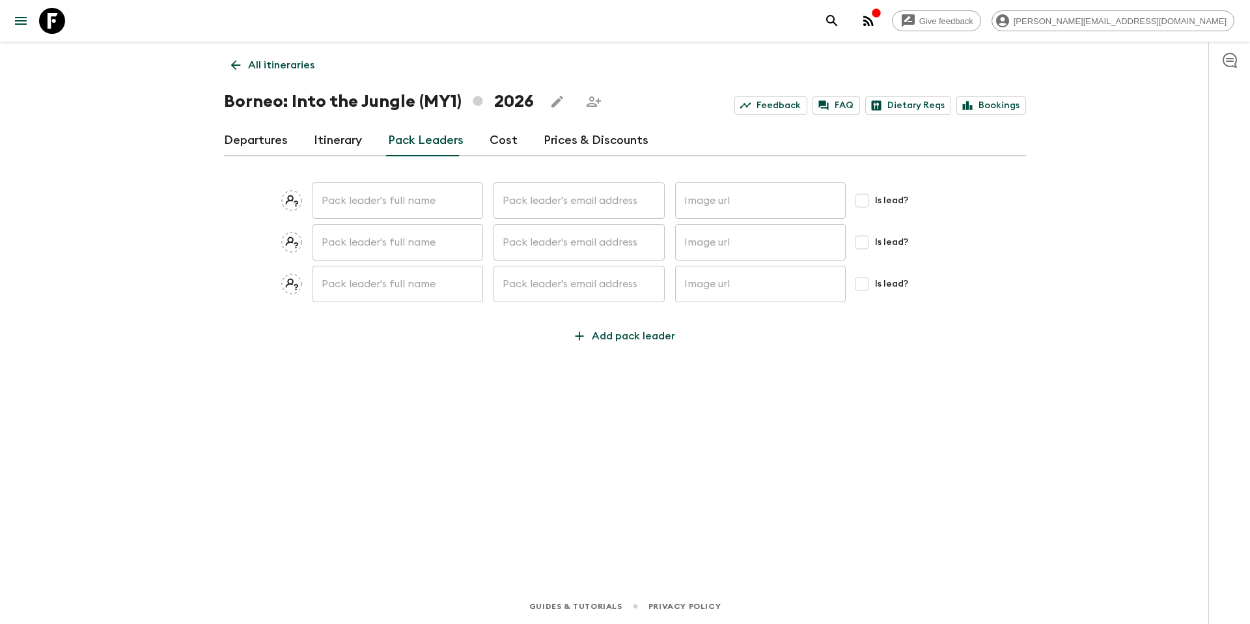
click at [495, 139] on link "Cost" at bounding box center [504, 140] width 28 height 31
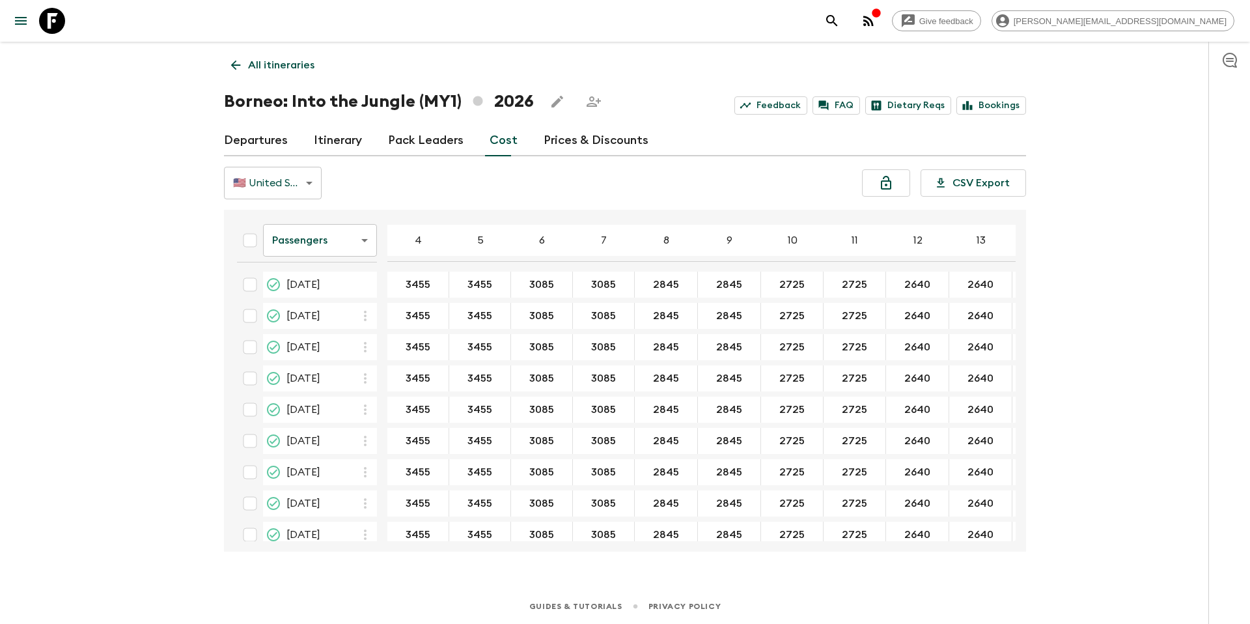
click at [575, 138] on link "Prices & Discounts" at bounding box center [596, 140] width 105 height 31
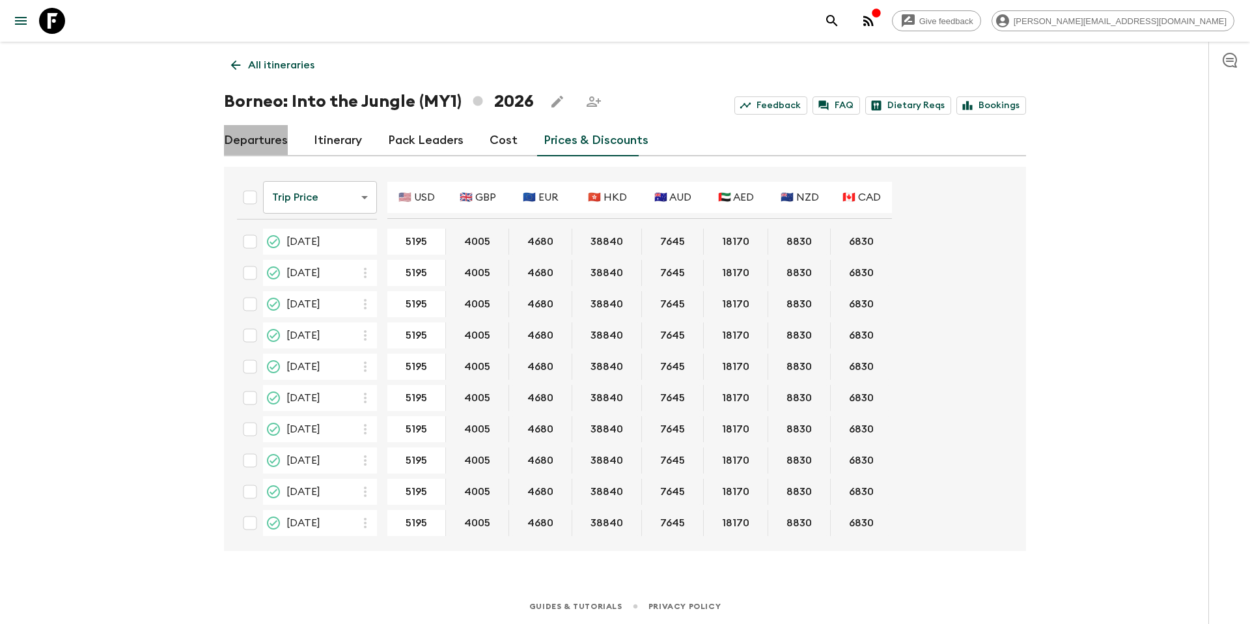
click at [268, 142] on link "Departures" at bounding box center [256, 140] width 64 height 31
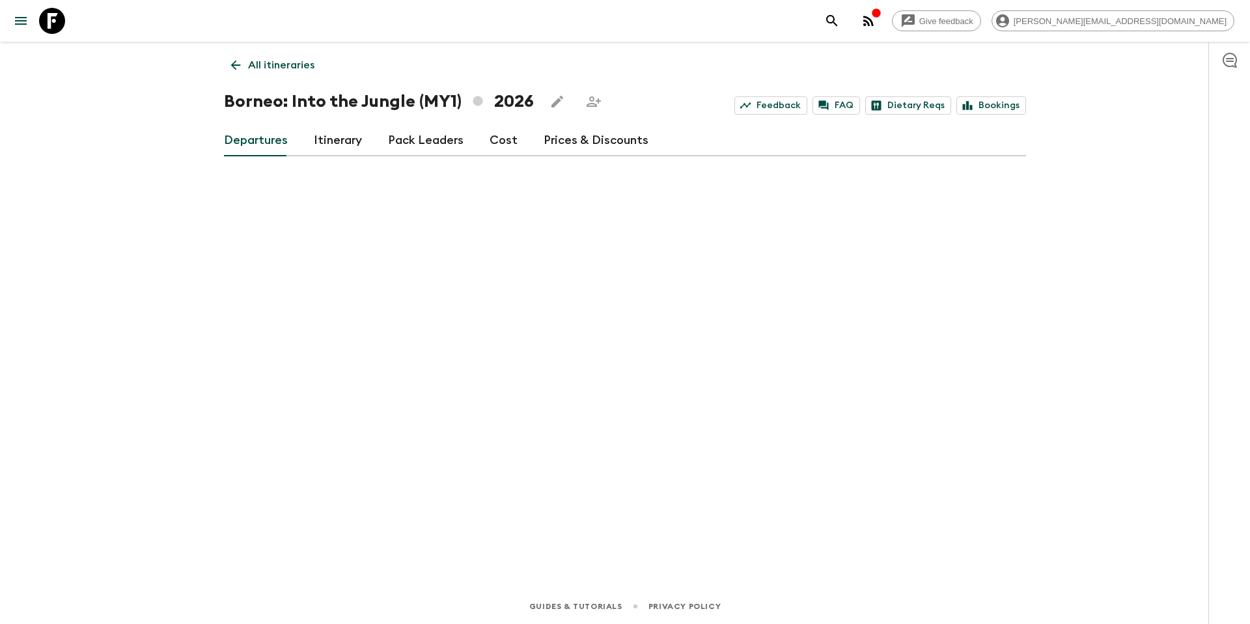
click at [297, 61] on p "All itineraries" at bounding box center [281, 65] width 66 height 16
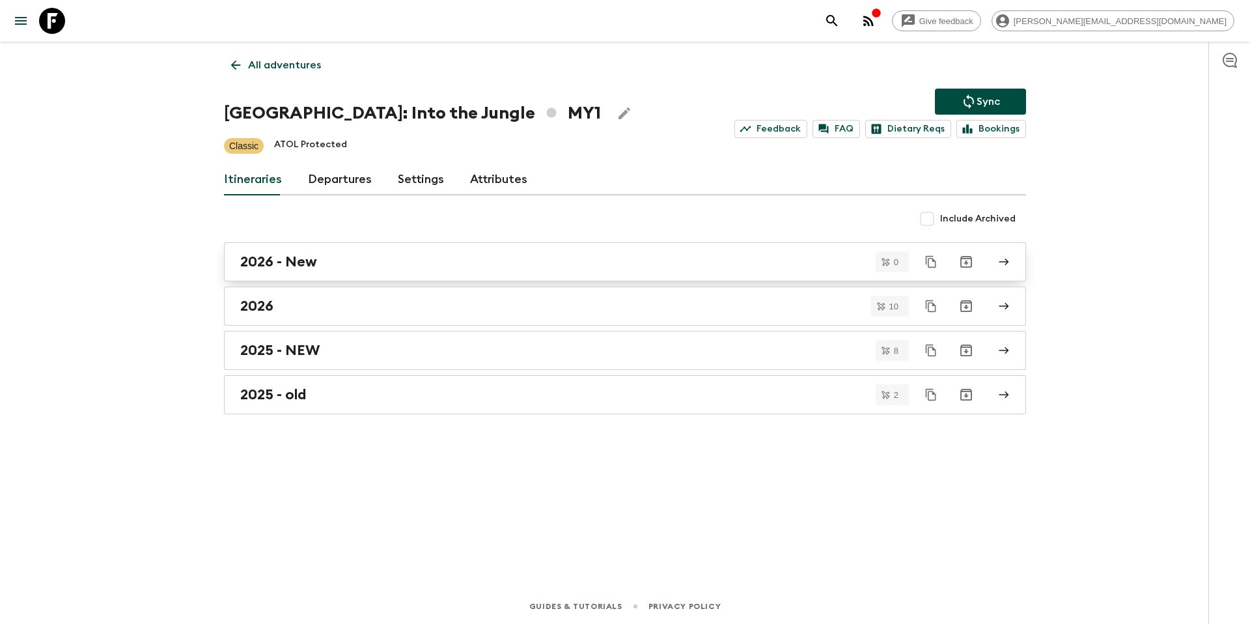
click at [352, 262] on div "2026 - New" at bounding box center [612, 261] width 745 height 17
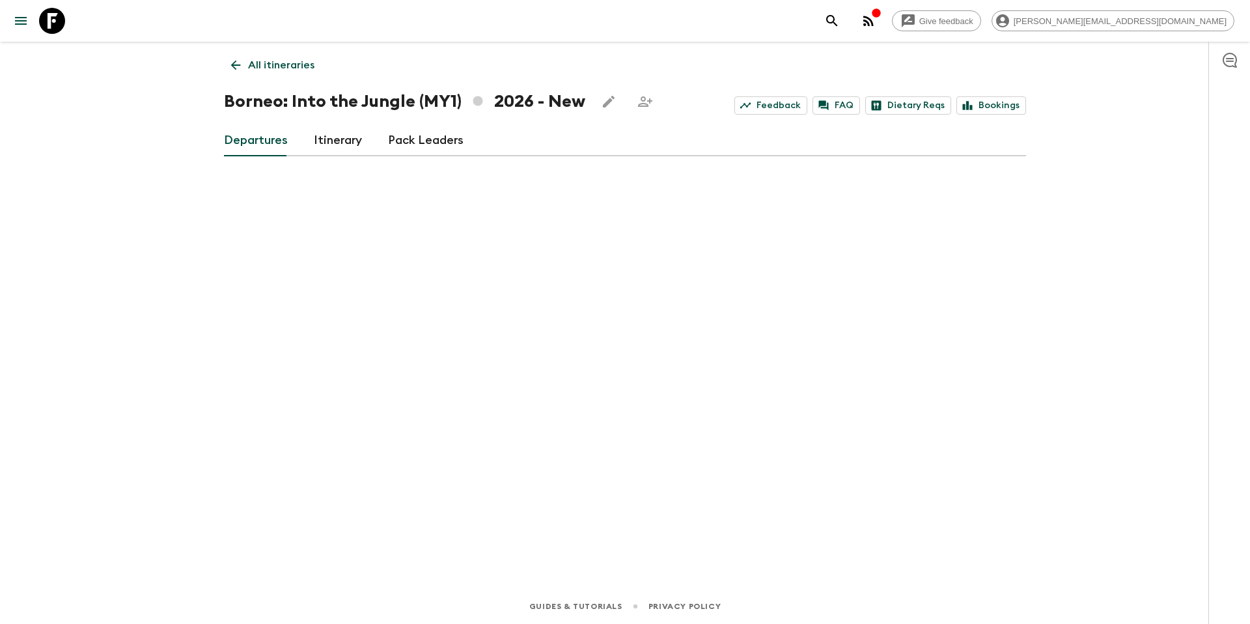
click at [293, 67] on p "All itineraries" at bounding box center [281, 65] width 66 height 16
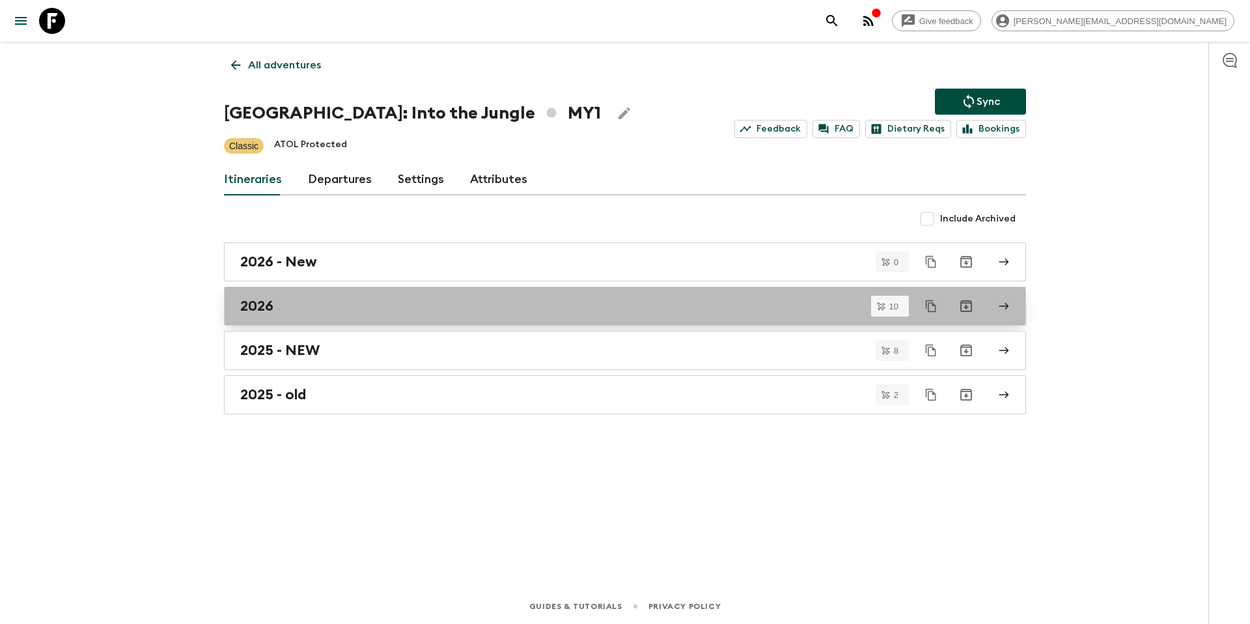
click at [358, 313] on div "2026" at bounding box center [612, 306] width 745 height 17
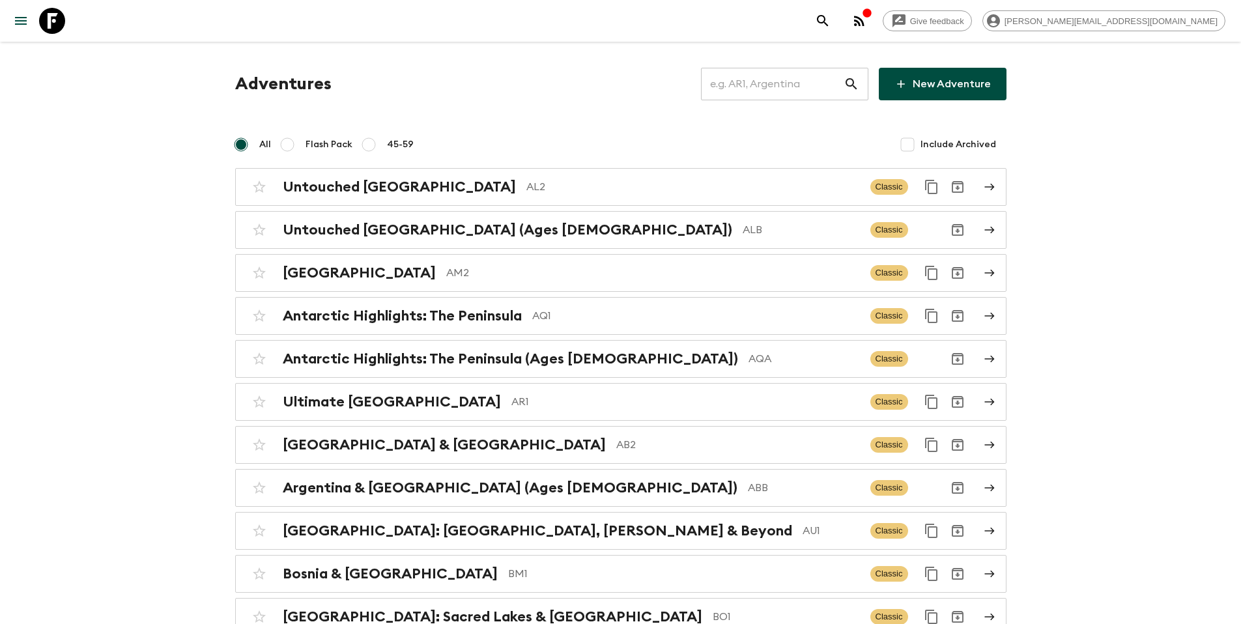
click at [781, 91] on input "text" at bounding box center [772, 84] width 143 height 36
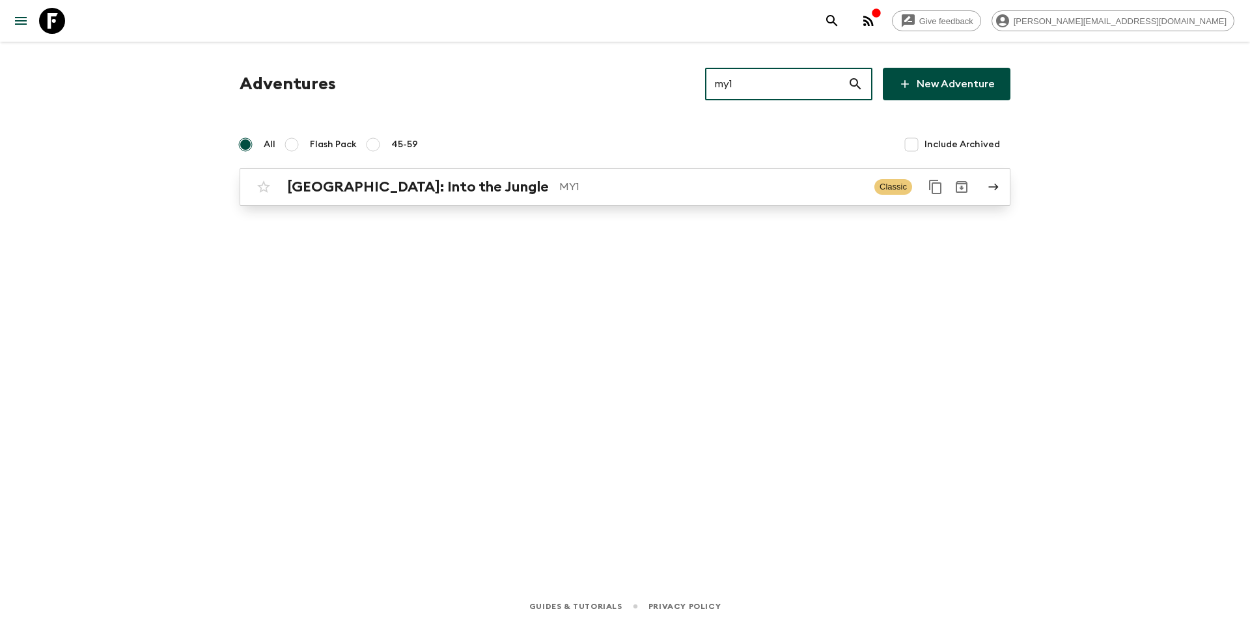
type input "my1"
click at [559, 184] on p "MY1" at bounding box center [711, 187] width 305 height 16
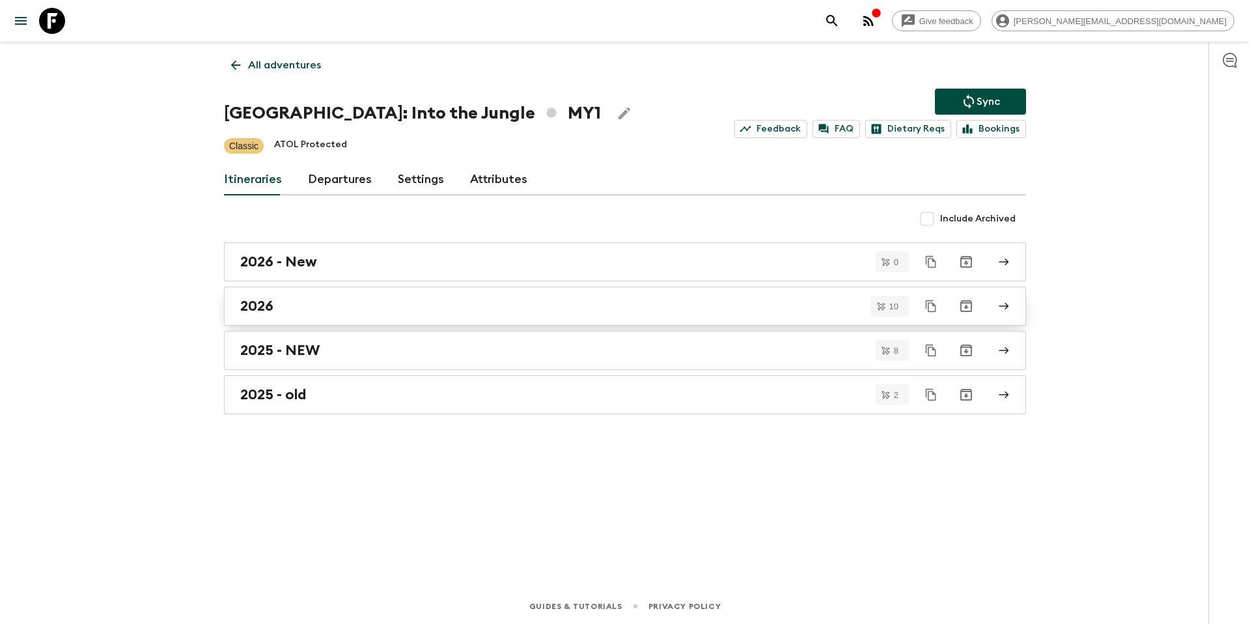
click at [429, 302] on div "2026" at bounding box center [612, 306] width 745 height 17
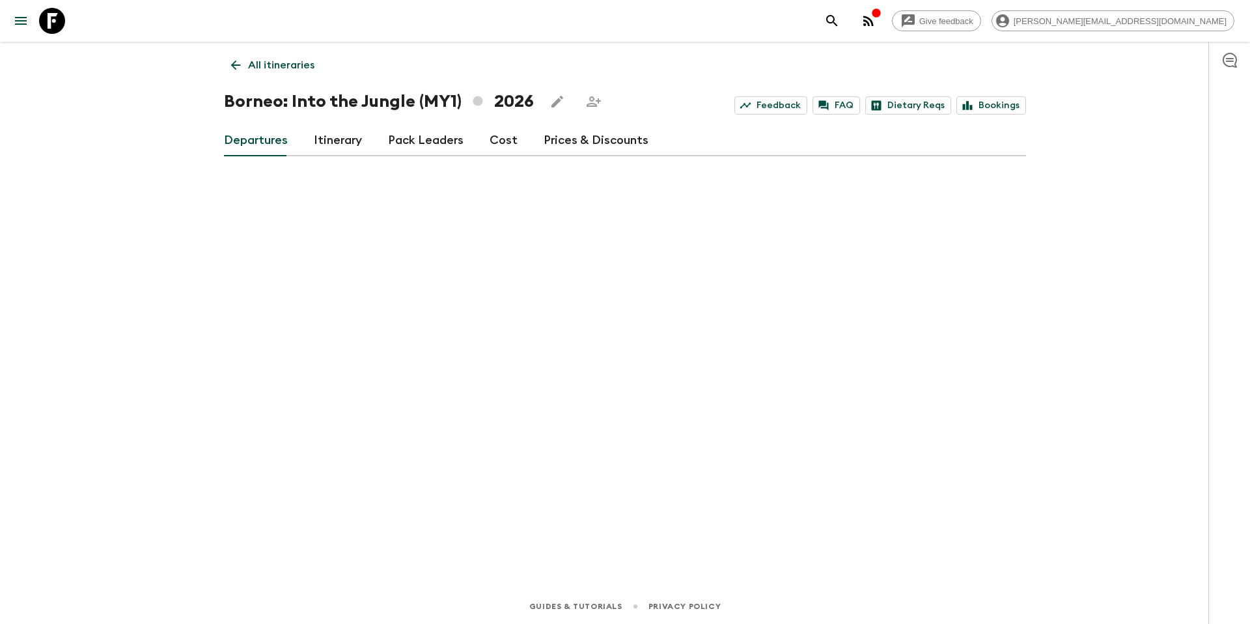
click at [260, 63] on p "All itineraries" at bounding box center [281, 65] width 66 height 16
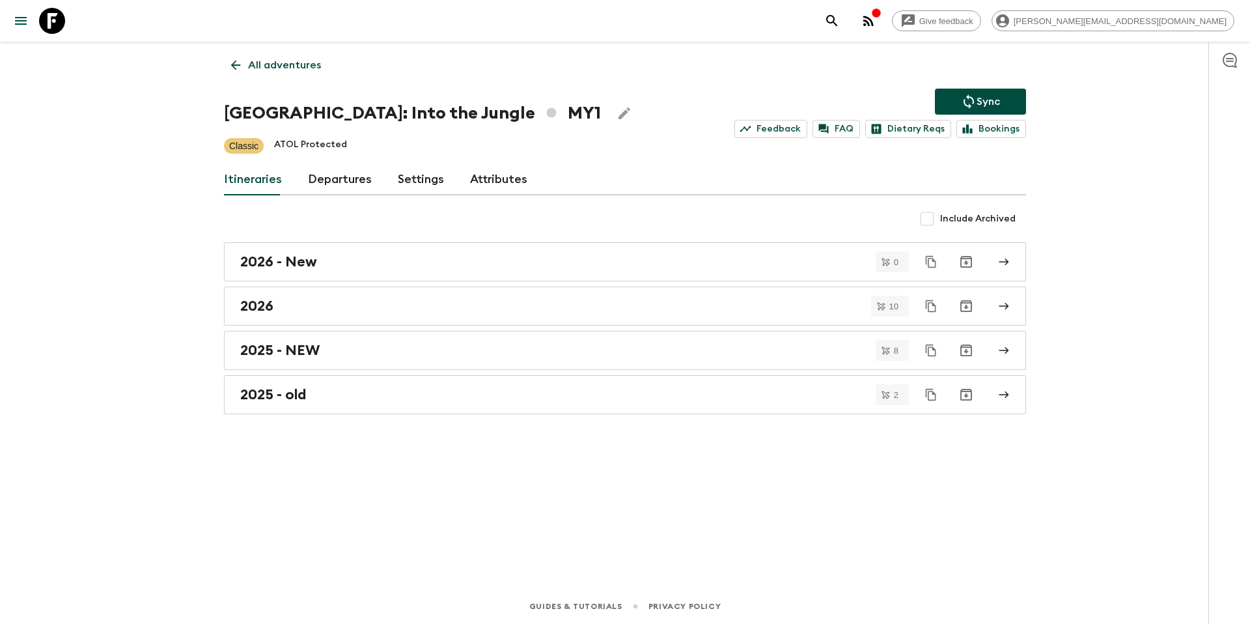
click at [293, 68] on p "All adventures" at bounding box center [284, 65] width 73 height 16
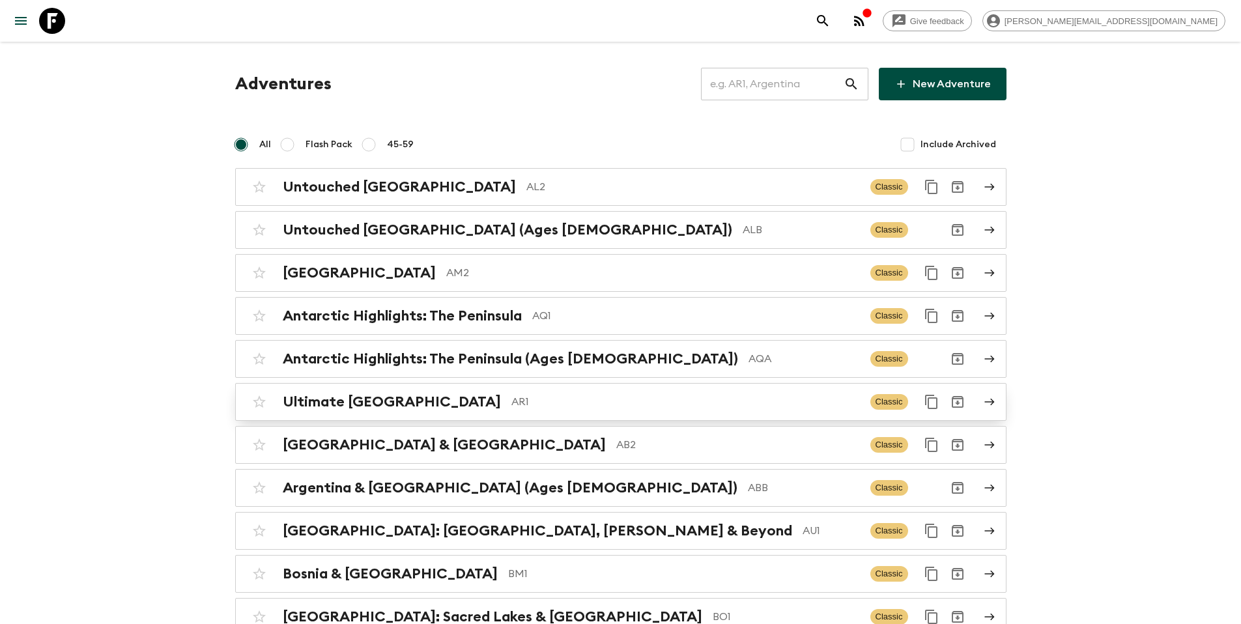
click at [649, 406] on p "AR1" at bounding box center [685, 402] width 348 height 16
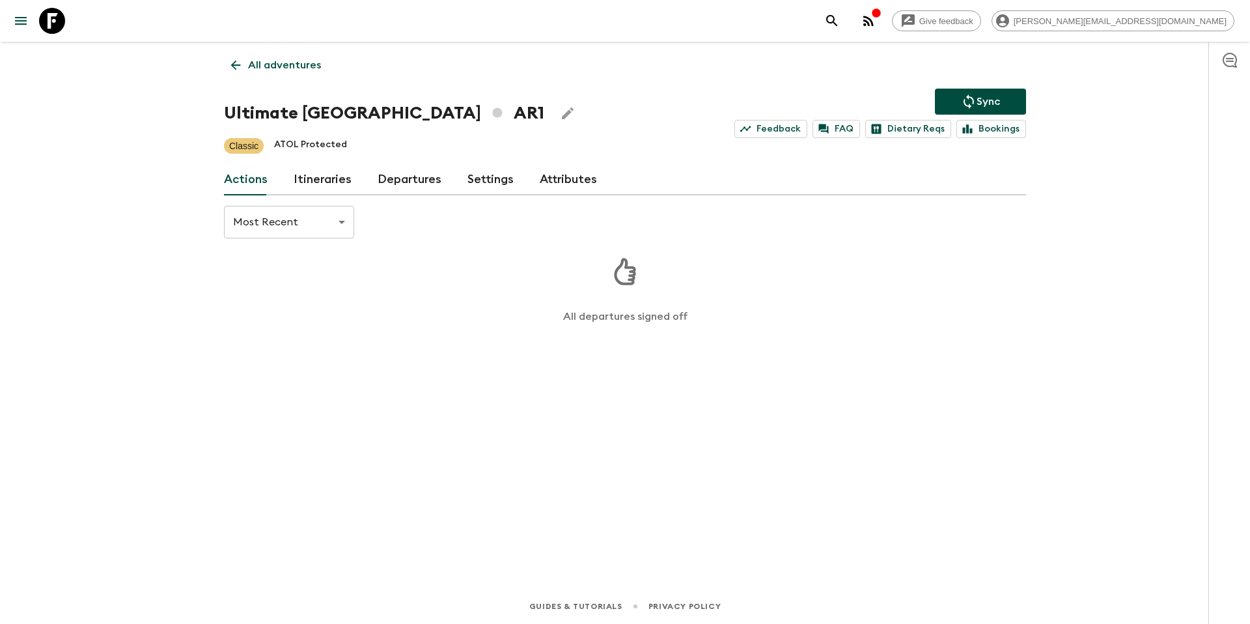
click at [414, 178] on link "Departures" at bounding box center [410, 179] width 64 height 31
click at [292, 57] on p "All adventures" at bounding box center [284, 65] width 73 height 16
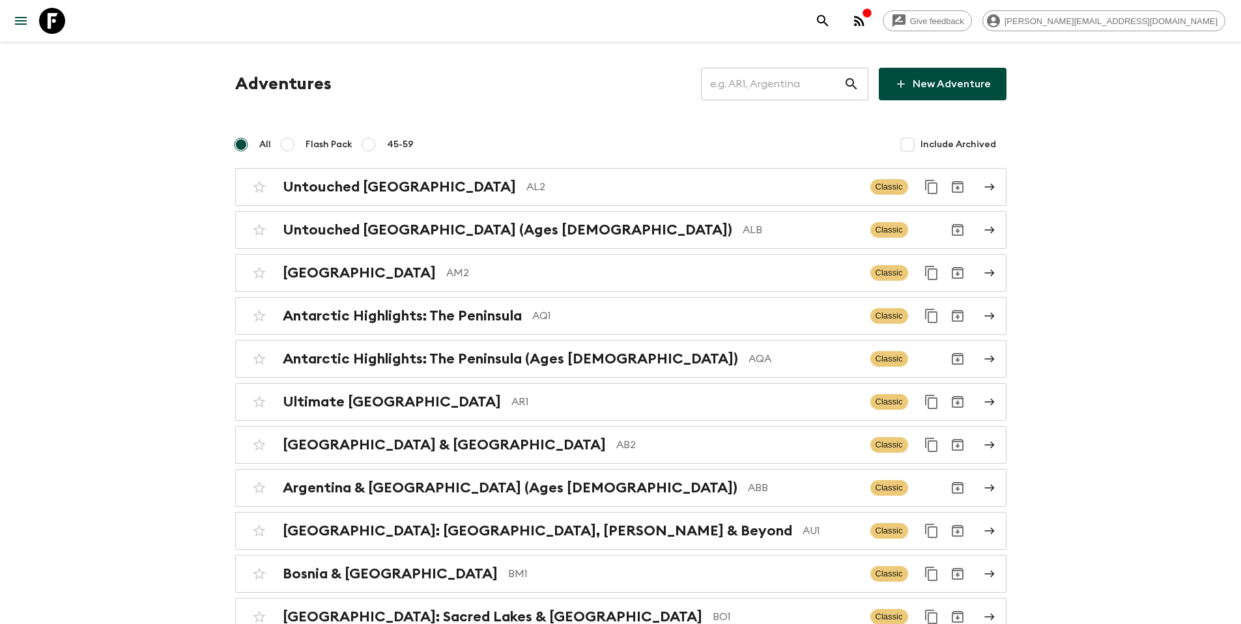
click at [753, 91] on input "text" at bounding box center [772, 84] width 143 height 36
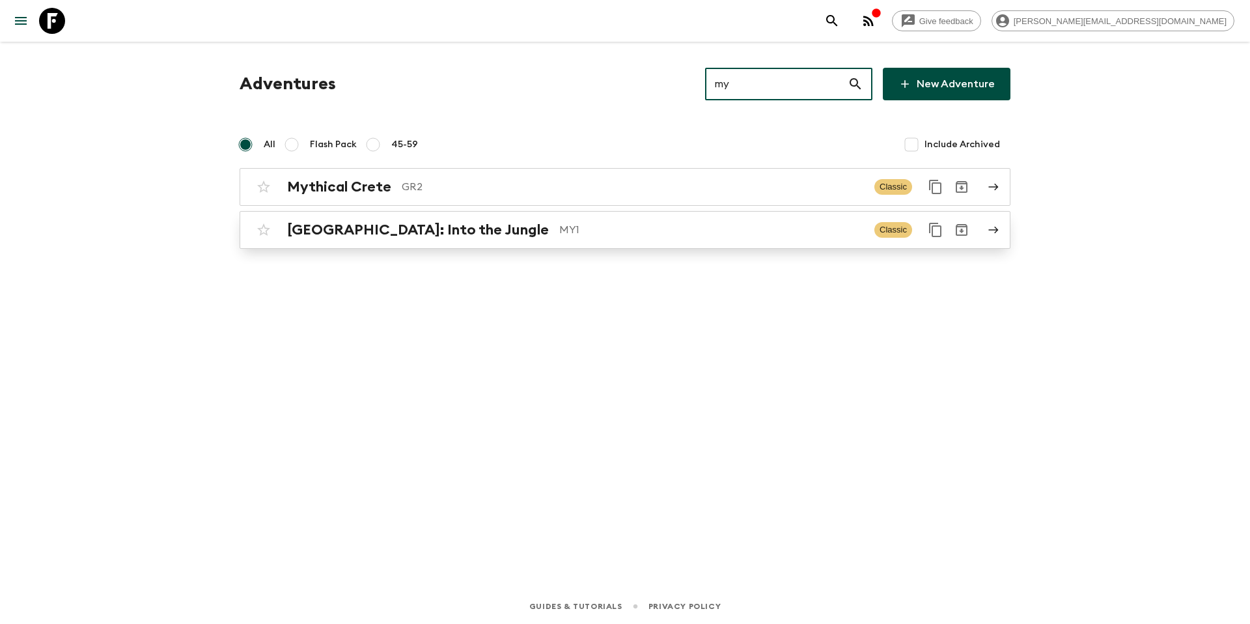
type input "my"
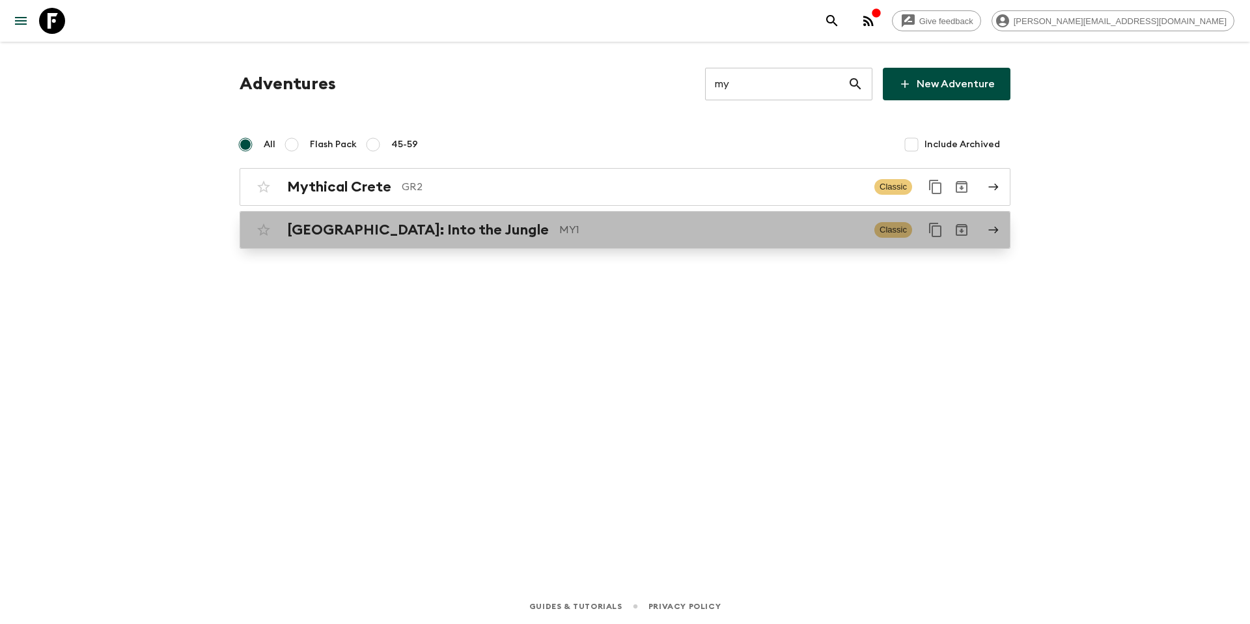
click at [559, 234] on p "MY1" at bounding box center [711, 230] width 305 height 16
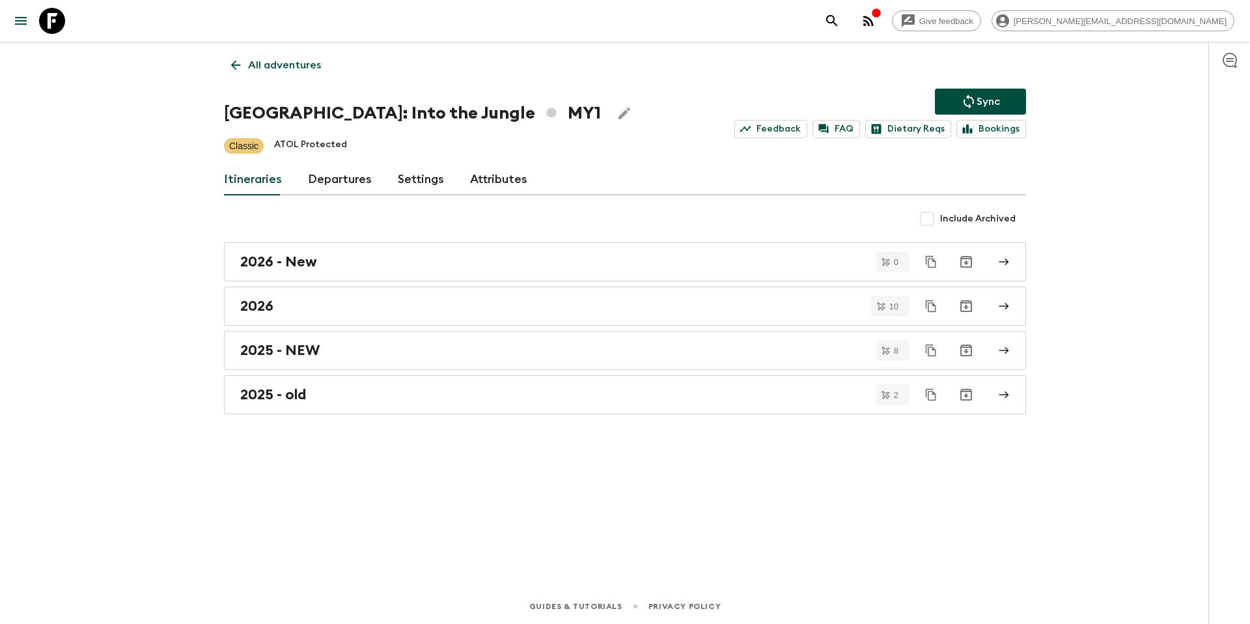
click at [331, 184] on link "Departures" at bounding box center [340, 179] width 64 height 31
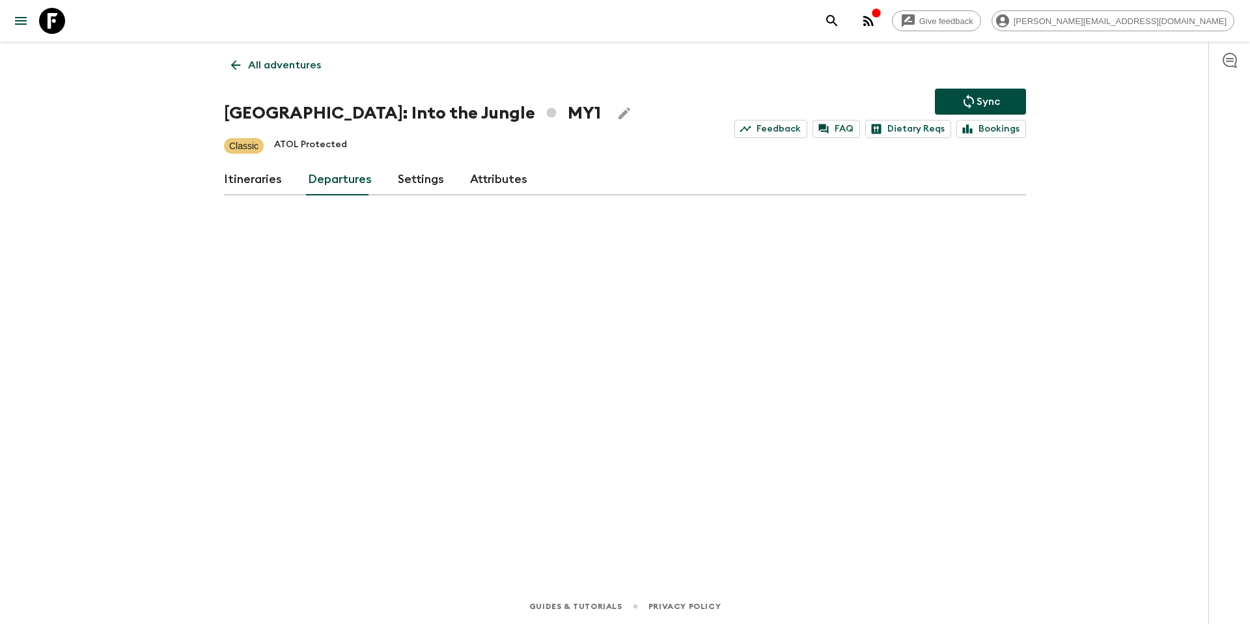
click at [986, 97] on p "Sync" at bounding box center [988, 102] width 23 height 16
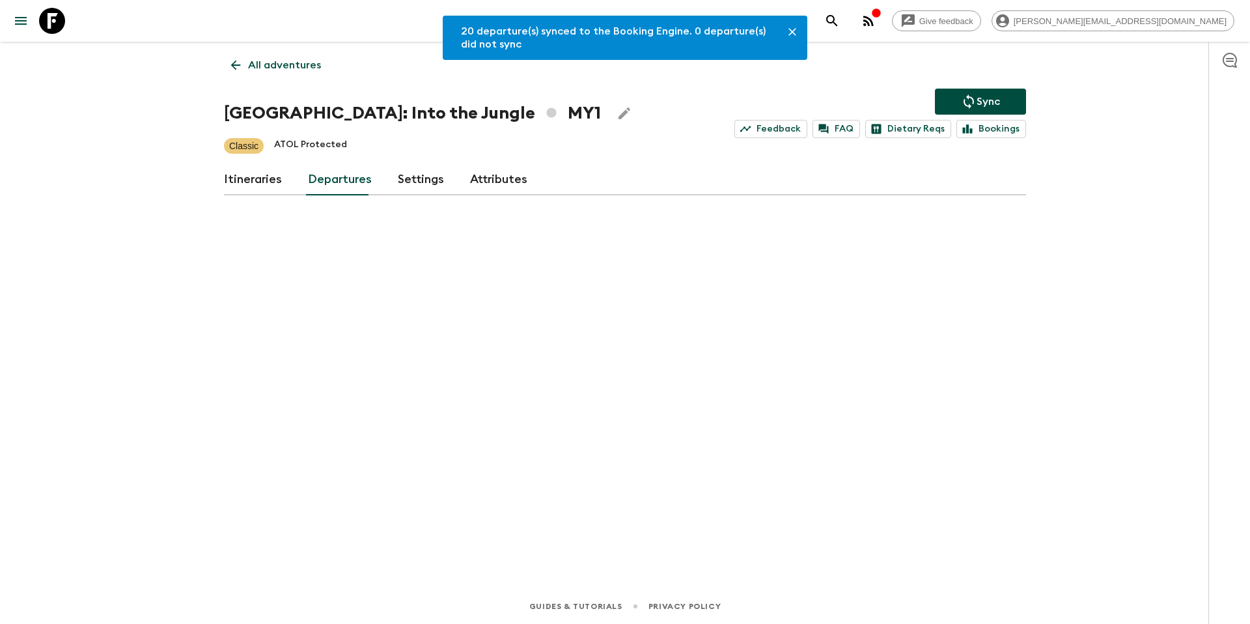
click at [278, 61] on p "All adventures" at bounding box center [284, 65] width 73 height 16
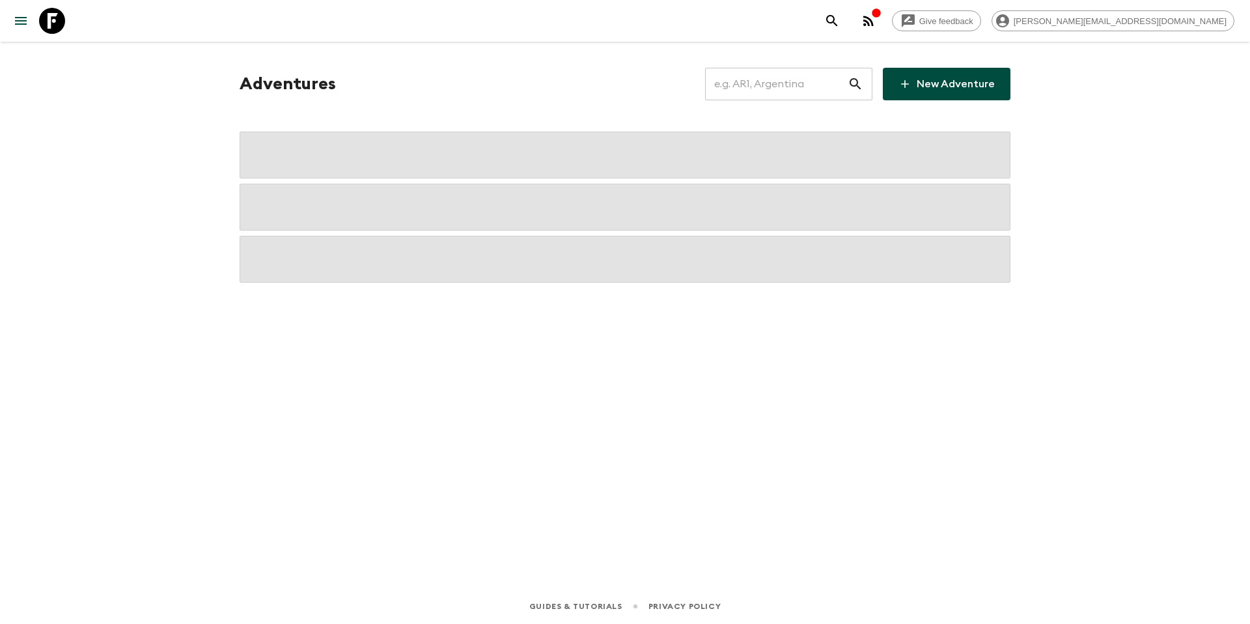
click at [778, 87] on input "text" at bounding box center [776, 84] width 143 height 36
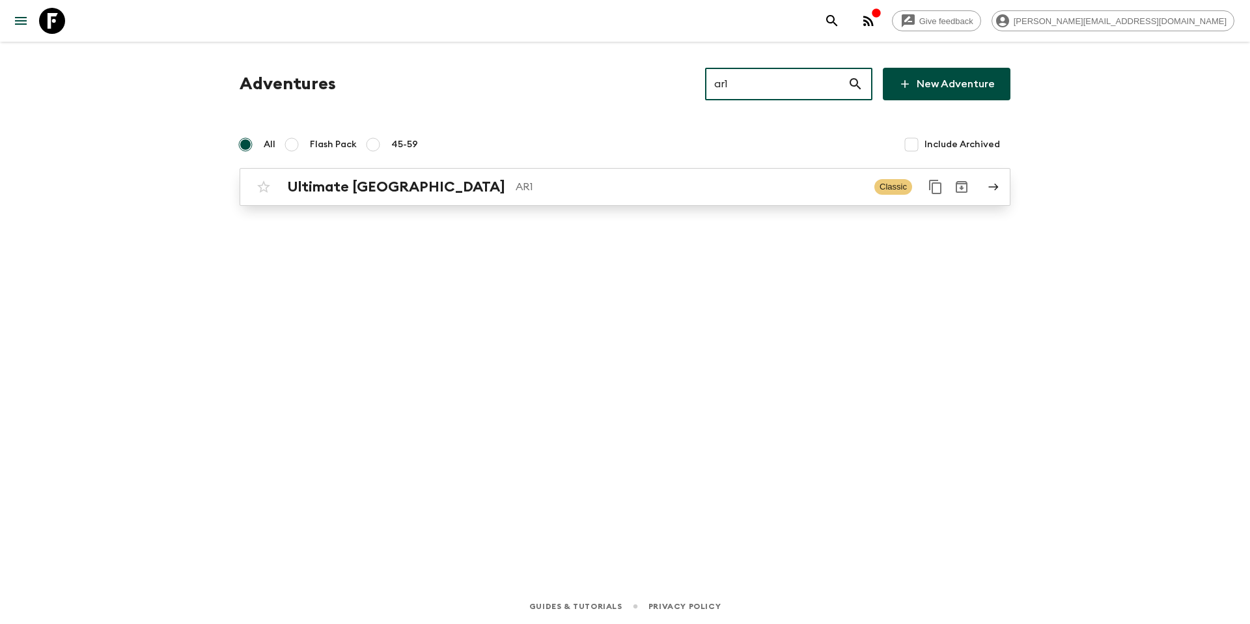
type input "ar1"
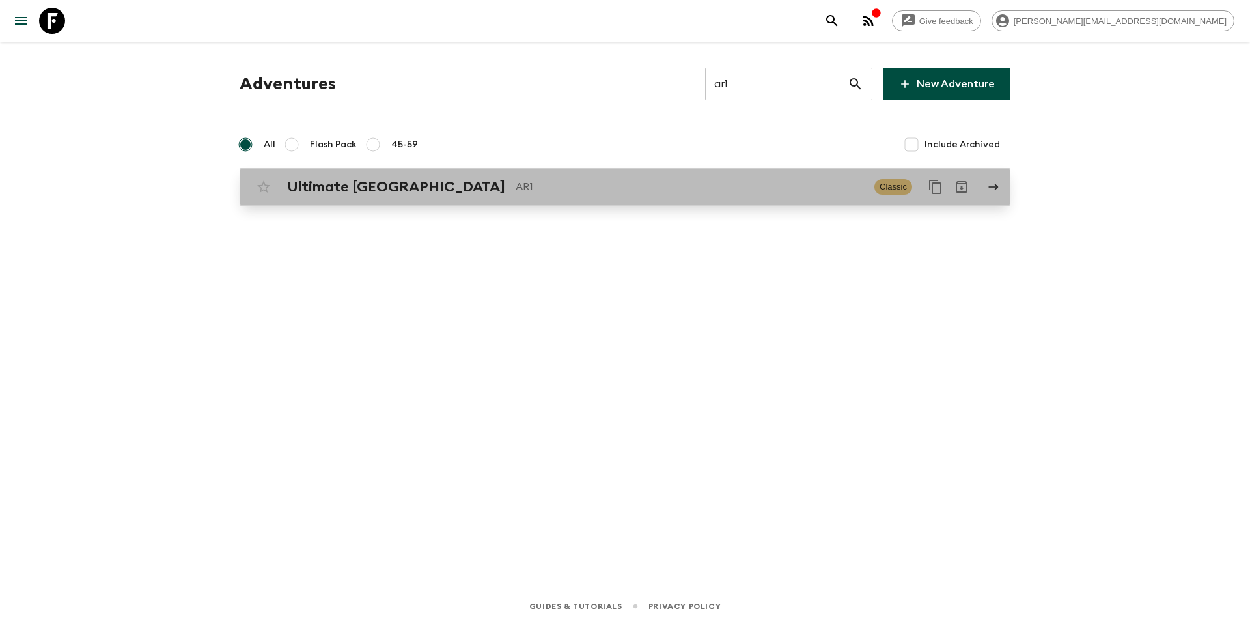
click at [551, 189] on p "AR1" at bounding box center [690, 187] width 348 height 16
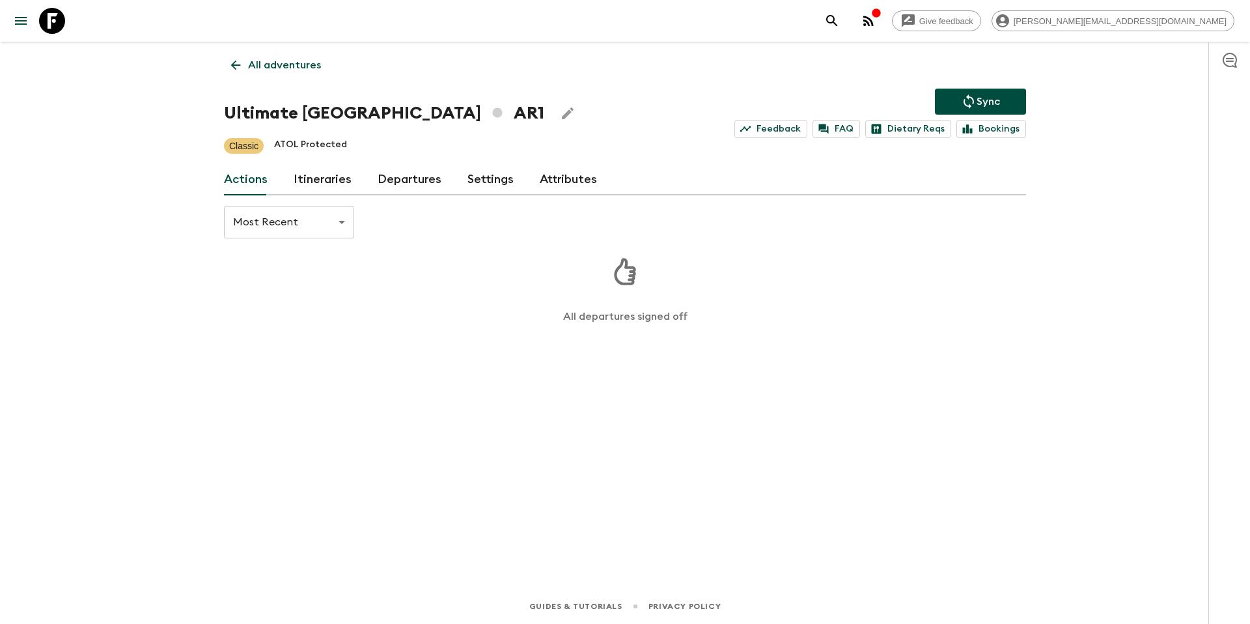
click at [314, 182] on link "Itineraries" at bounding box center [323, 179] width 58 height 31
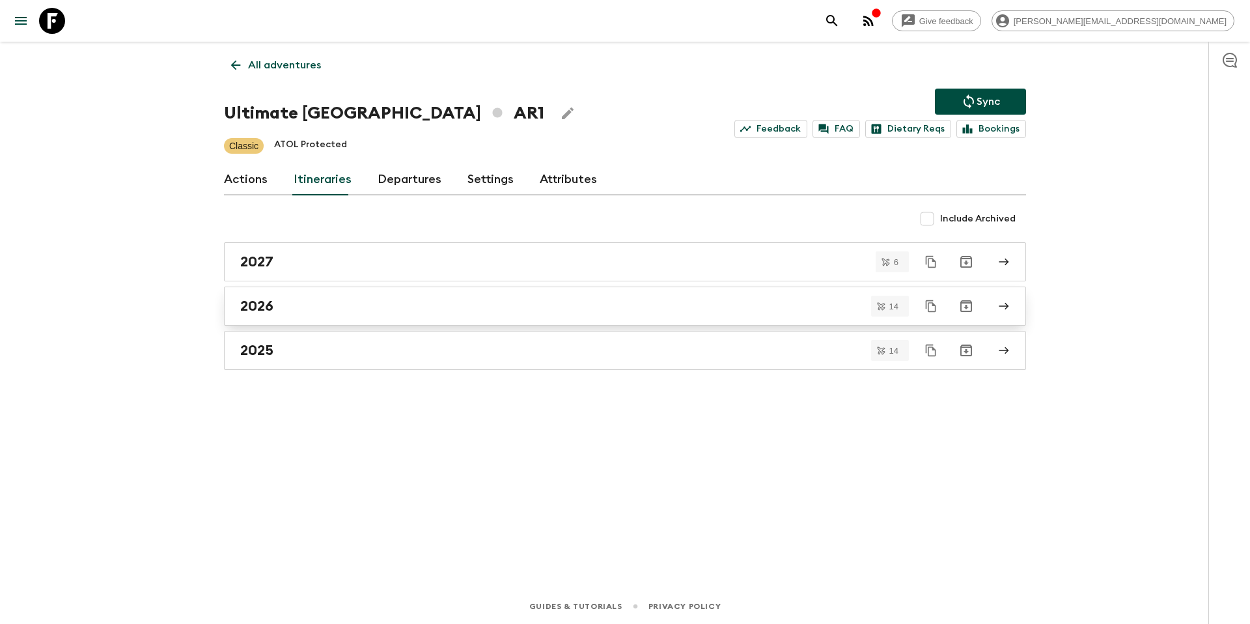
click at [423, 311] on div "2026" at bounding box center [612, 306] width 745 height 17
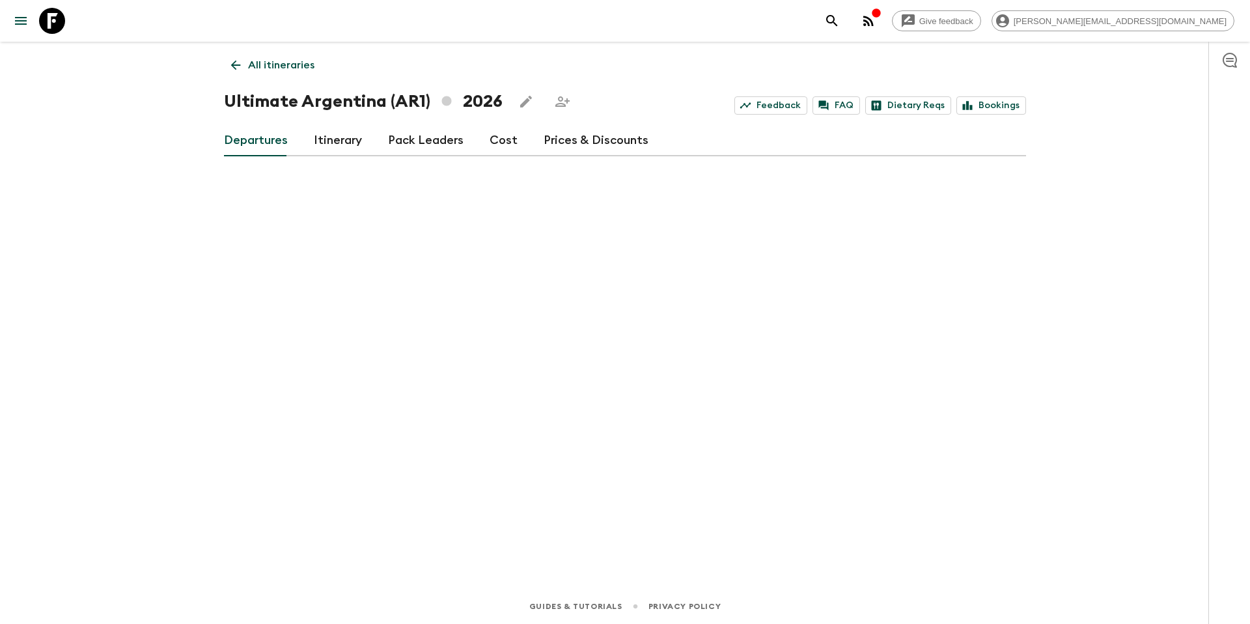
click at [590, 137] on link "Prices & Discounts" at bounding box center [596, 140] width 105 height 31
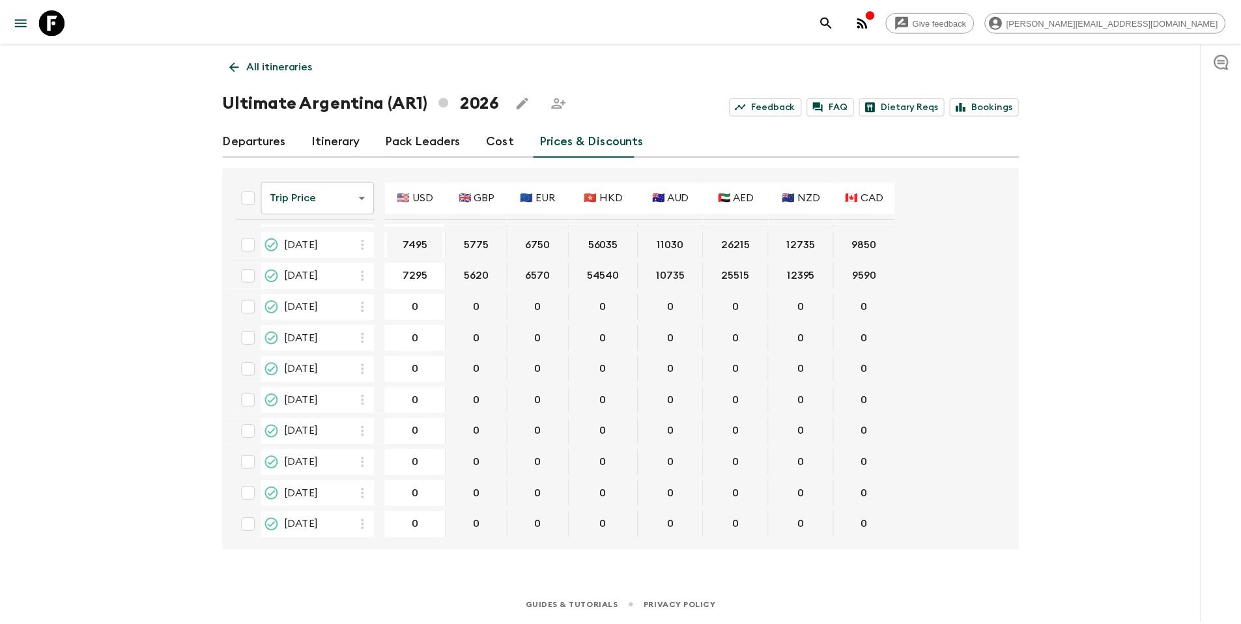
scroll to position [126, 0]
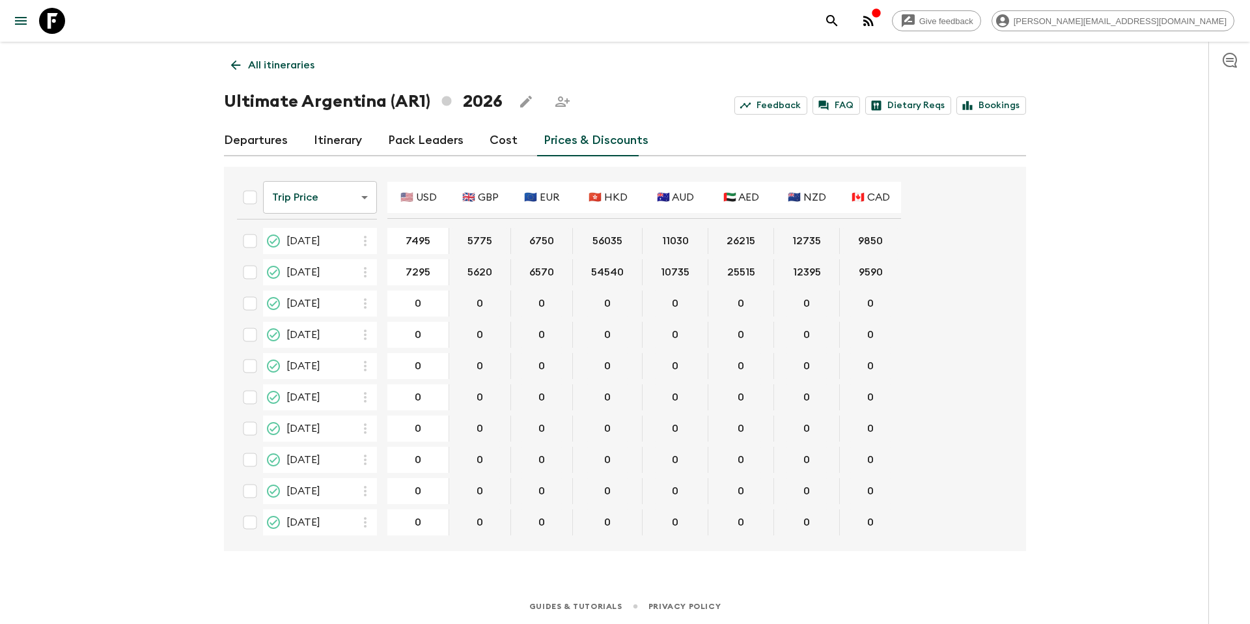
type input "8295"
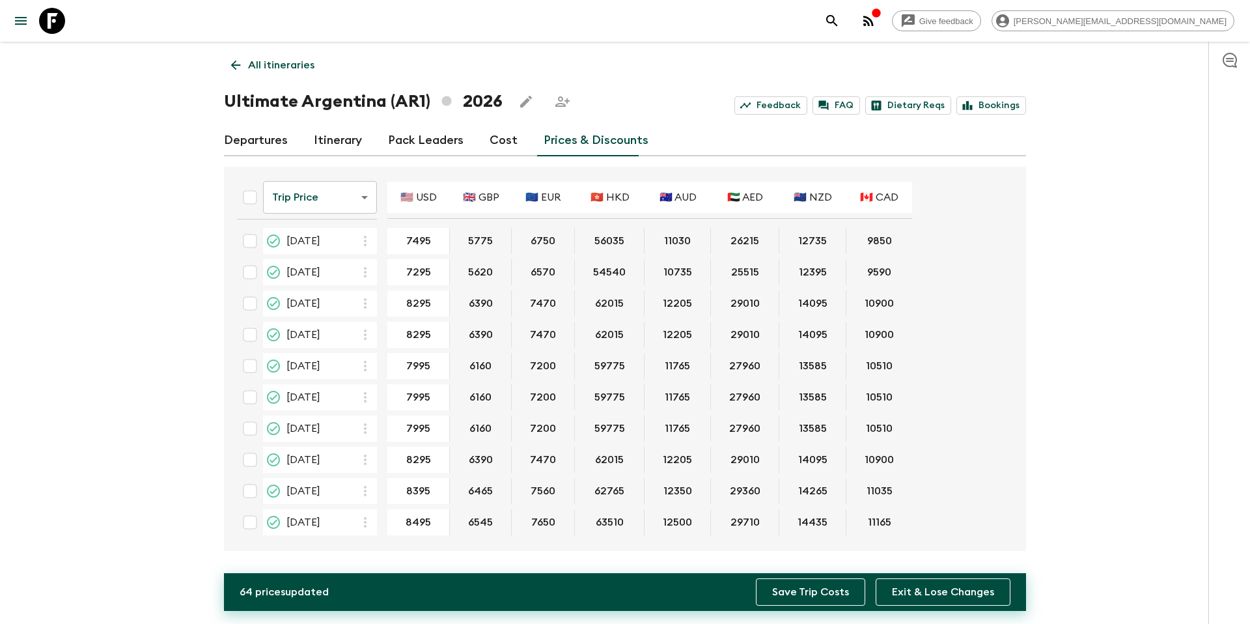
click at [818, 594] on button "Save Trip Costs" at bounding box center [810, 591] width 109 height 27
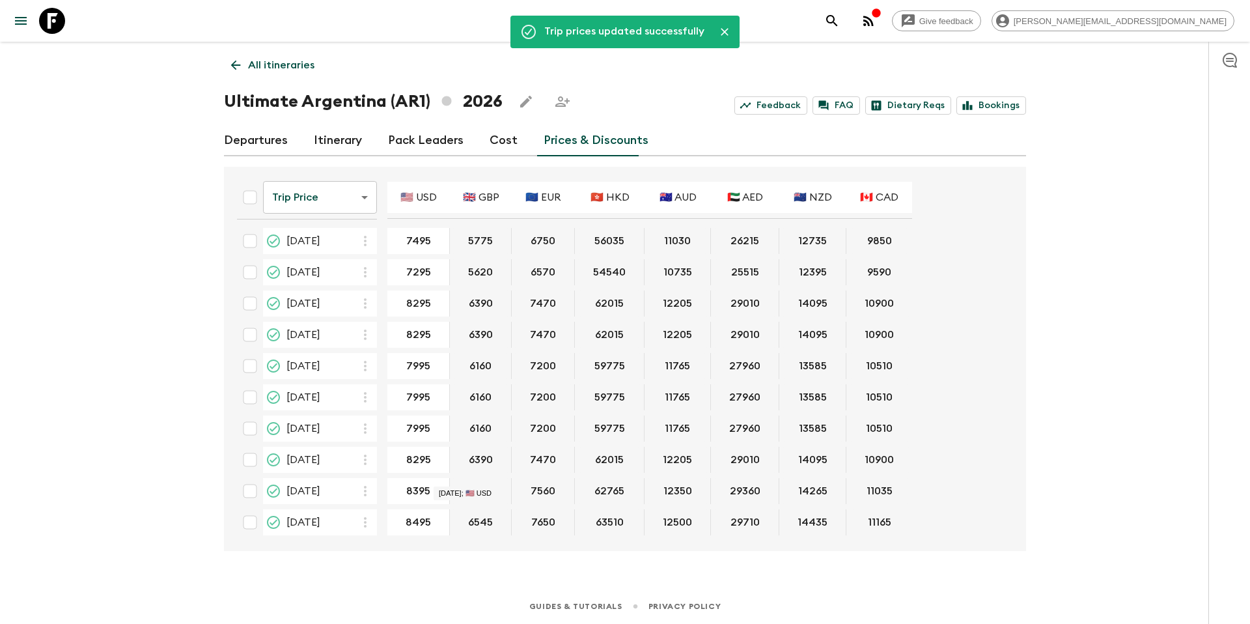
click at [279, 70] on p "All itineraries" at bounding box center [281, 65] width 66 height 16
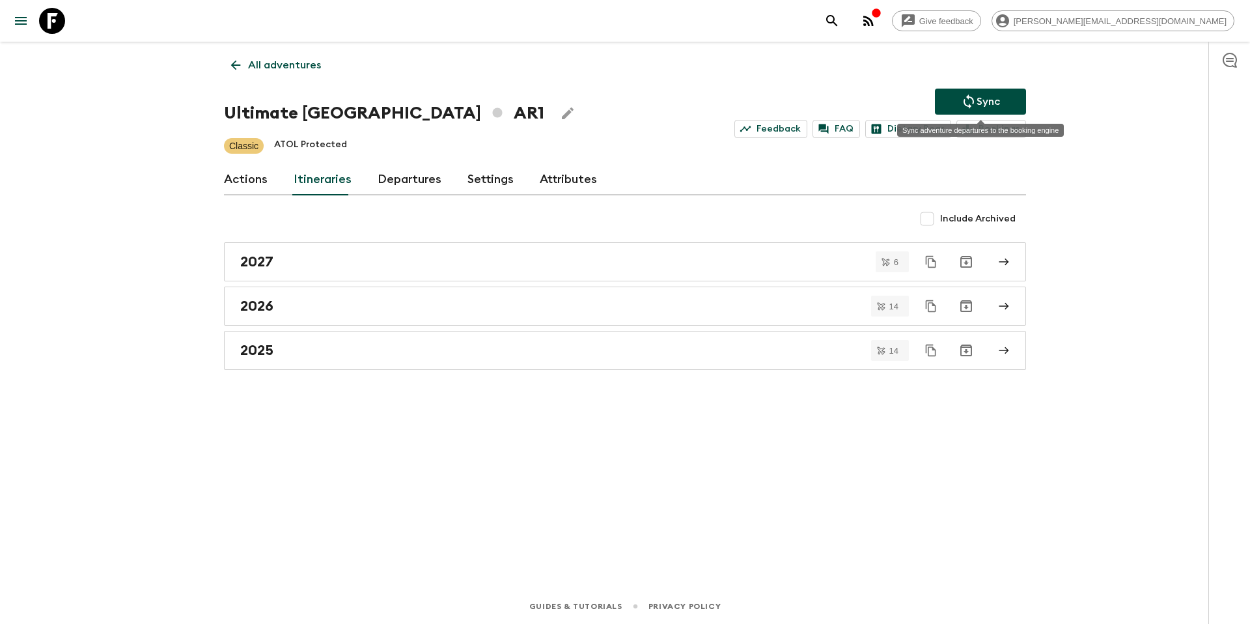
click at [966, 100] on icon "Sync adventure departures to the booking engine" at bounding box center [969, 102] width 16 height 16
click at [417, 305] on div "2026" at bounding box center [612, 306] width 745 height 17
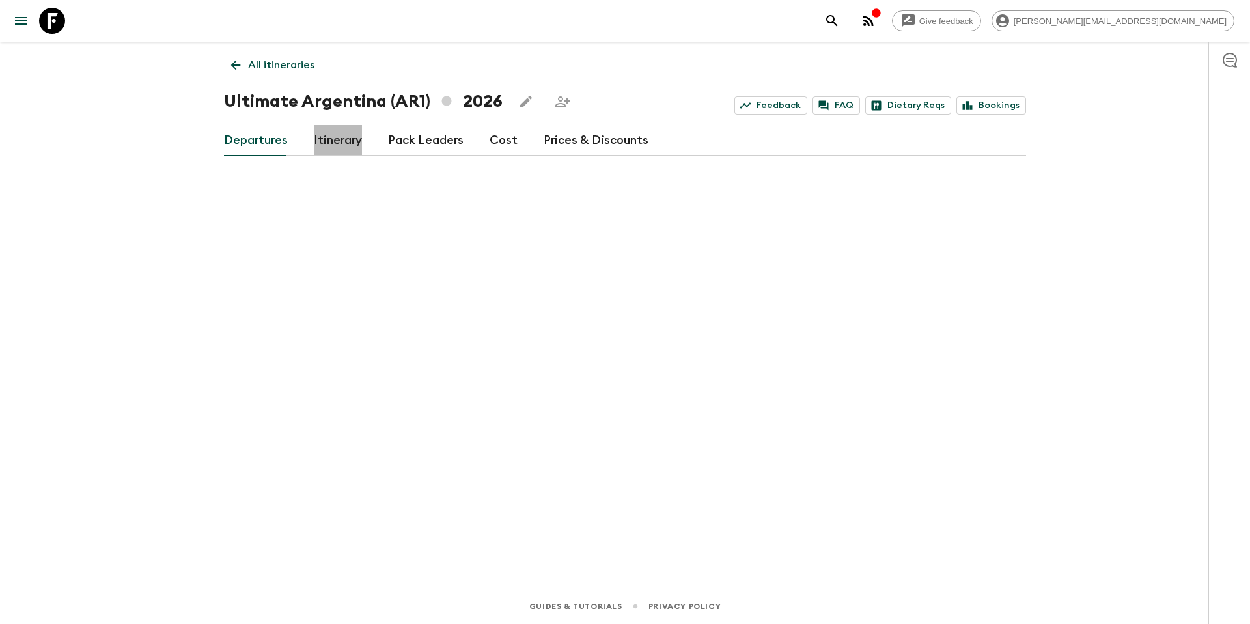
click at [346, 145] on link "Itinerary" at bounding box center [338, 140] width 48 height 31
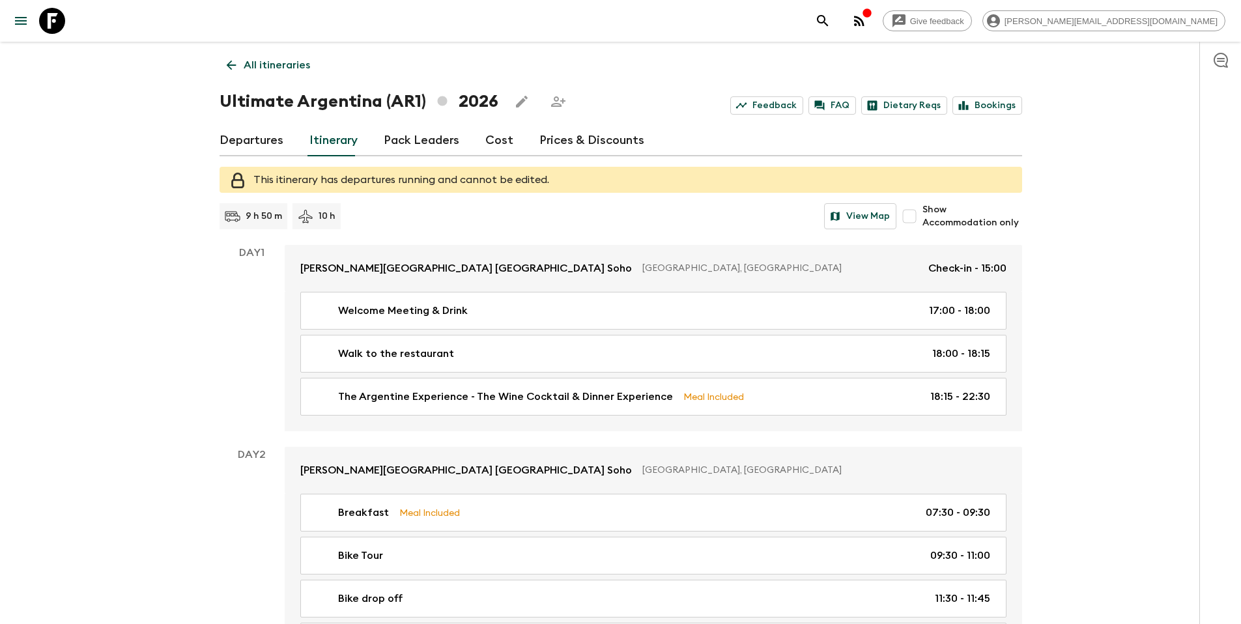
click at [415, 147] on link "Pack Leaders" at bounding box center [422, 140] width 76 height 31
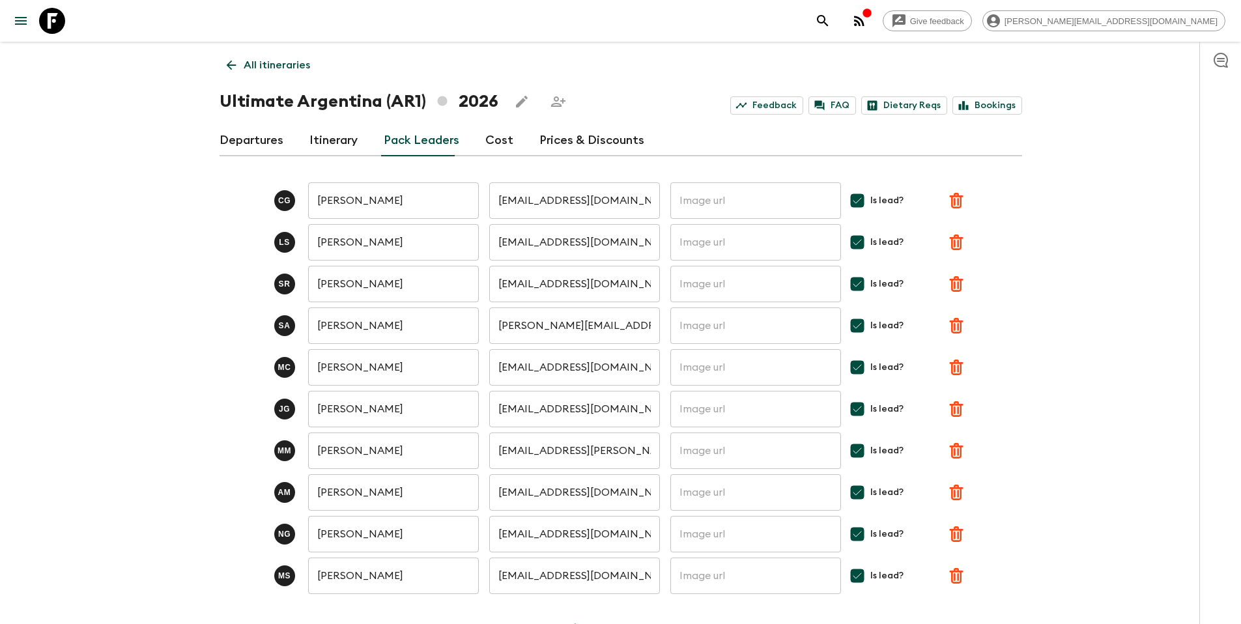
click at [503, 145] on link "Cost" at bounding box center [499, 140] width 28 height 31
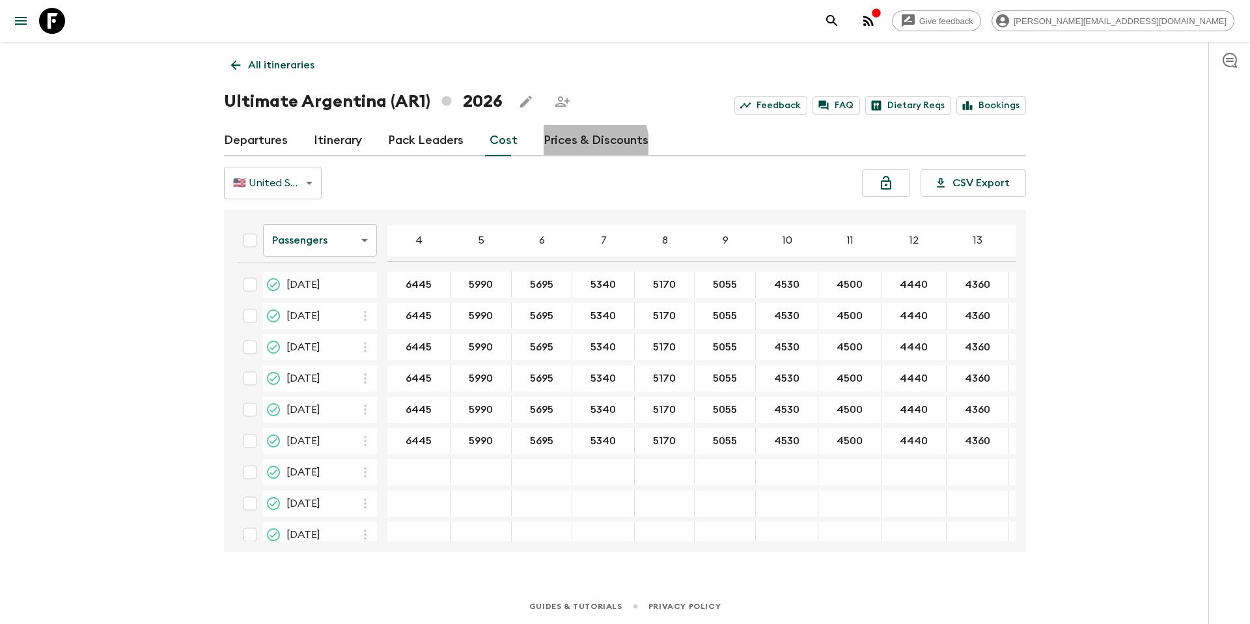
click at [566, 148] on link "Prices & Discounts" at bounding box center [596, 140] width 105 height 31
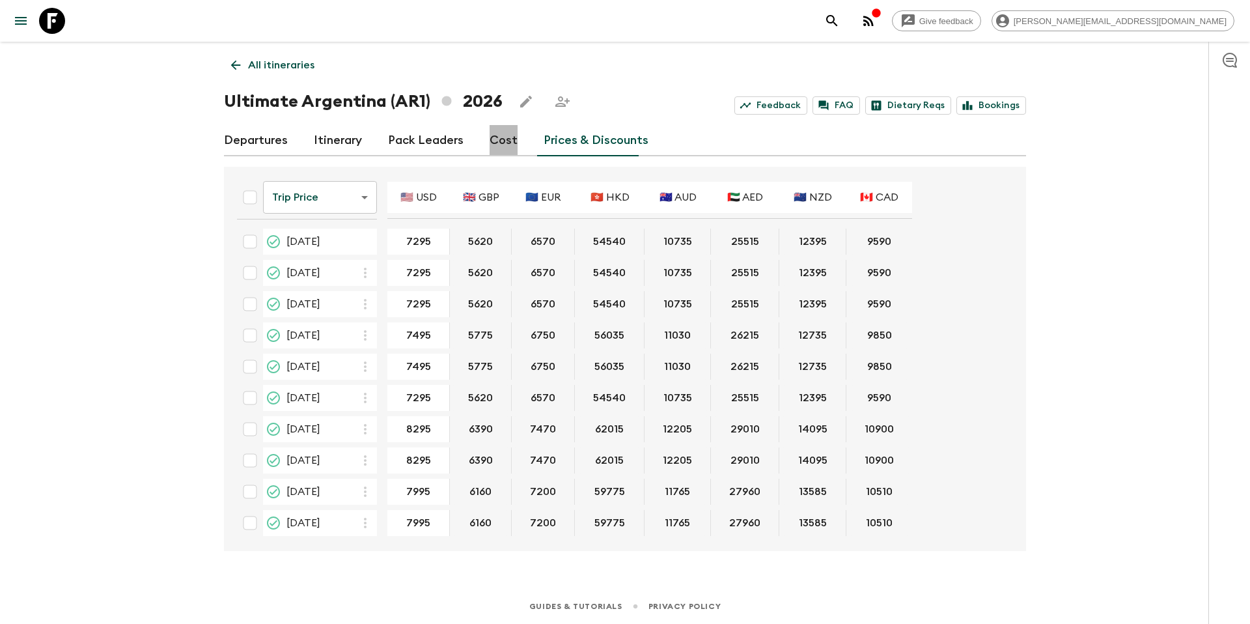
click at [504, 145] on link "Cost" at bounding box center [504, 140] width 28 height 31
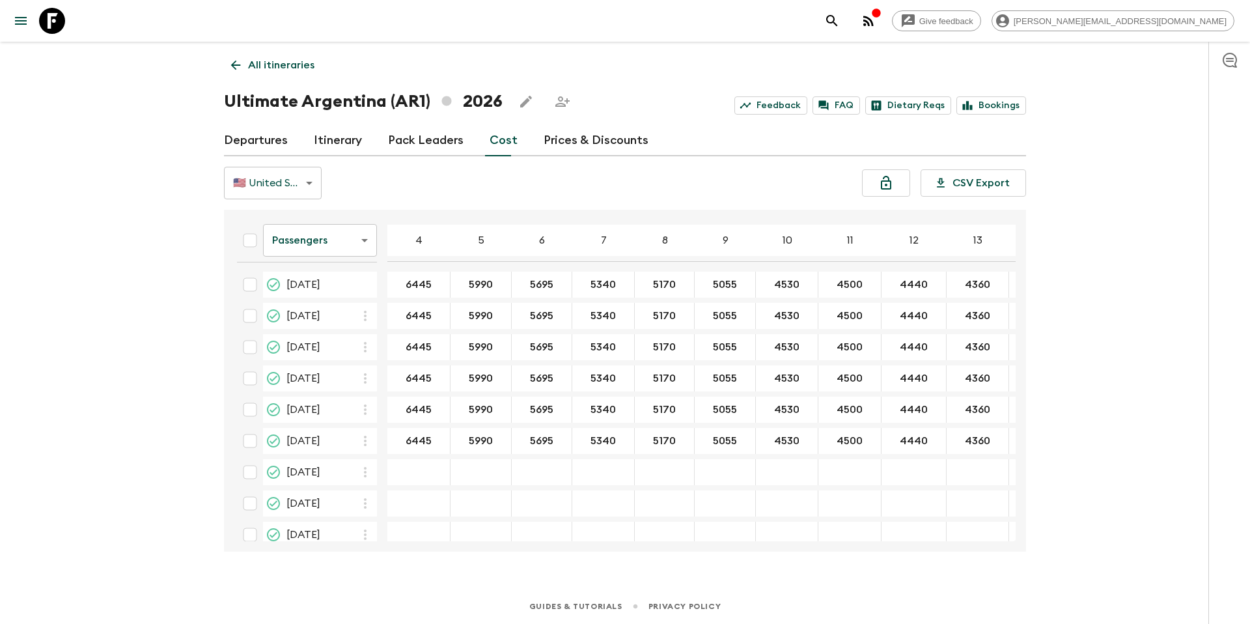
click at [447, 145] on link "Pack Leaders" at bounding box center [426, 140] width 76 height 31
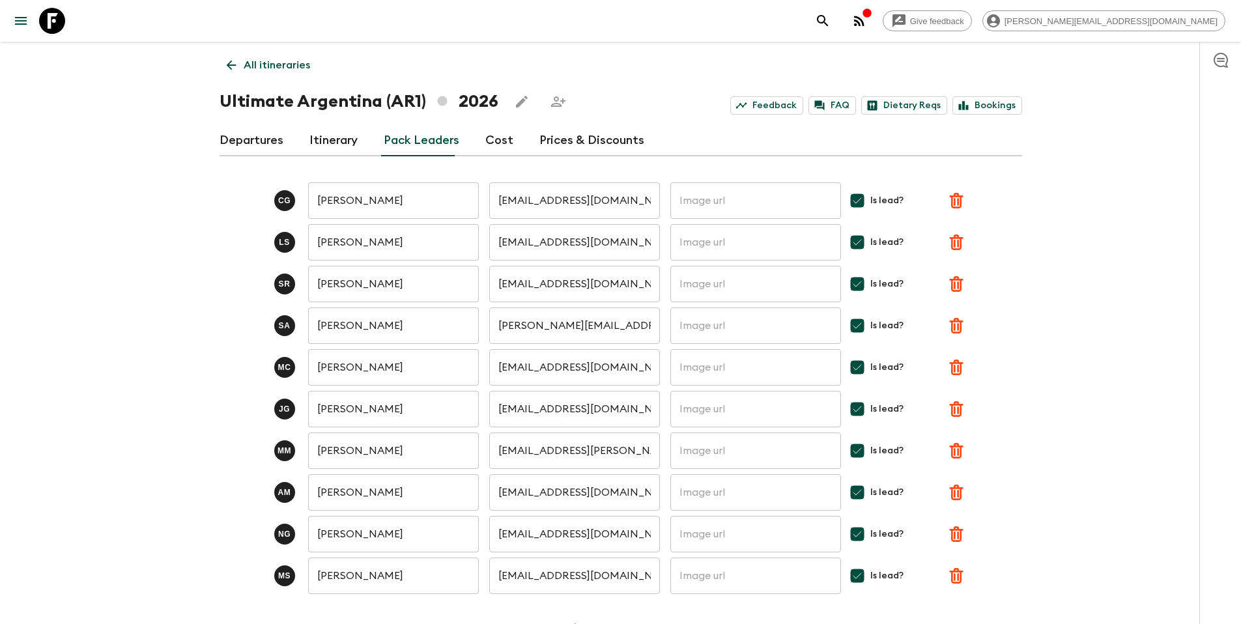
click at [272, 144] on link "Departures" at bounding box center [251, 140] width 64 height 31
